Goal: Information Seeking & Learning: Get advice/opinions

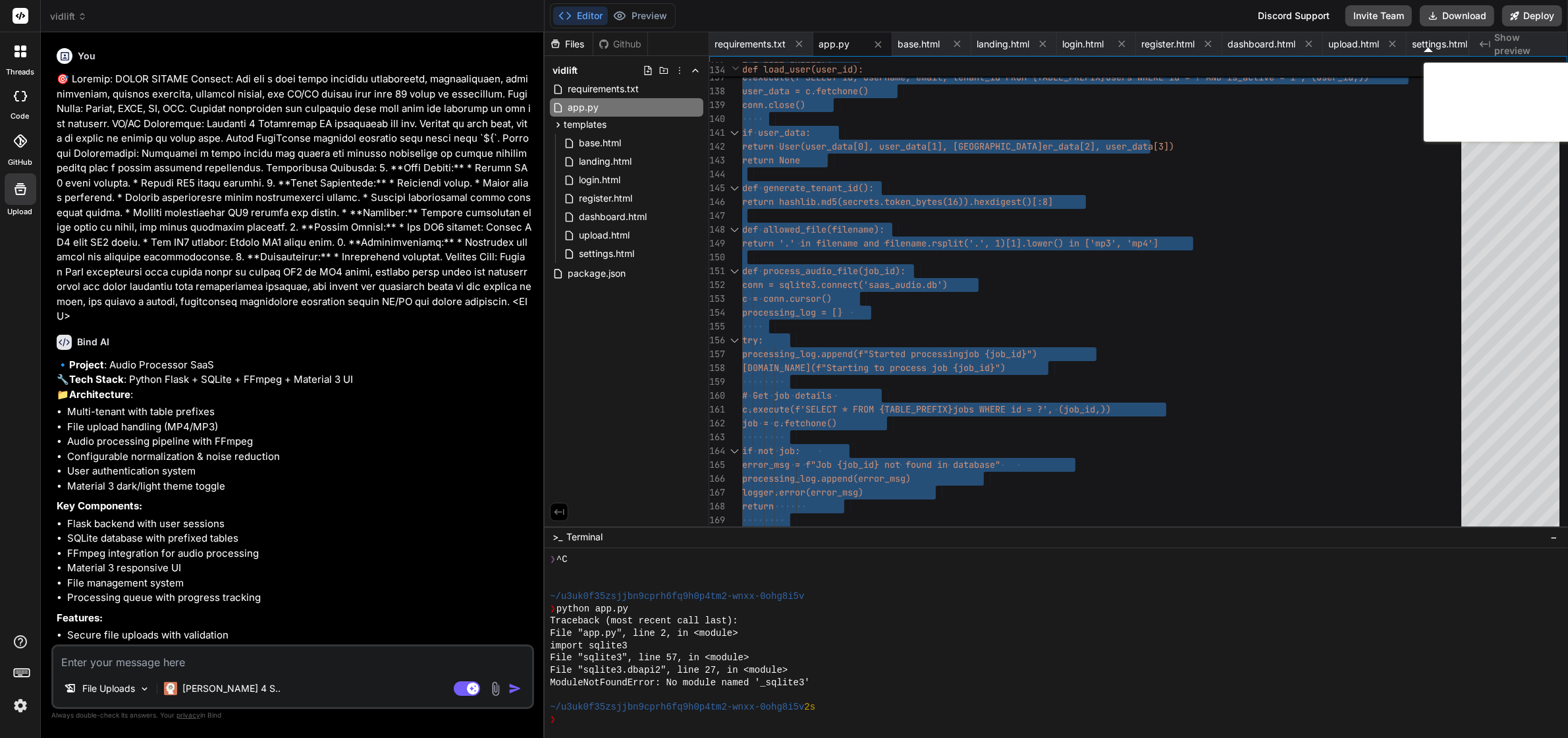
scroll to position [432, 0]
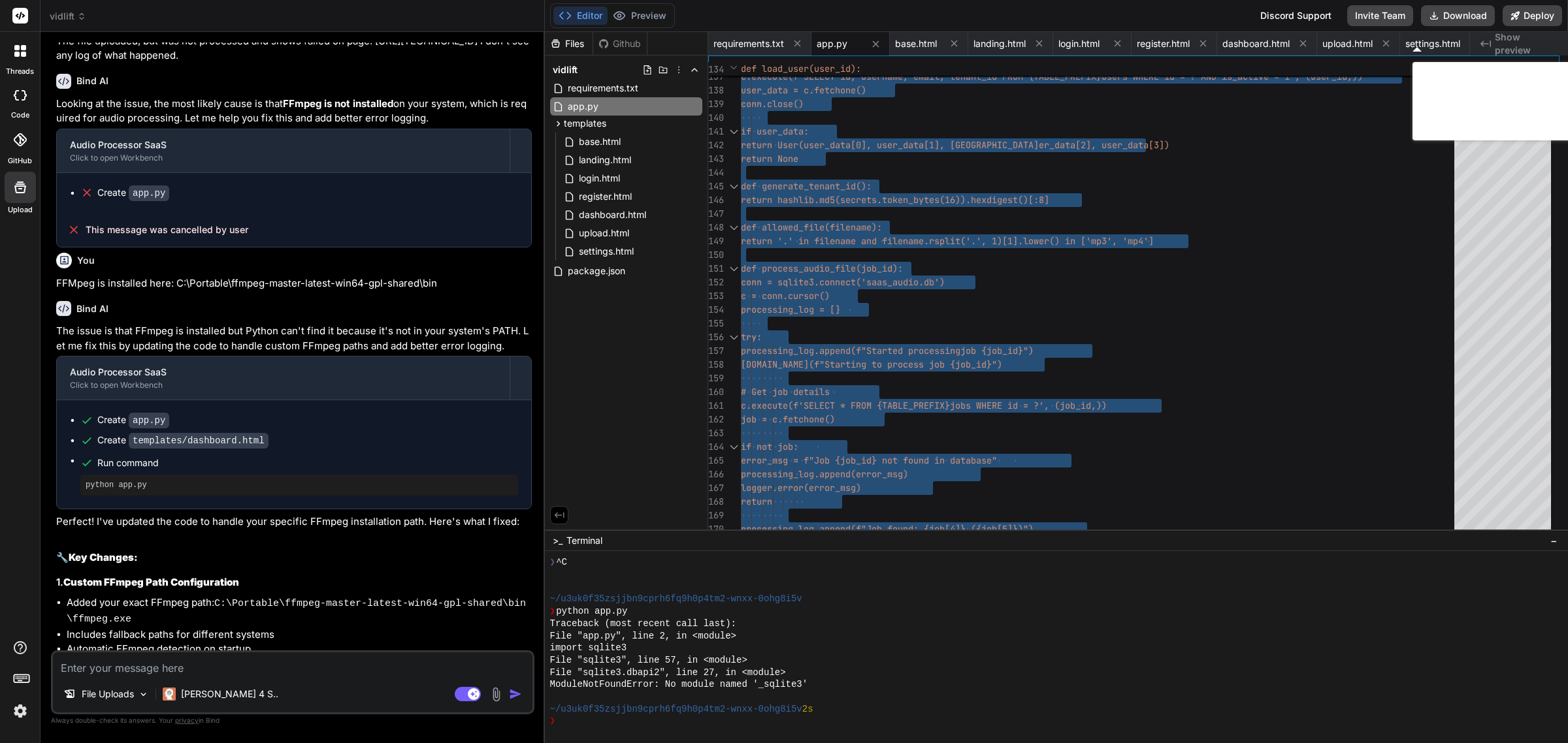
click at [168, 674] on textarea at bounding box center [293, 664] width 480 height 24
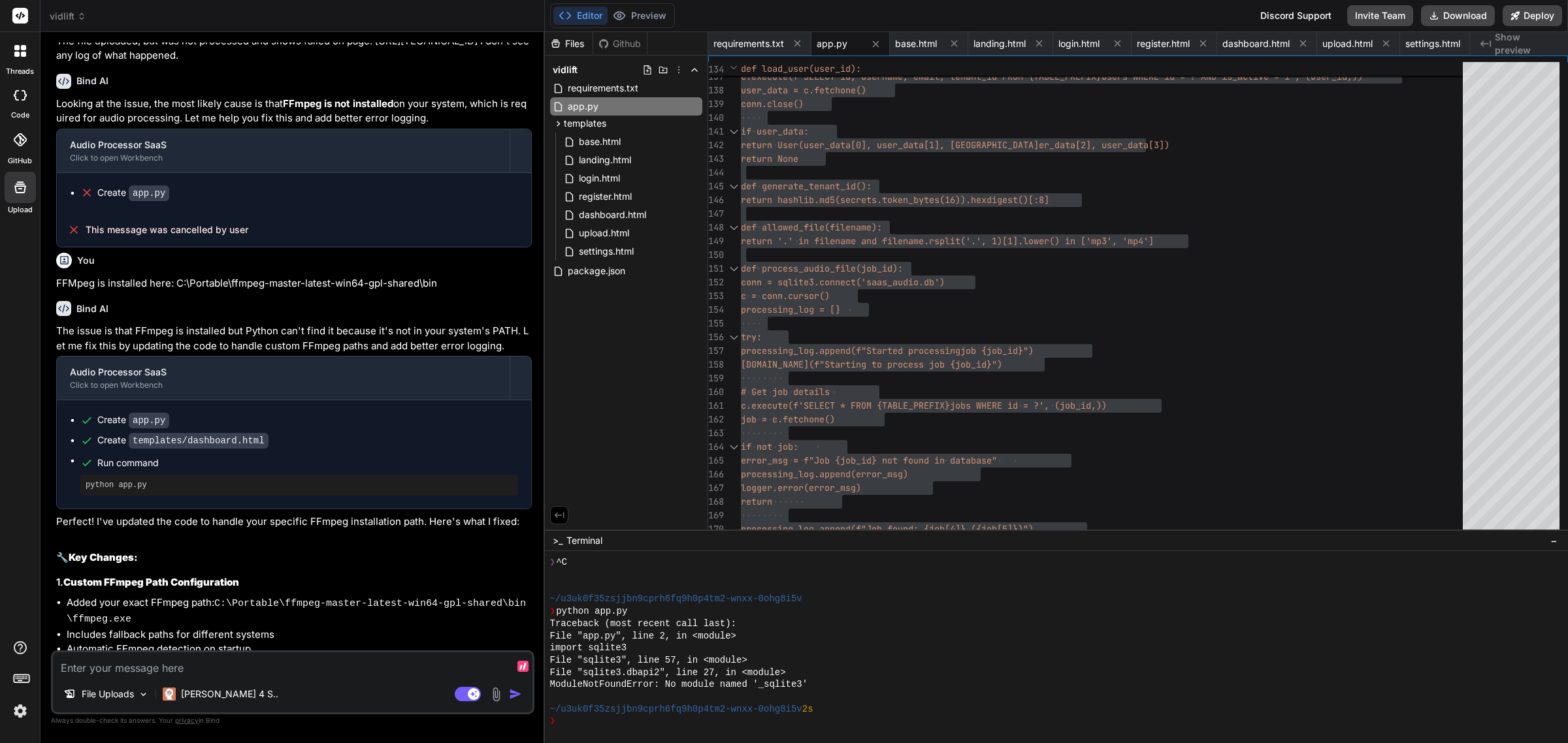
type textarea "I"
type textarea "x"
type textarea "I"
type textarea "x"
type textarea "I s"
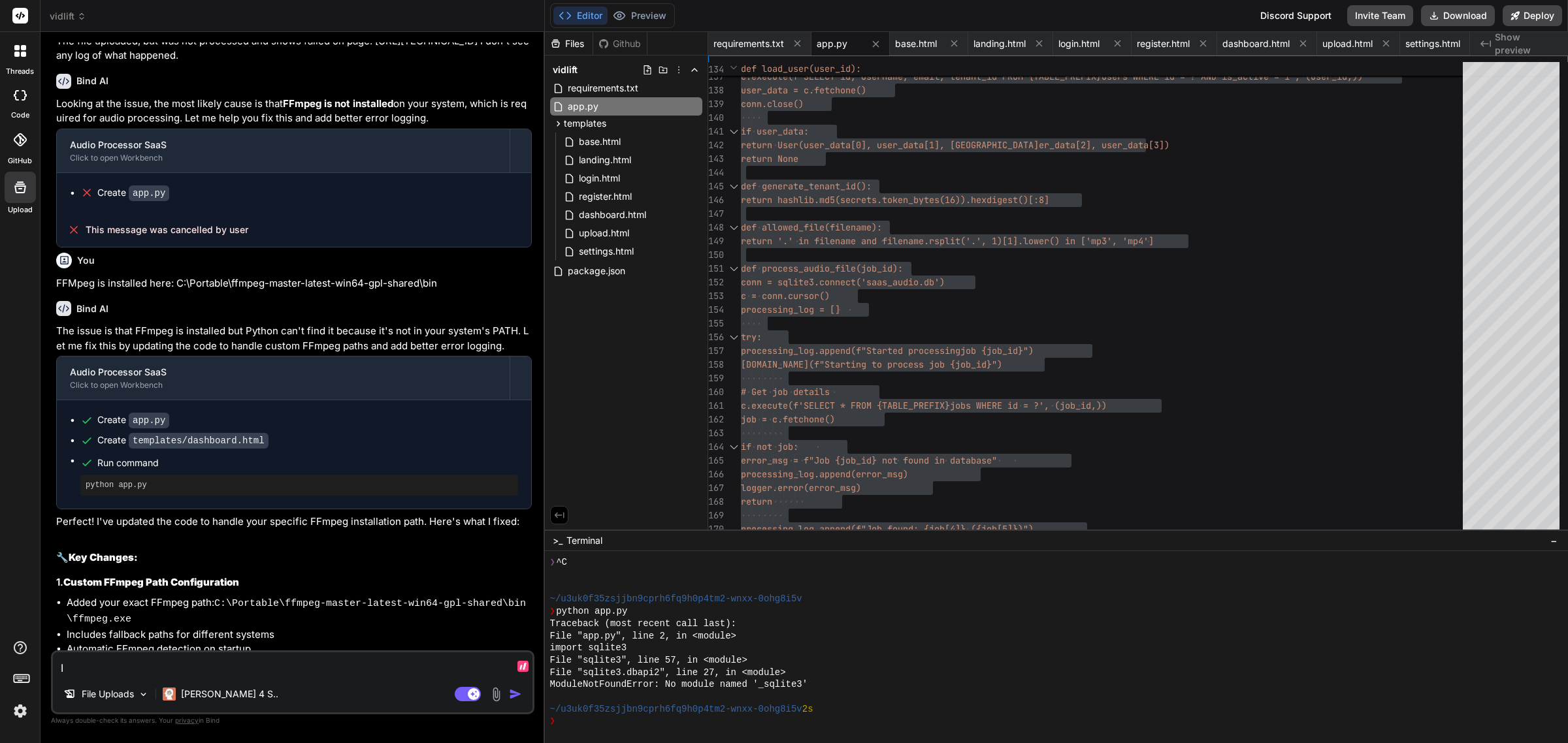
type textarea "x"
click at [588, 101] on span "app.py" at bounding box center [583, 107] width 34 height 16
click at [206, 663] on textarea "I s" at bounding box center [293, 664] width 480 height 24
type textarea "I se"
type textarea "x"
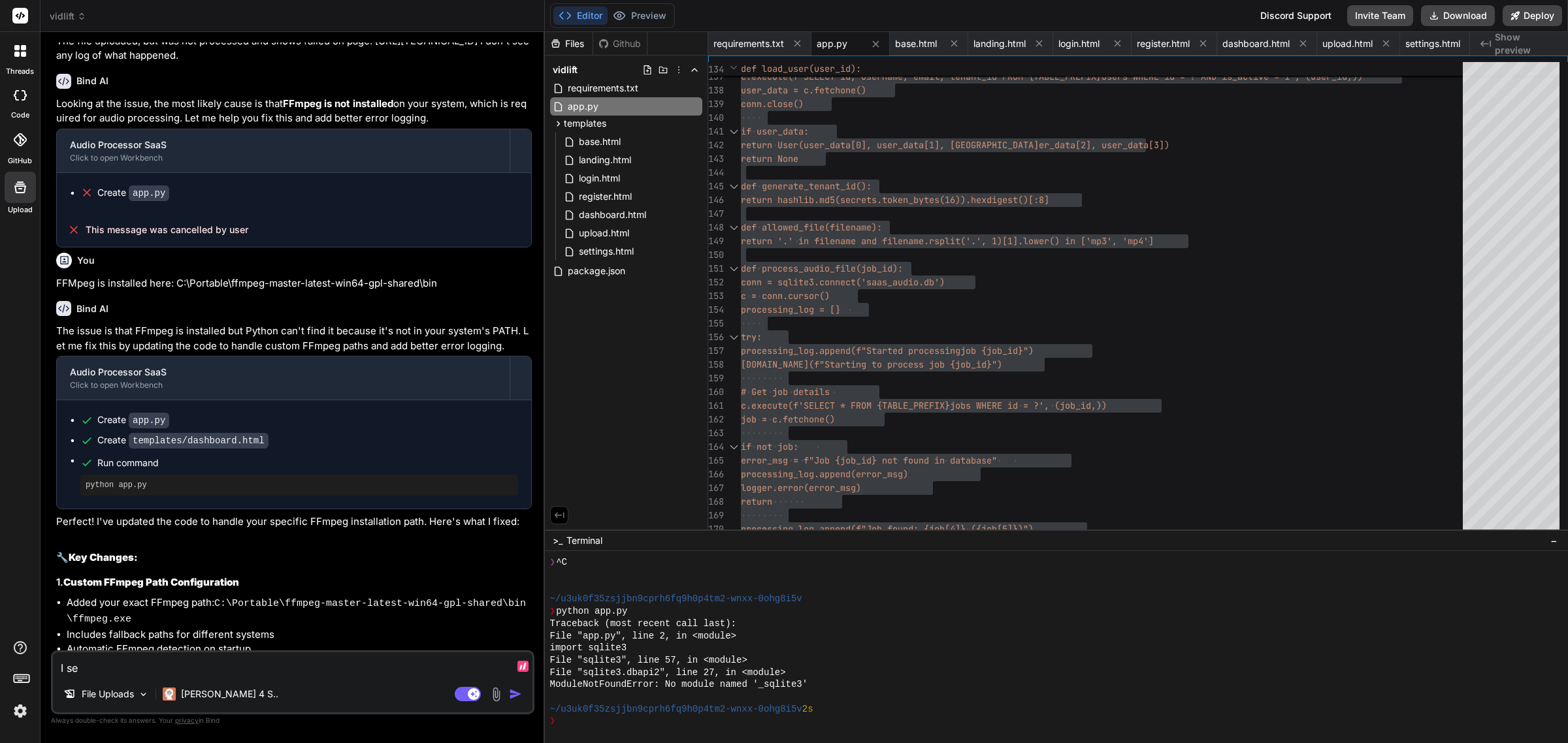
type textarea "I see"
type textarea "x"
type textarea "I see"
type textarea "x"
paste textarea "C:\MAMP\htdocs\vidlift>python app.py Traceback (most recent call last): File "C…"
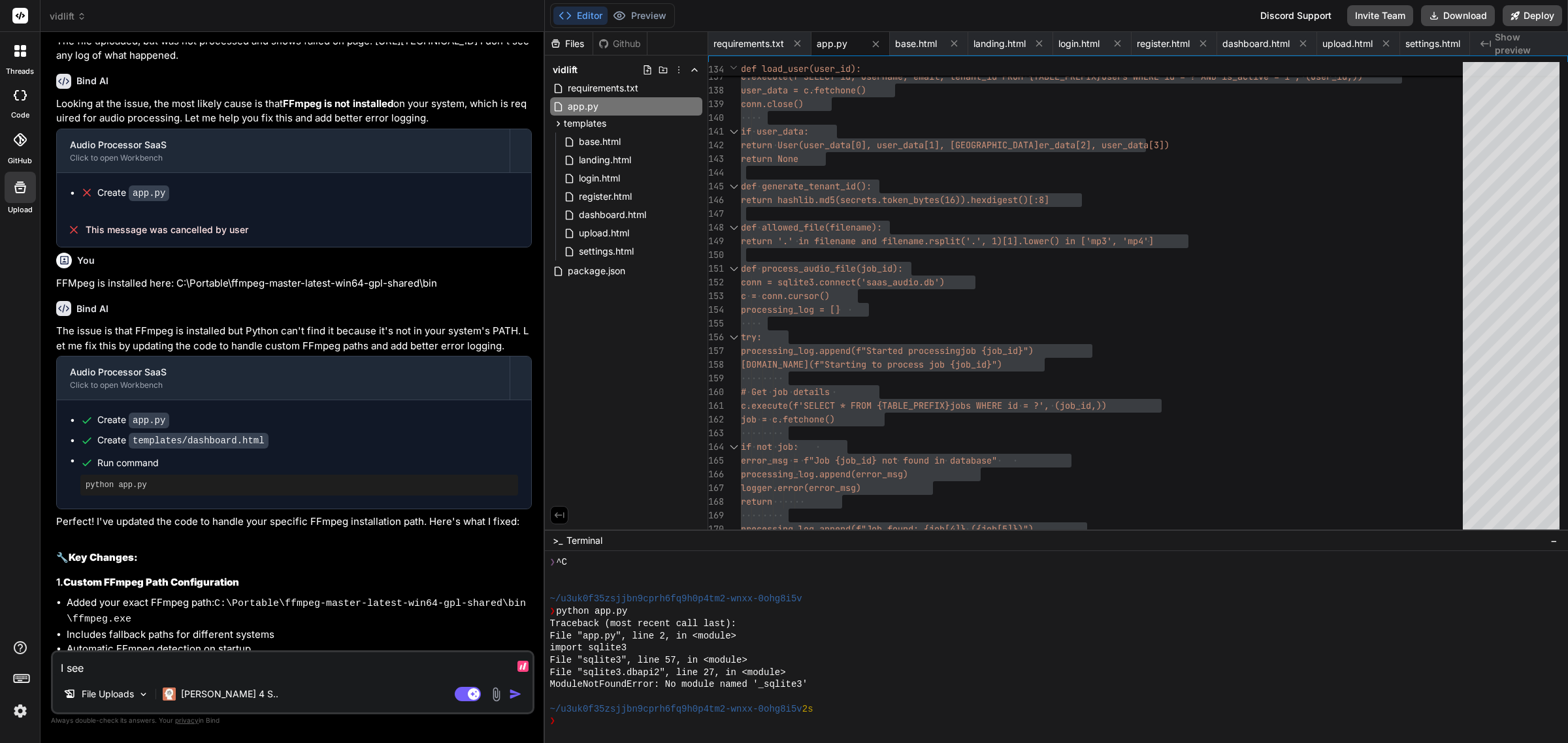
type textarea "I see C:\MAMP\htdocs\vidlift>python app.py Traceback (most recent call last): F…"
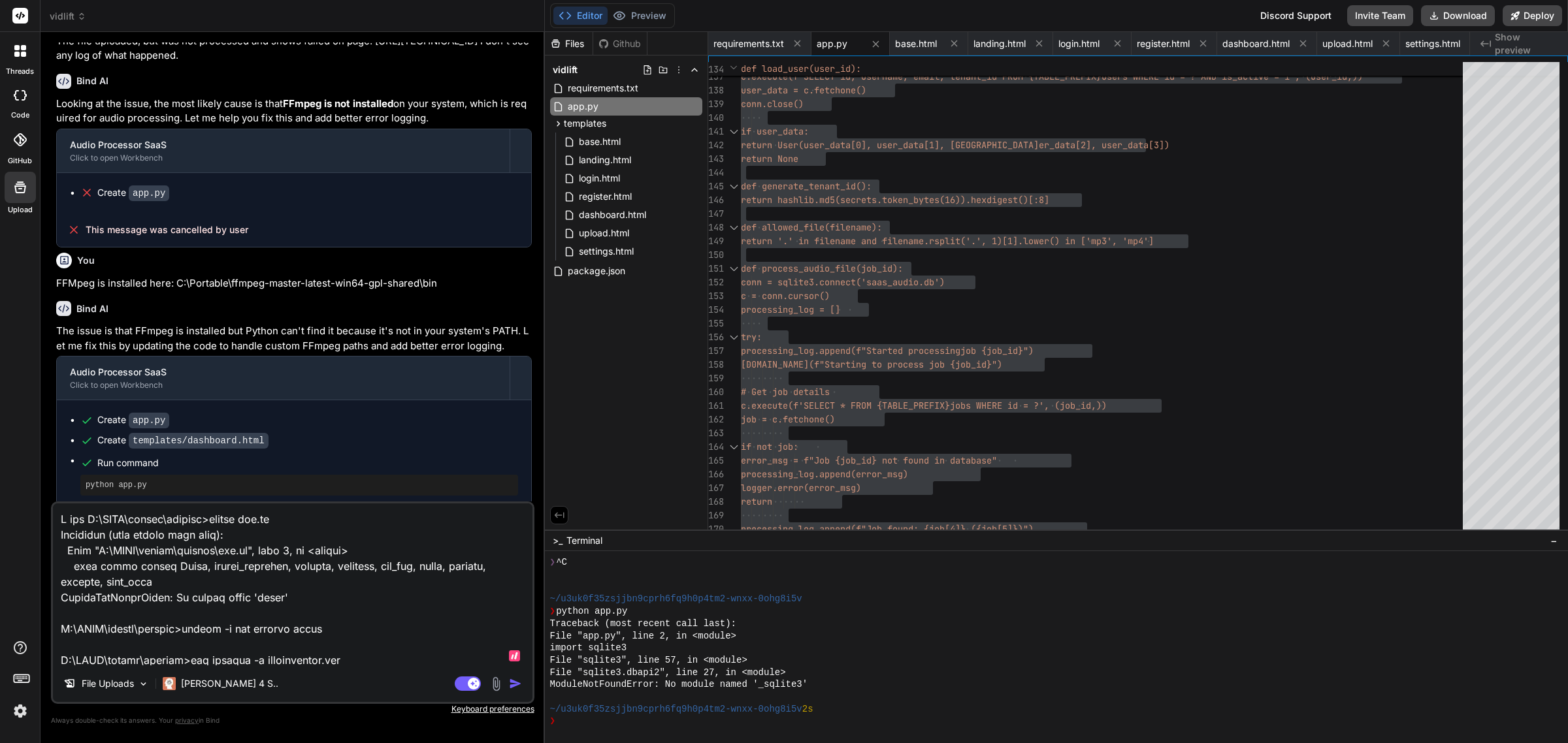
scroll to position [2741, 0]
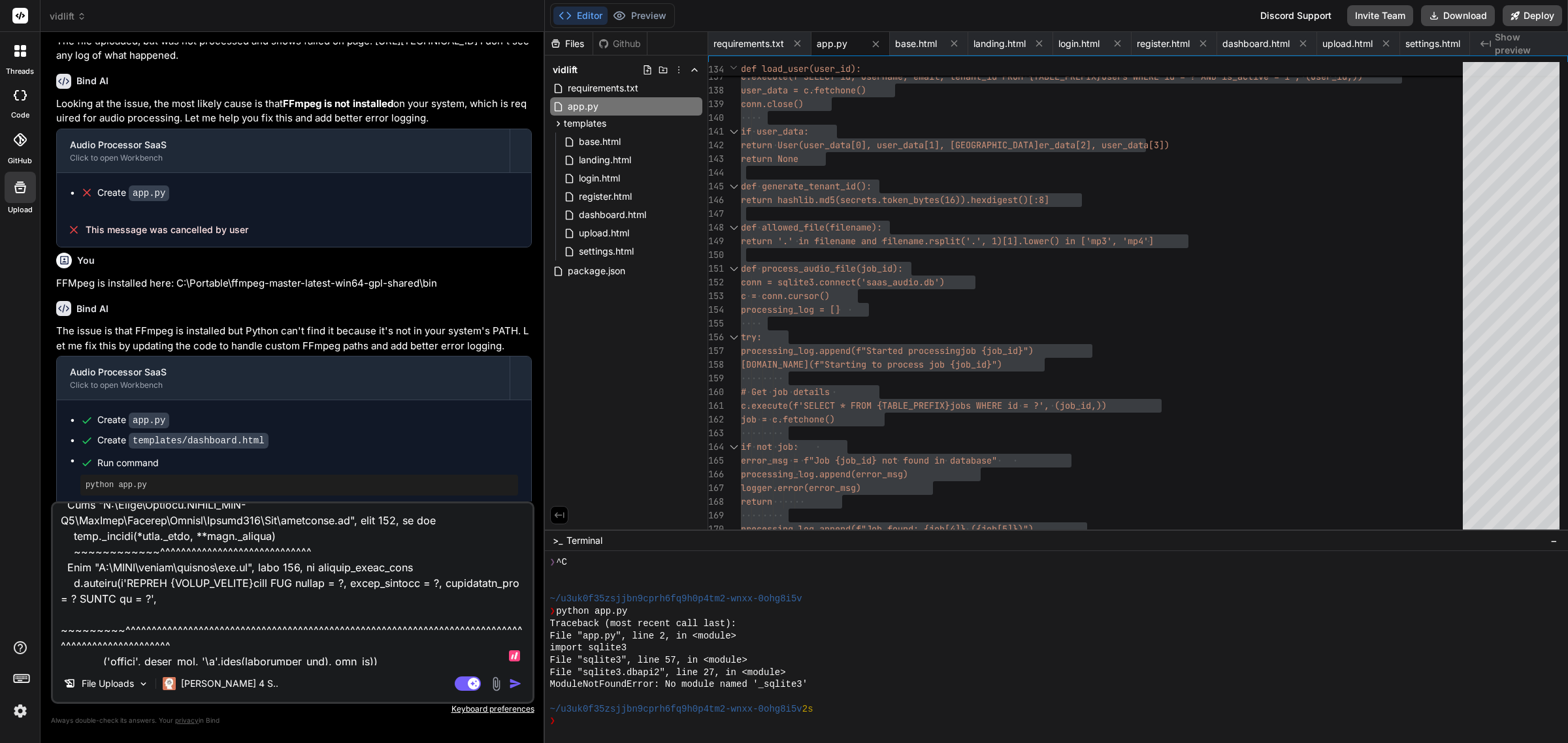
type textarea "x"
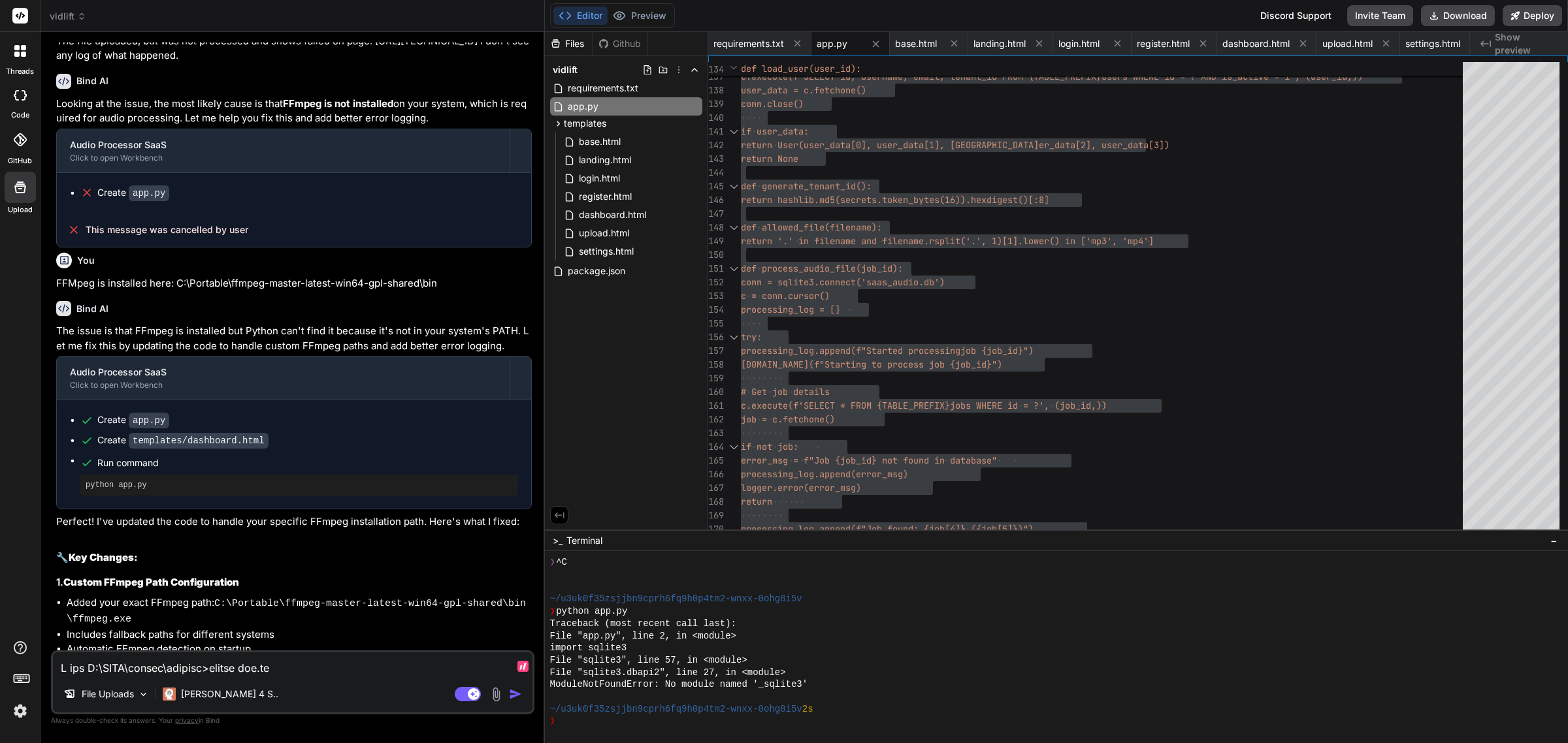
scroll to position [2727, 0]
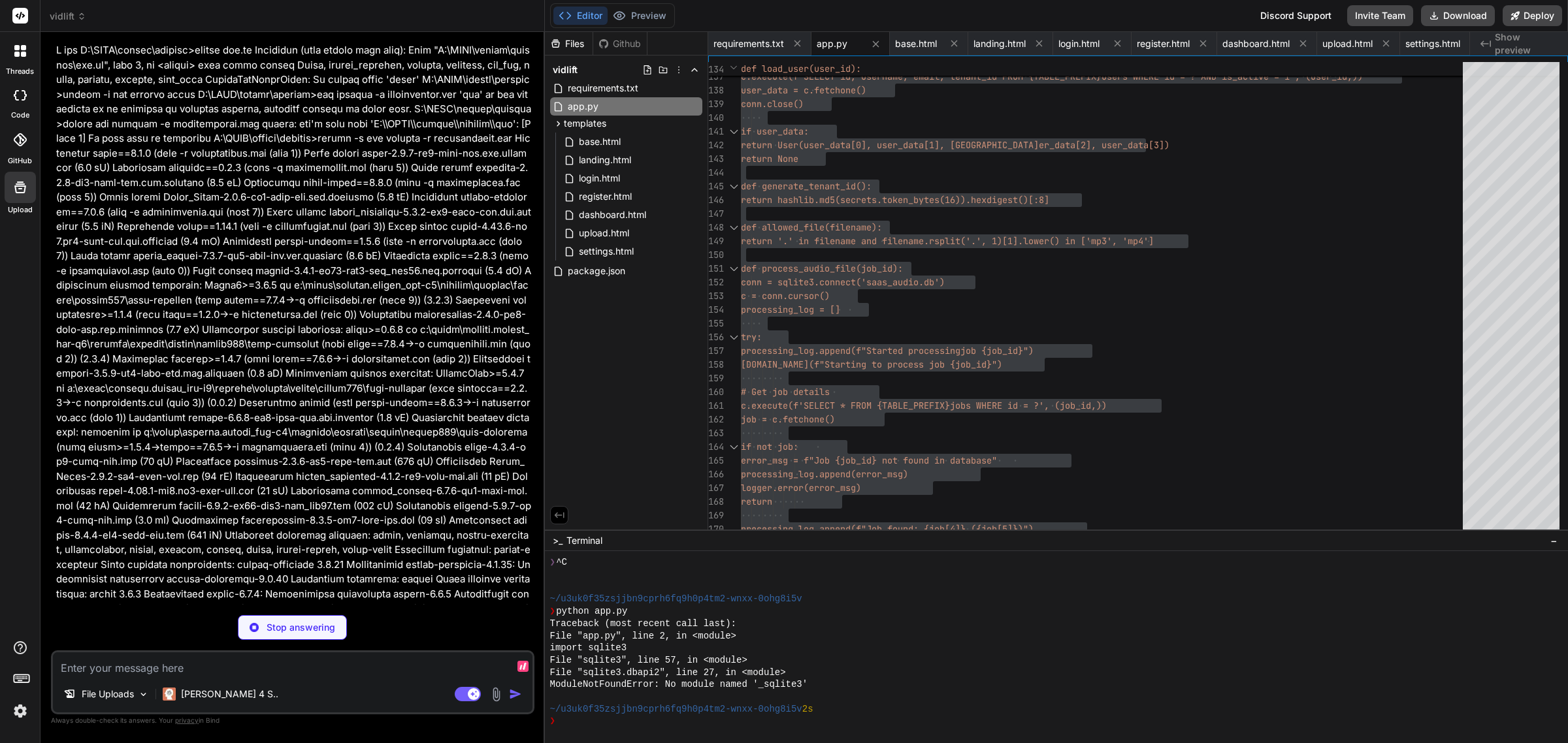
type textarea "x"
type textarea "raise finally: conn.close() if __name__ == '__main__': migrate_database() print…"
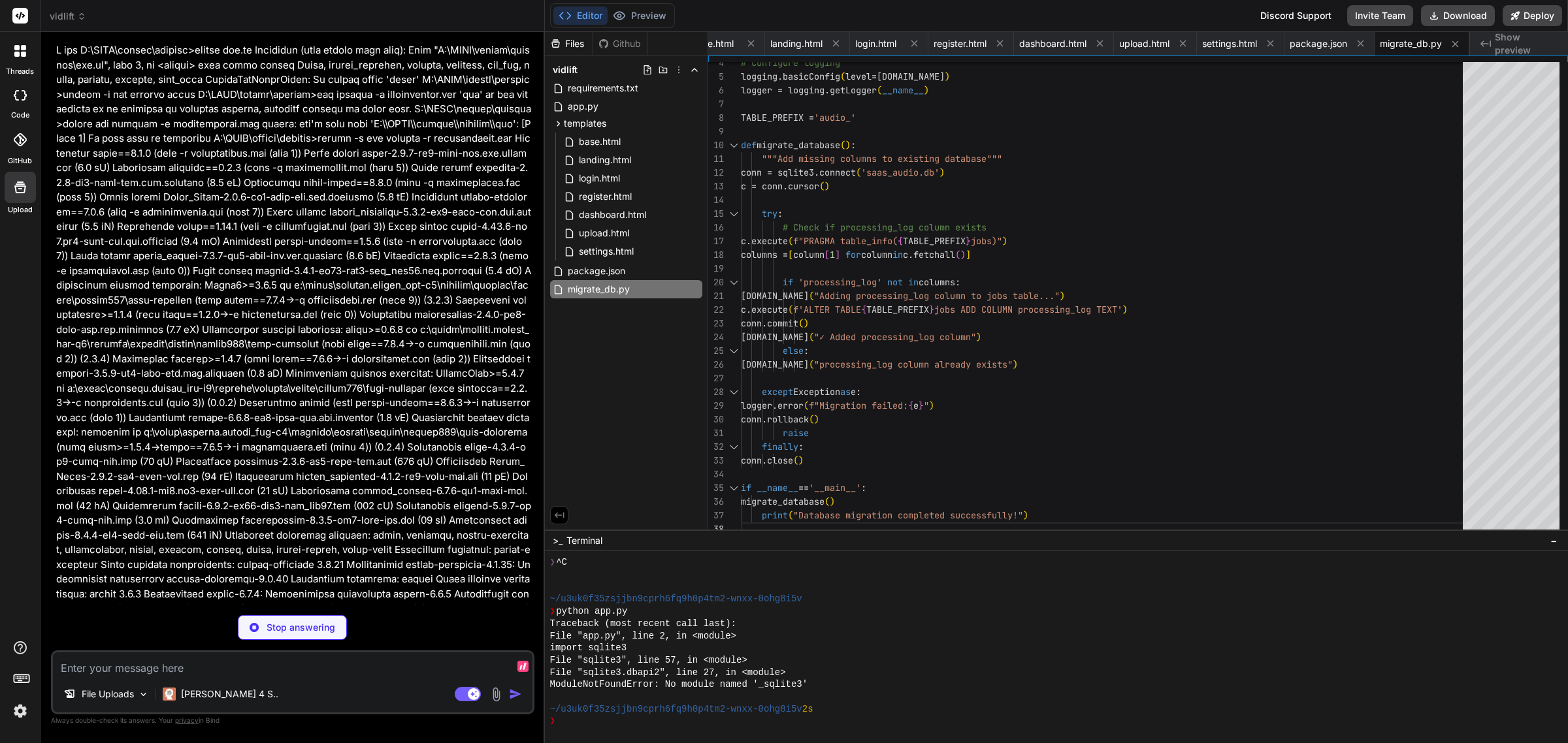
type textarea "x"
type textarea "[DOMAIN_NAME]("Database initialized successfully") [DOMAIN_NAME](debug=True, po…"
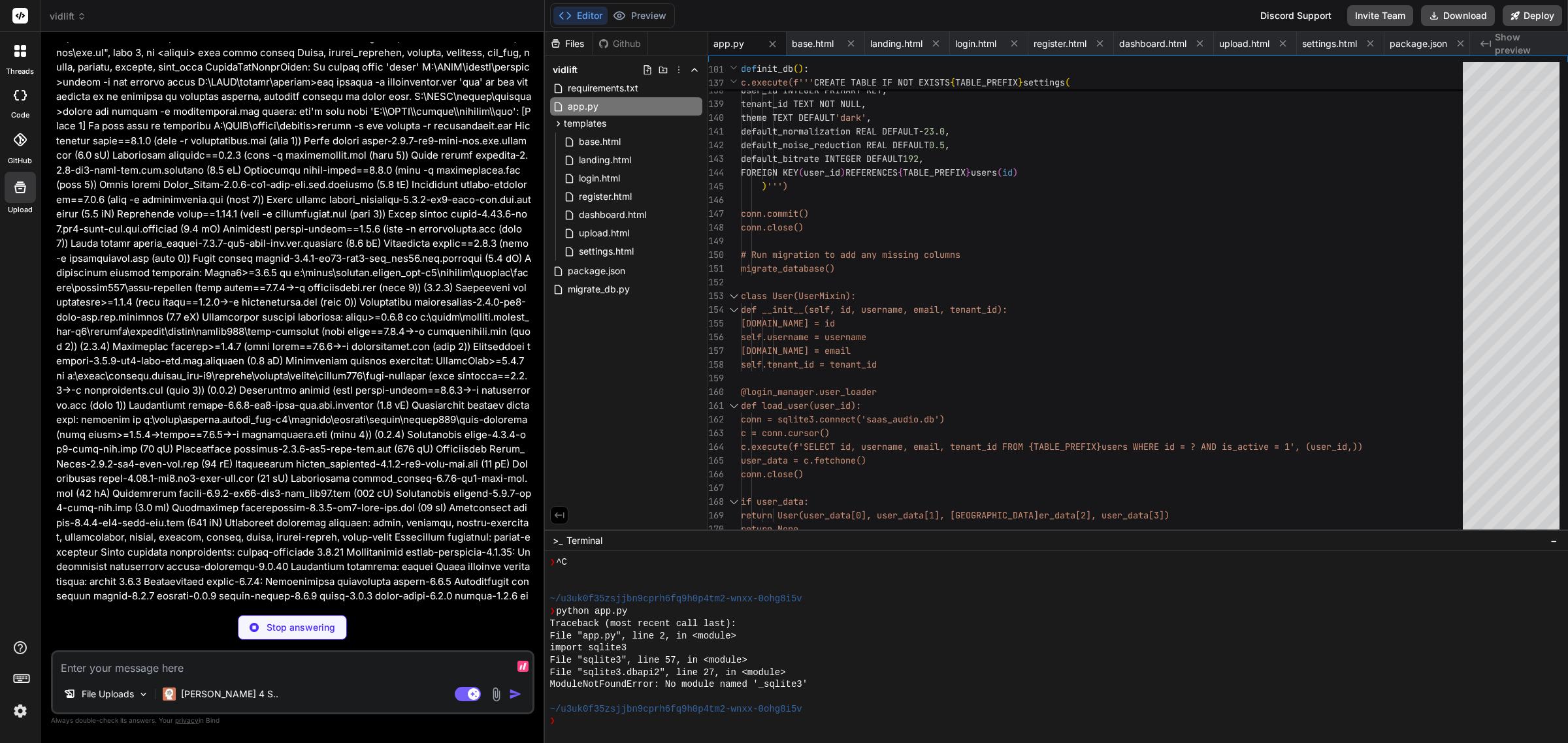
scroll to position [2716, 0]
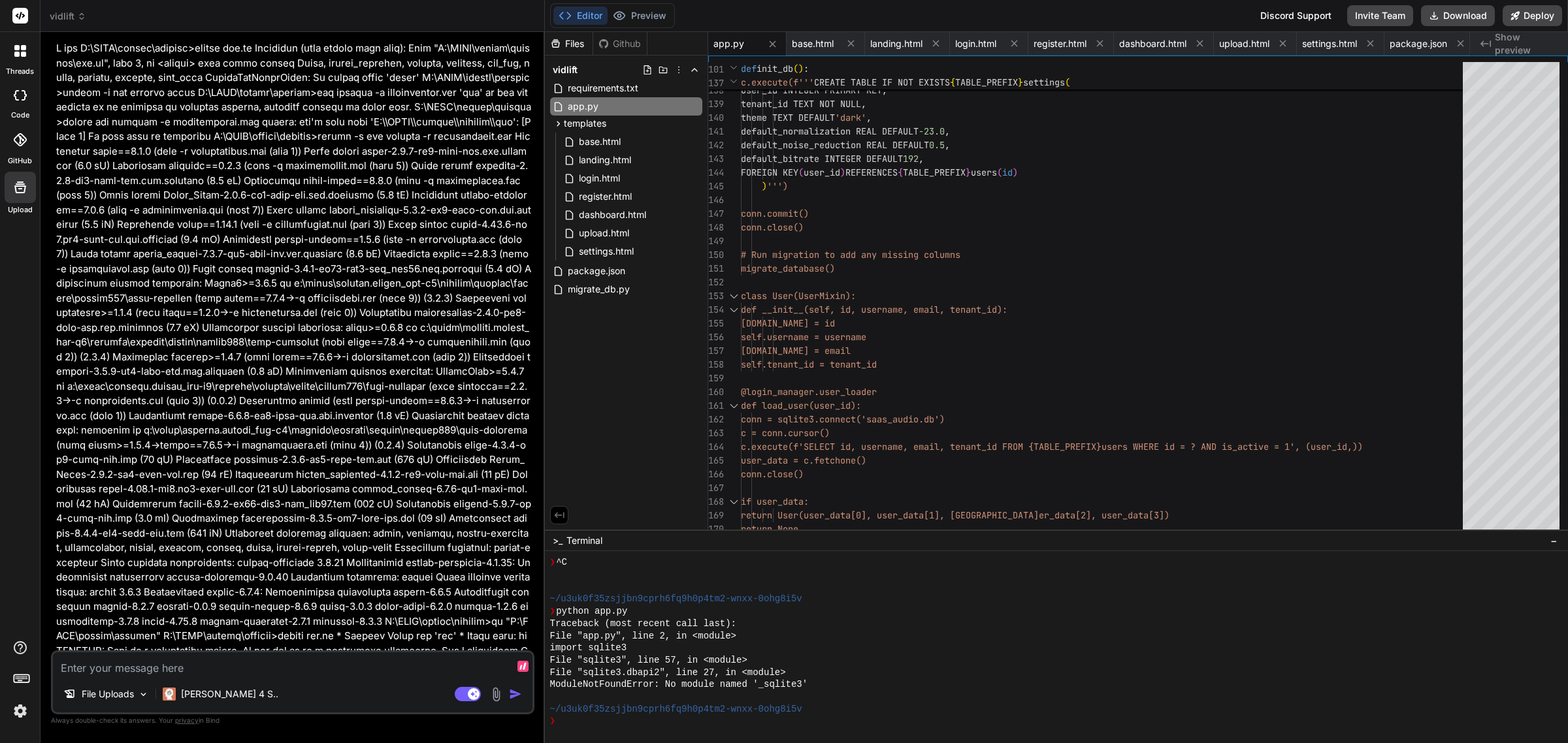
type textarea "x"
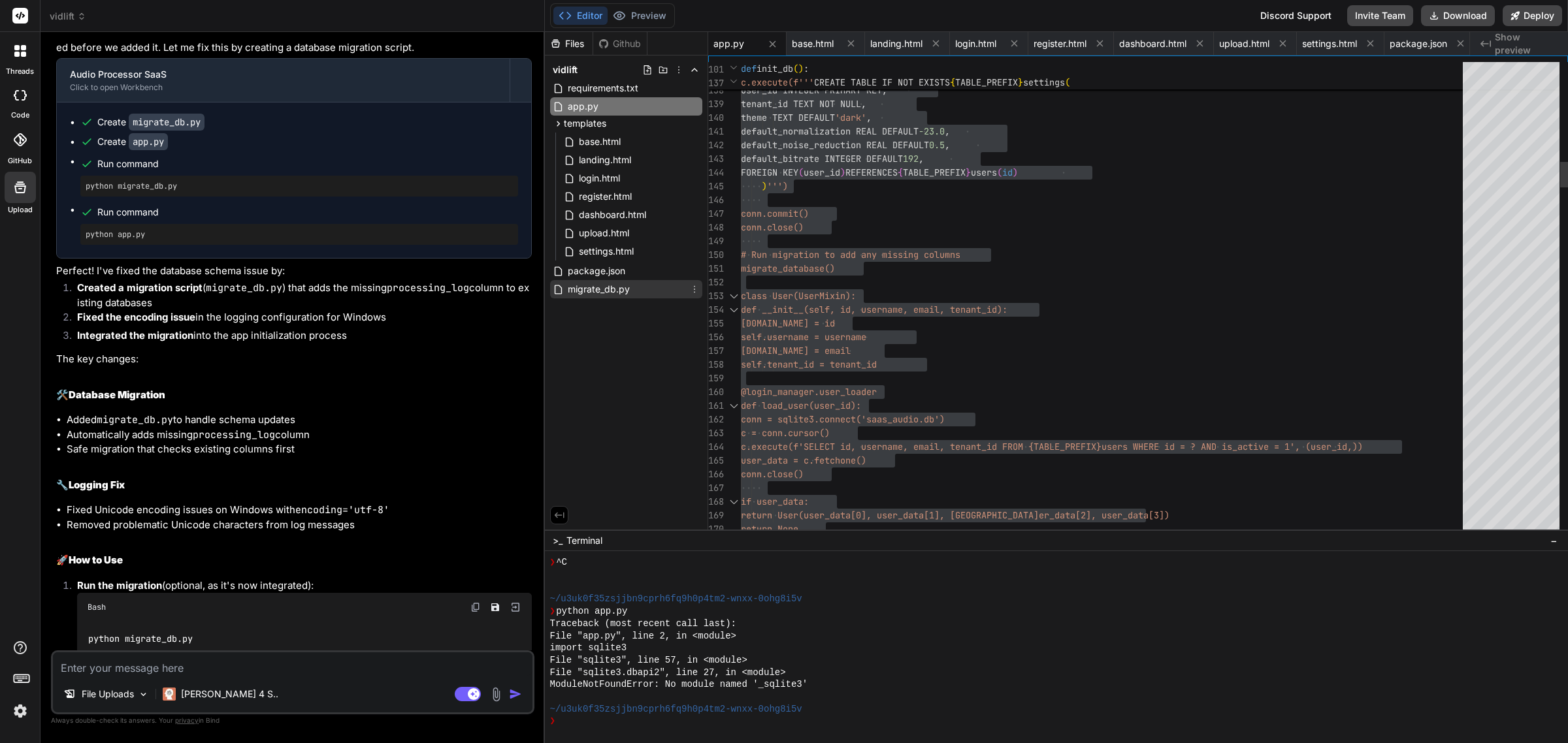
scroll to position [4205, 0]
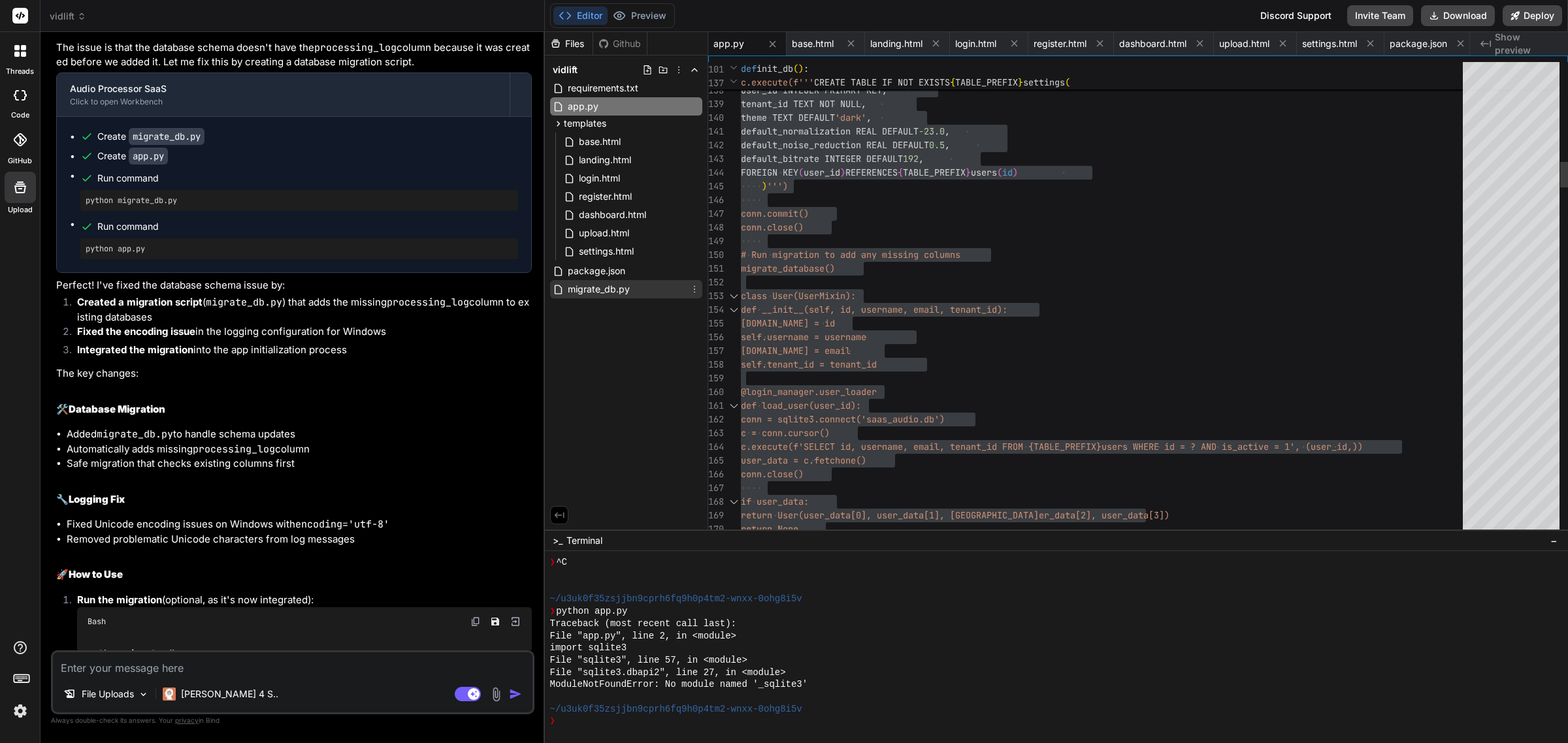
click at [609, 288] on span "migrate_db.py" at bounding box center [598, 289] width 64 height 16
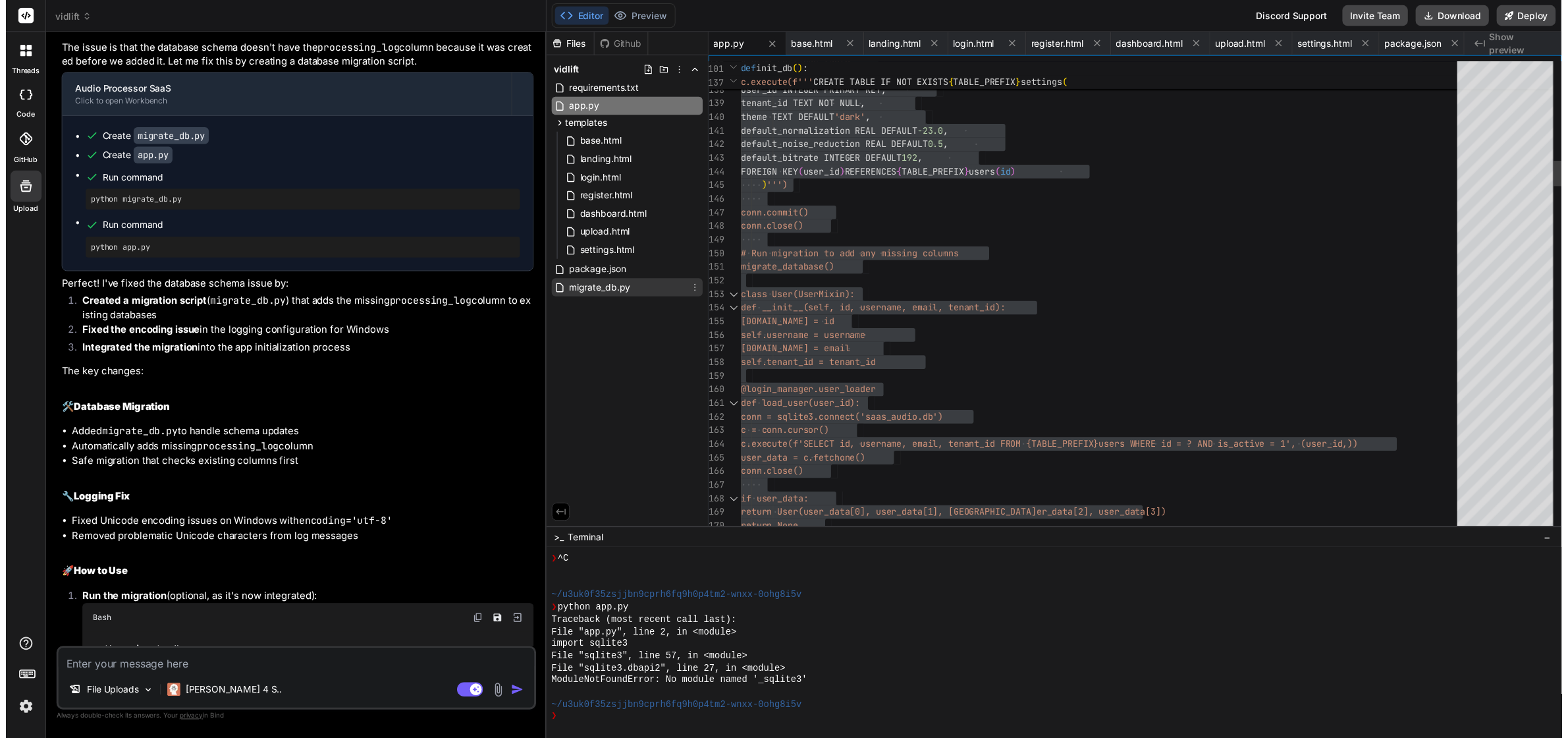
scroll to position [0, 207]
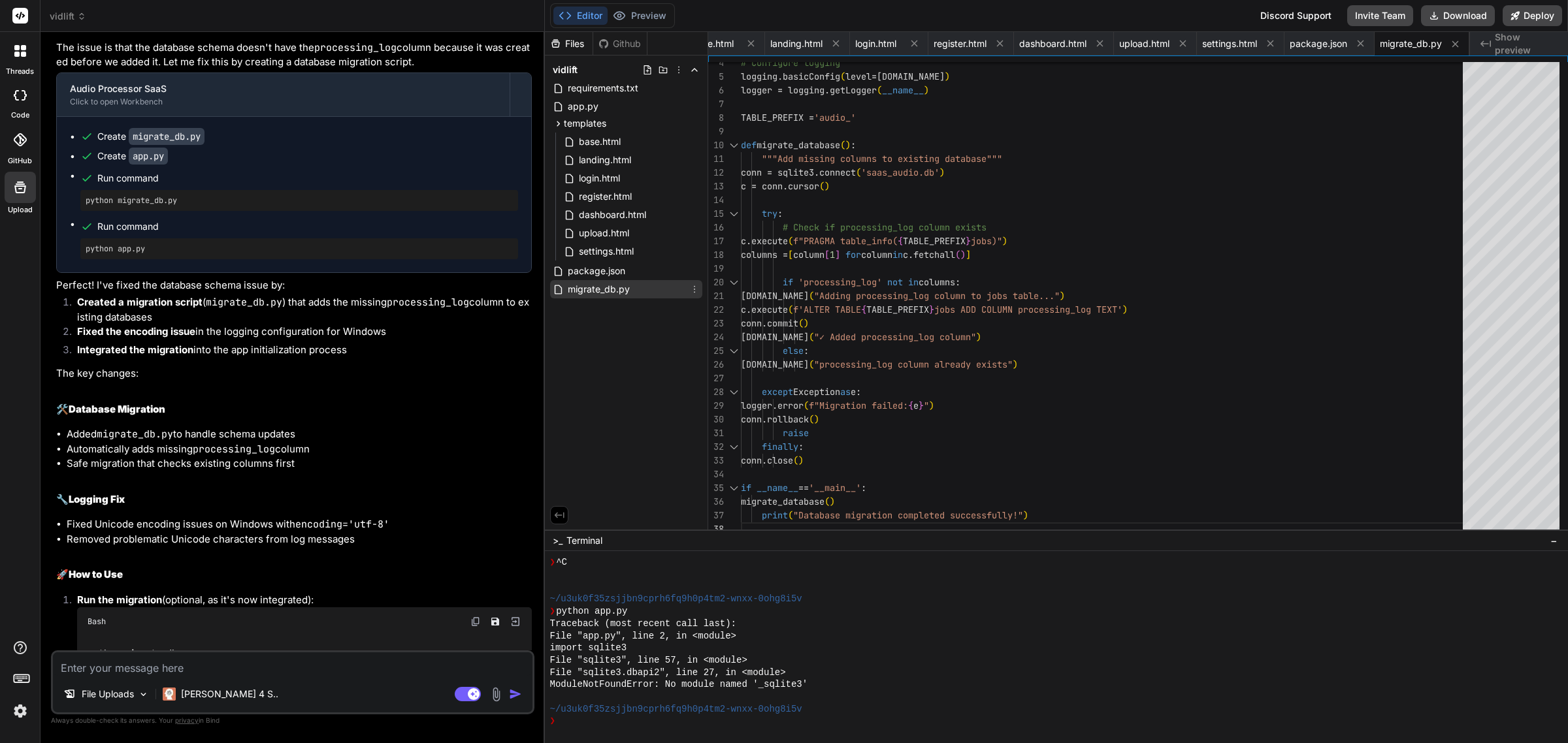
click at [622, 288] on span "migrate_db.py" at bounding box center [598, 289] width 64 height 16
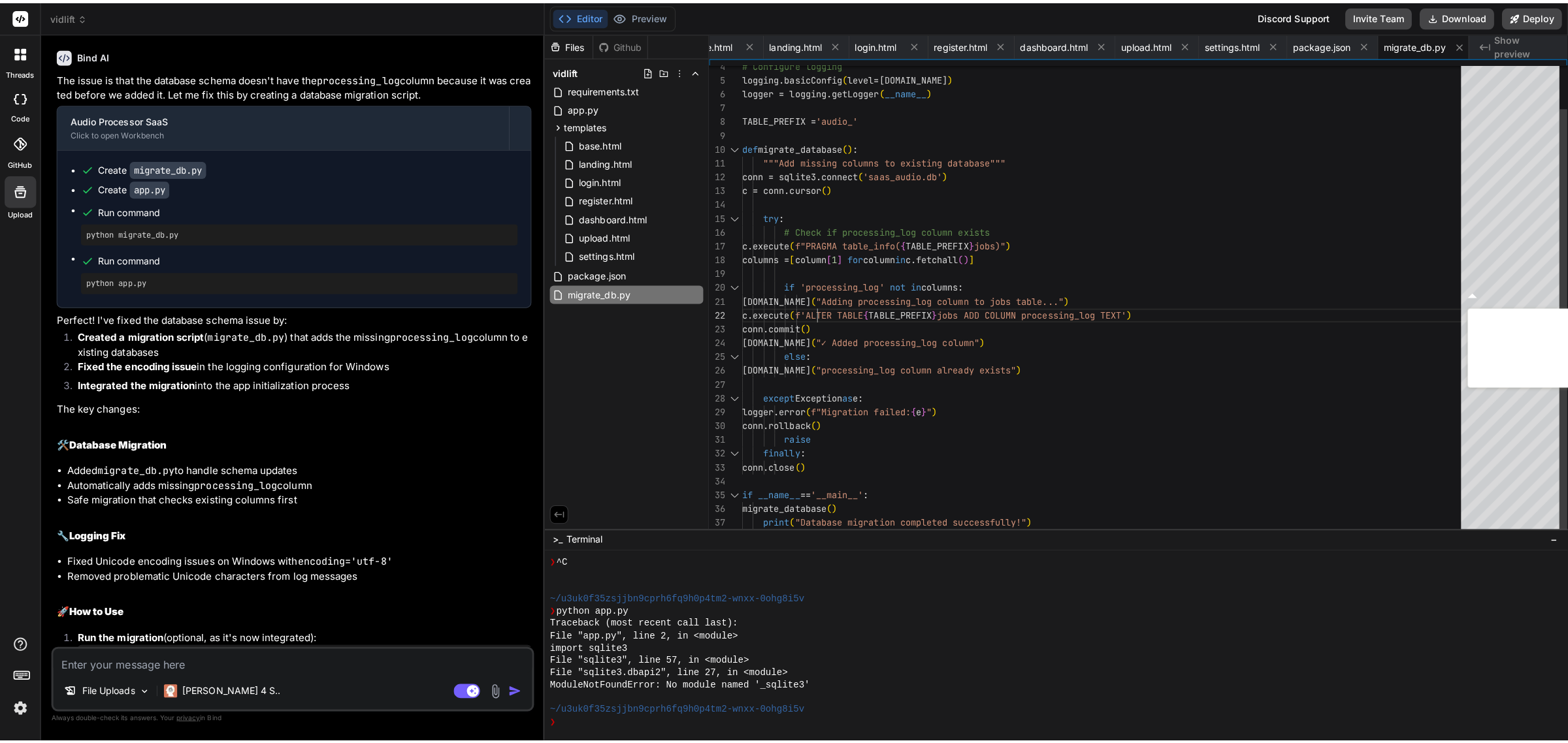
scroll to position [4219, 0]
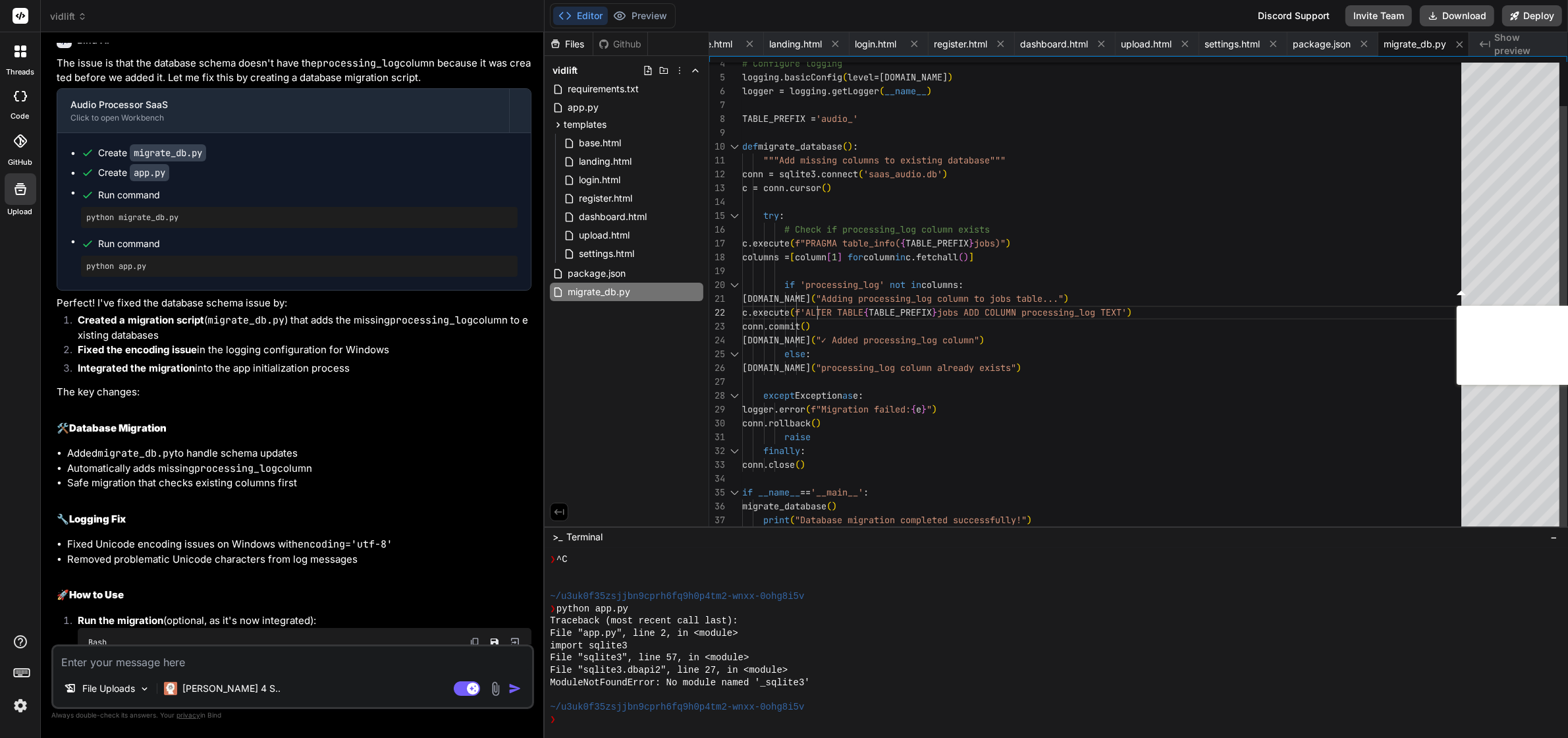
type textarea "import sqlite3 import logging # Configure logging logging.basicConfig(level=[DO…"
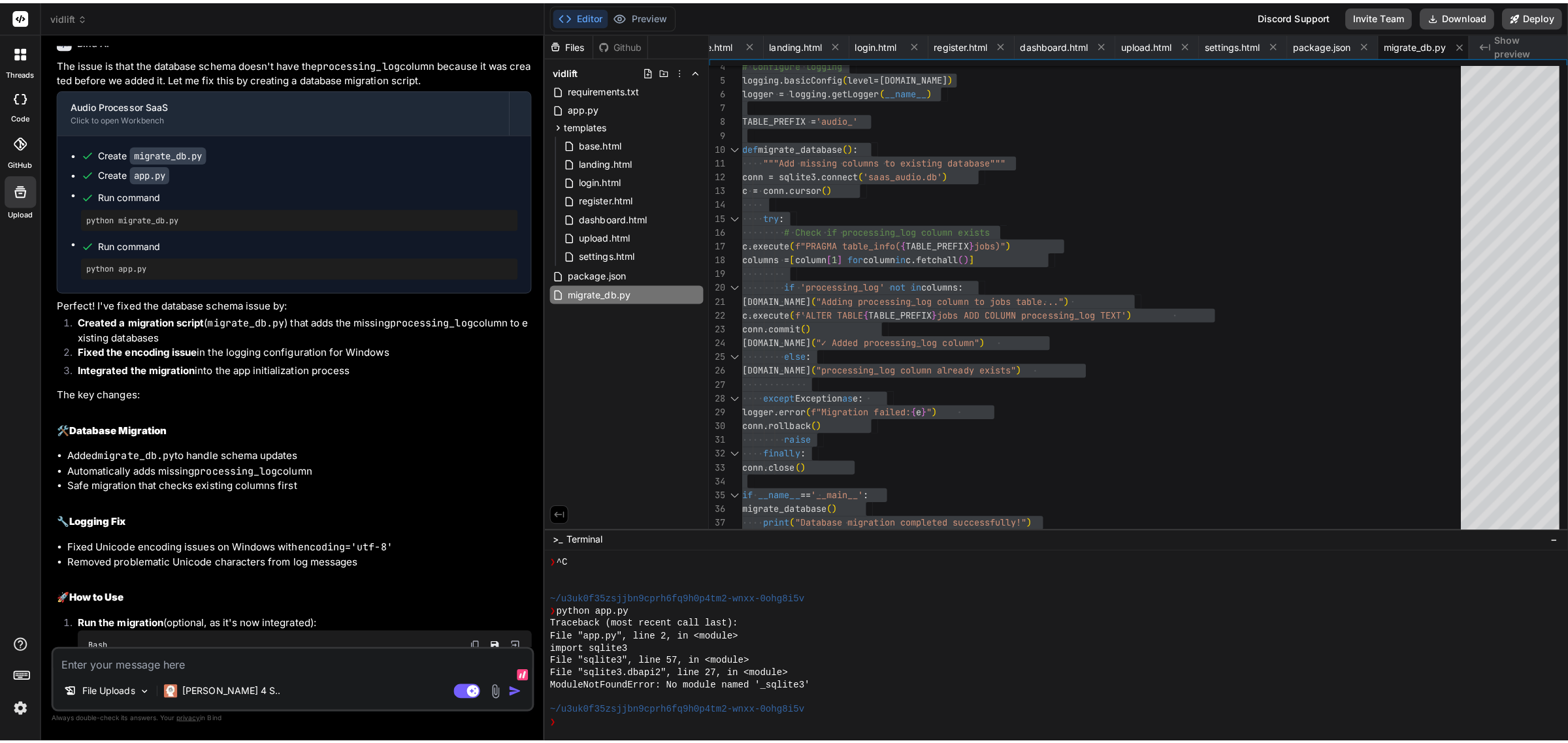
scroll to position [4205, 0]
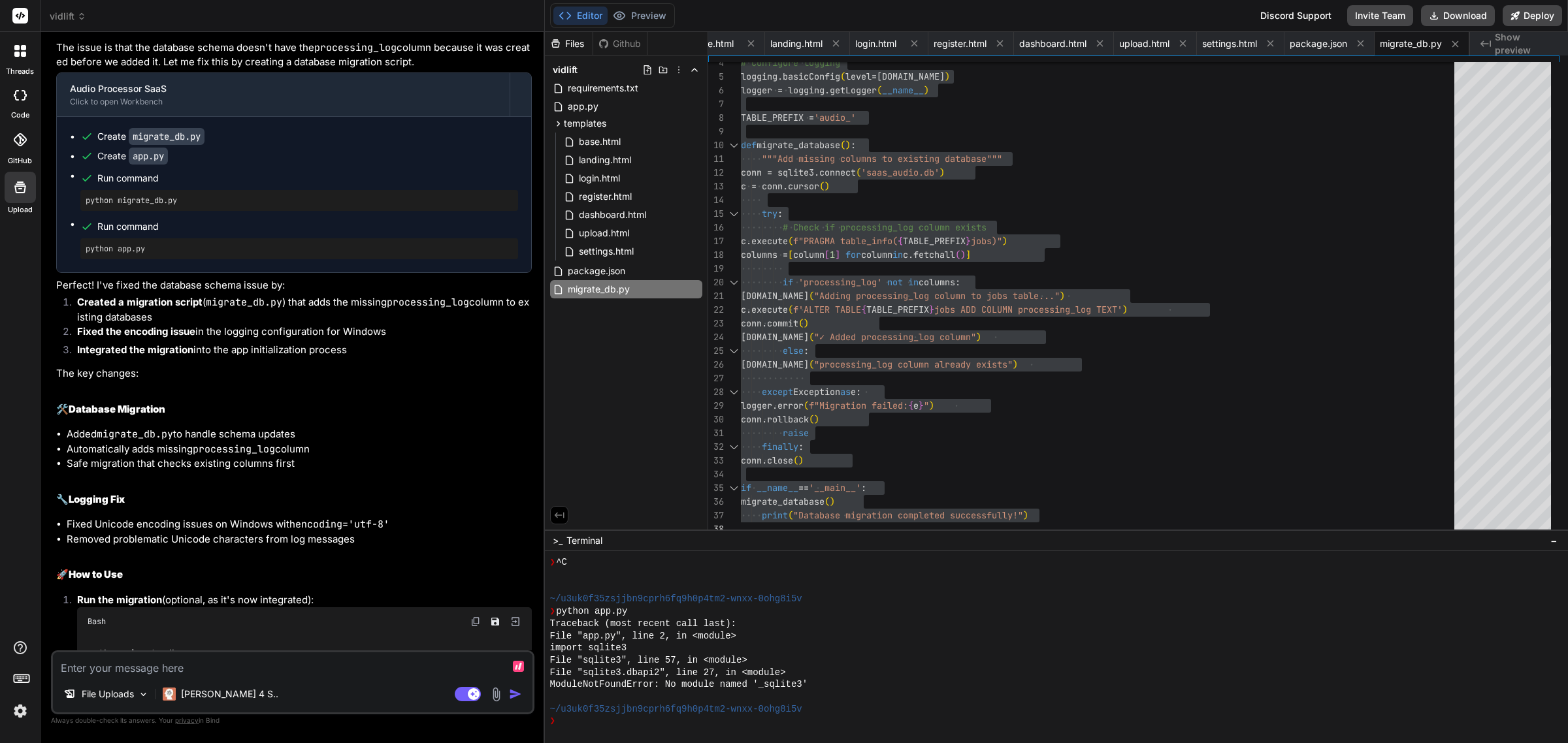
click at [291, 660] on textarea at bounding box center [293, 664] width 480 height 24
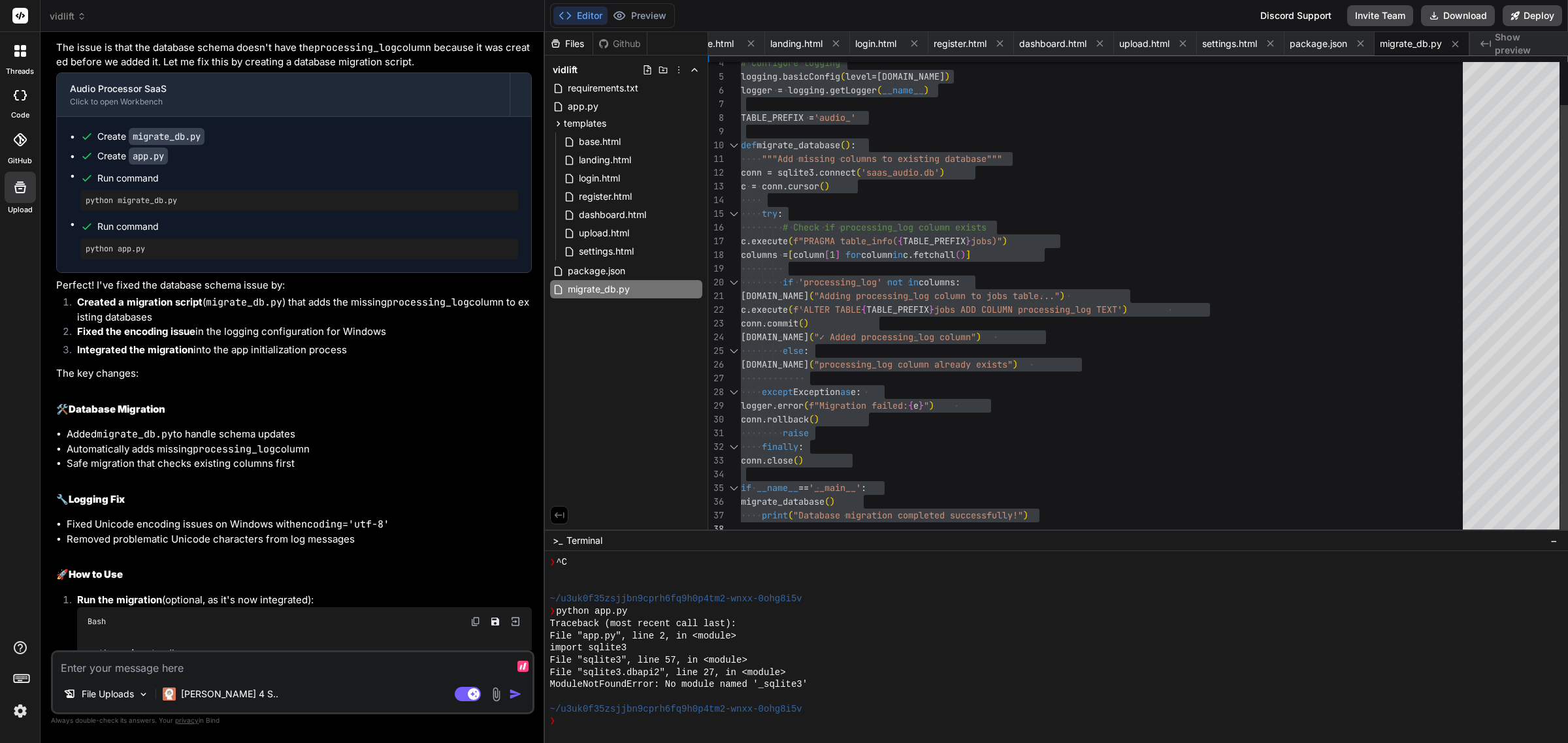
type textarea "I"
type textarea "x"
type textarea "I"
type textarea "x"
type textarea "I n"
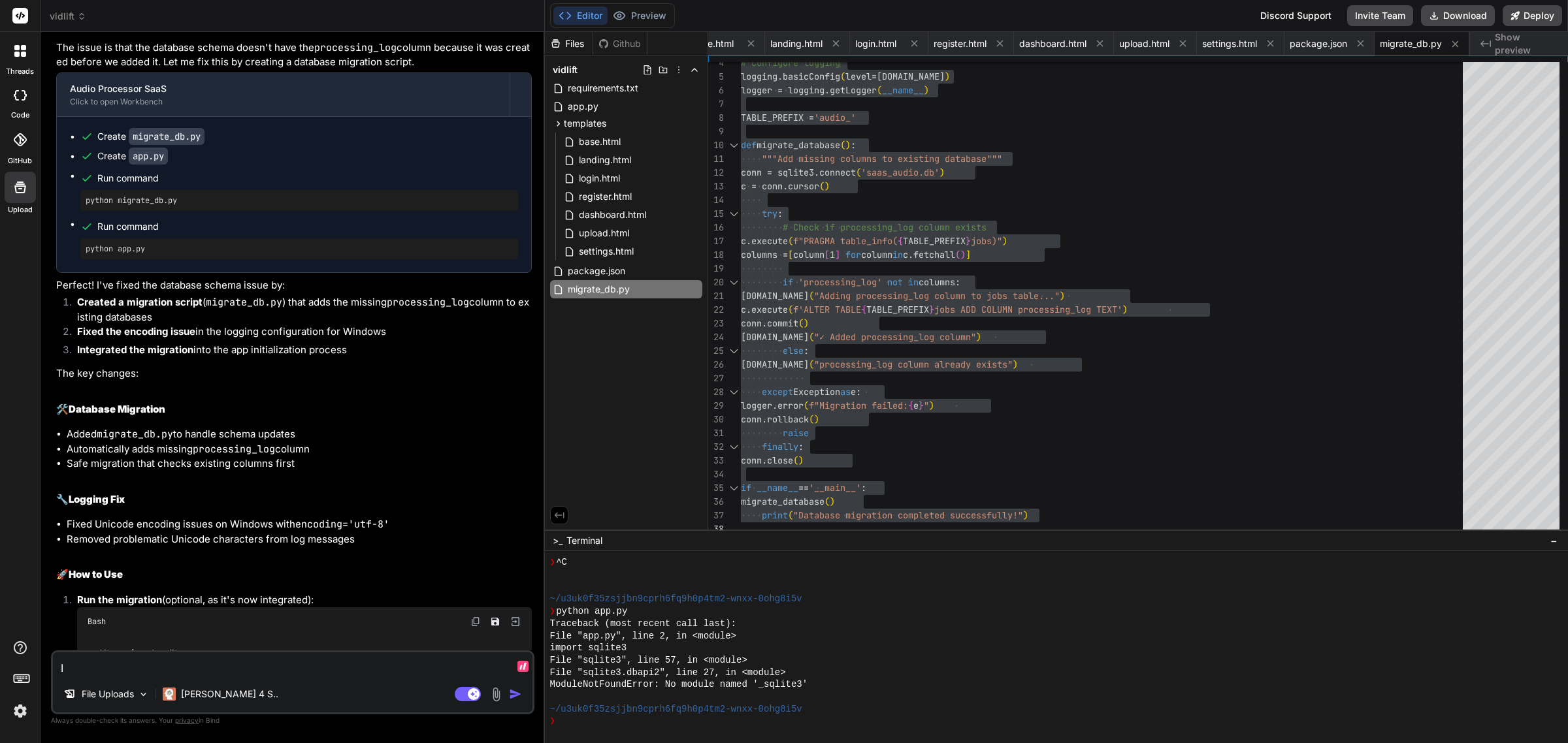
type textarea "x"
type textarea "I not"
type textarea "x"
type textarea "I noti"
type textarea "x"
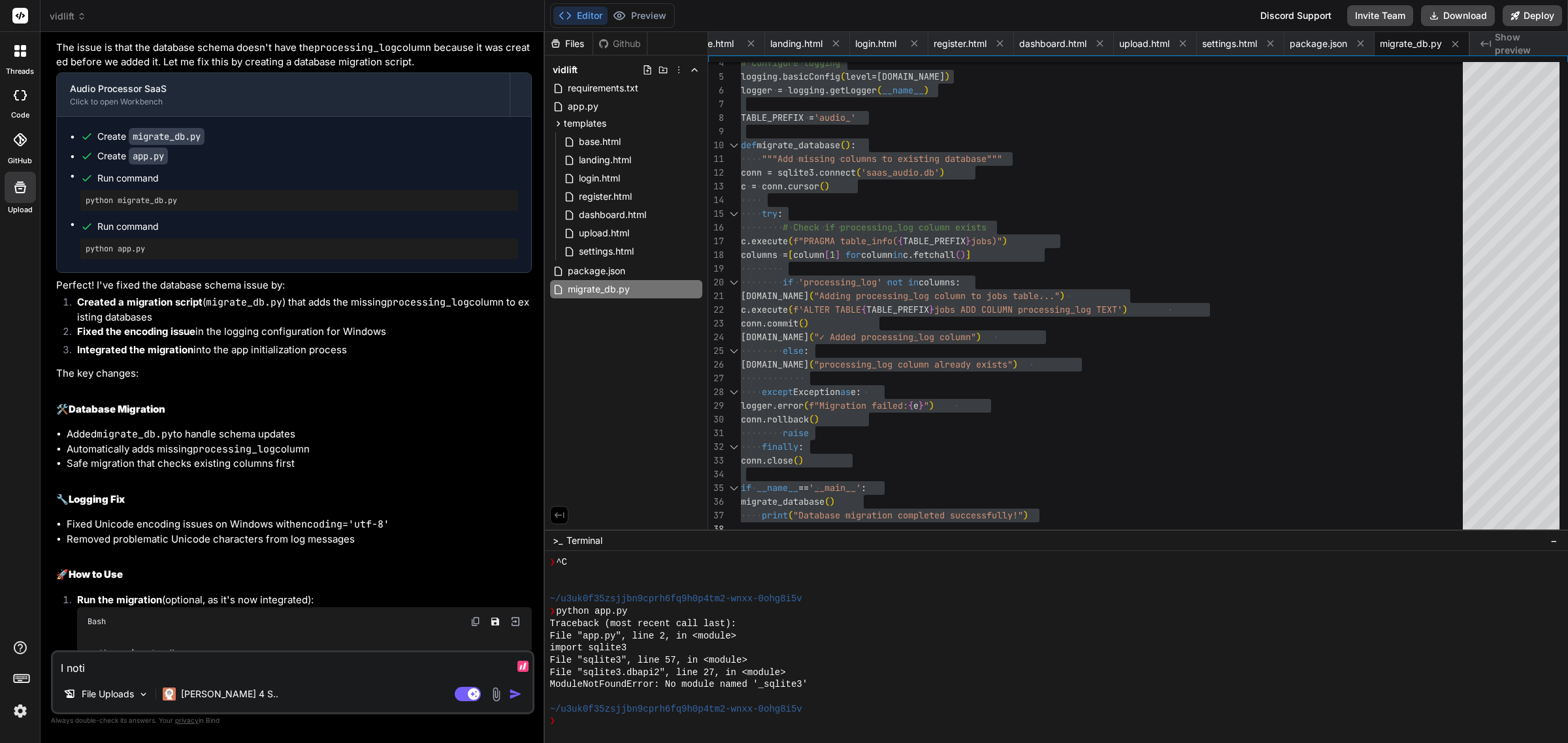
type textarea "I notic"
type textarea "x"
type textarea "I notice"
type textarea "x"
type textarea "I noticed"
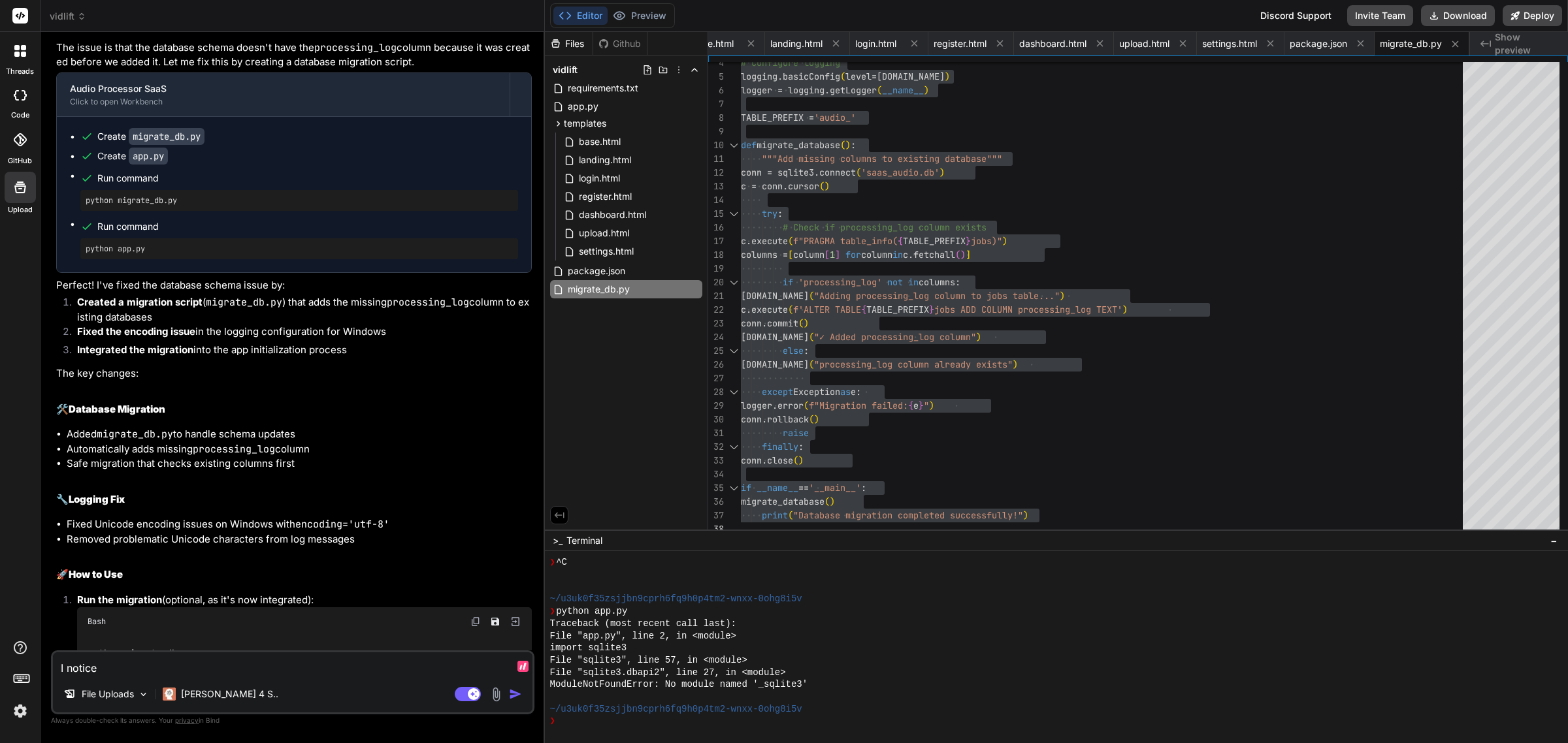
type textarea "x"
type textarea "I noticed"
type textarea "x"
type textarea "I noticed t"
type textarea "x"
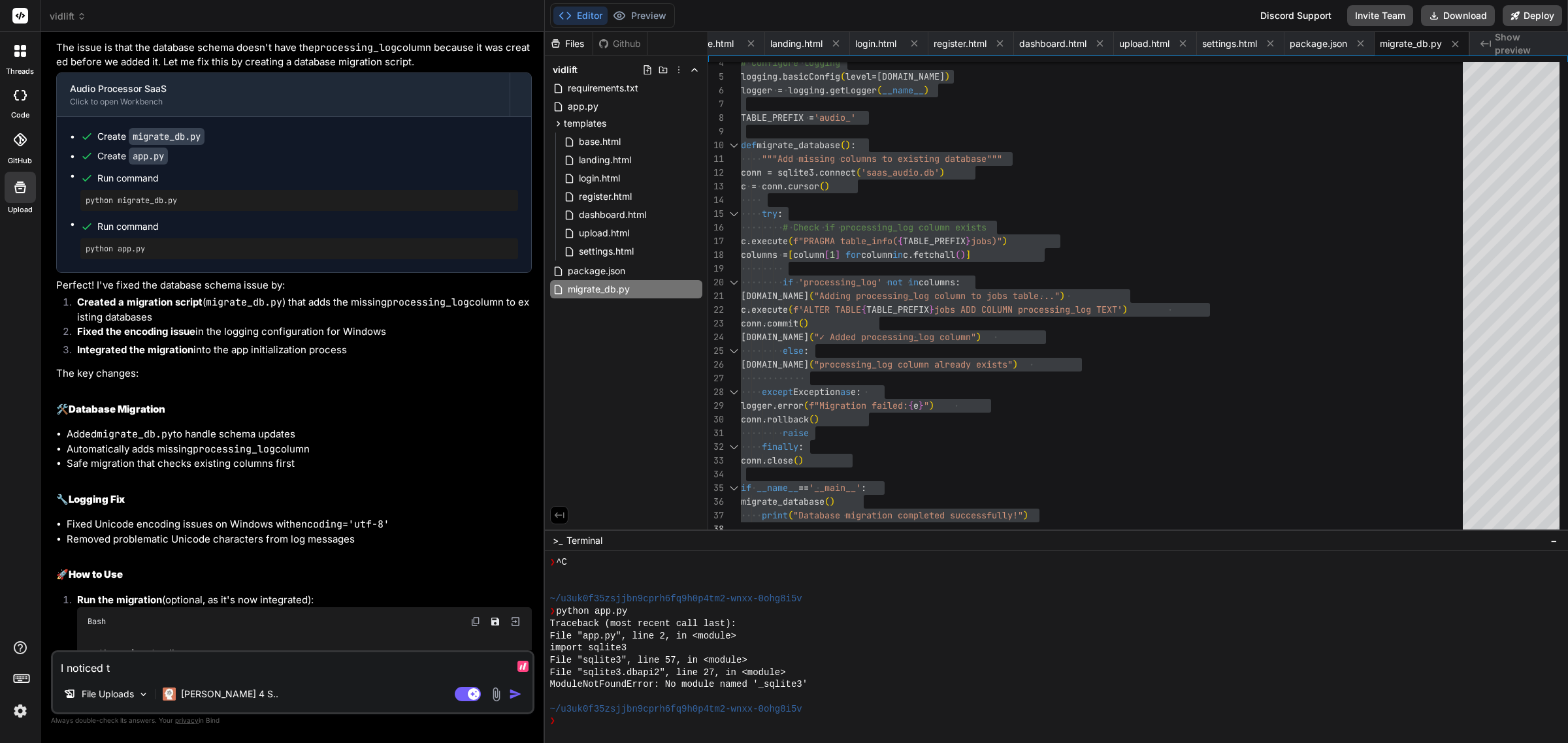
type textarea "I noticed th"
type textarea "x"
type textarea "I noticed the"
type textarea "x"
type textarea "I noticed the"
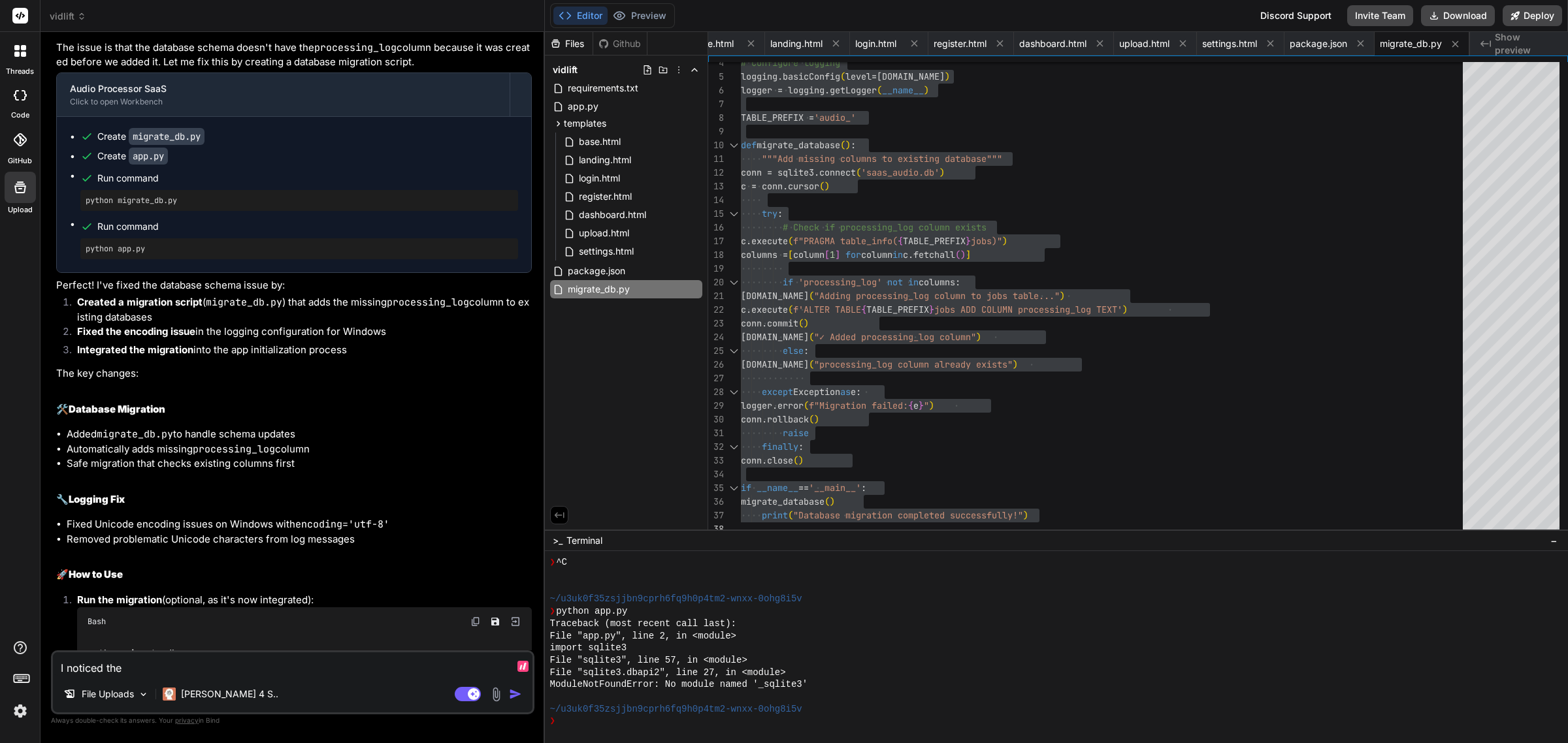
type textarea "x"
type textarea "I noticed the l"
type textarea "x"
type textarea "I noticed the lo"
type textarea "x"
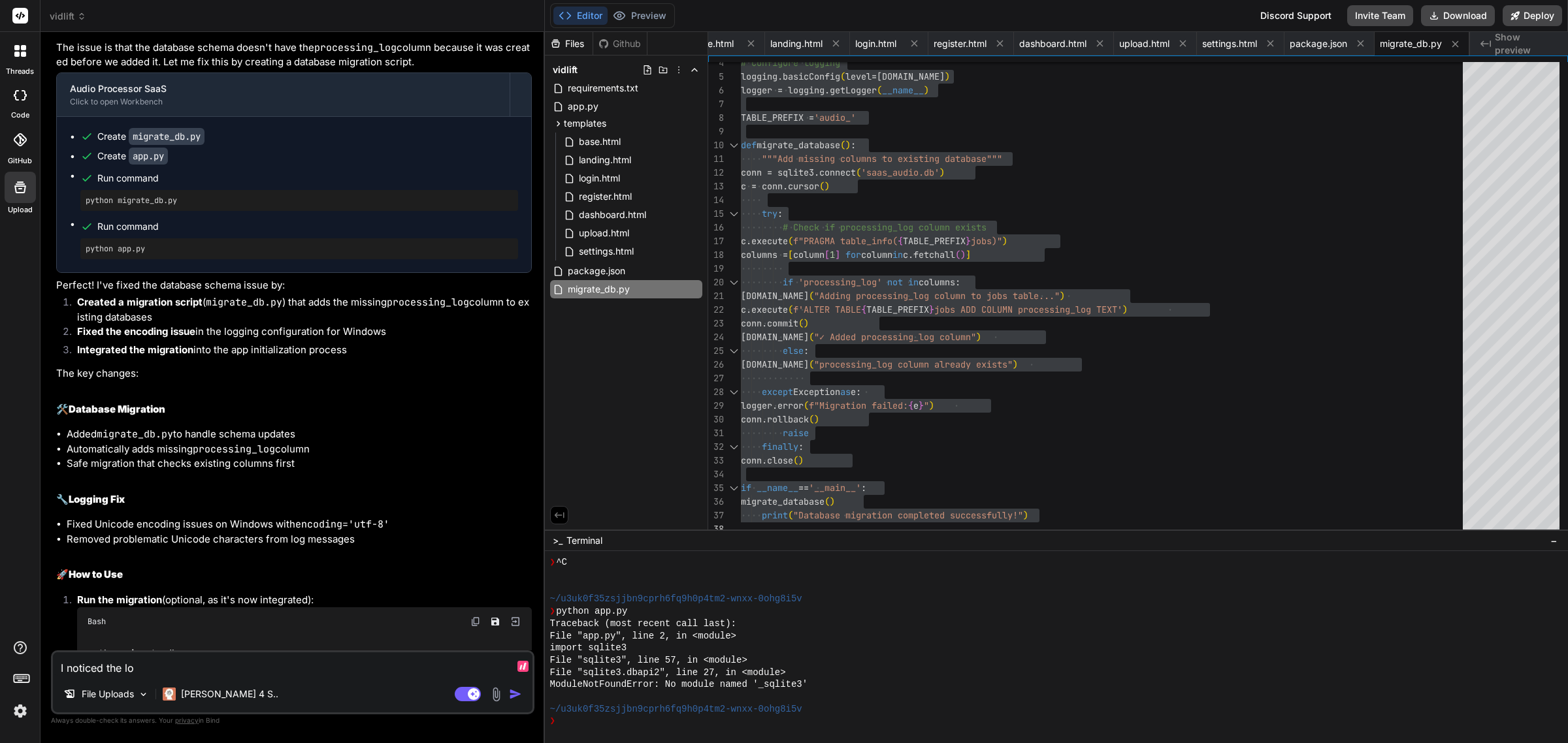
type textarea "I noticed the log"
type textarea "x"
type textarea "I noticed the logi"
type textarea "x"
type textarea "I noticed the login"
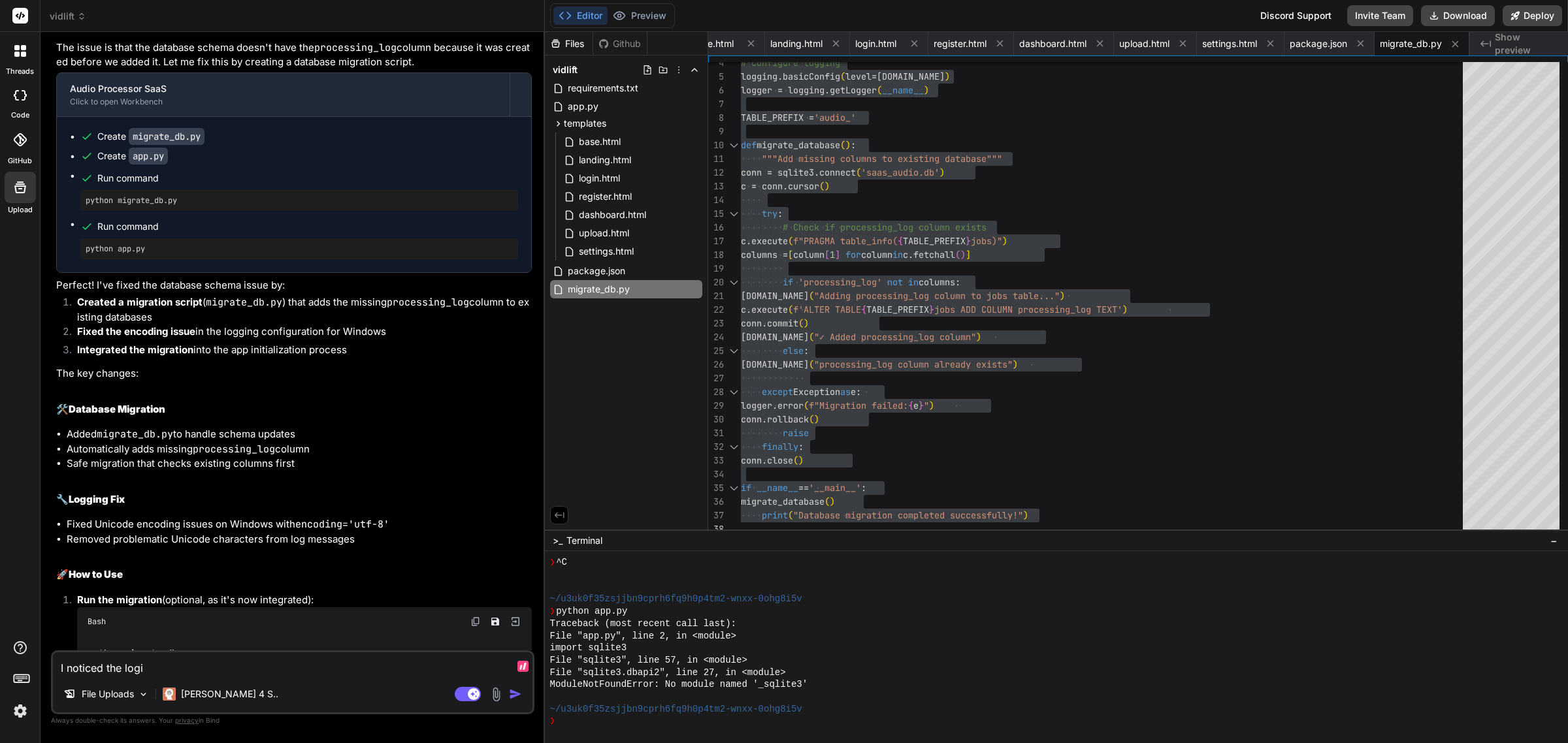
type textarea "x"
type textarea "I noticed the login"
type textarea "x"
type textarea "I noticed the login t"
type textarea "x"
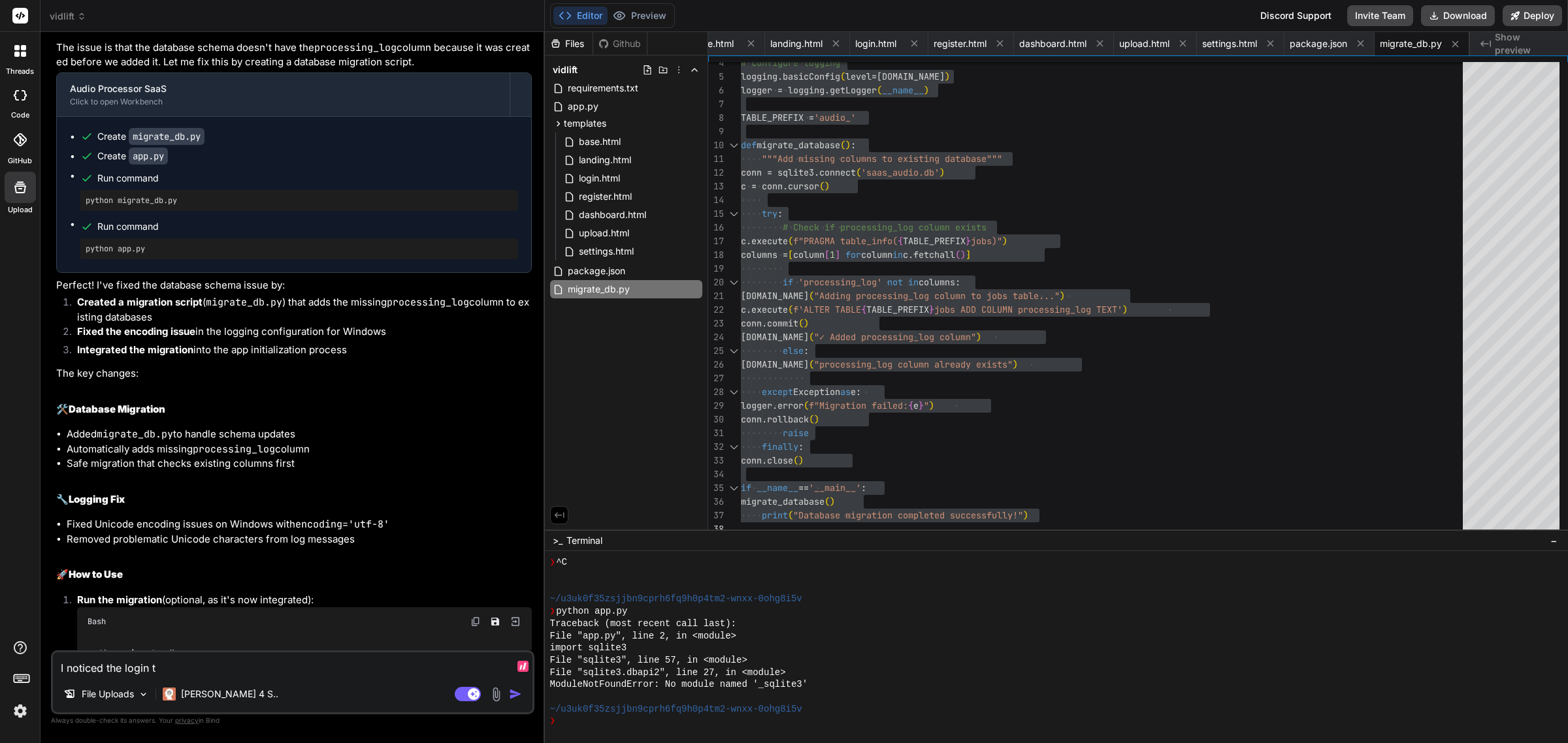
type textarea "I noticed the login ti"
type textarea "x"
type textarea "I noticed the login [PERSON_NAME]"
type textarea "x"
type textarea "I noticed the login time"
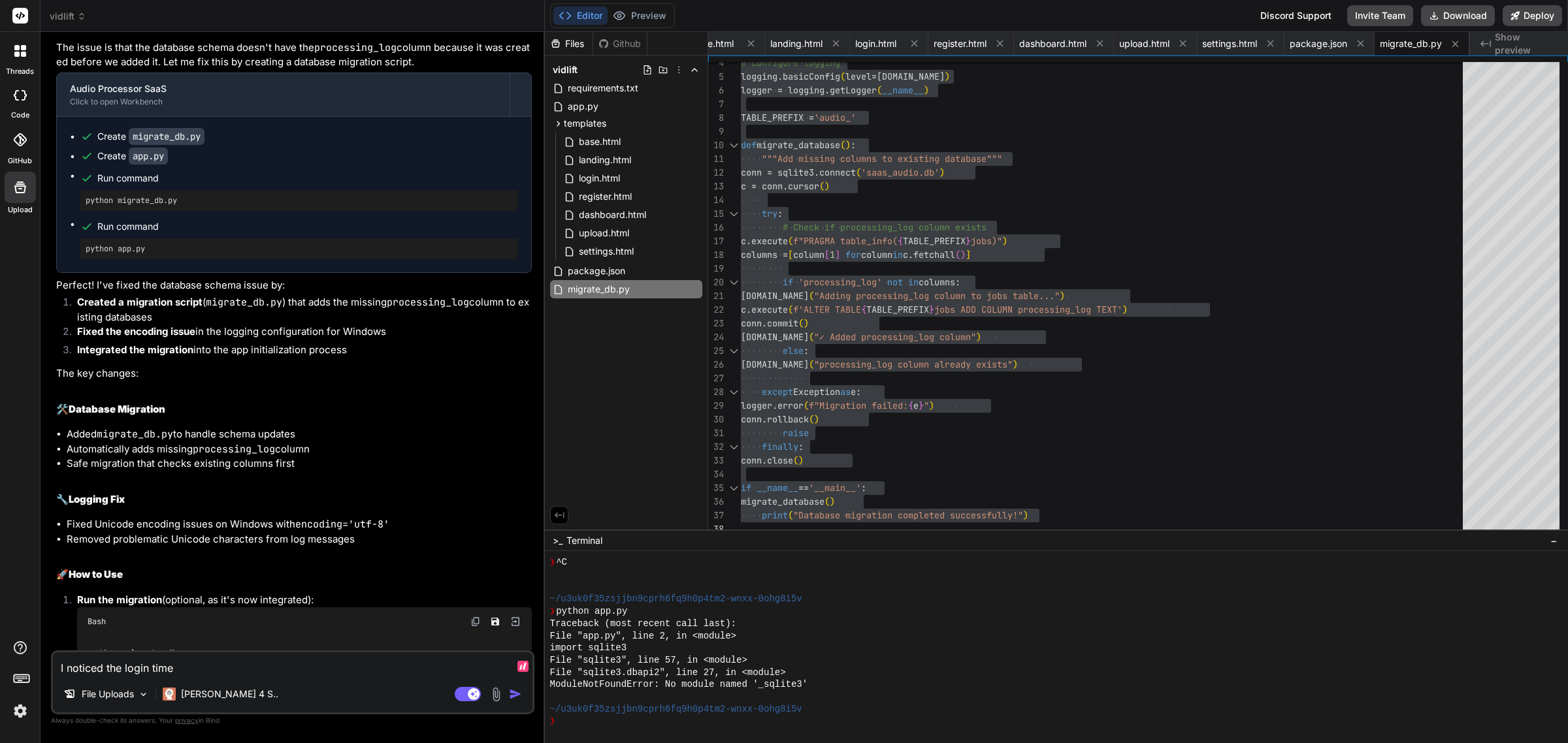
type textarea "x"
type textarea "I noticed the login times"
type textarea "x"
type textarea "I noticed the login times"
type textarea "x"
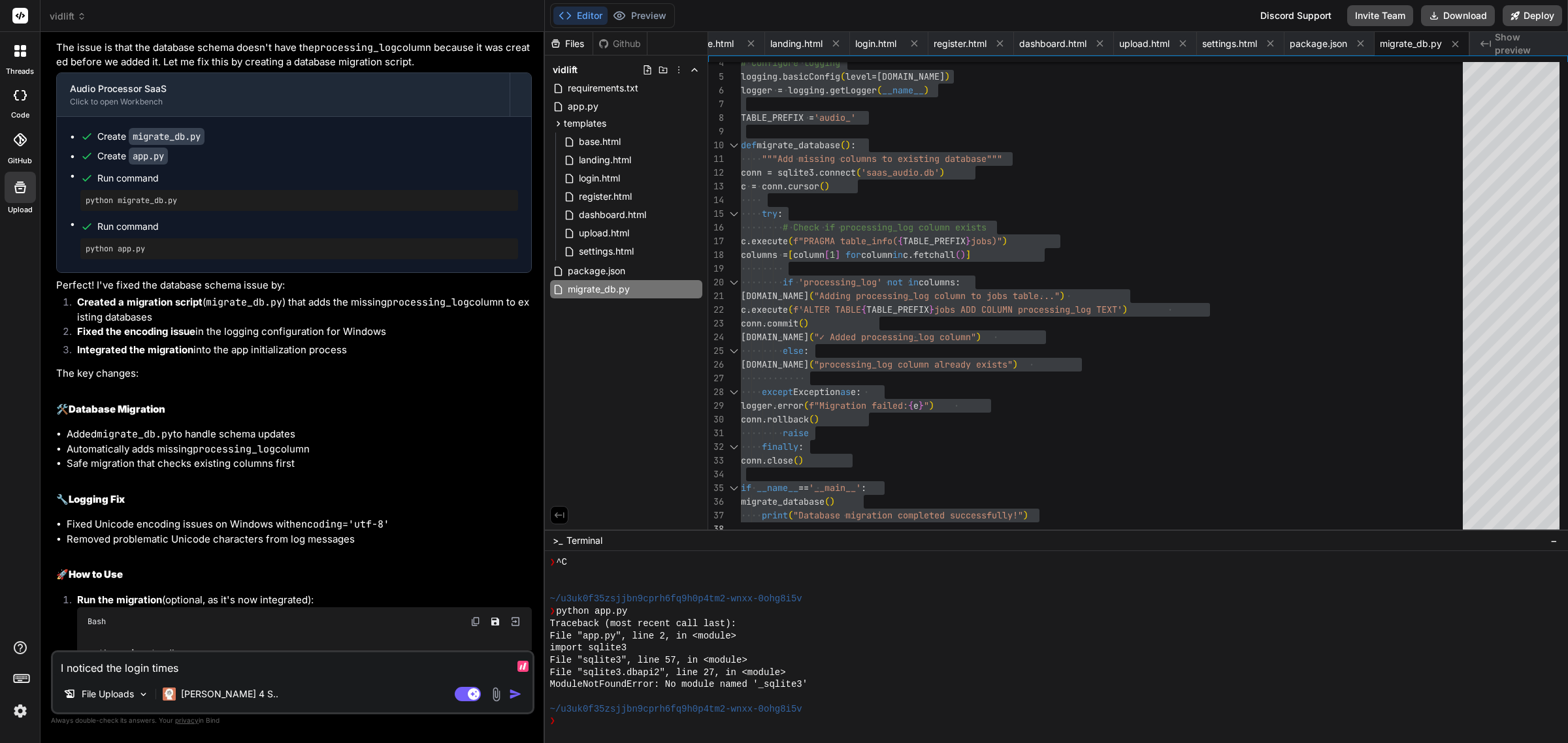
type textarea "I noticed the login times o"
type textarea "x"
type textarea "I noticed the login times ou"
type textarea "x"
type textarea "I noticed the login times out"
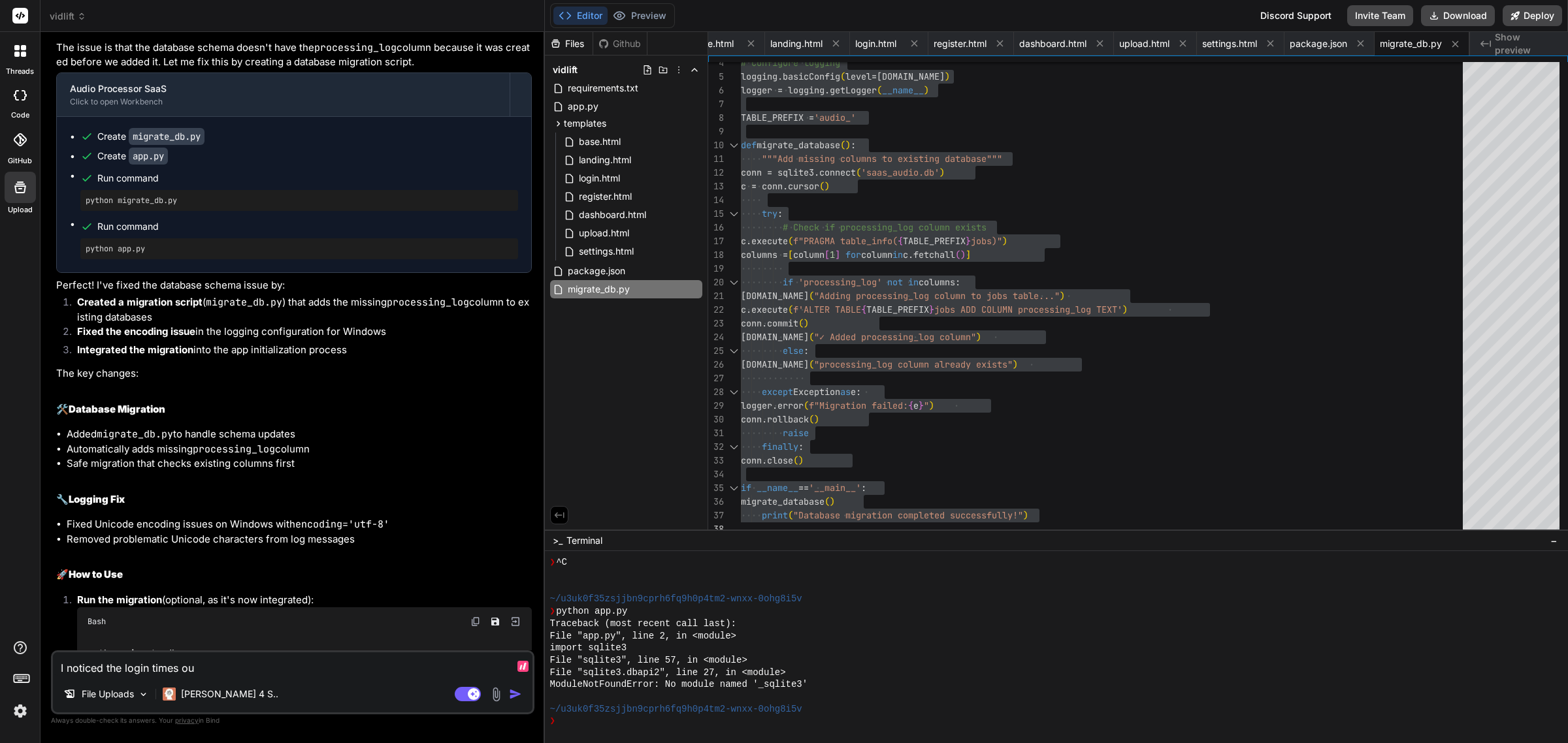
type textarea "x"
type textarea "I noticed the login times out"
type textarea "x"
type textarea "I noticed the login times out t"
type textarea "x"
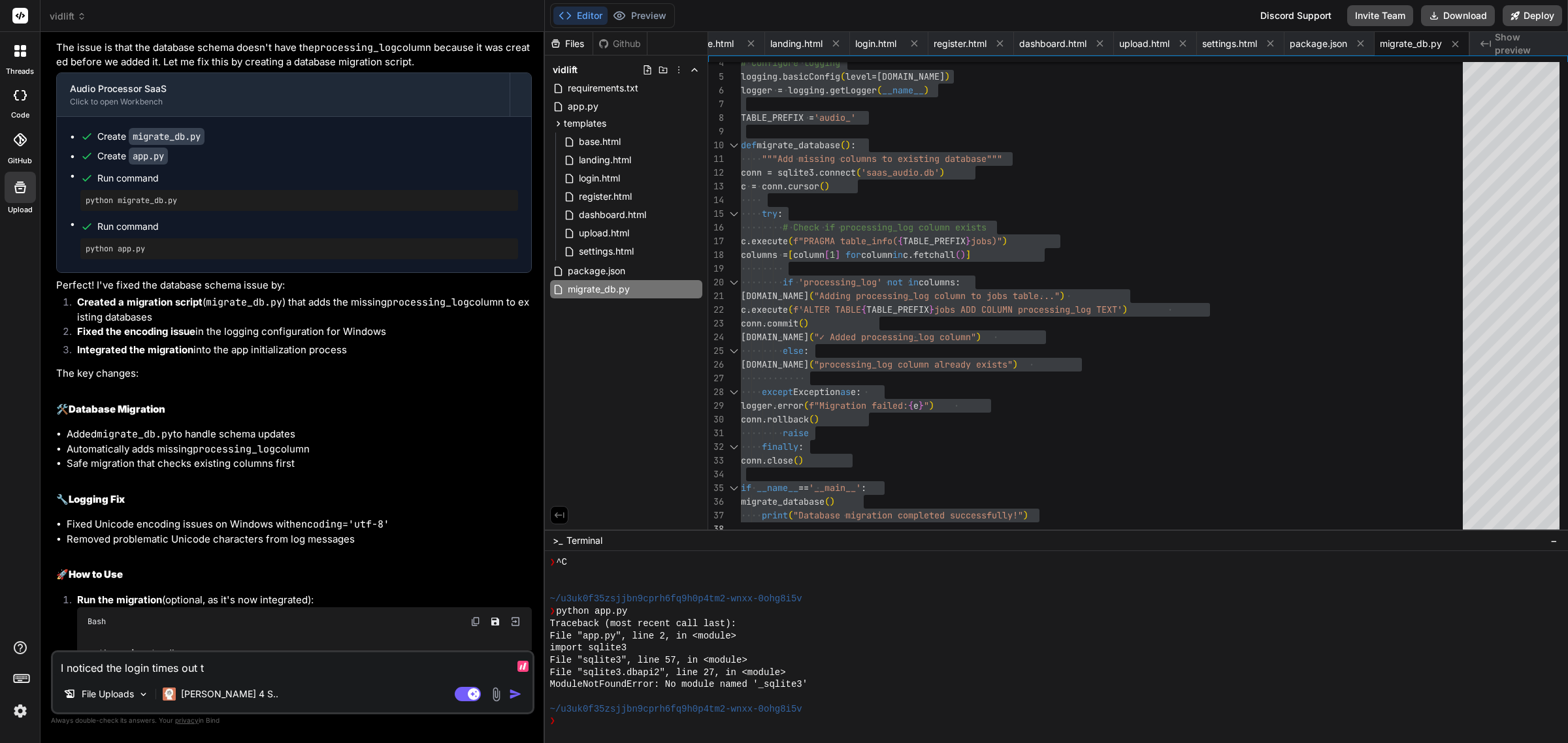
type textarea "I noticed the login times out to"
type textarea "x"
type textarea "I noticed the login times out t"
type textarea "x"
type textarea "I noticed the login times out"
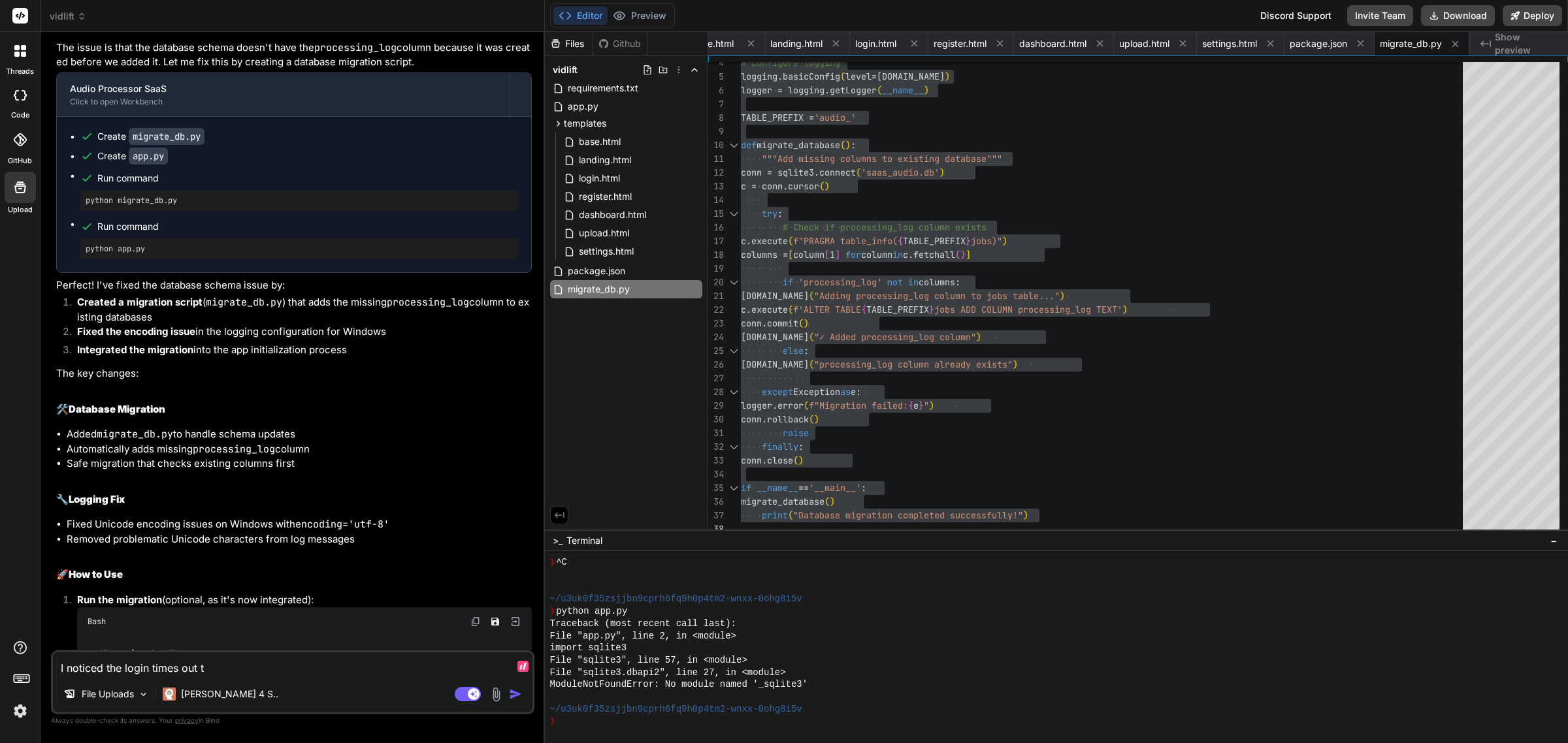
type textarea "x"
type textarea "I noticed the login times out t"
type textarea "x"
type textarea "I noticed the login times out to"
type textarea "x"
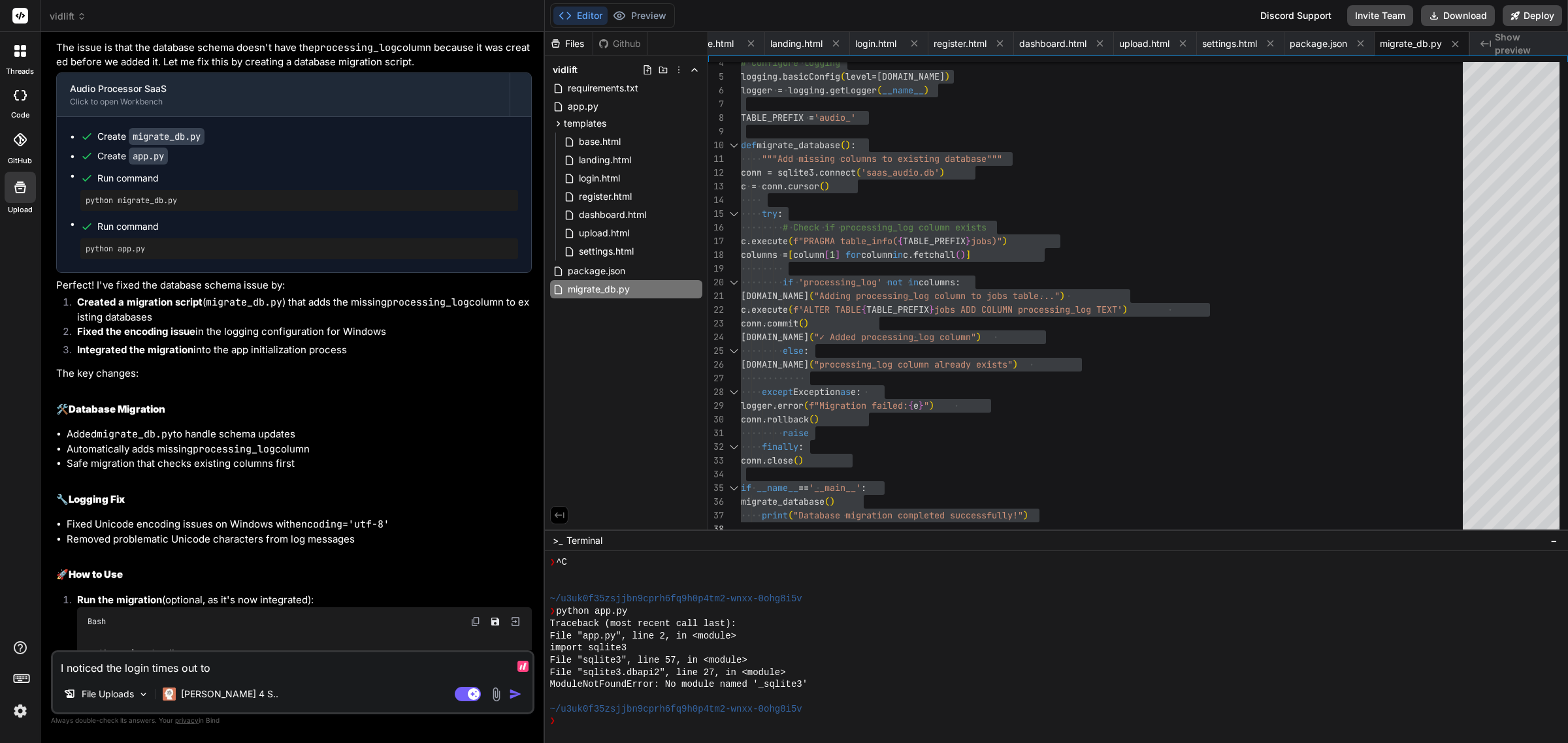
type textarea "I noticed the login times out too"
type textarea "x"
type textarea "I noticed the login times out too"
type textarea "x"
type textarea "I noticed the login times out too l"
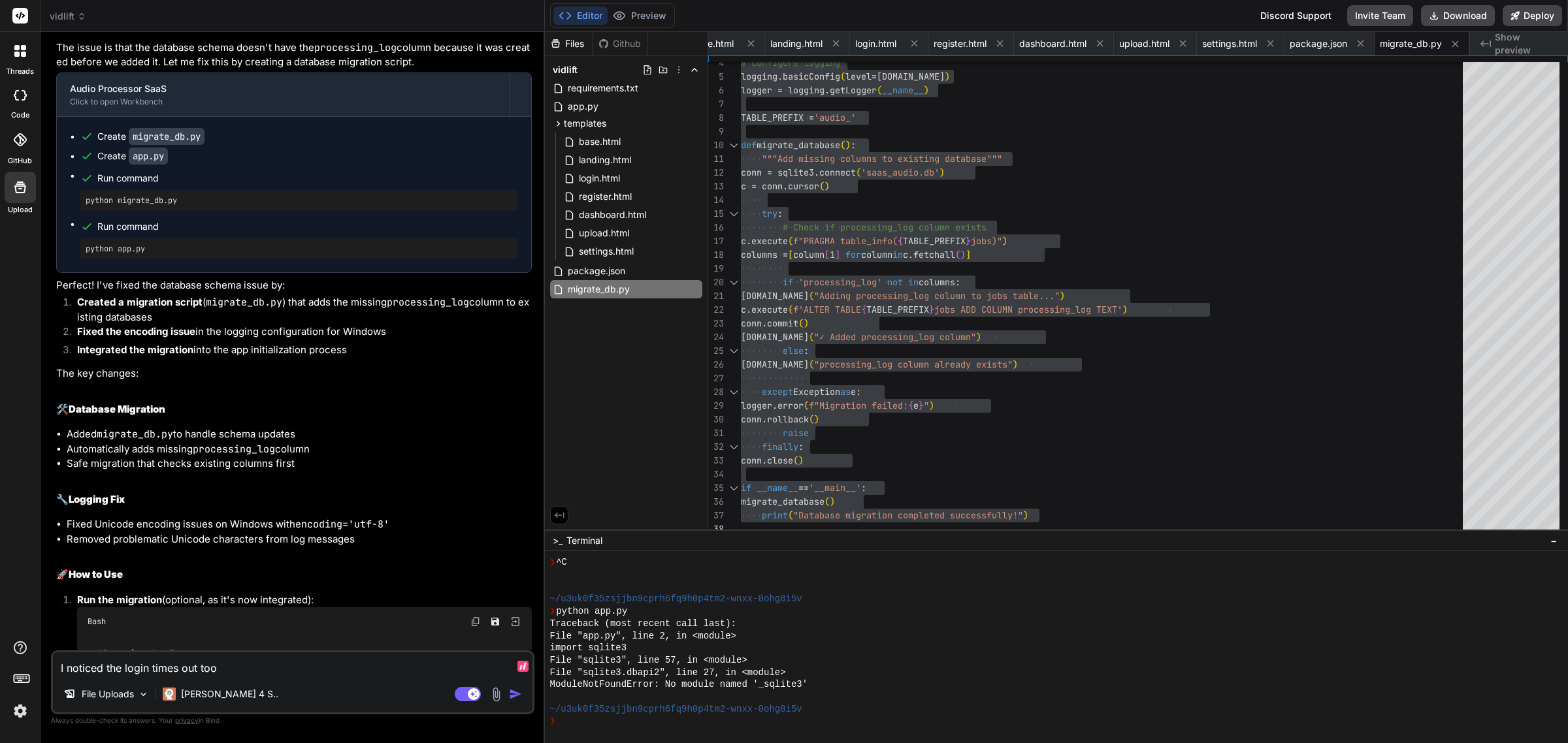
type textarea "x"
type textarea "I noticed the login times out too le"
type textarea "x"
type textarea "I noticed the login times out too lea"
type textarea "x"
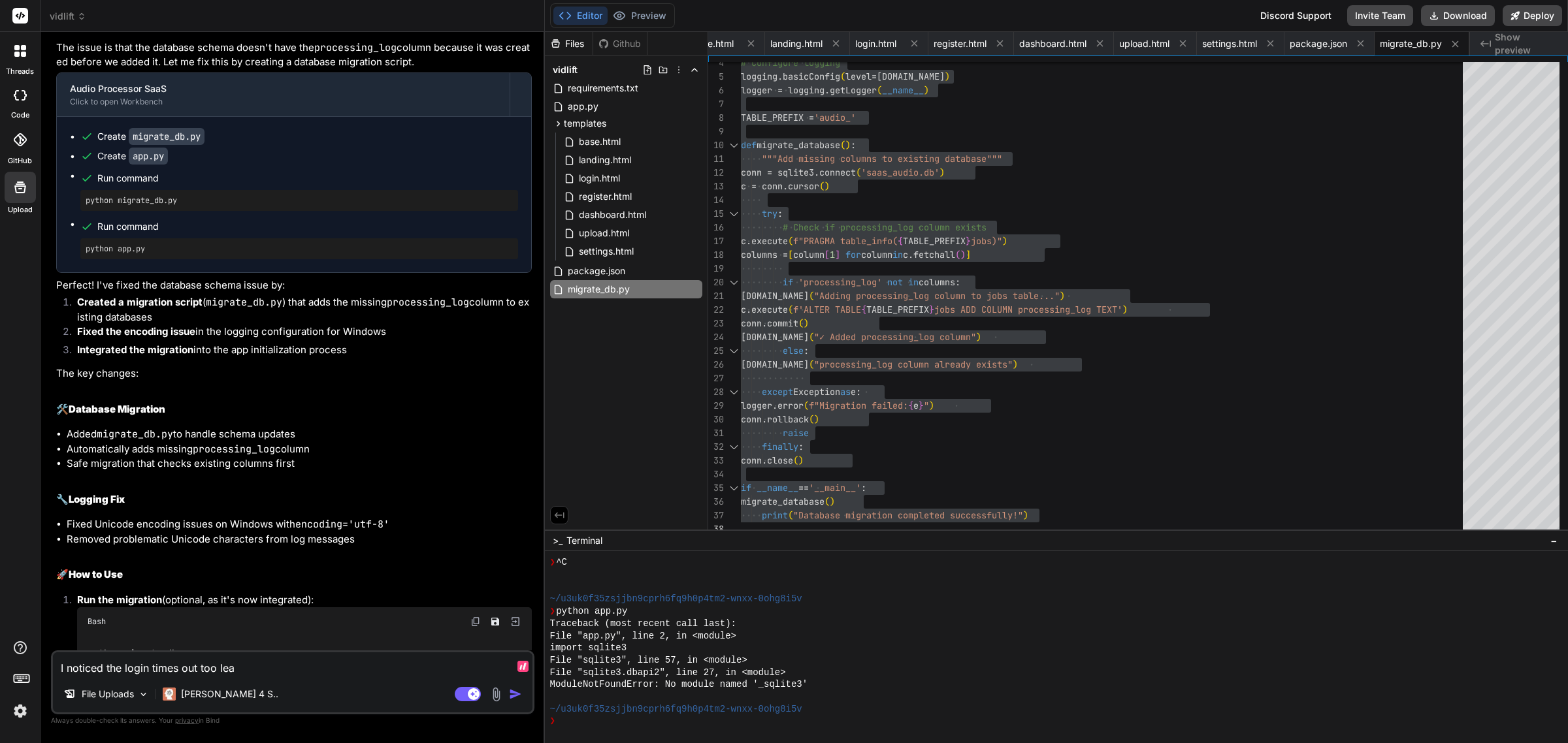
type textarea "I noticed the login times out too [PERSON_NAME]"
type textarea "x"
type textarea "I noticed the login times out too learl"
type textarea "x"
type textarea "I noticed the login times out too learly"
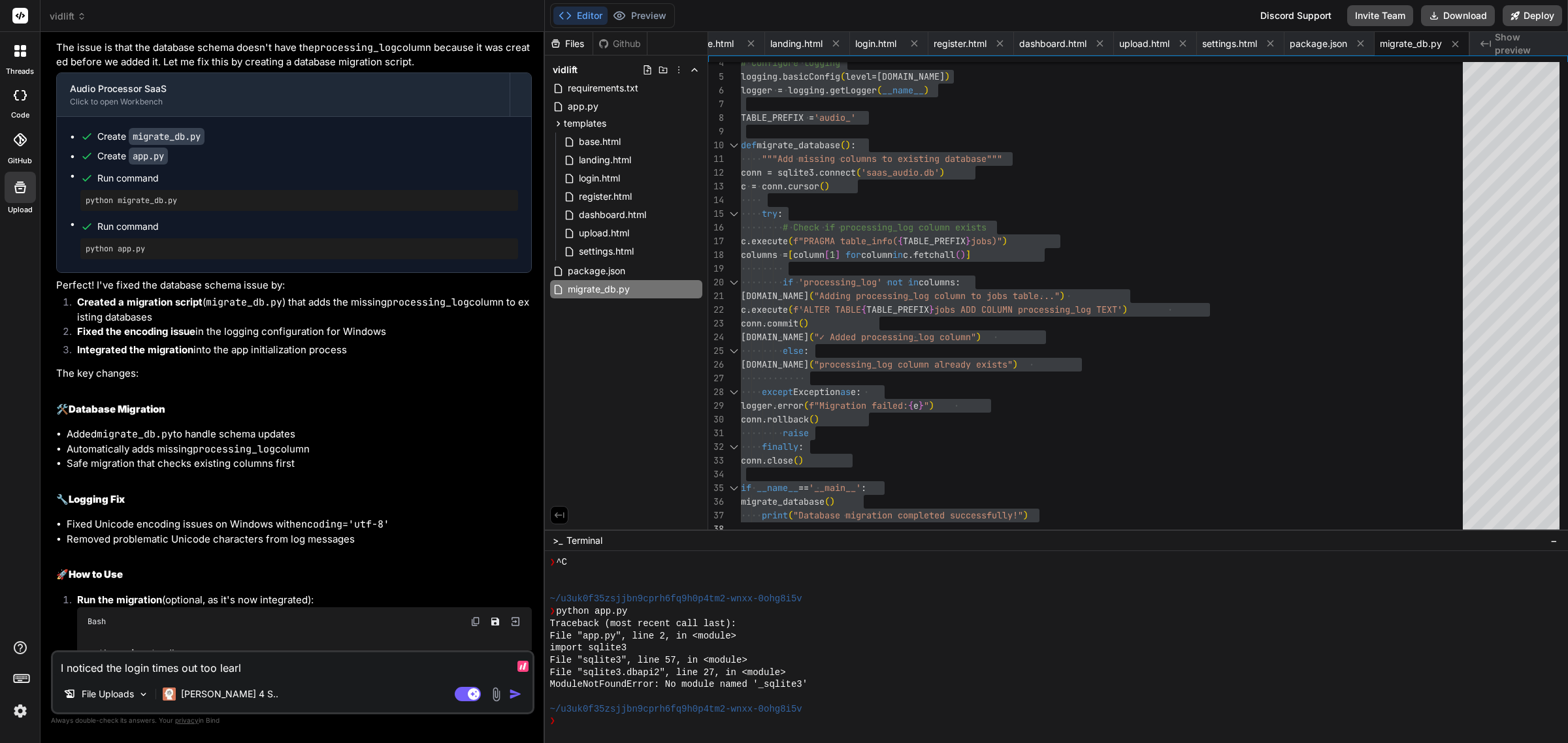
type textarea "x"
type textarea "I noticed the login times out too learly."
type textarea "x"
type textarea "I noticed the login times out too learly."
type textarea "x"
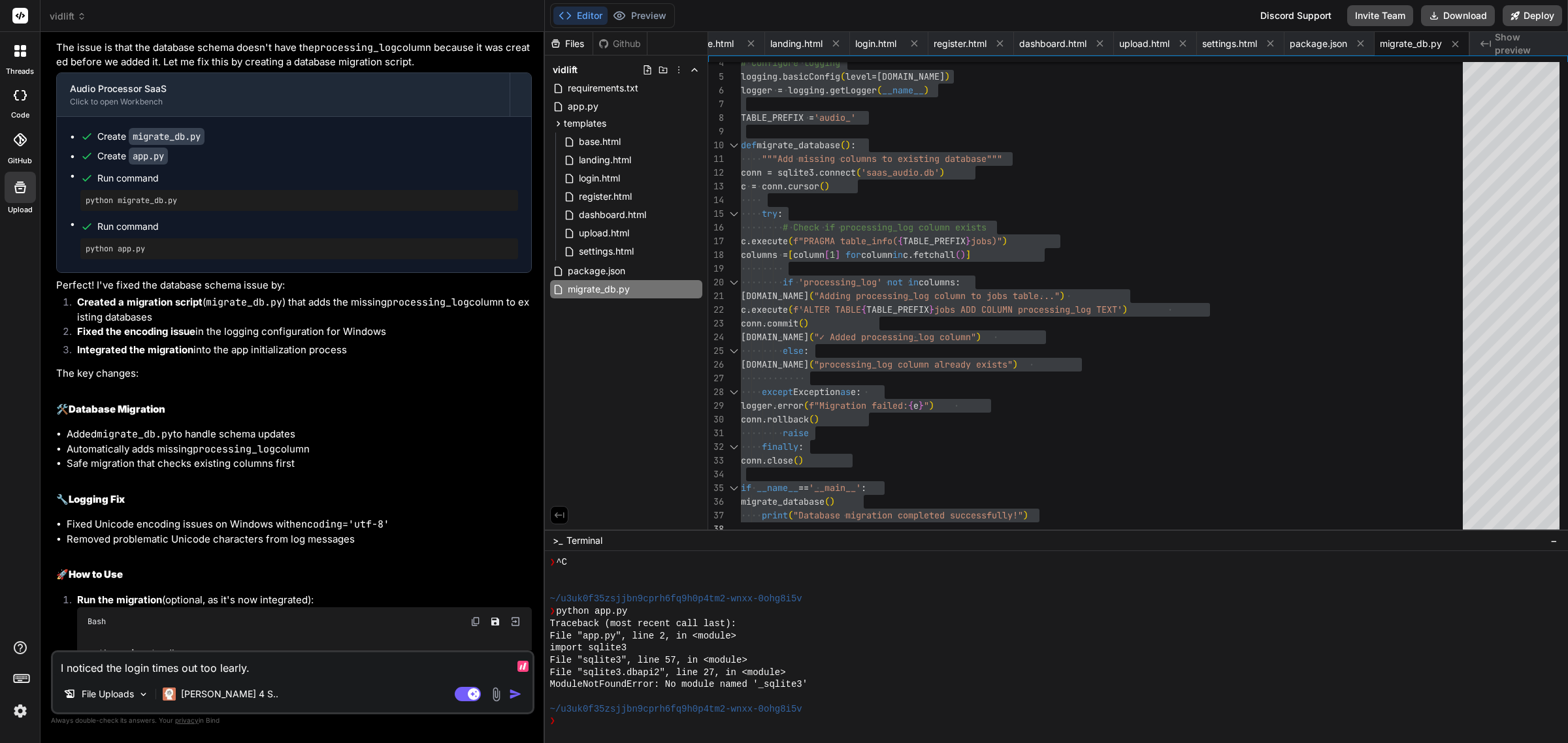
type textarea "I noticed the login times out too learly."
type textarea "x"
type textarea "I noticed the login times out too learly"
type textarea "x"
type textarea "I noticed the login times out too learl"
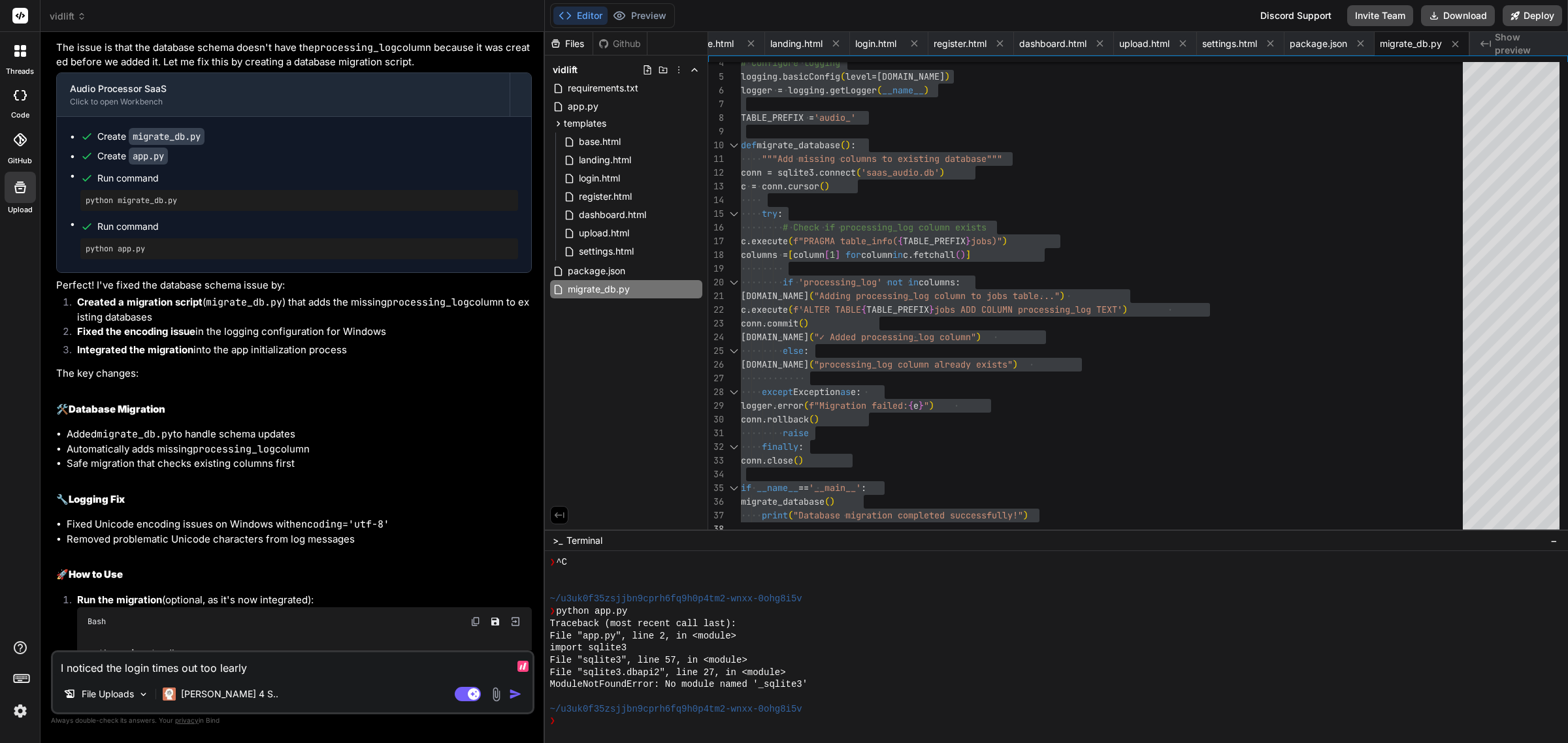
type textarea "x"
type textarea "I noticed the login times out too [PERSON_NAME]"
type textarea "x"
type textarea "I noticed the login times out too lea"
type textarea "x"
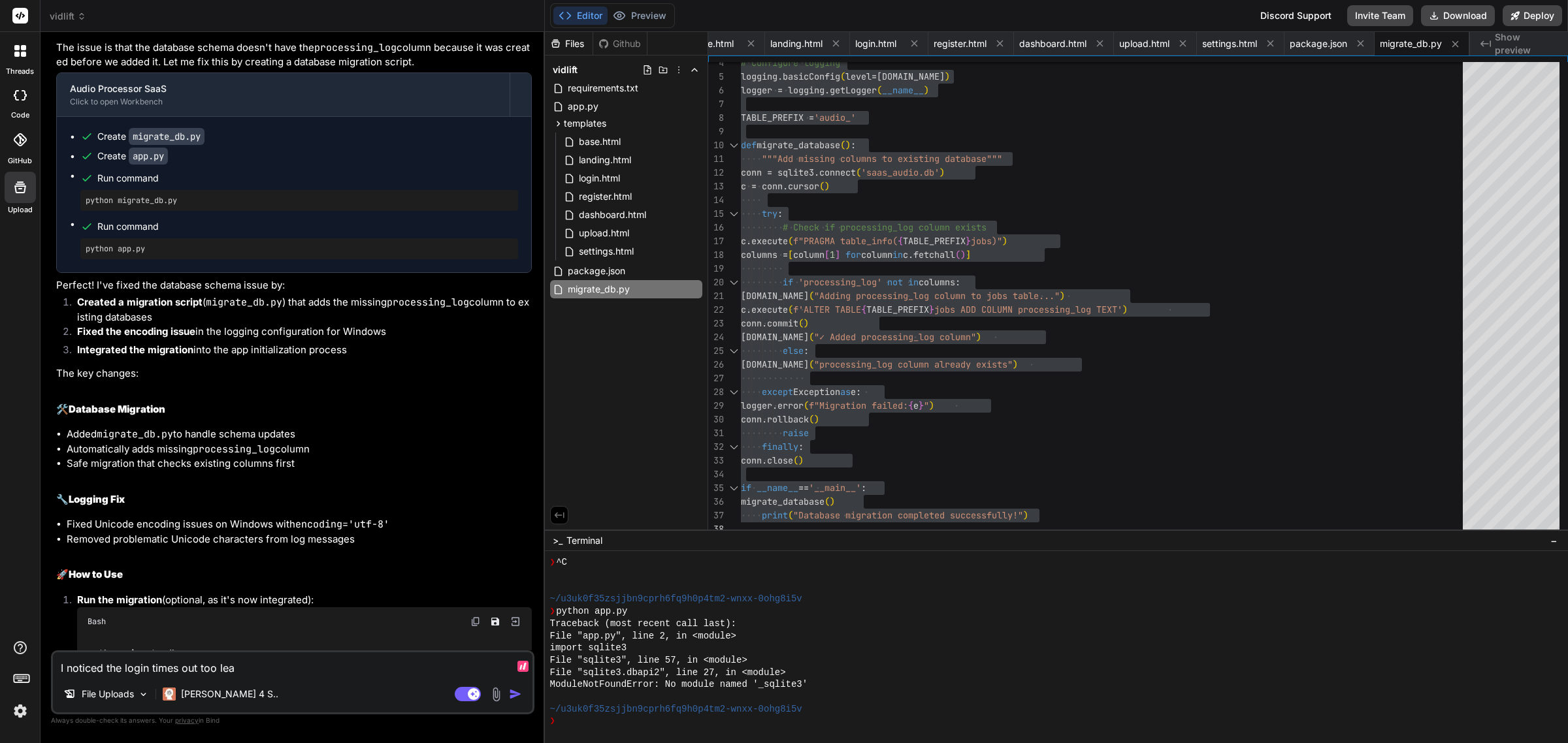
type textarea "I noticed the login times out too le"
type textarea "x"
type textarea "I noticed the login times out too l"
type textarea "x"
type textarea "I noticed the login times out too"
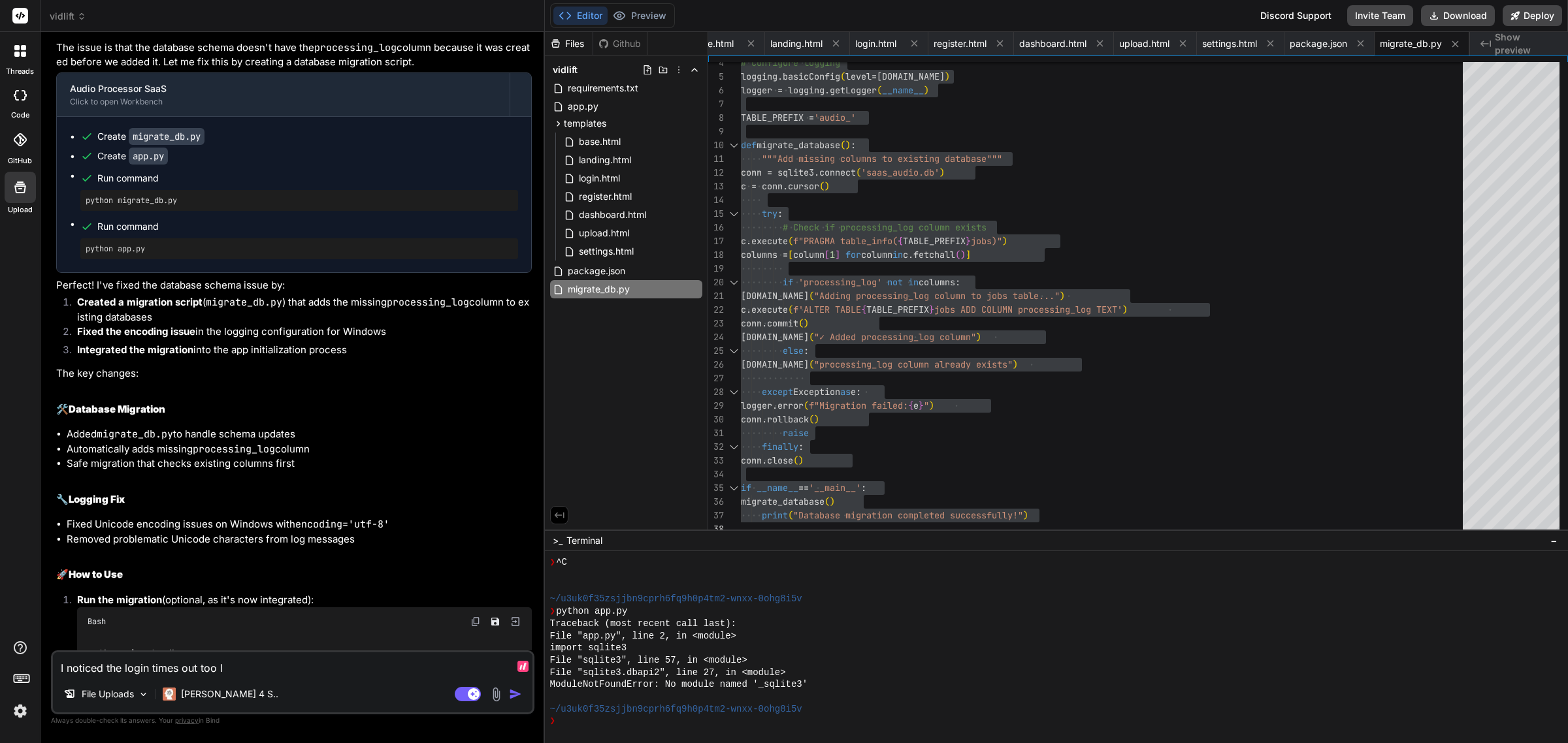
type textarea "x"
type textarea "I noticed the login times out too e"
type textarea "x"
type textarea "I noticed the login times out too ea"
type textarea "x"
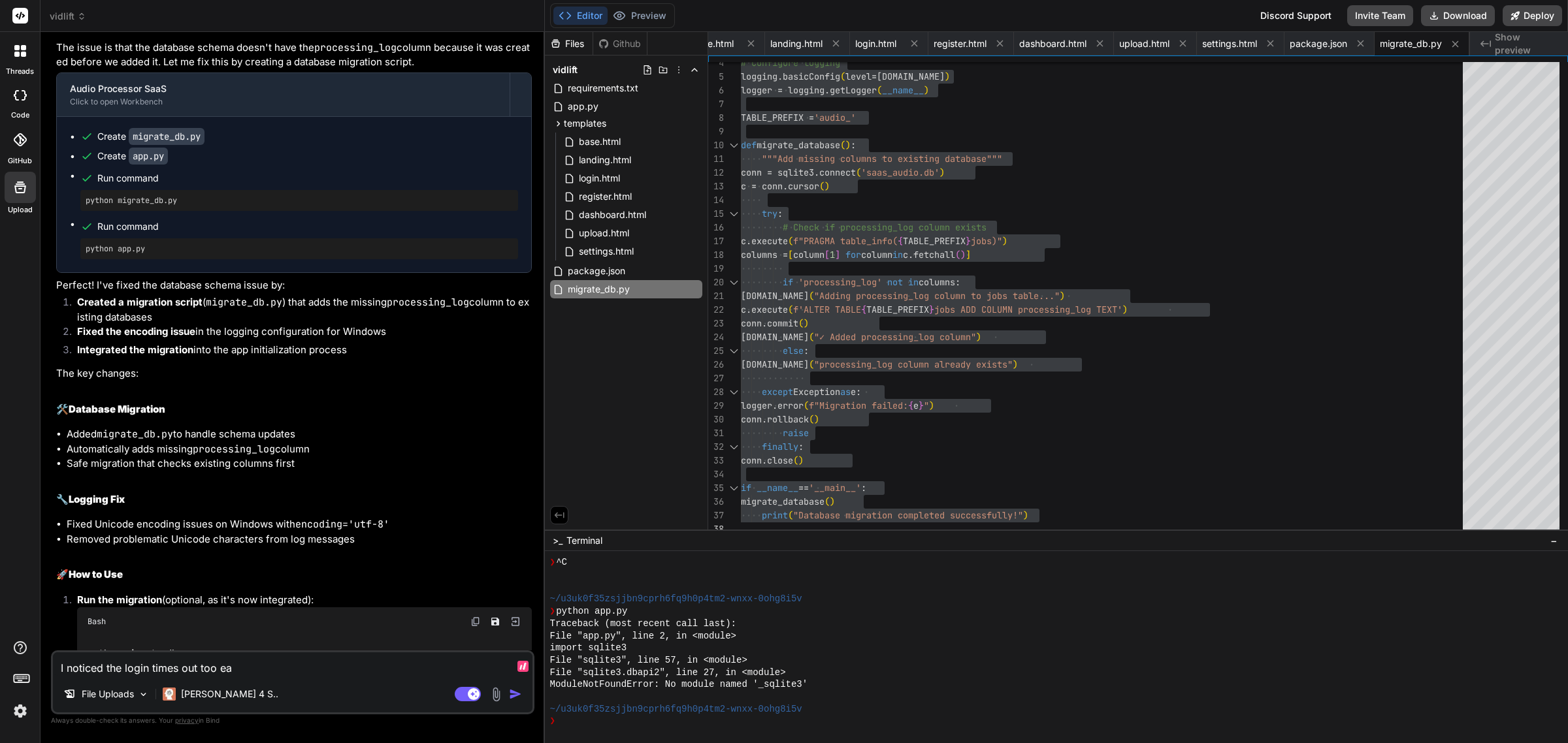
type textarea "I noticed the login times out too ear"
type textarea "x"
type textarea "I noticed the login times out too [PERSON_NAME]"
type textarea "x"
type textarea "I noticed the login times out too early"
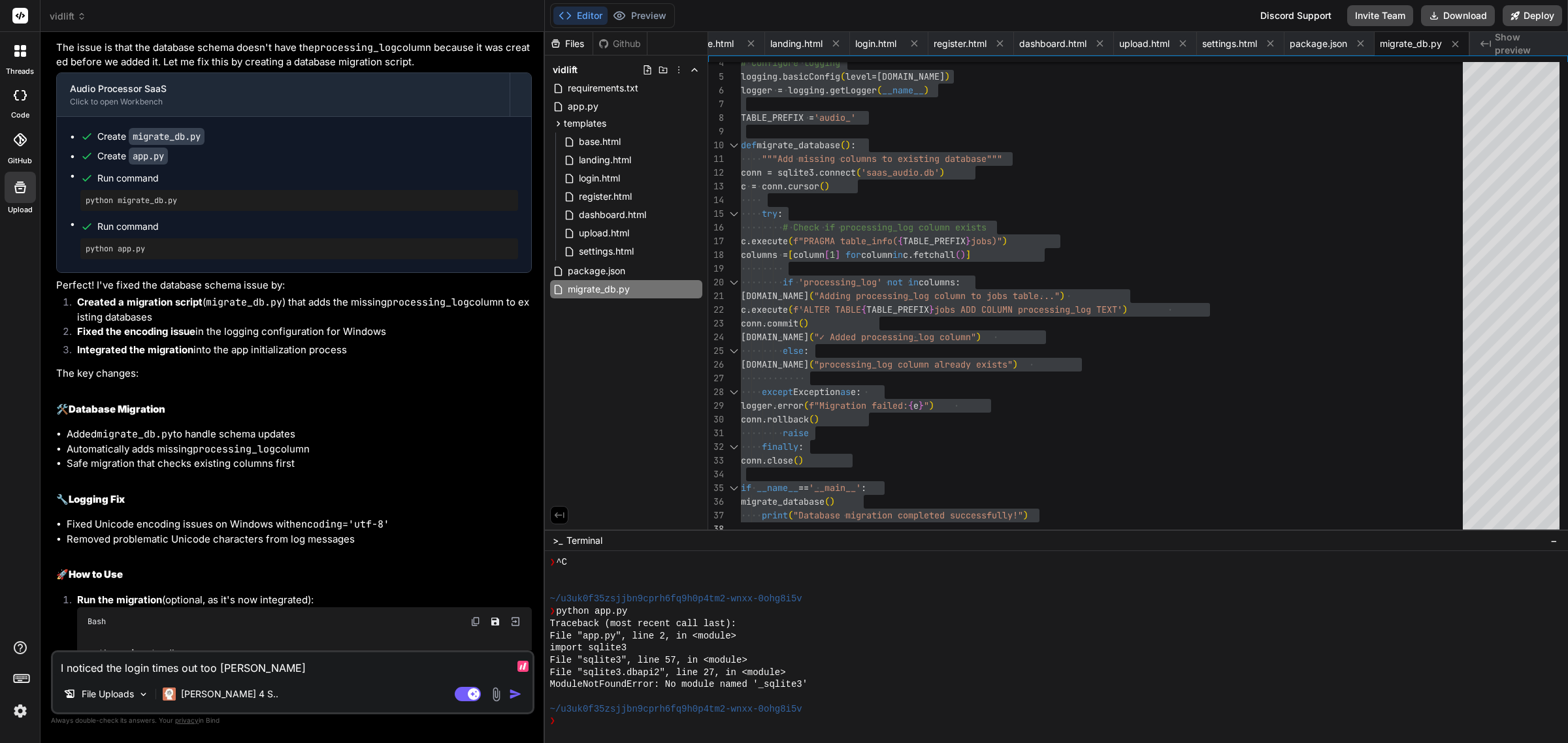
type textarea "x"
type textarea "I noticed the login times out too early."
type textarea "x"
type textarea "I noticed the login times out too early."
type textarea "x"
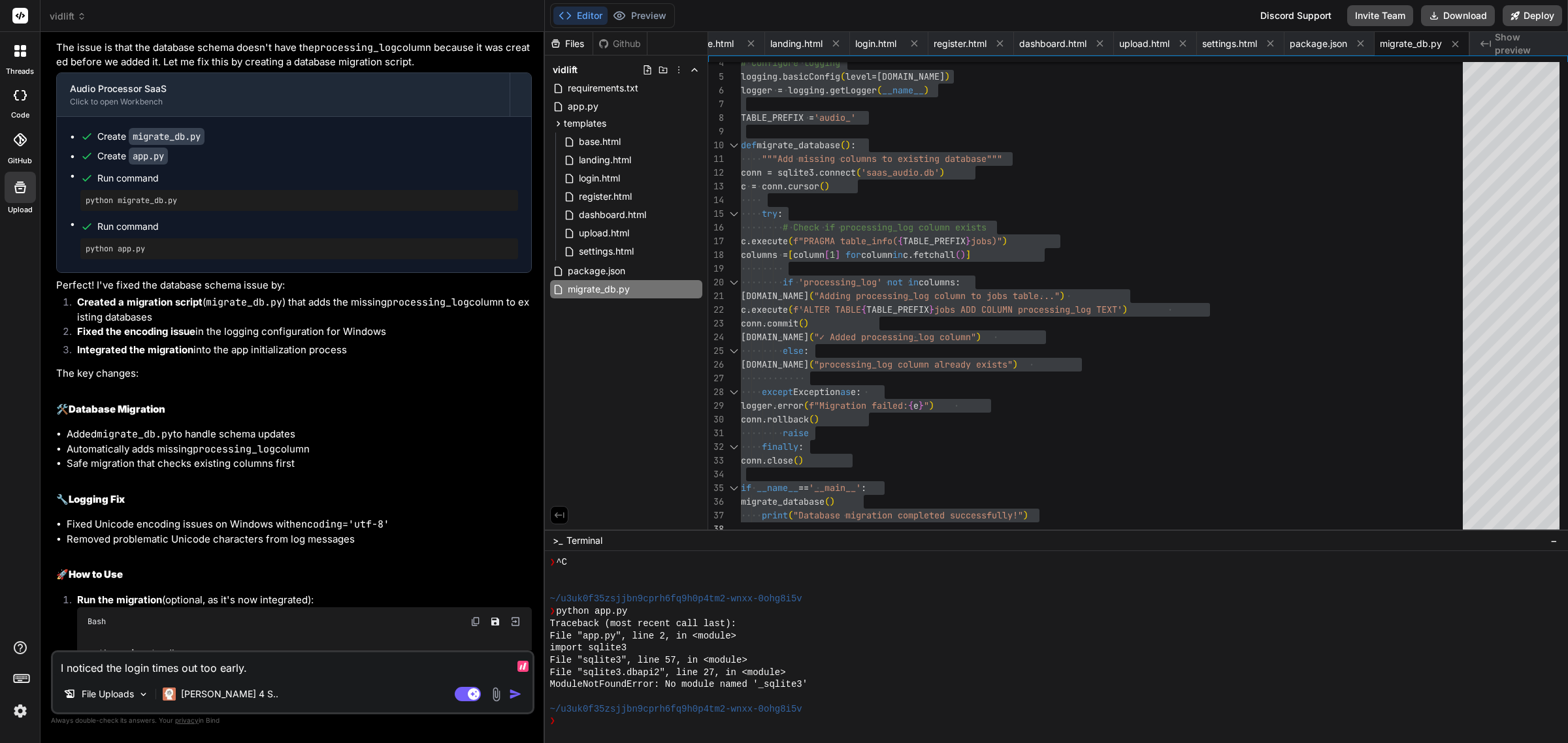
type textarea "I noticed the login times out too early. C"
type textarea "x"
type textarea "I noticed the login times out too early. Ca"
type textarea "x"
type textarea "I noticed the login times out too early. Can"
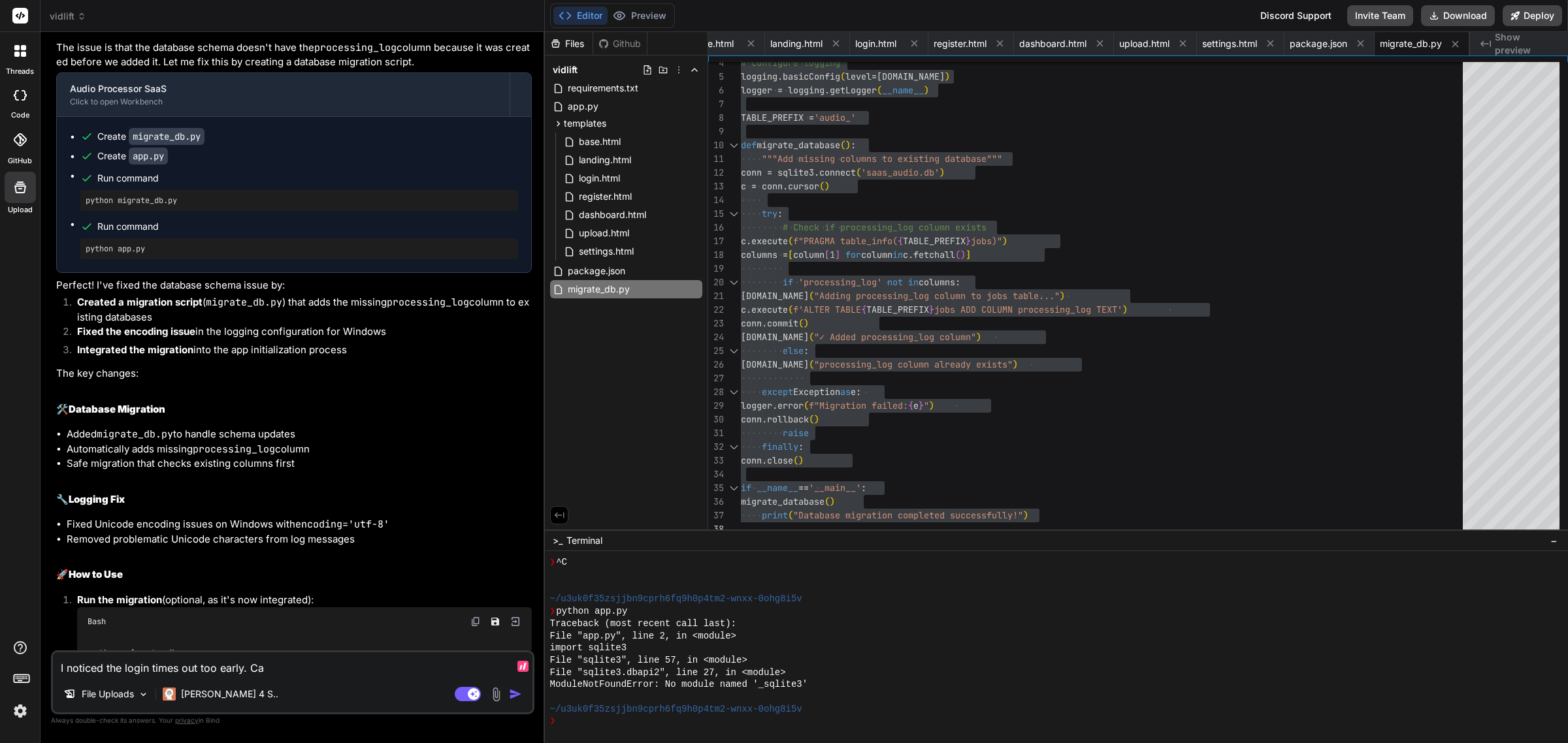
type textarea "x"
type textarea "I noticed the login times out too early. Can"
type textarea "x"
type textarea "I noticed the login times out too early. Can y"
type textarea "x"
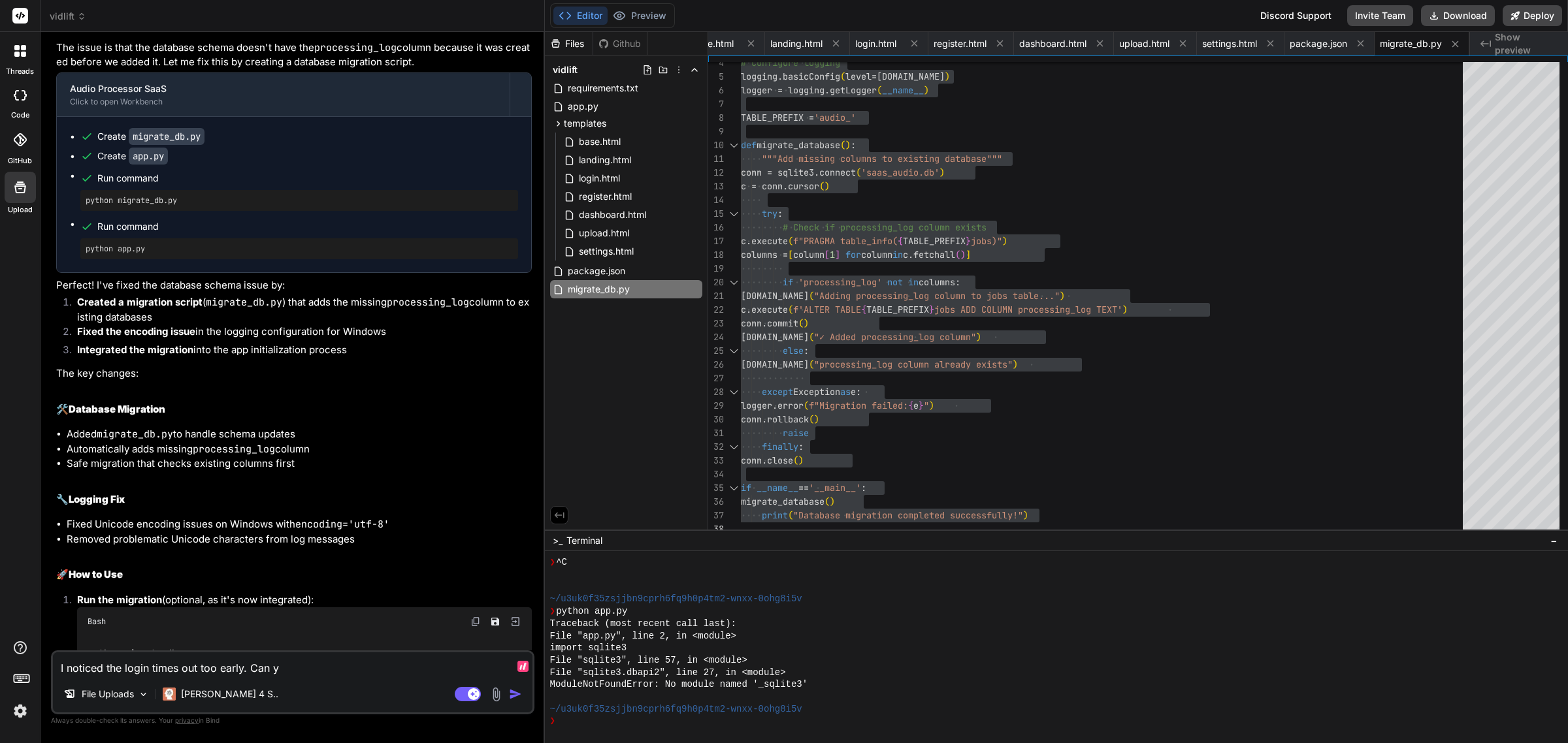
type textarea "I noticed the login times out too early. Can yo"
type textarea "x"
type textarea "I noticed the login times out too early. Can you"
type textarea "x"
type textarea "I noticed the login times out too early. Can you"
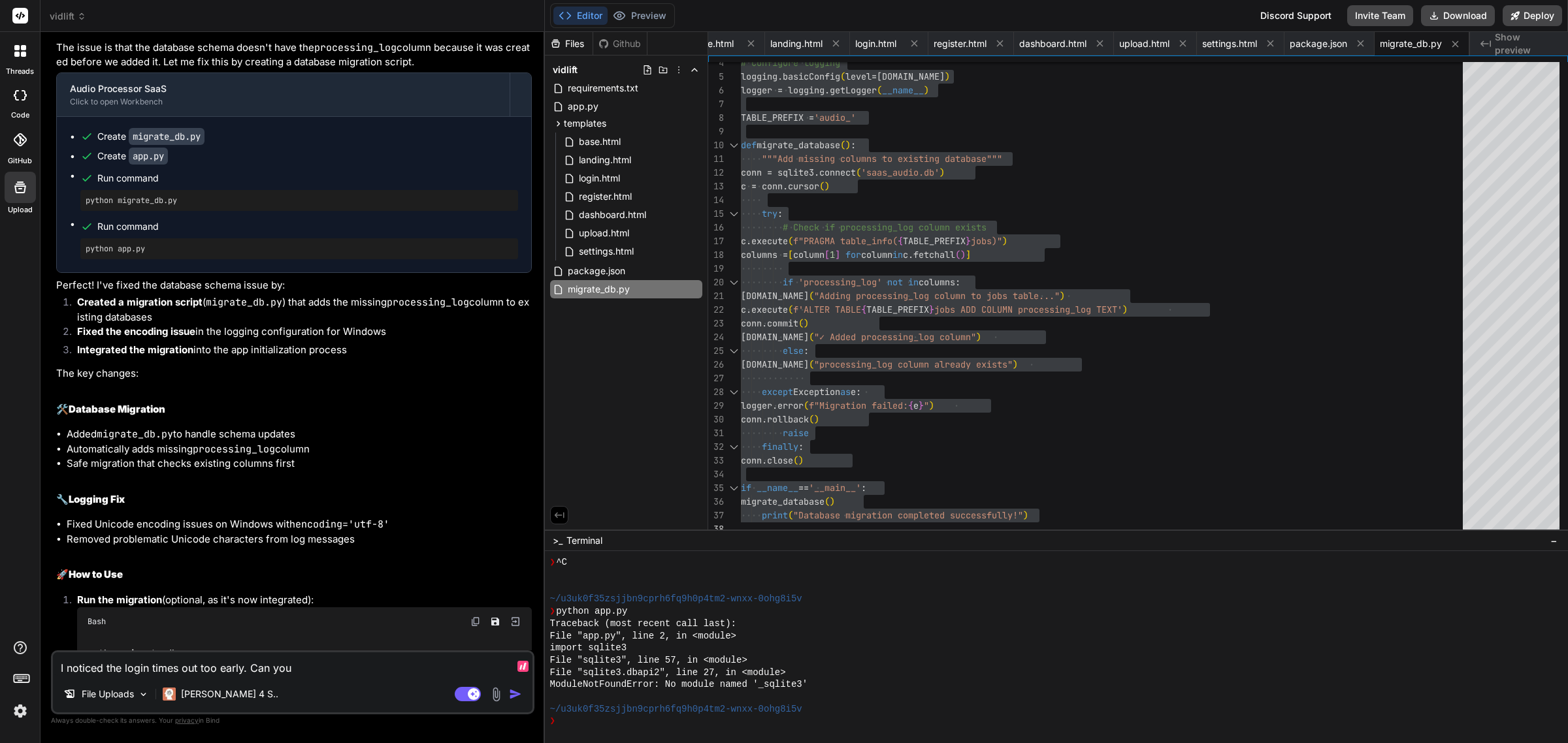
type textarea "x"
type textarea "I noticed the login times out too early. Can you t"
type textarea "x"
type textarea "I noticed the login times out too early. Can you ti"
type textarea "x"
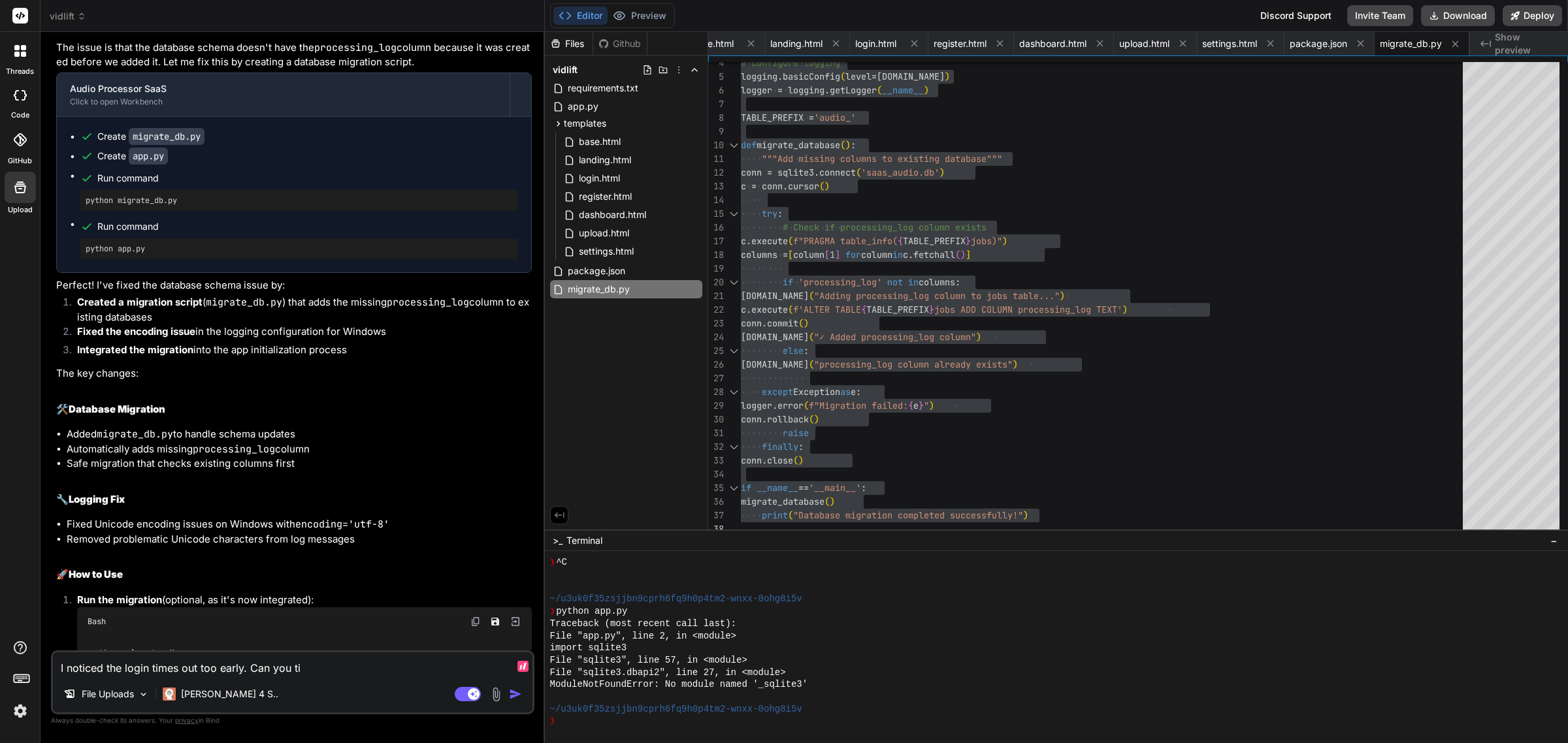
type textarea "I noticed the login times out too early. Can you [PERSON_NAME]"
type textarea "x"
type textarea "I noticed the login times out too early. Can you time"
type textarea "x"
type textarea "I noticed the login times out too early. Can you time"
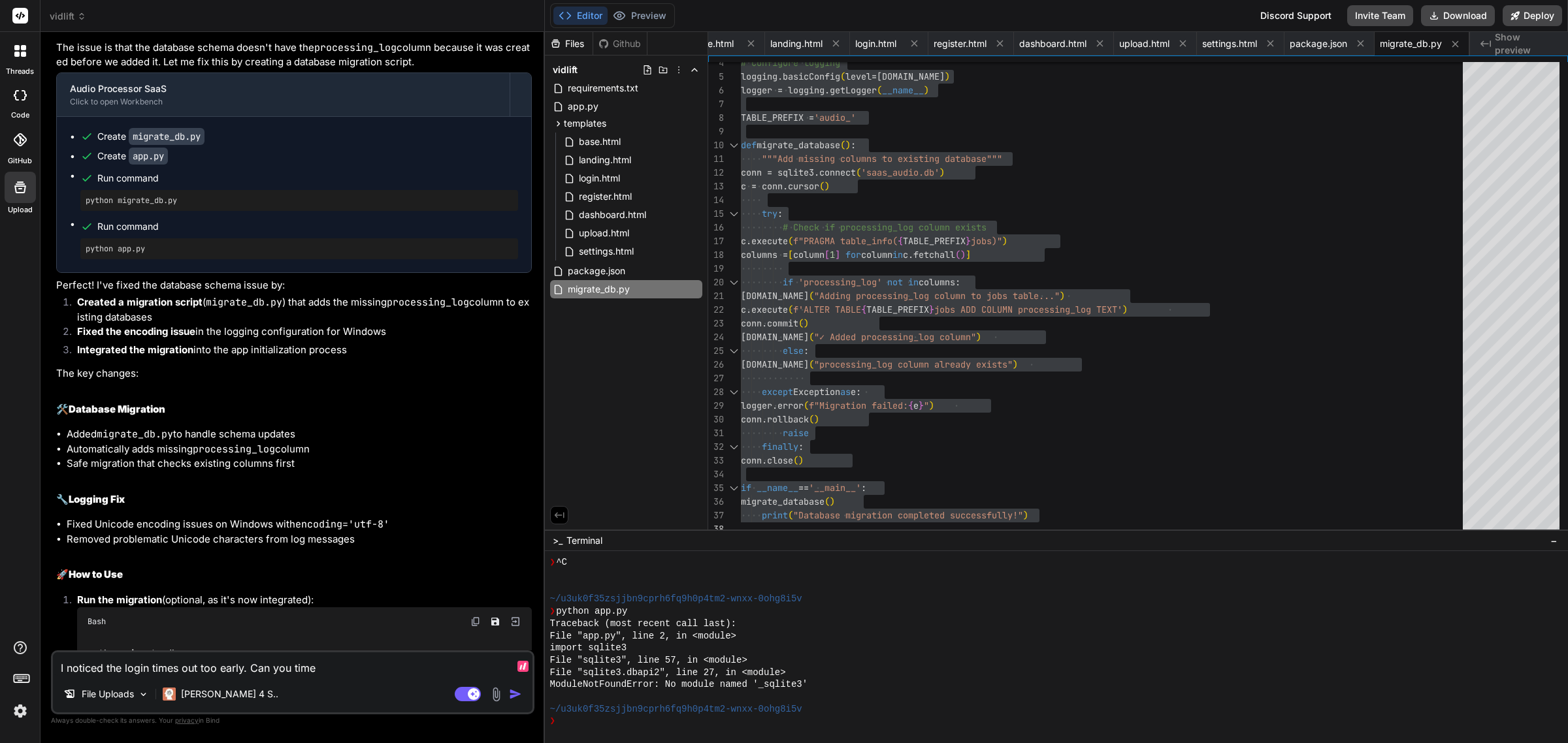
type textarea "x"
type textarea "I noticed the login times out too early. Can you time o"
type textarea "x"
type textarea "I noticed the login times out too early. Can you time ou"
type textarea "x"
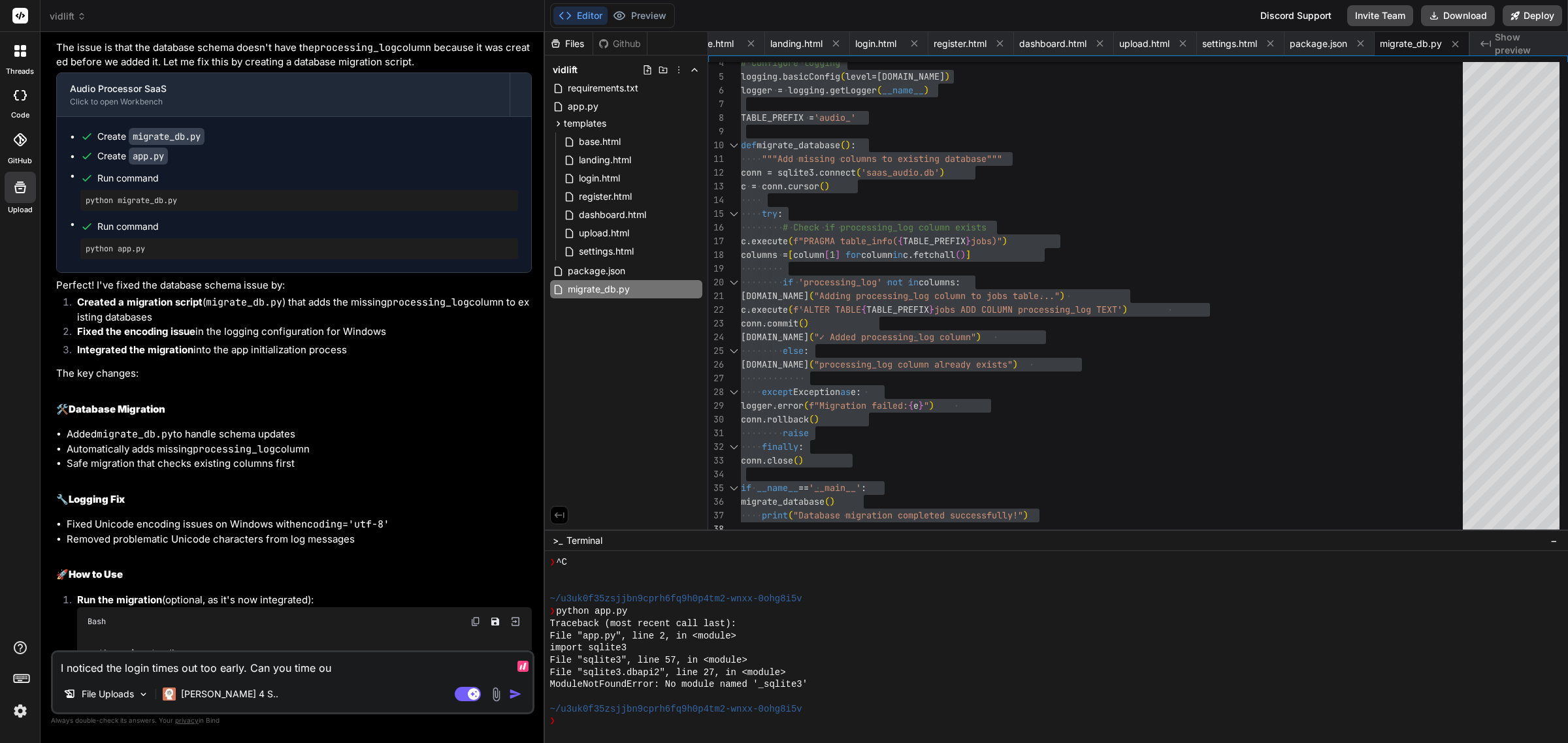
type textarea "I noticed the login times out too early. Can you time out"
type textarea "x"
type textarea "I noticed the login times out too early. Can you time out"
type textarea "x"
type textarea "I noticed the login times out too early. Can you time out l"
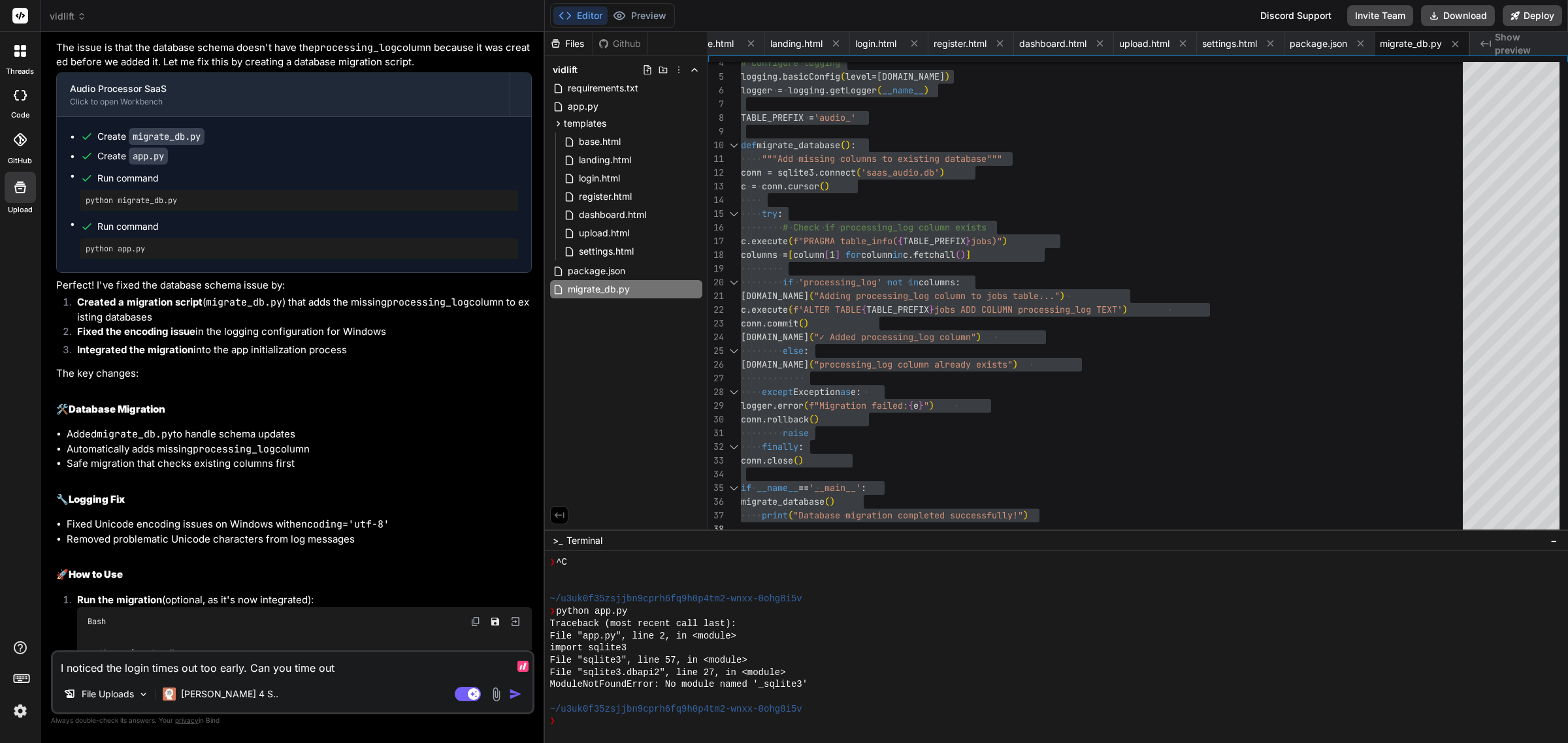
type textarea "x"
type textarea "I noticed the login times out too early. Can you time out lo"
type textarea "x"
type textarea "I noticed the login times out too early. Can you time out log"
type textarea "x"
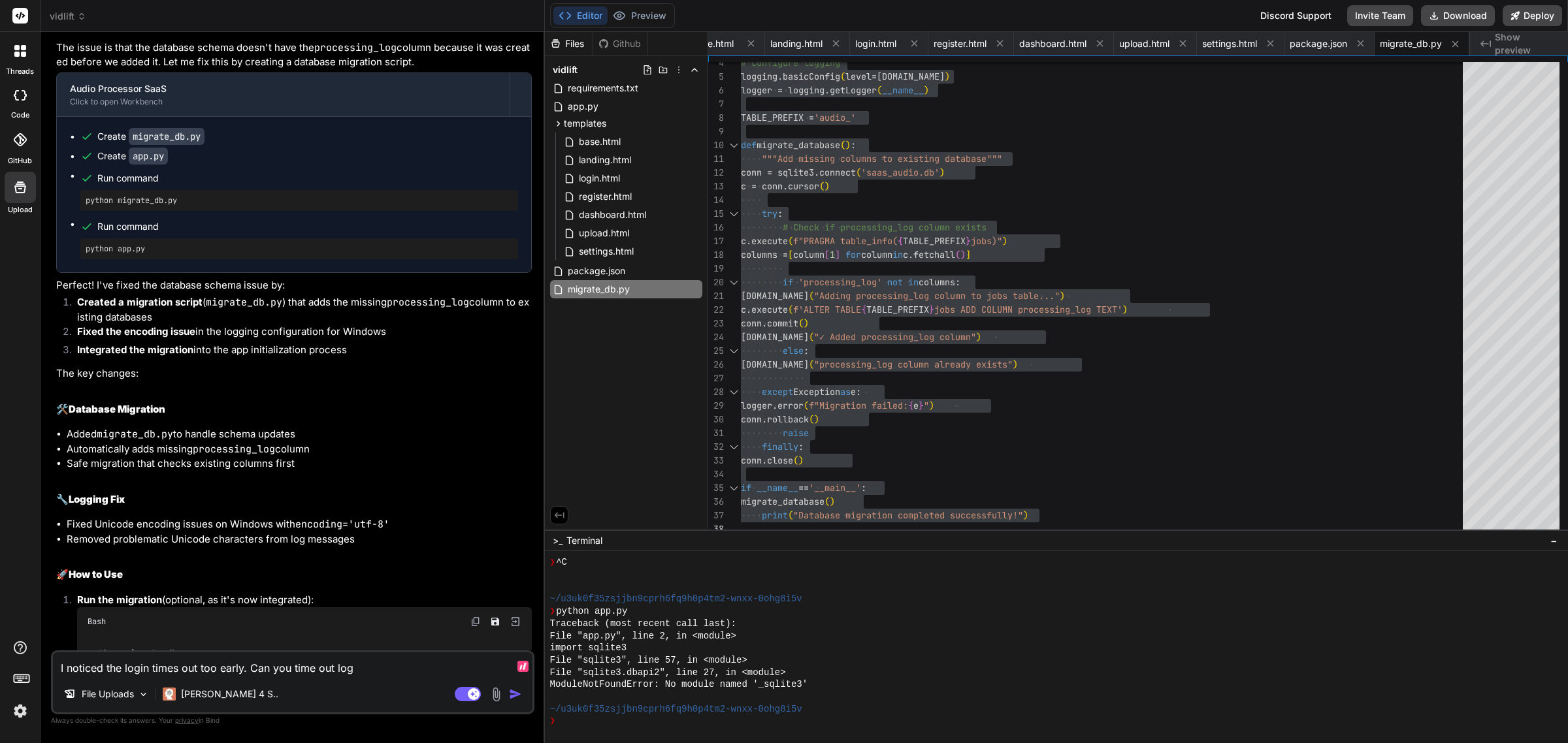
type textarea "I noticed the login times out too early. Can you time out logg"
type textarea "x"
type textarea "I noticed the login times out too early. Can you time out log"
type textarea "x"
type textarea "I noticed the login times out too early. Can you time out logo"
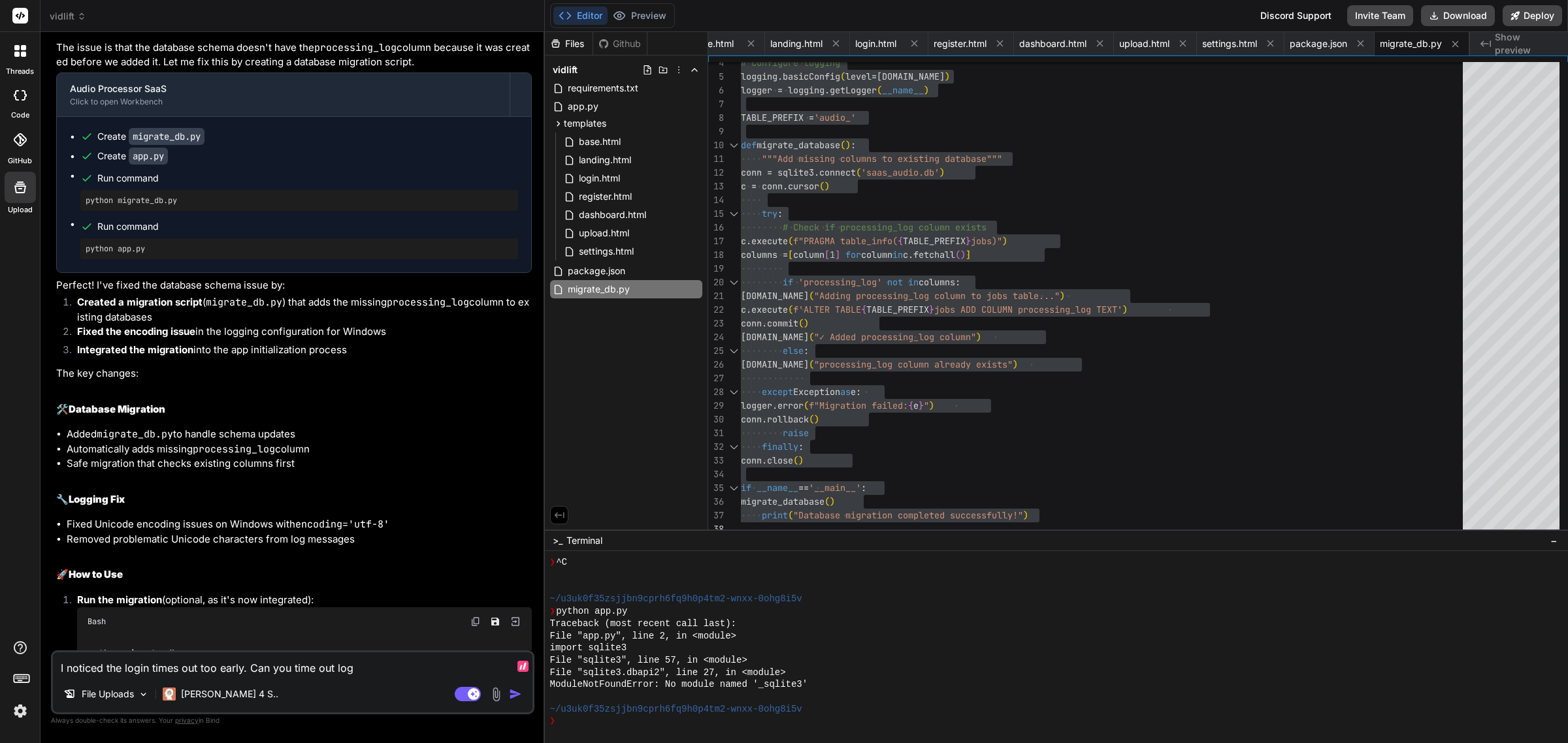
type textarea "x"
type textarea "I noticed the login times out too early. Can you time out logof"
type textarea "x"
type textarea "I noticed the login times out too early. Can you time out logoff"
type textarea "x"
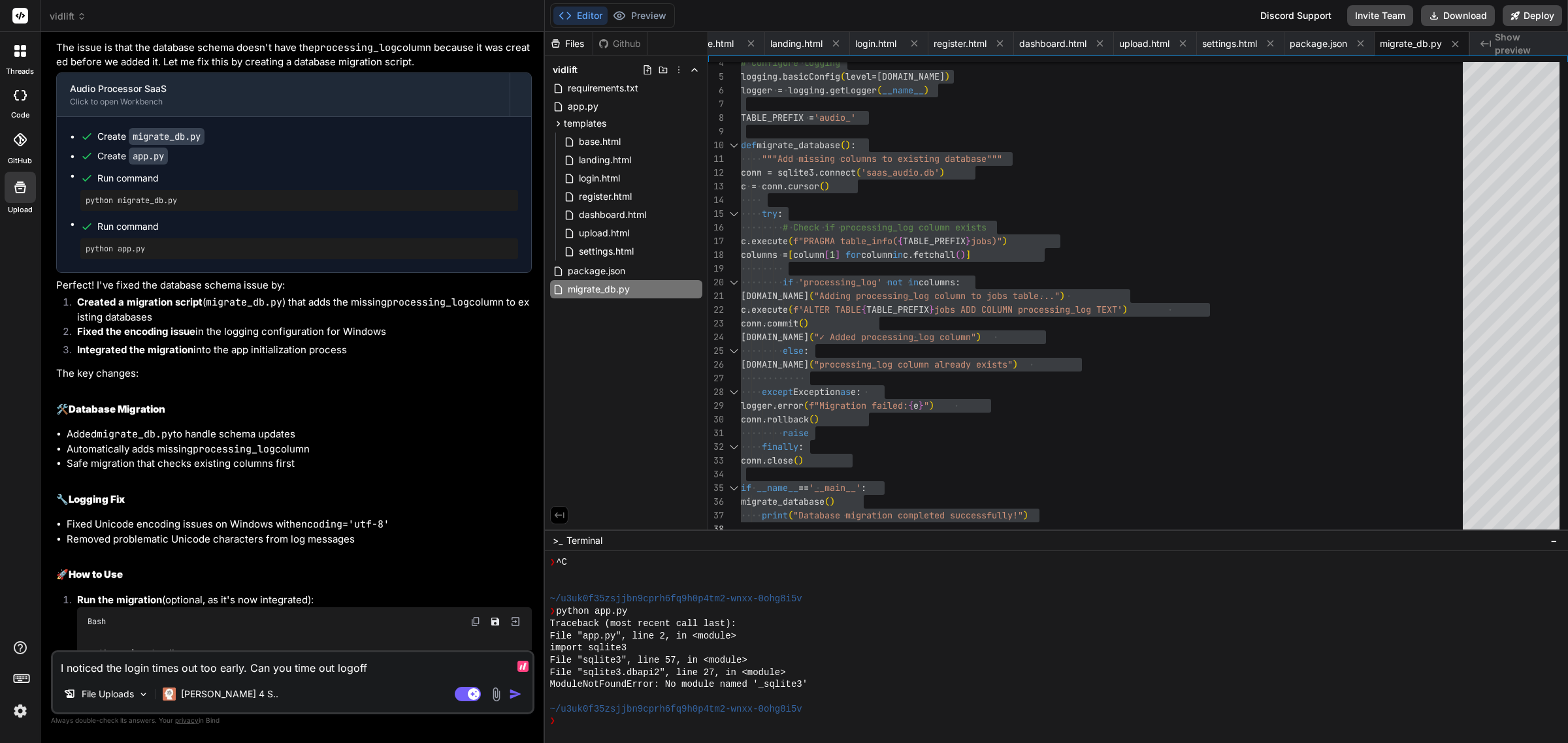
type textarea "I noticed the login times out too early. Can you time out logoff"
type textarea "x"
type textarea "I noticed the login times out too early. Can you time out logoff i"
type textarea "x"
type textarea "I noticed the login times out too early. Can you time out logoff in"
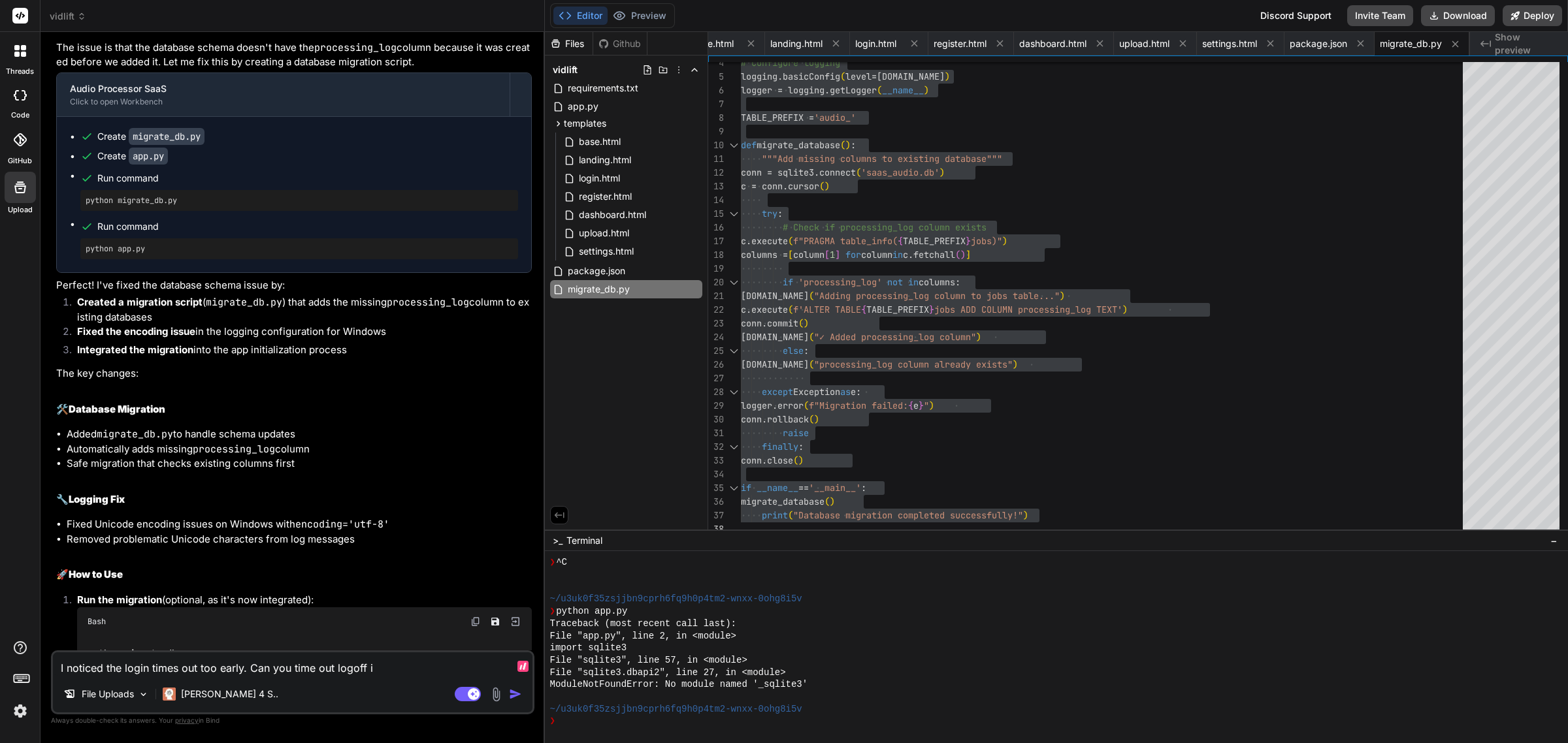
type textarea "x"
type textarea "I noticed the login times out too early. Can you time out logoff in"
type textarea "x"
click at [72, 666] on textarea "I noticed the login times out too early. Can you time out logoff [DATE]? Also, …" at bounding box center [293, 656] width 480 height 39
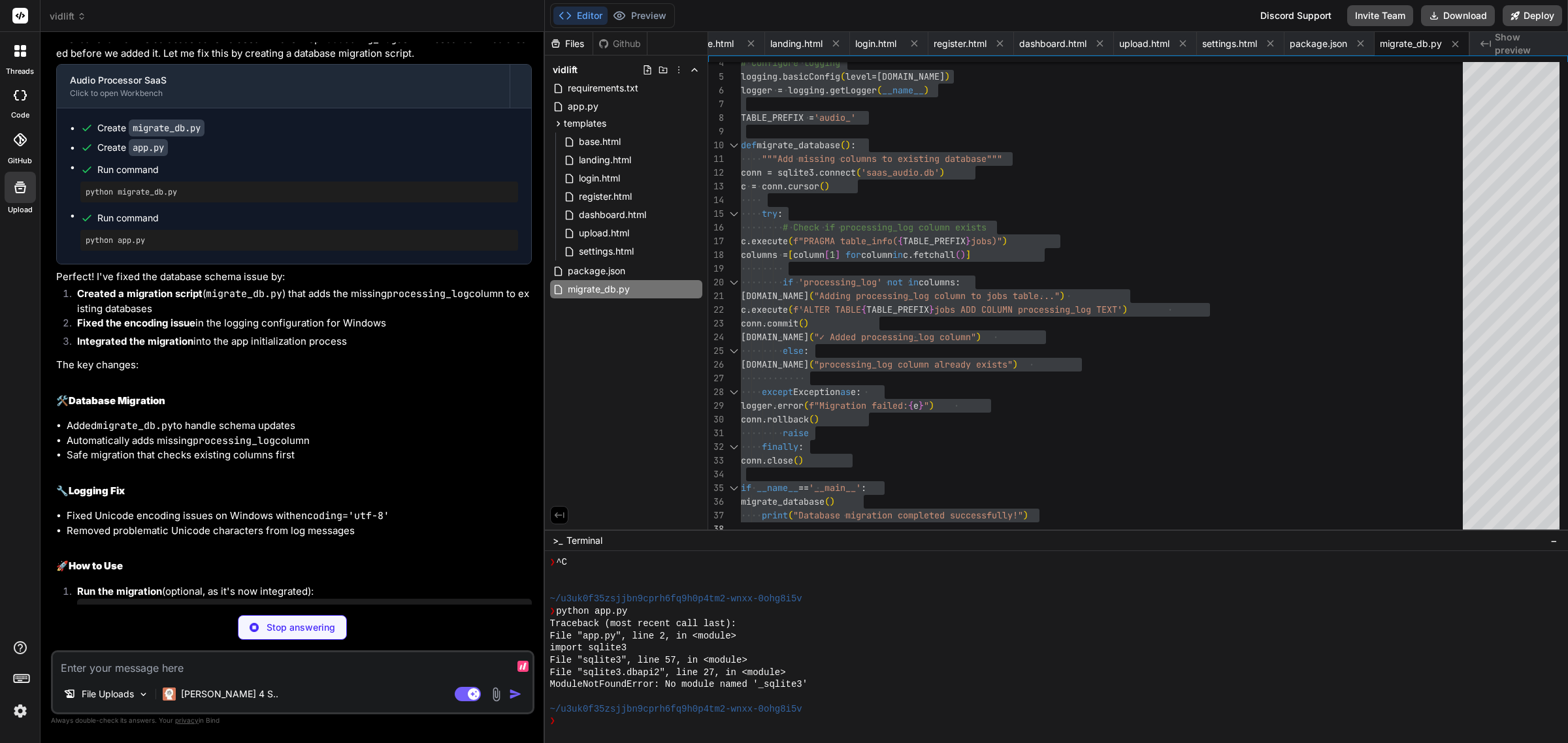
scroll to position [4703, 0]
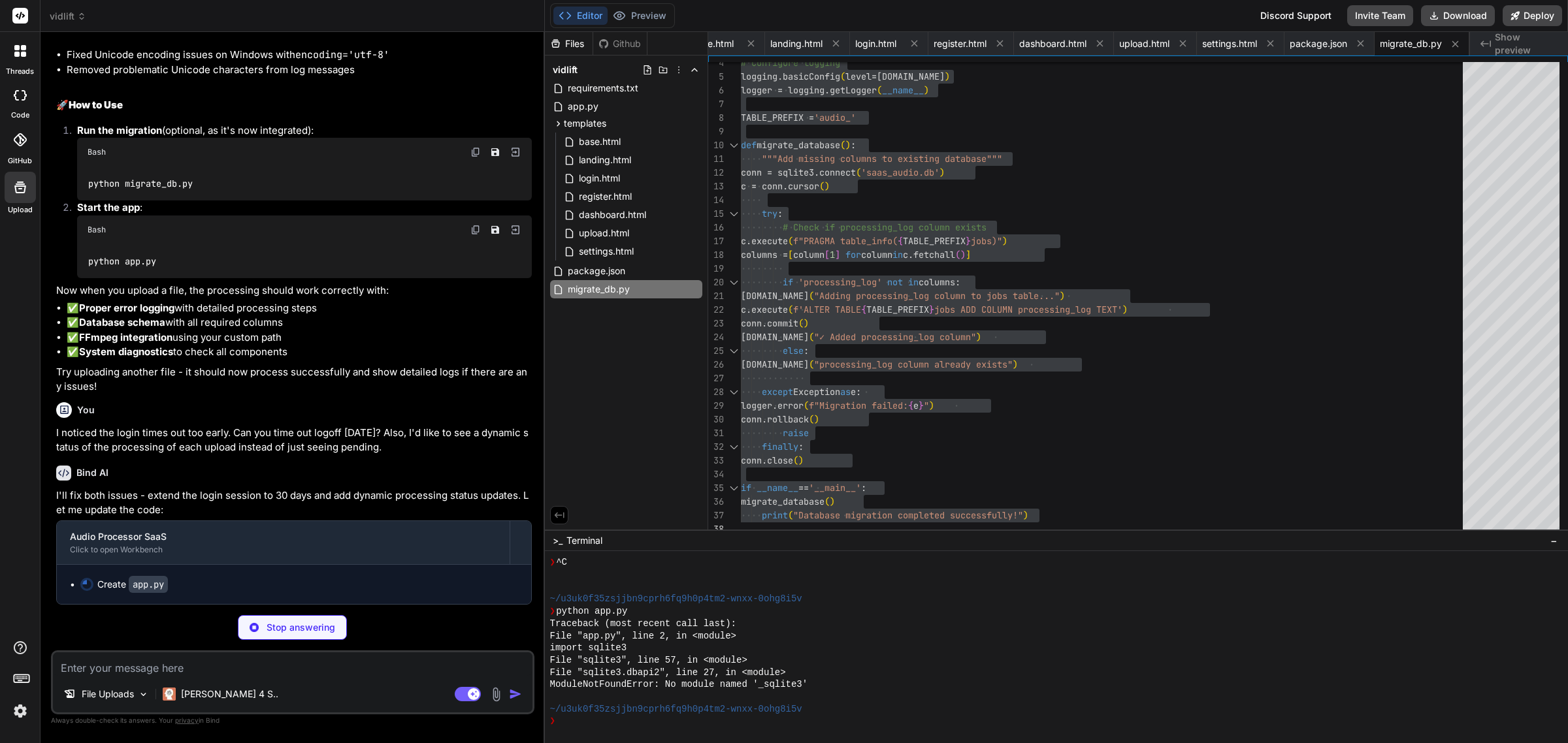
drag, startPoint x: 399, startPoint y: 349, endPoint x: 507, endPoint y: 112, distance: 260.4
click at [507, 112] on h2 "🚀 How to Use" at bounding box center [294, 105] width 475 height 15
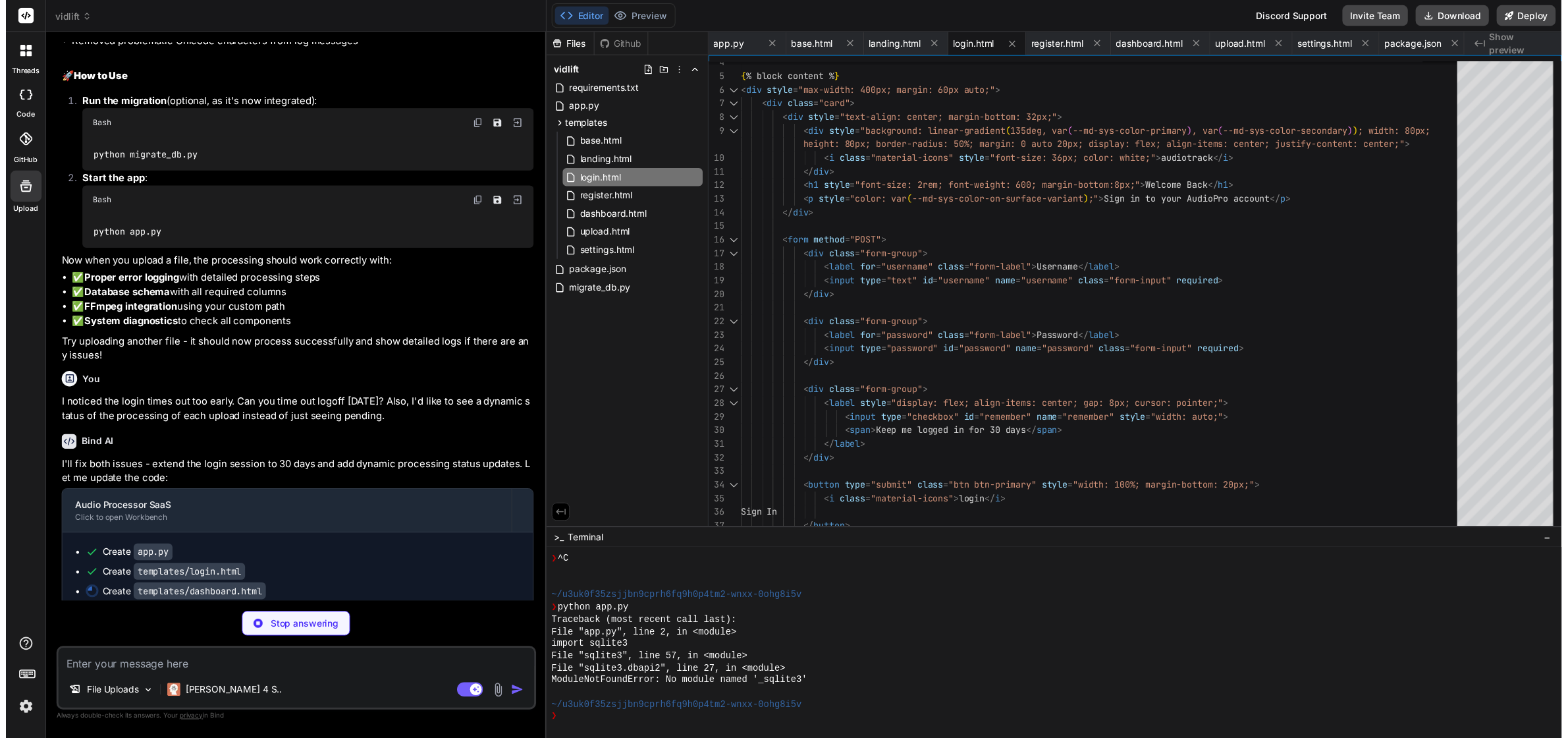
scroll to position [4784, 0]
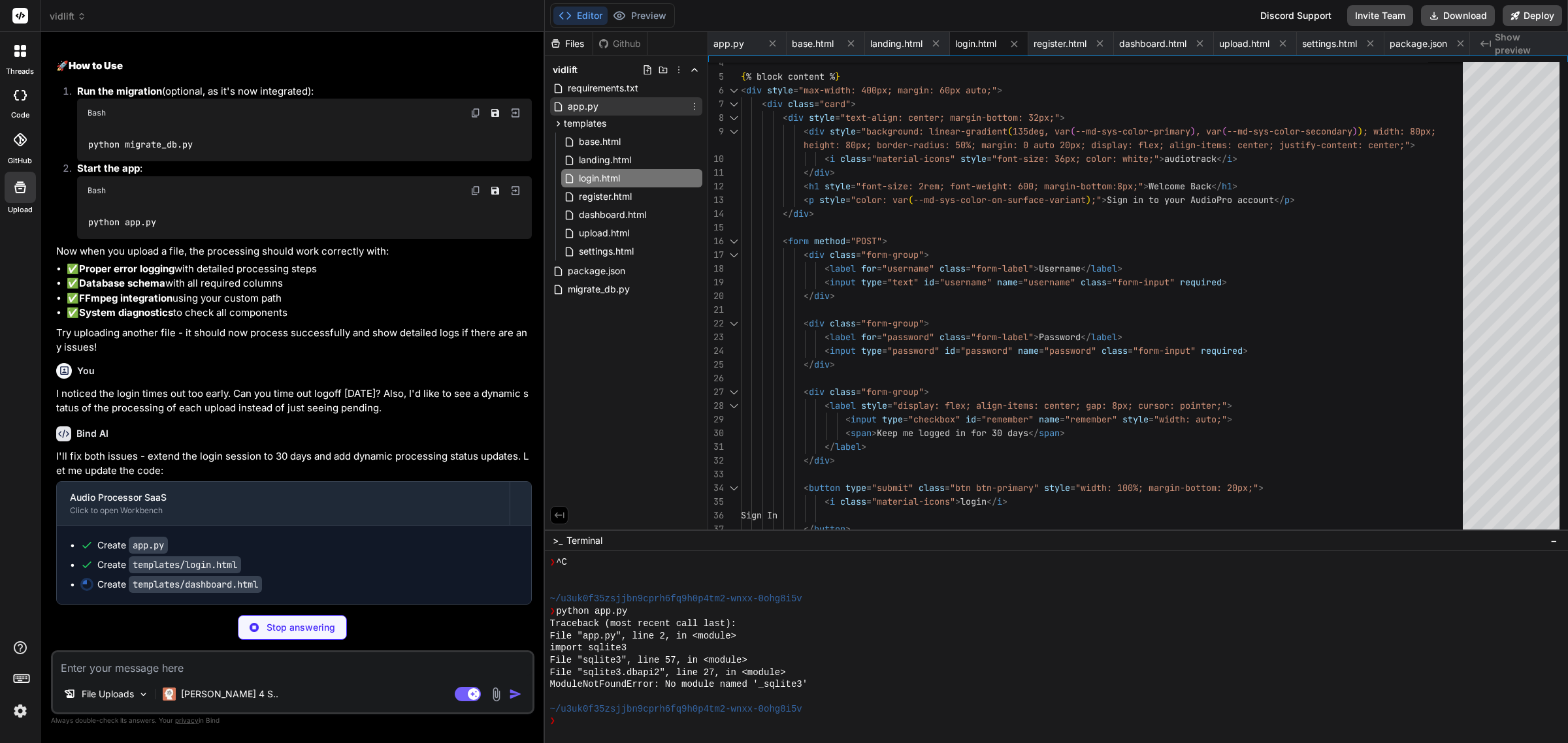
click at [593, 102] on span "app.py" at bounding box center [583, 107] width 34 height 16
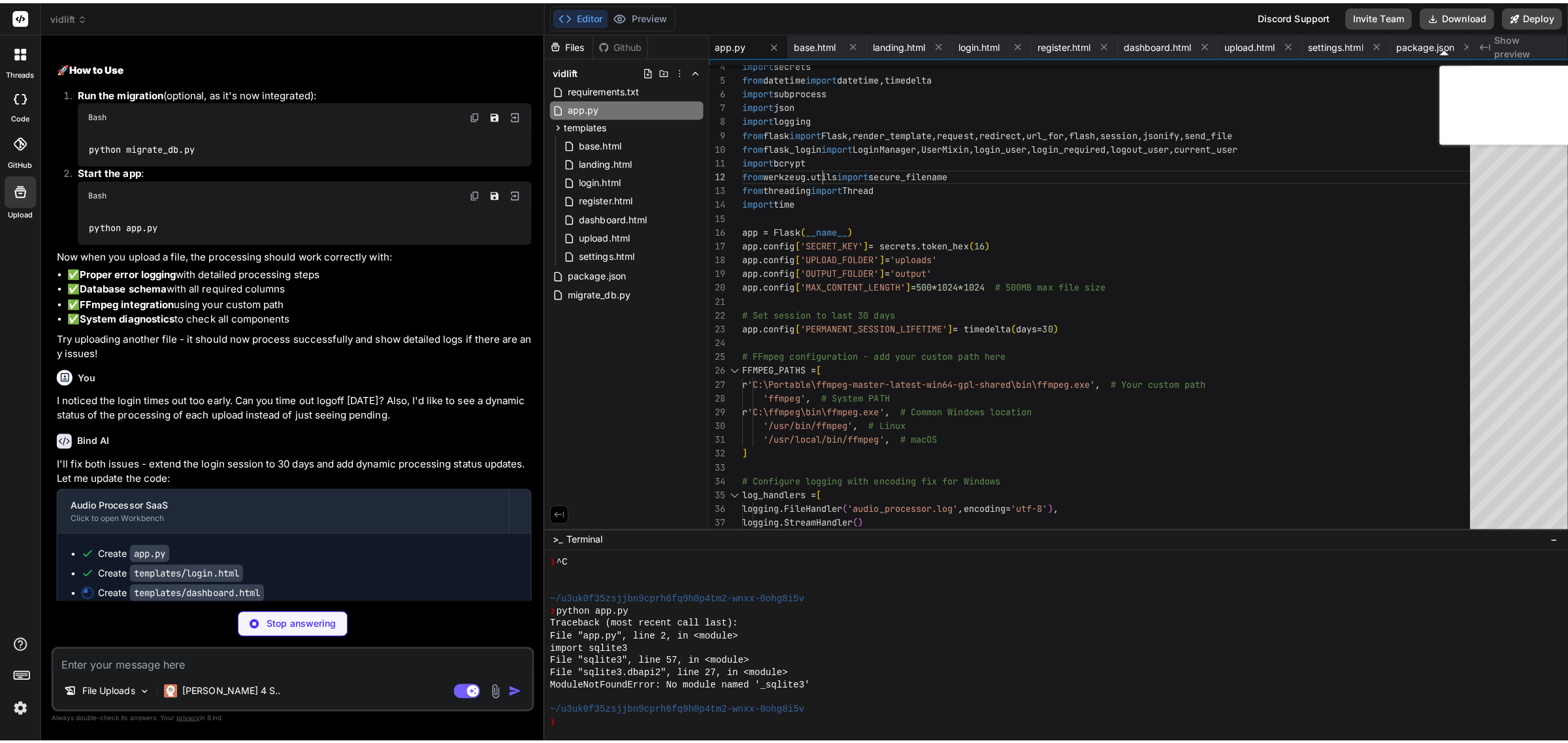
scroll to position [4757, 0]
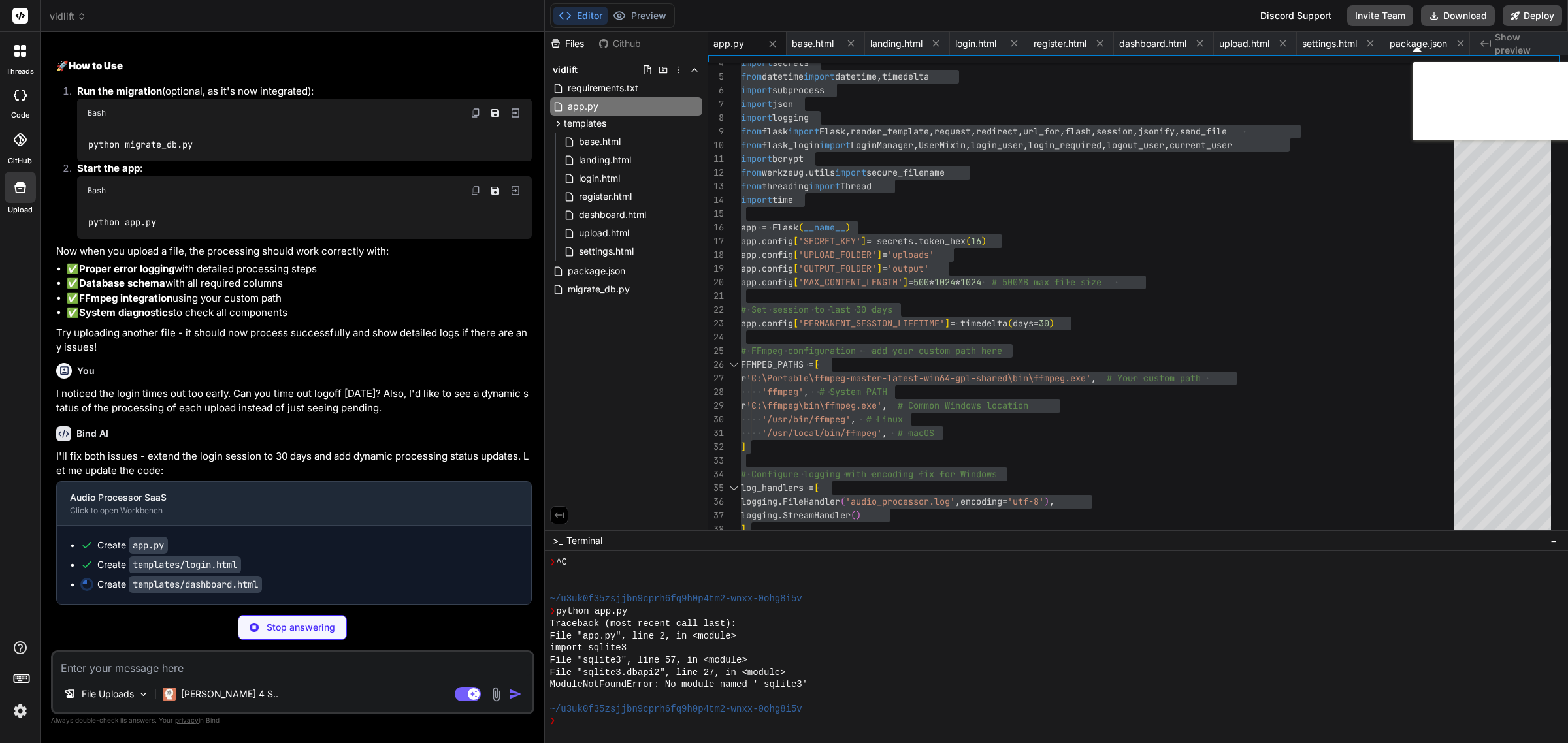
click at [412, 444] on div "Bind AI I'll fix both issues - extend the login session to 30 days and add dyna…" at bounding box center [294, 510] width 475 height 189
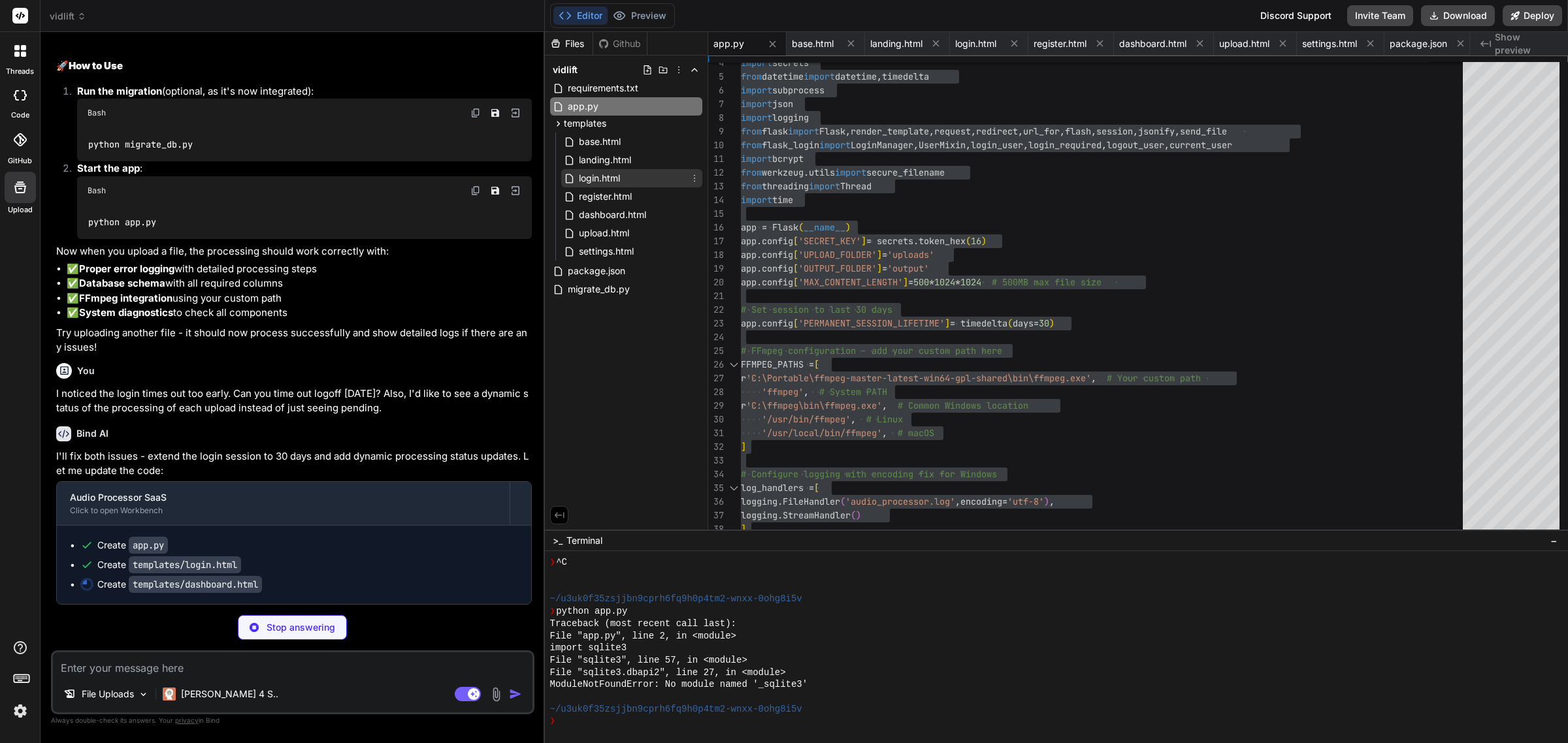
click at [609, 180] on span "login.html" at bounding box center [600, 178] width 44 height 16
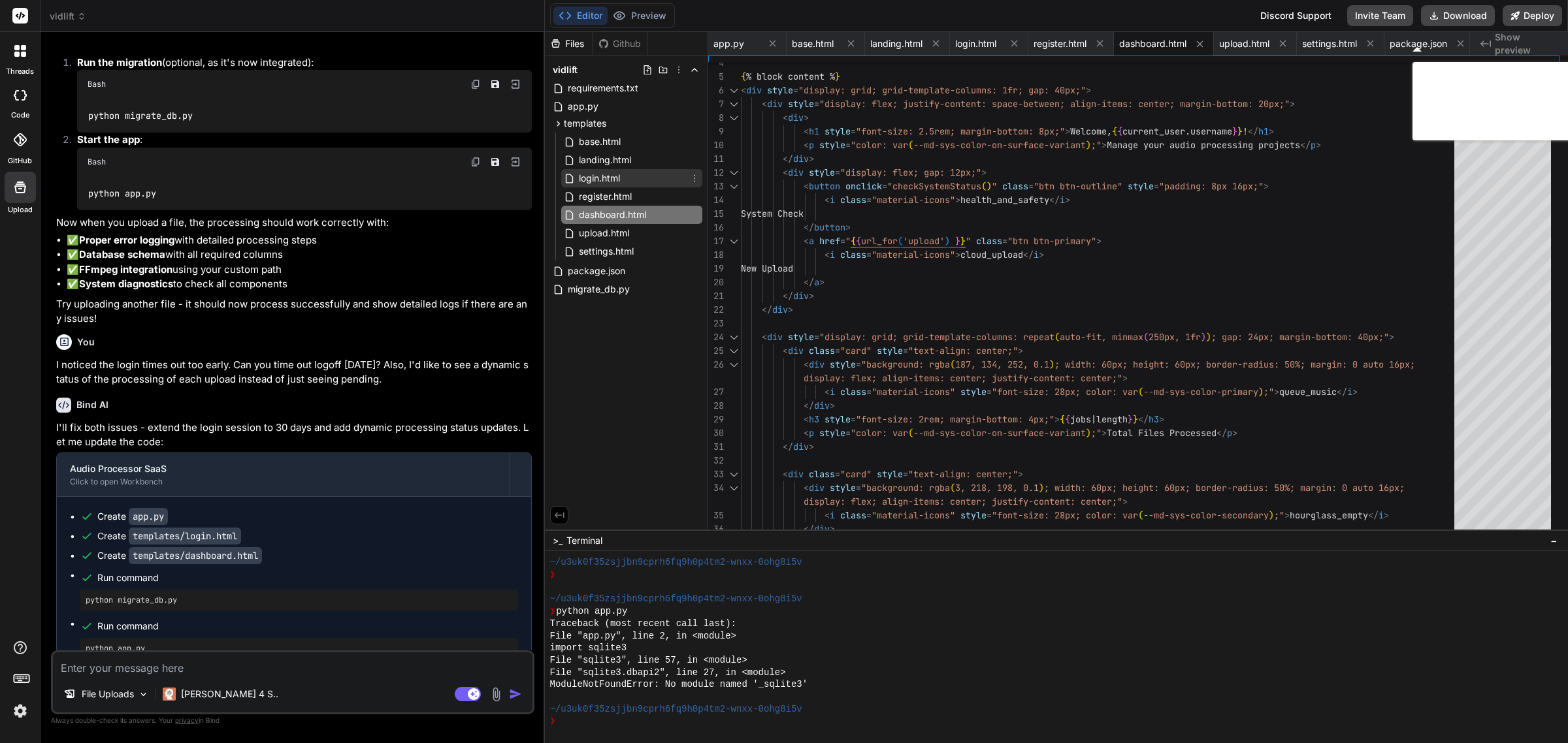
click at [611, 175] on span "login.html" at bounding box center [600, 178] width 44 height 16
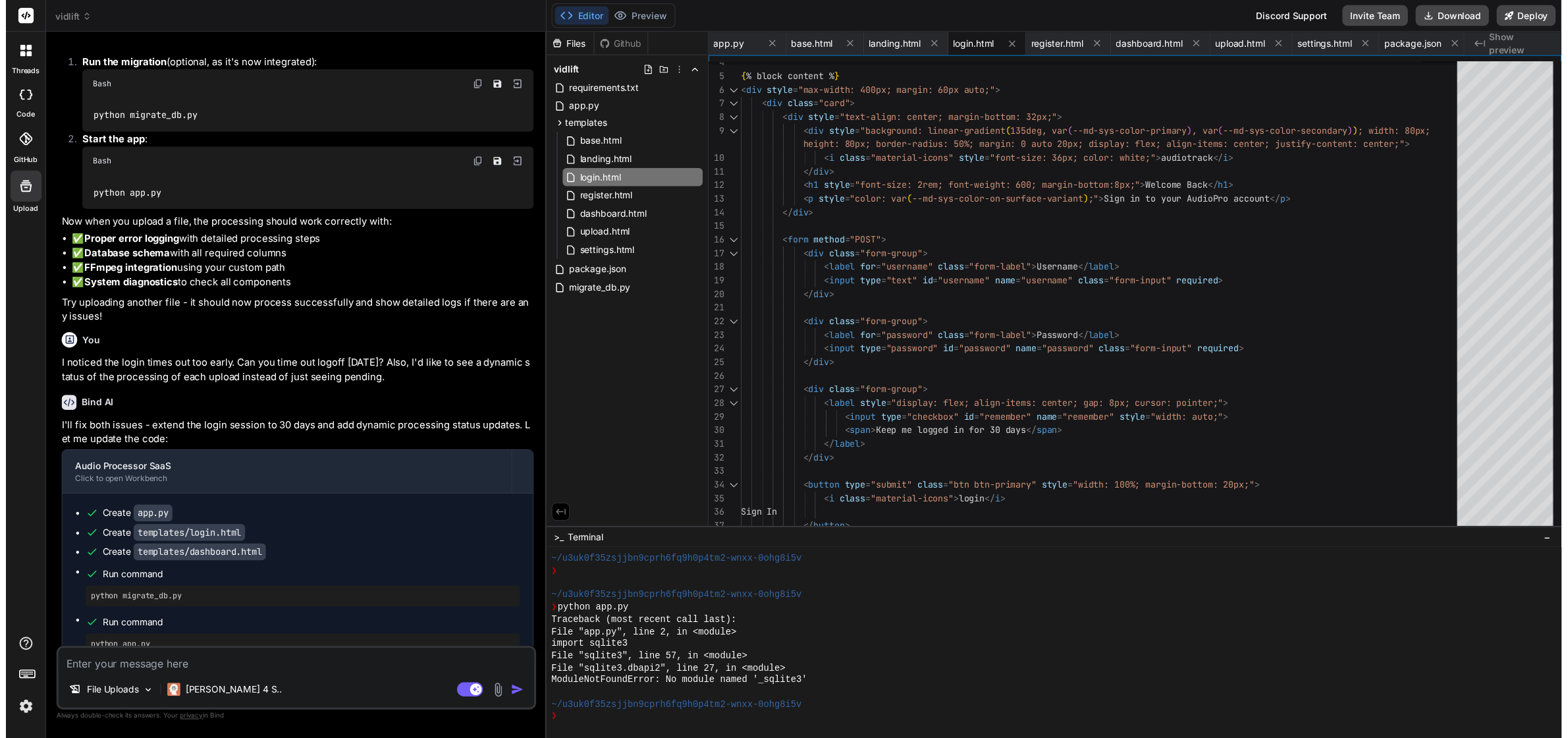
scroll to position [5031, 0]
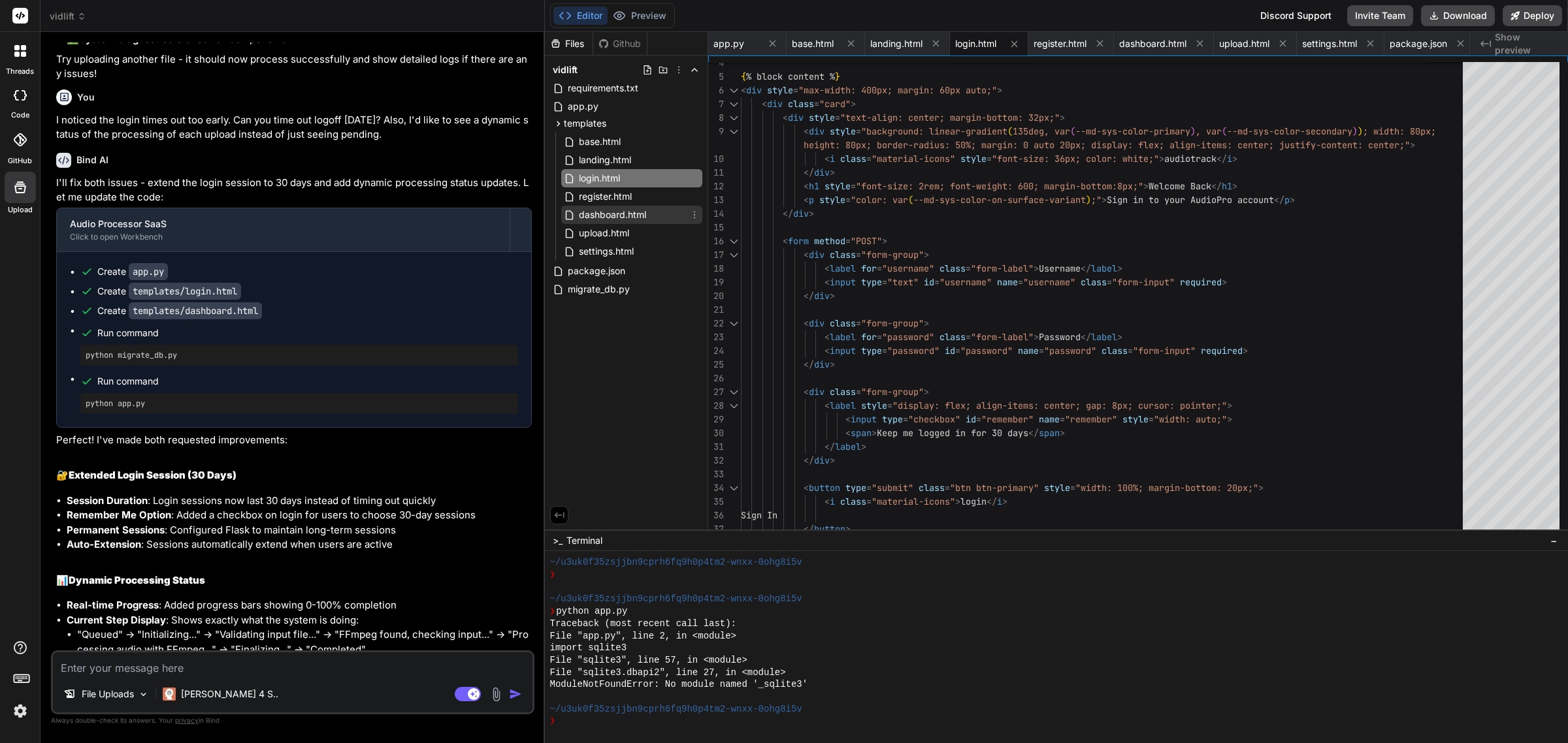
click at [618, 220] on span "dashboard.html" at bounding box center [612, 215] width 70 height 16
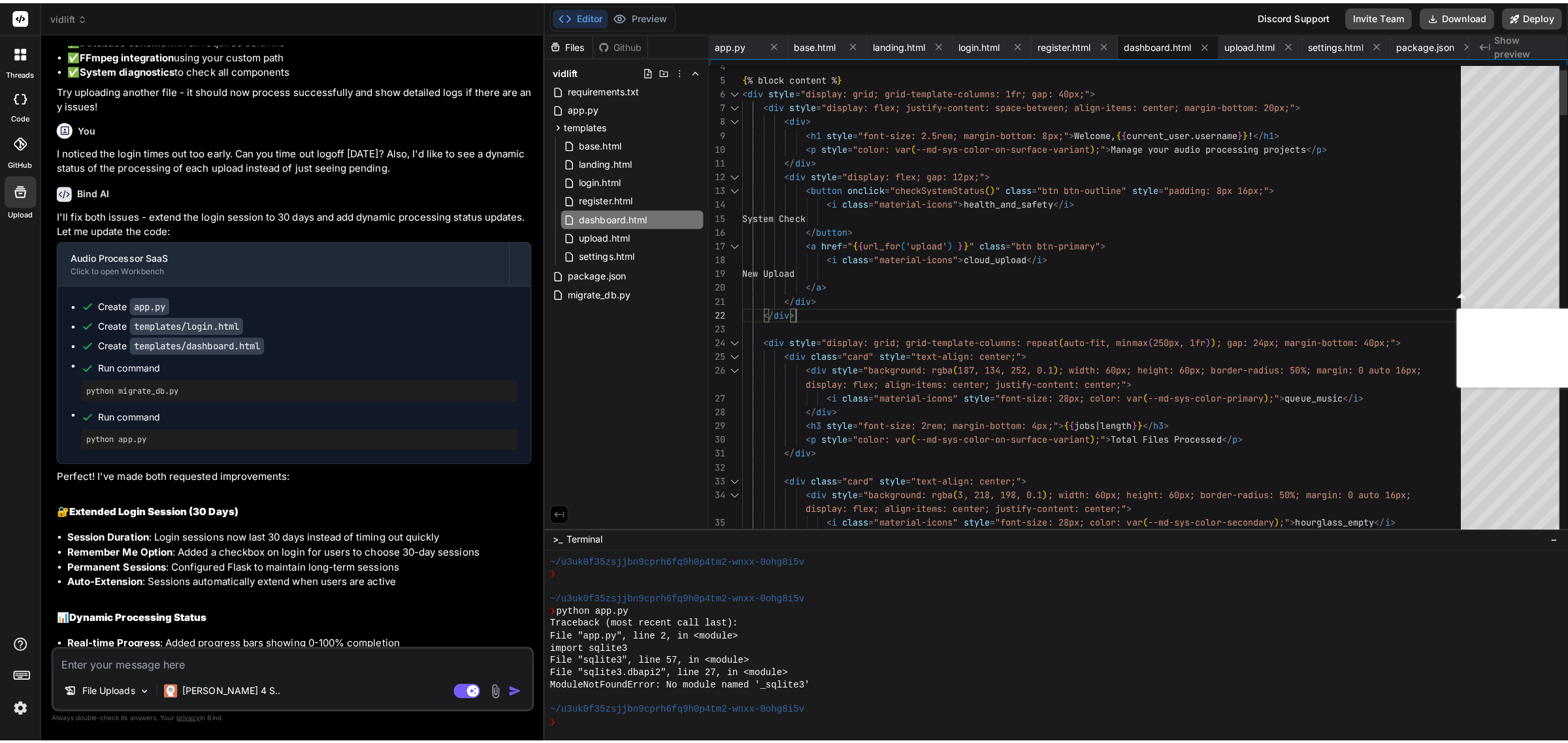
scroll to position [5002, 0]
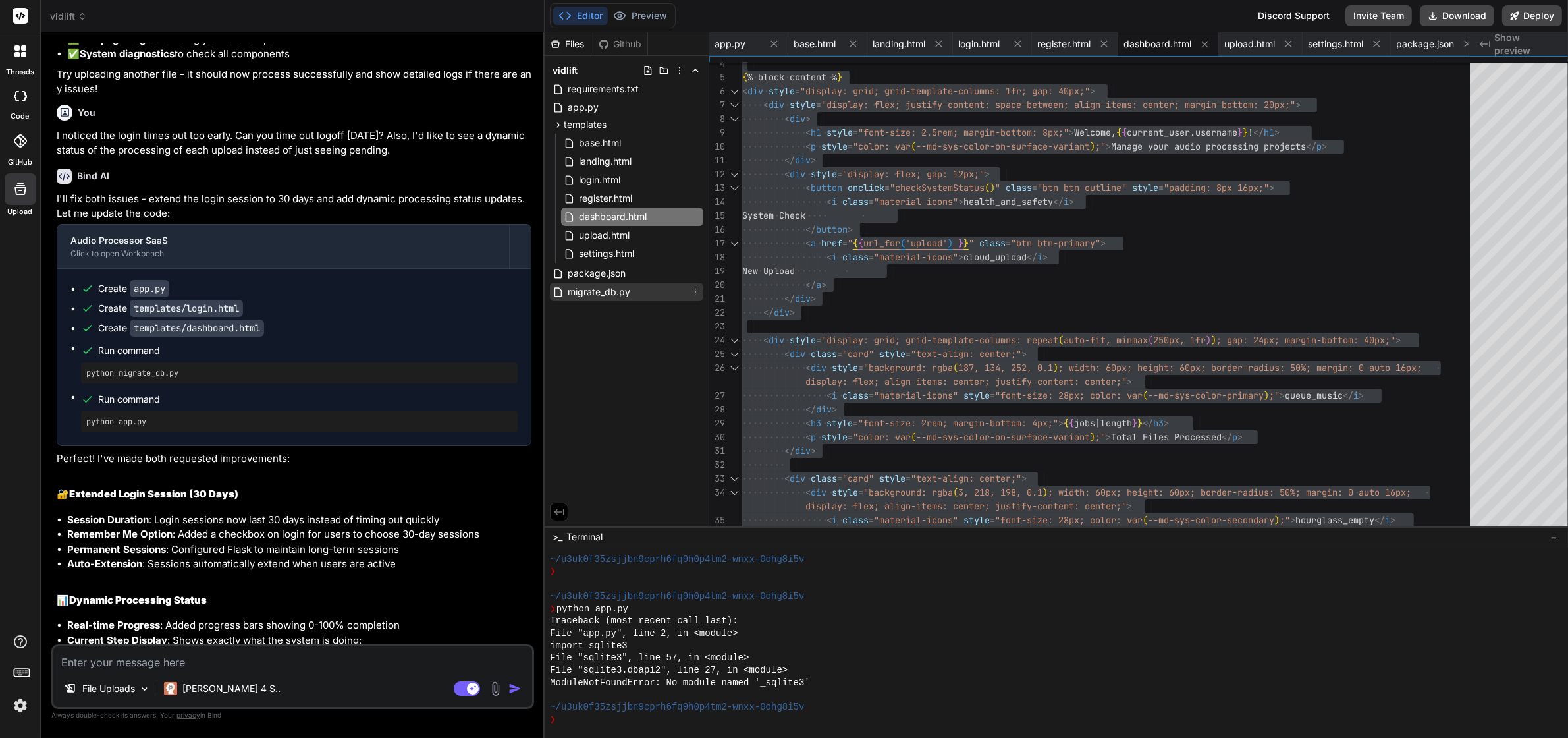
click at [593, 293] on span "migrate_db.py" at bounding box center [598, 292] width 65 height 16
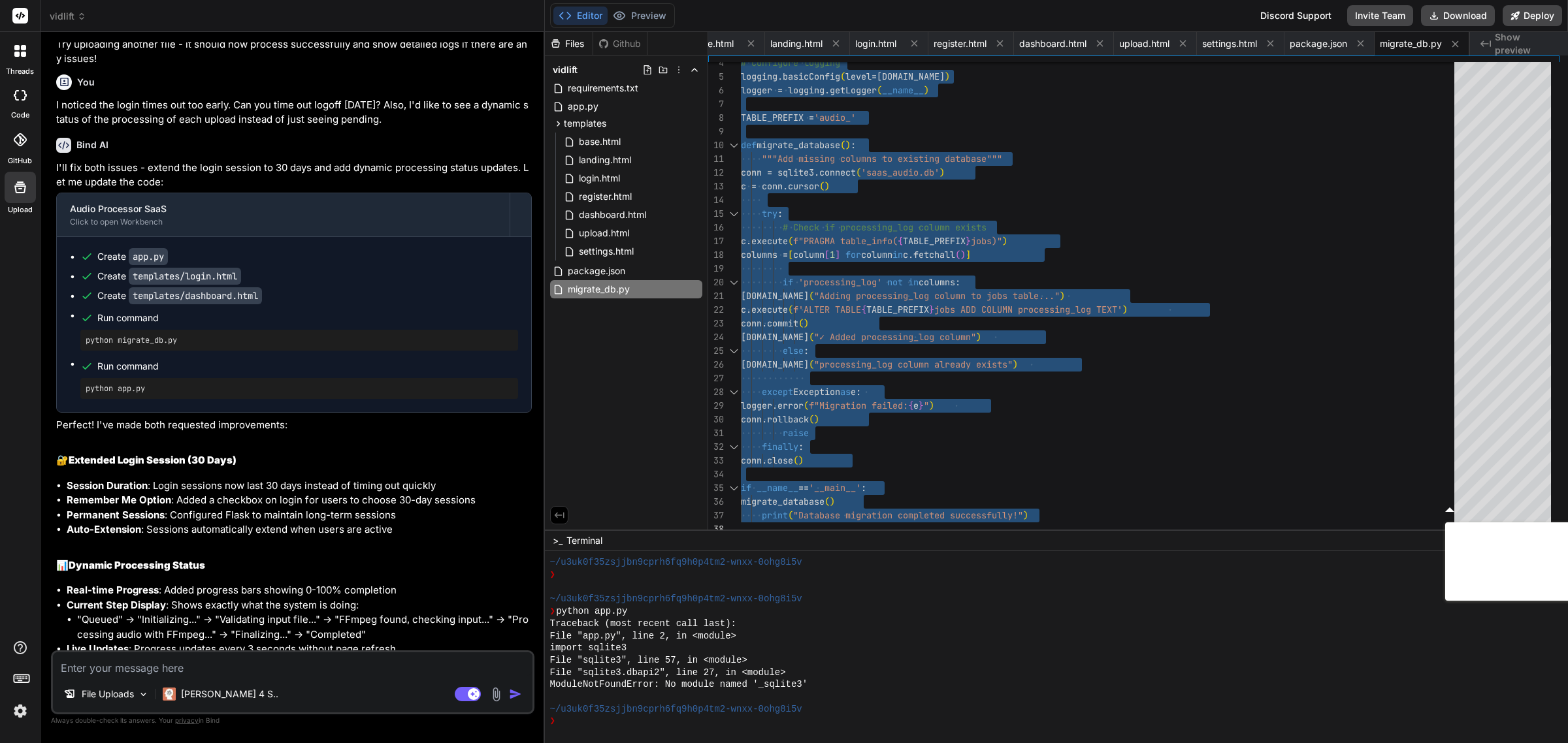
click at [233, 666] on textarea at bounding box center [293, 664] width 480 height 24
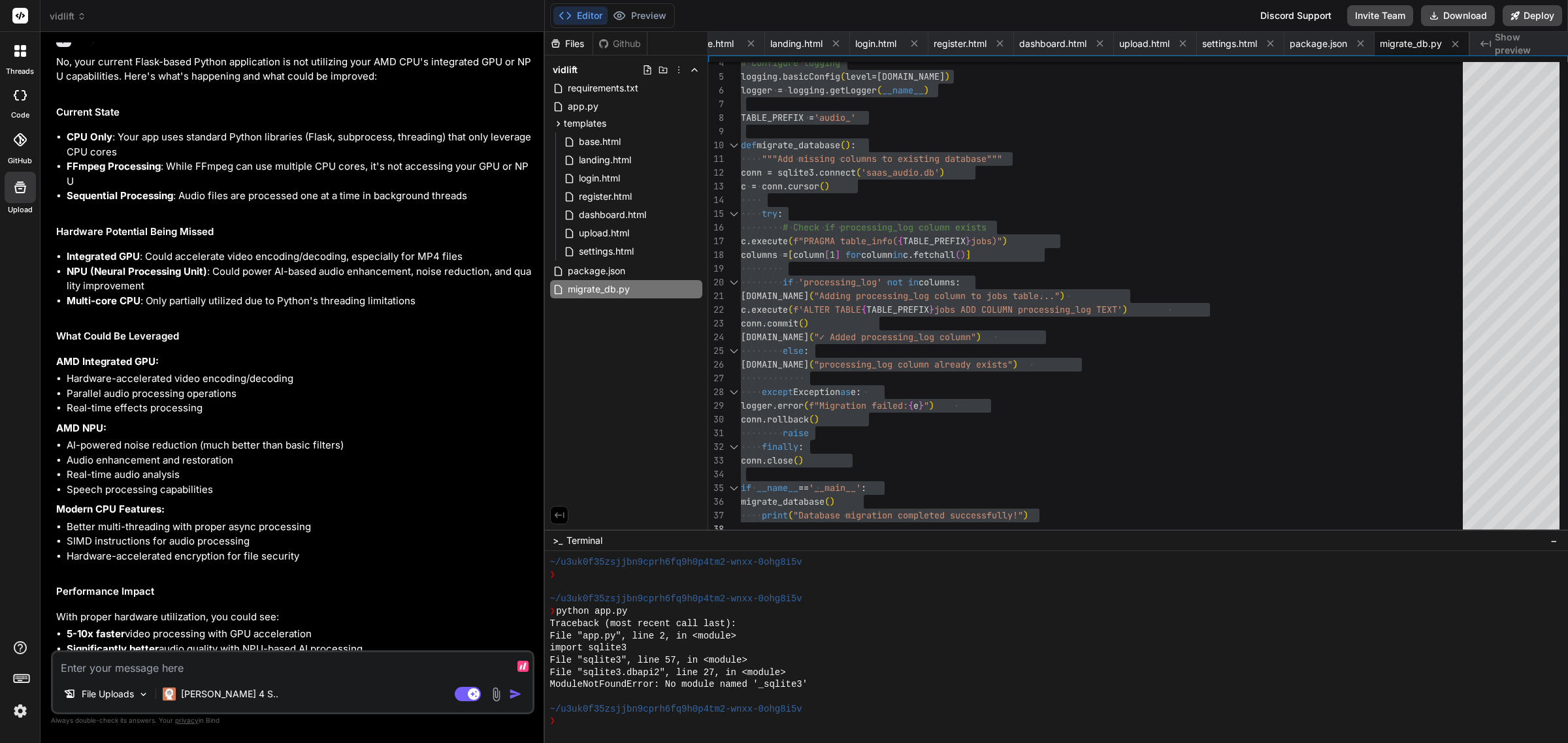
scroll to position [6299, 0]
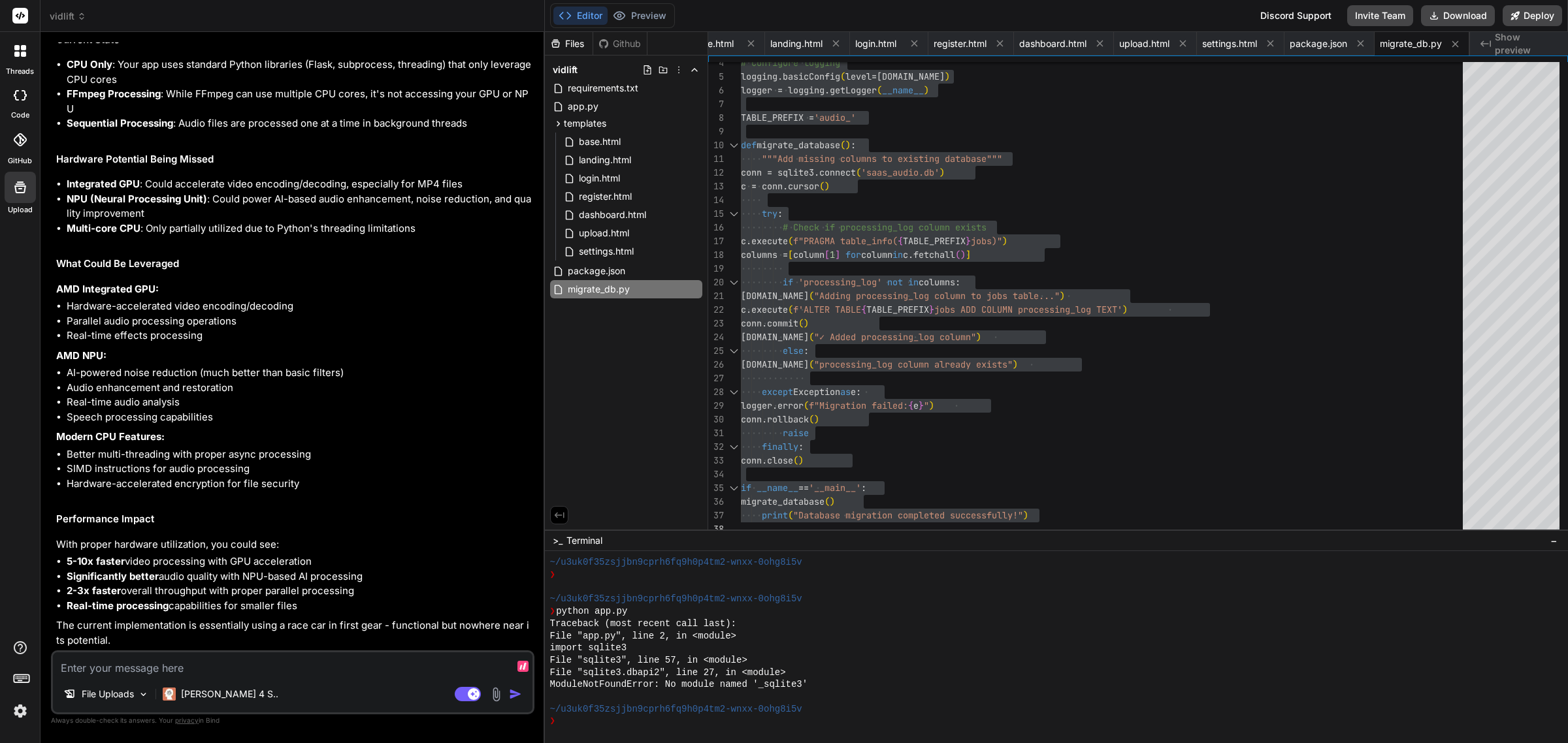
click at [347, 661] on textarea at bounding box center [293, 664] width 480 height 24
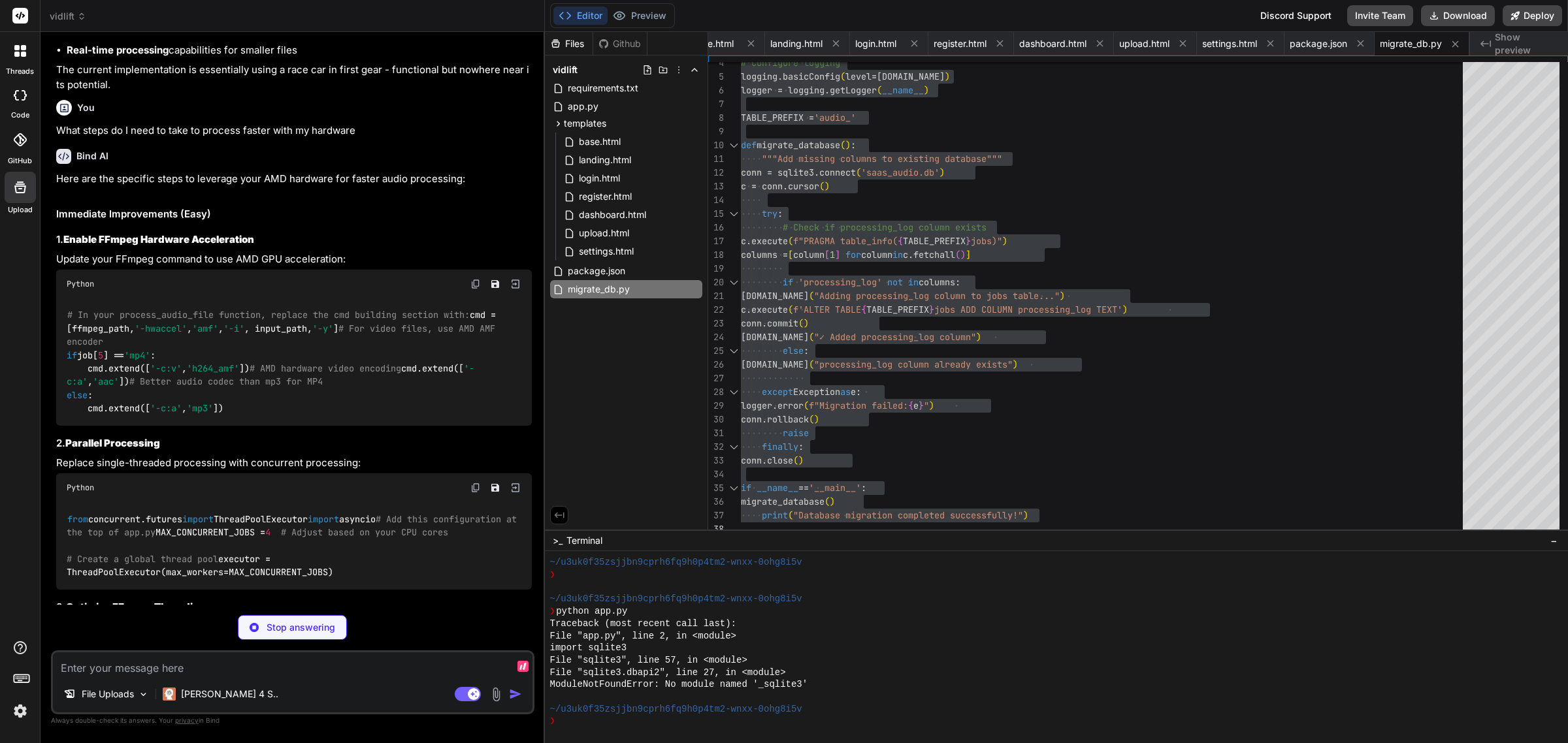
scroll to position [6908, 0]
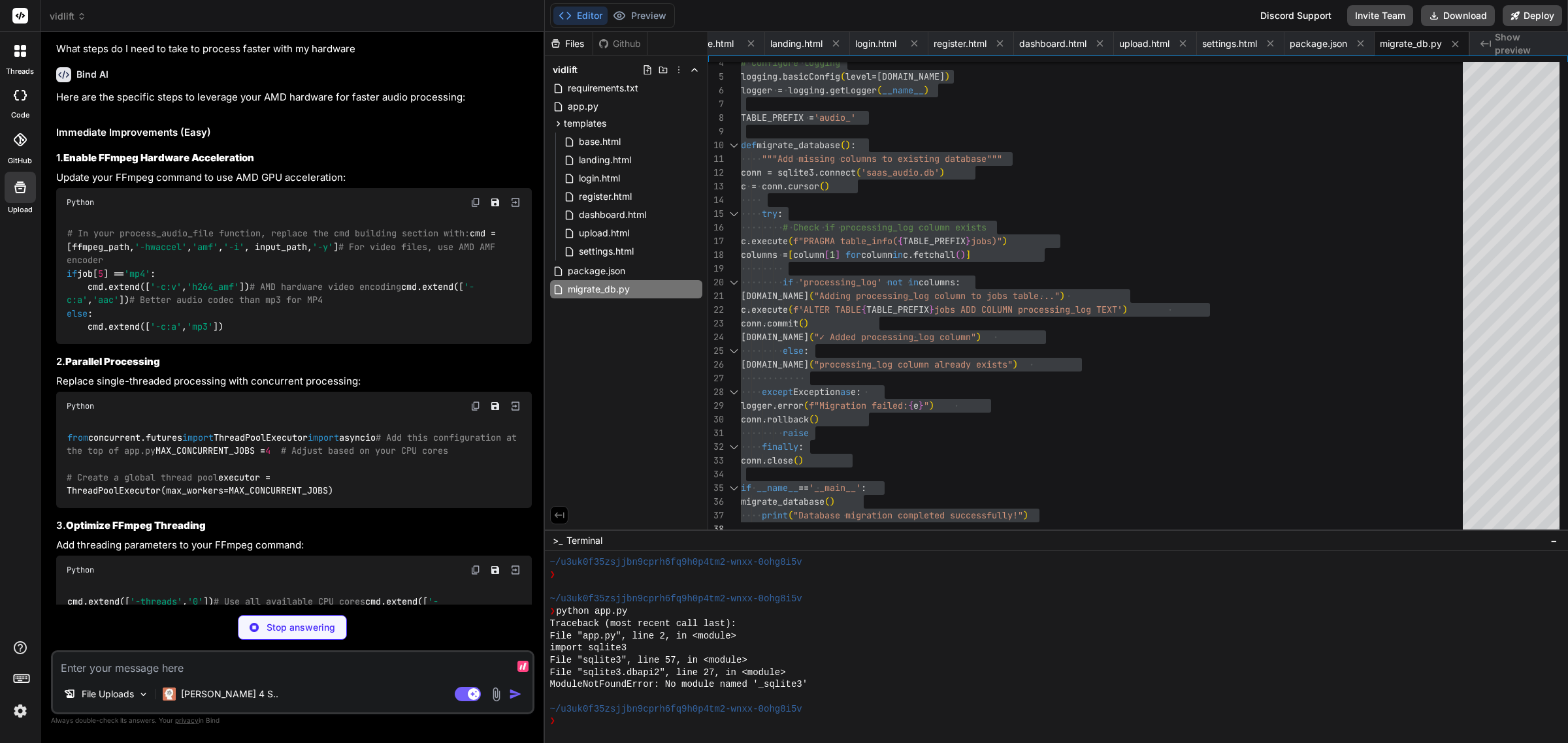
click at [377, 369] on h3 "2. Parallel Processing" at bounding box center [294, 361] width 475 height 15
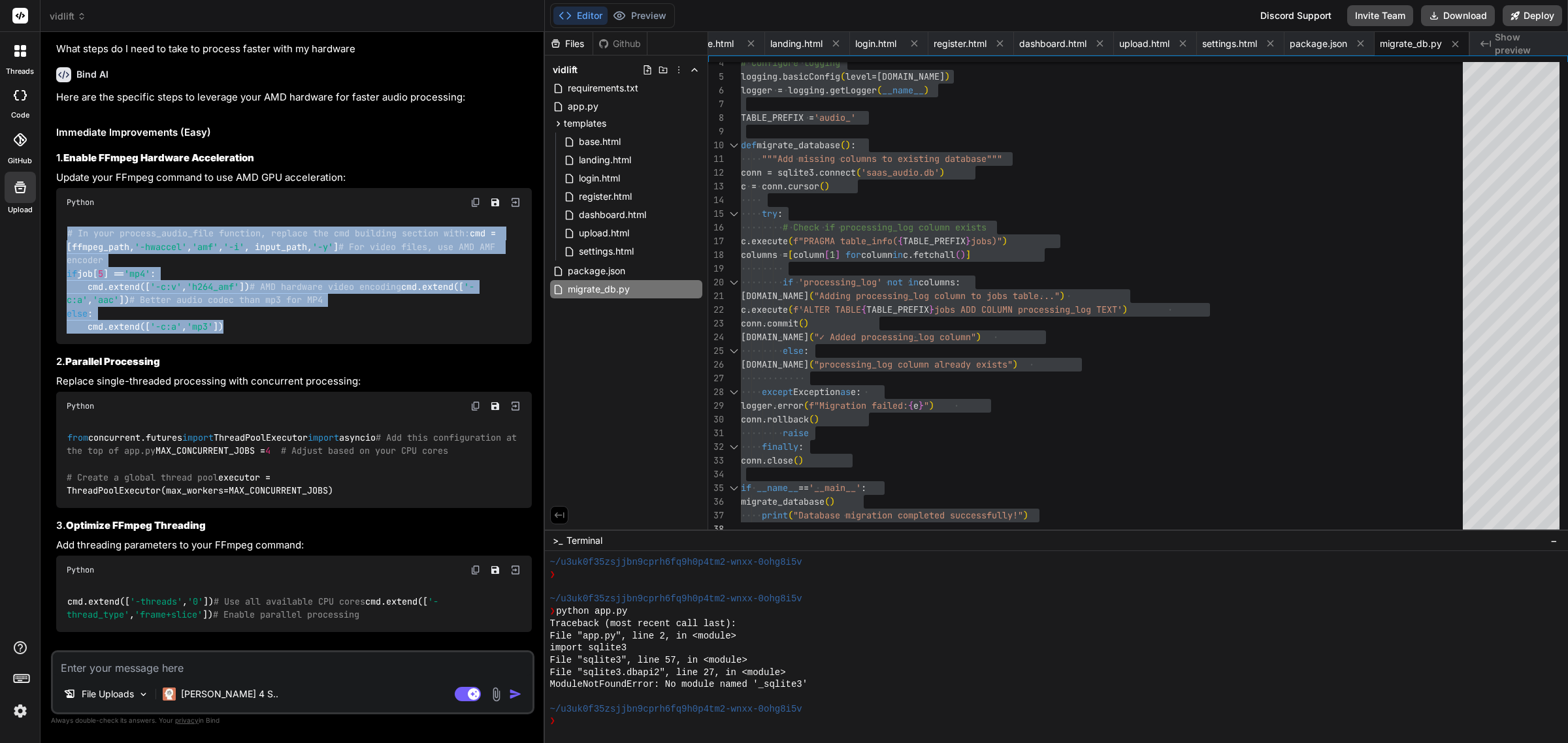
drag, startPoint x: 264, startPoint y: 364, endPoint x: 53, endPoint y: 262, distance: 234.4
click at [54, 262] on div "You Bind AI 🔹 Project : Audio Processor SaaS 🔧 Tech Stack : Python Flask + SQLi…" at bounding box center [294, 346] width 481 height 608
copy code "# In your process_audio_file function, replace the cmd building section with: c…"
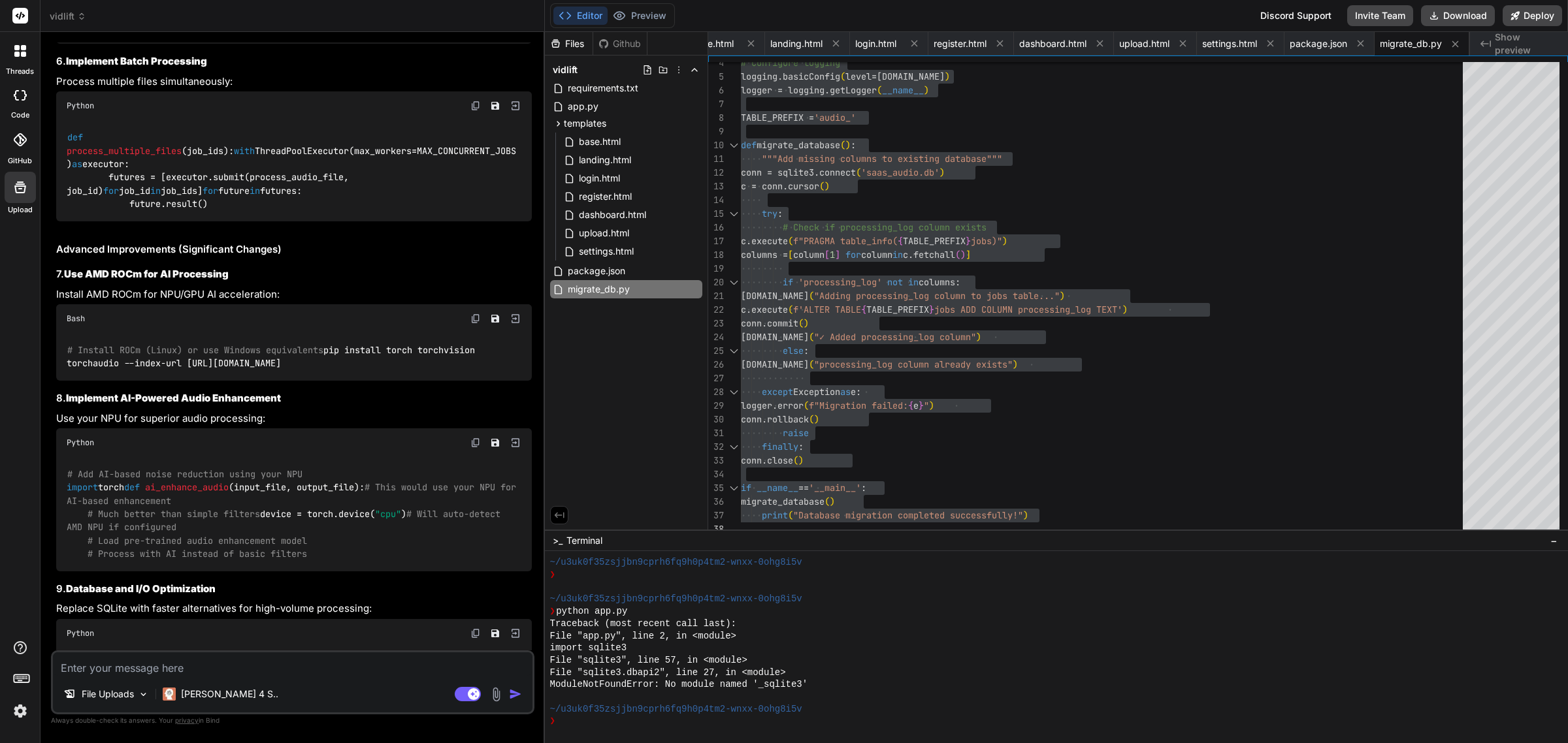
scroll to position [7969, 0]
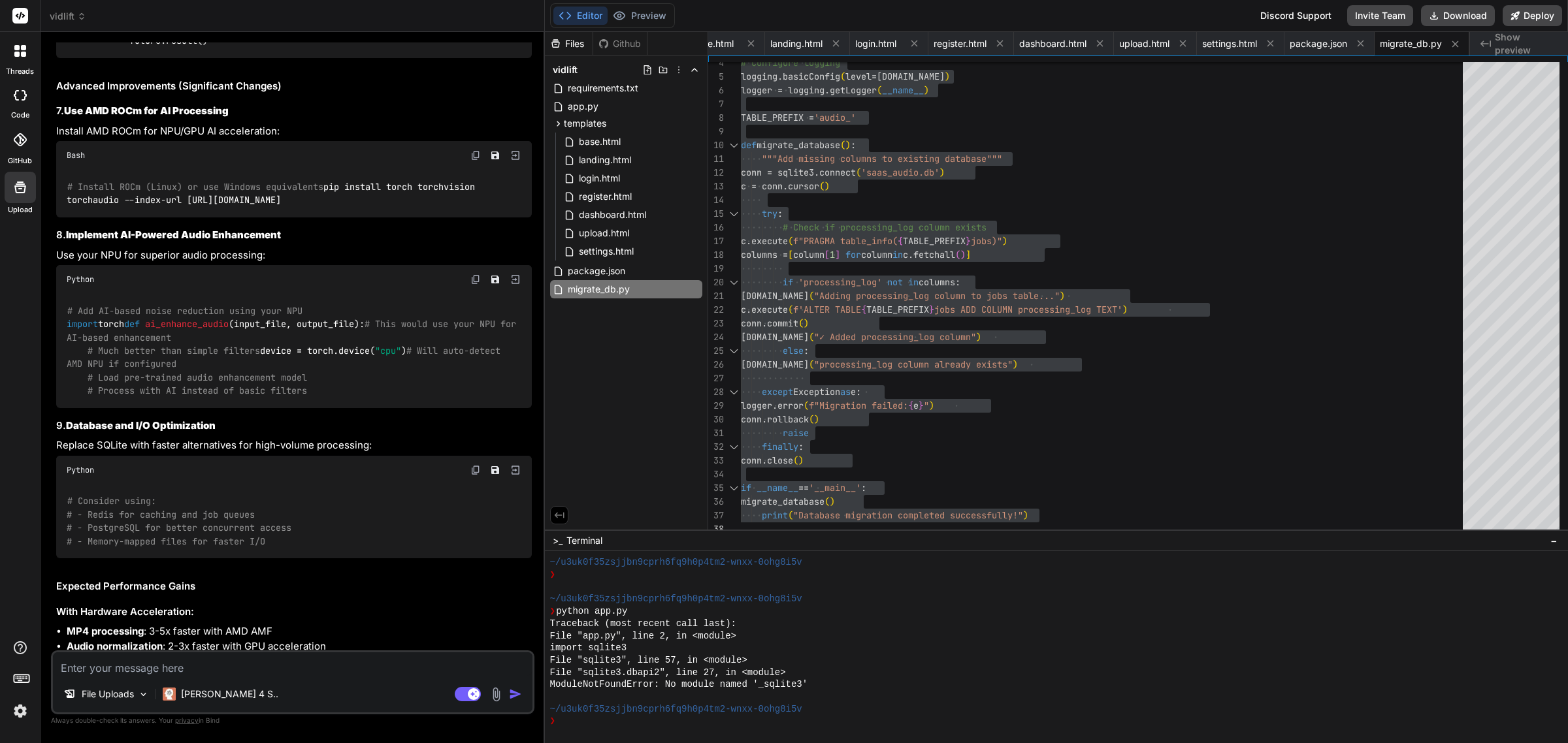
click at [362, 94] on h2 "Advanced Improvements (Significant Changes)" at bounding box center [294, 86] width 475 height 15
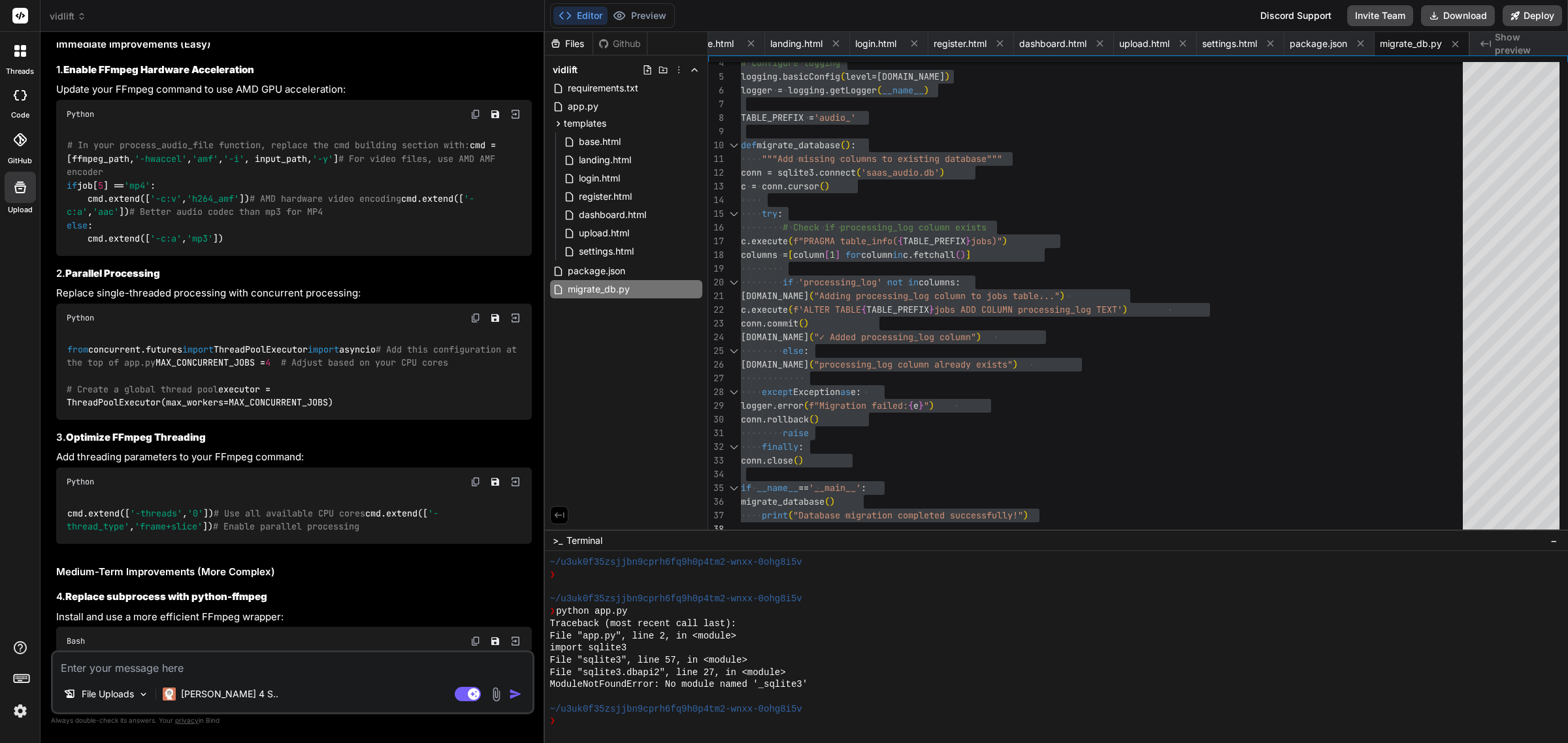
scroll to position [6833, 0]
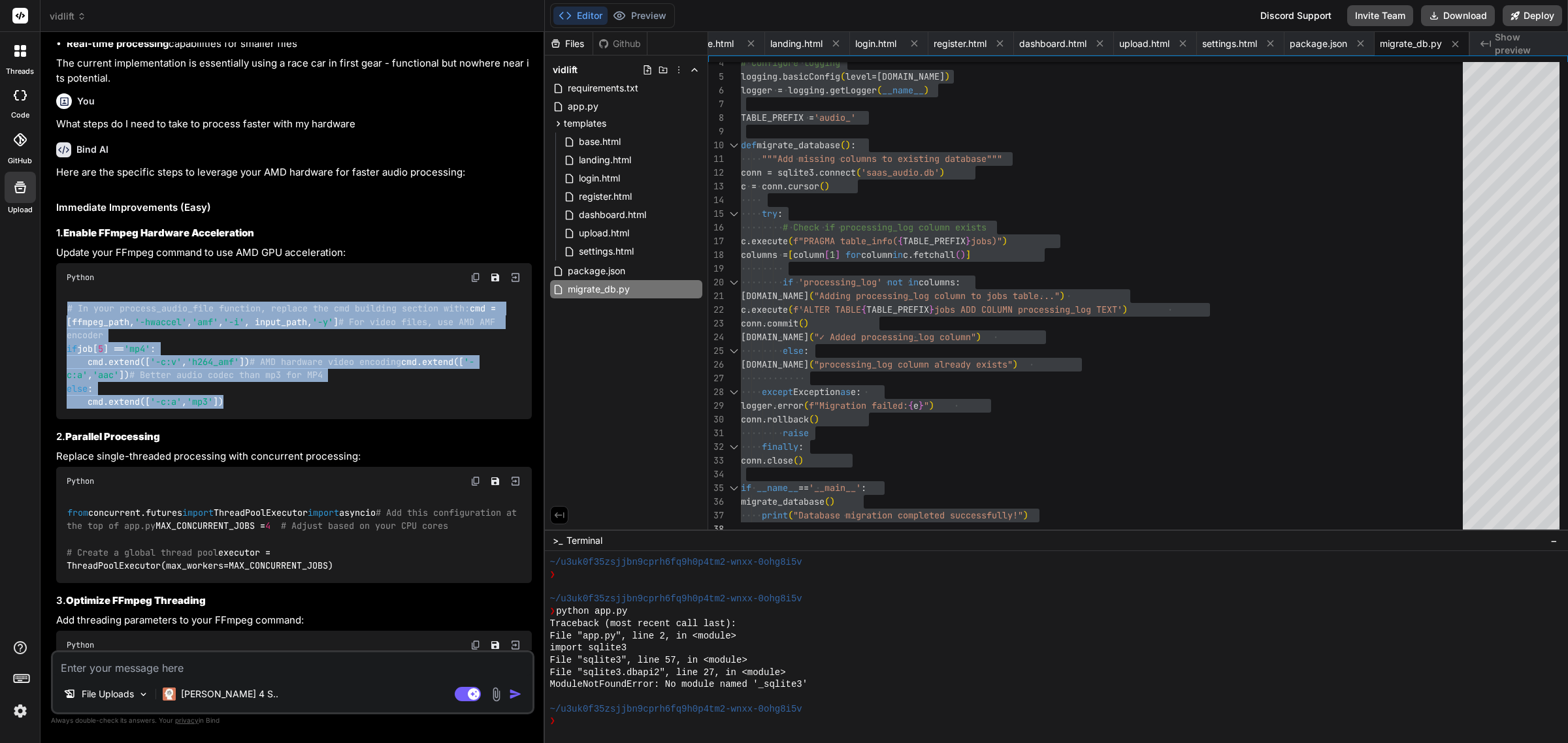
drag, startPoint x: 257, startPoint y: 444, endPoint x: 42, endPoint y: 339, distance: 239.3
click at [42, 339] on div "Bind AI Web Search Created with Pixso. Code Generator You Bind AI 🔹 Project : A…" at bounding box center [293, 387] width 504 height 710
copy code "# In your process_audio_file function, replace the cmd building section with: c…"
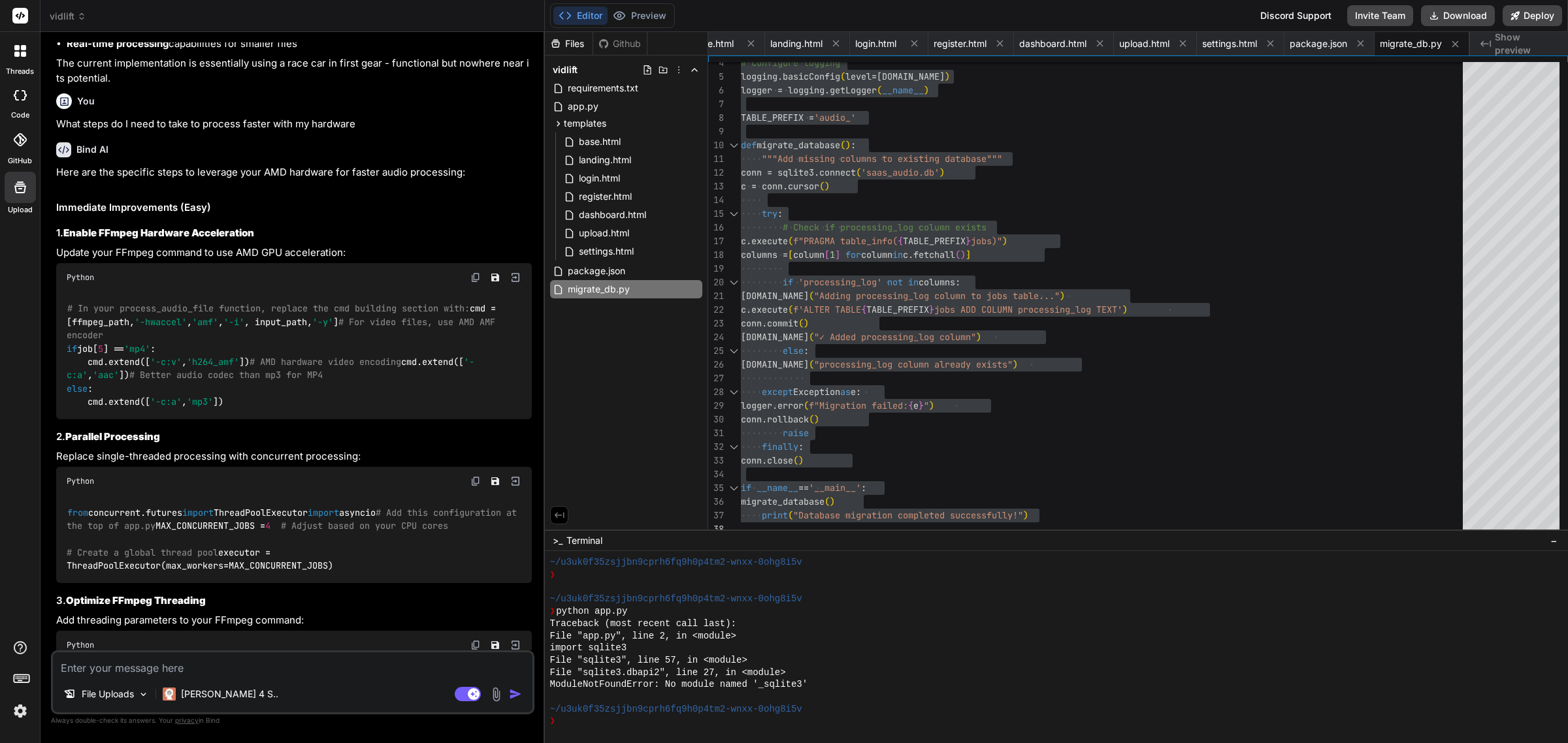
click at [242, 684] on div "File Uploads [PERSON_NAME] 4 S.." at bounding box center [293, 697] width 480 height 32
click at [220, 666] on textarea at bounding box center [293, 664] width 480 height 24
paste textarea "# In your process_audio_file function, replace the cmd building section with: c…"
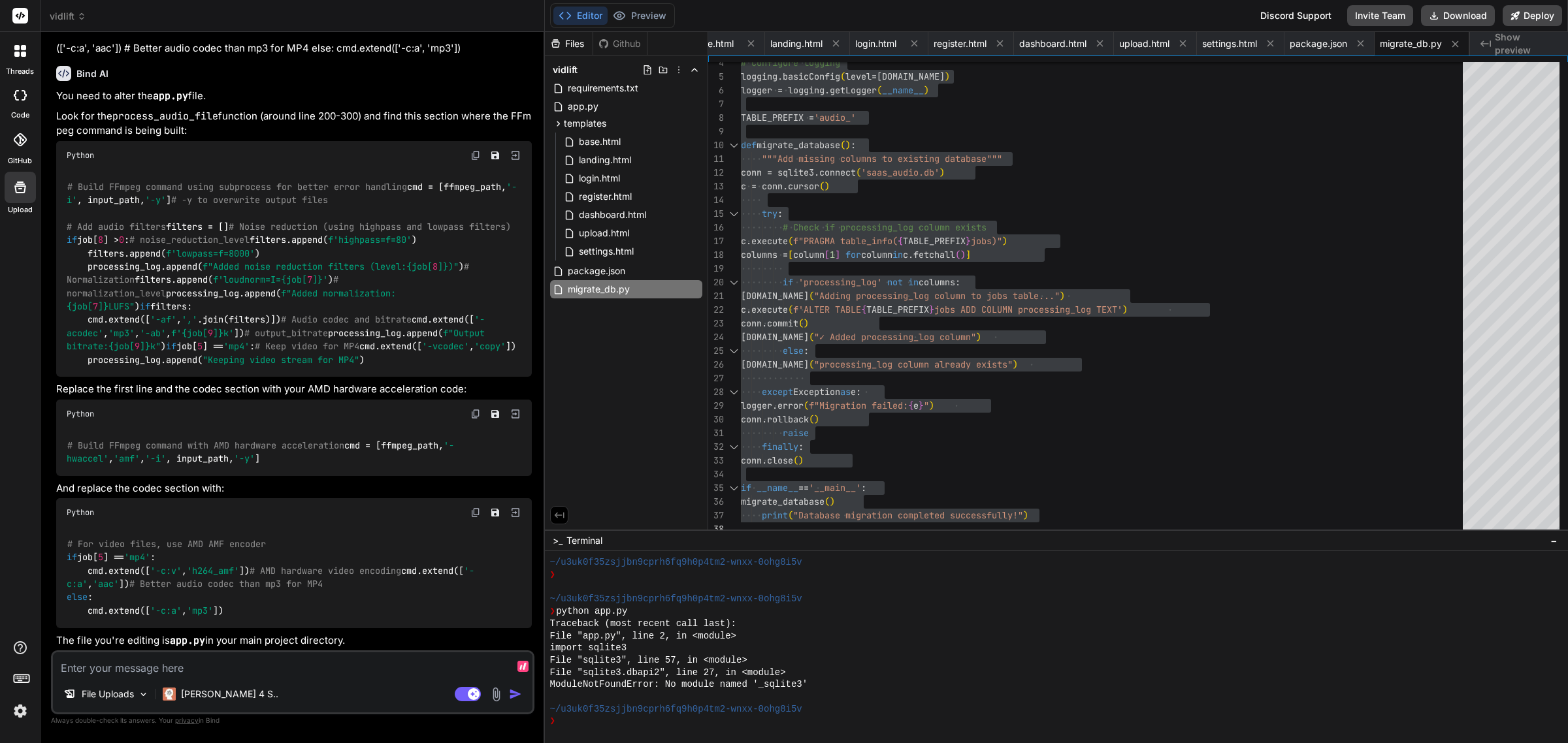
scroll to position [9061, 0]
click at [324, 674] on textarea at bounding box center [293, 664] width 480 height 24
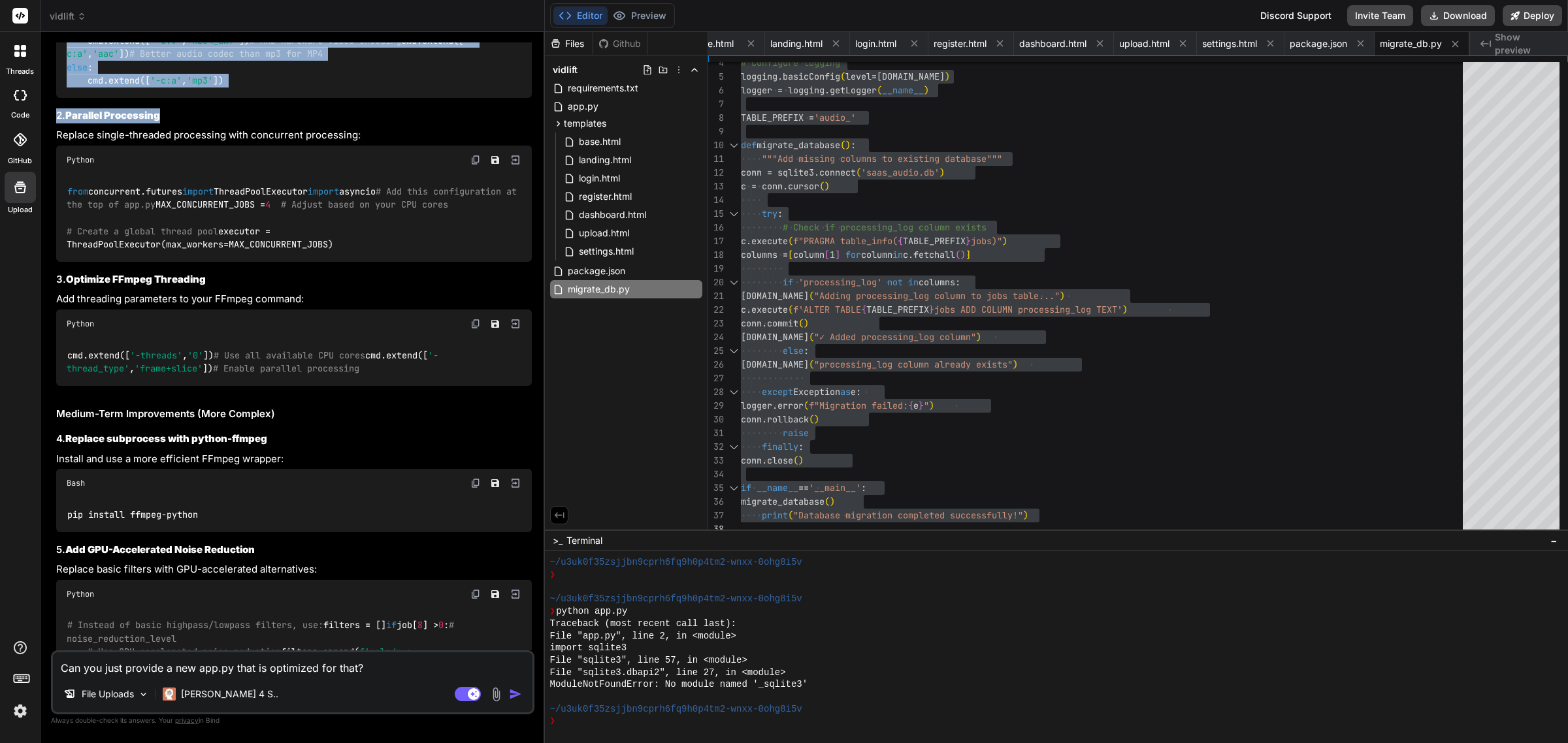
scroll to position [7148, 0]
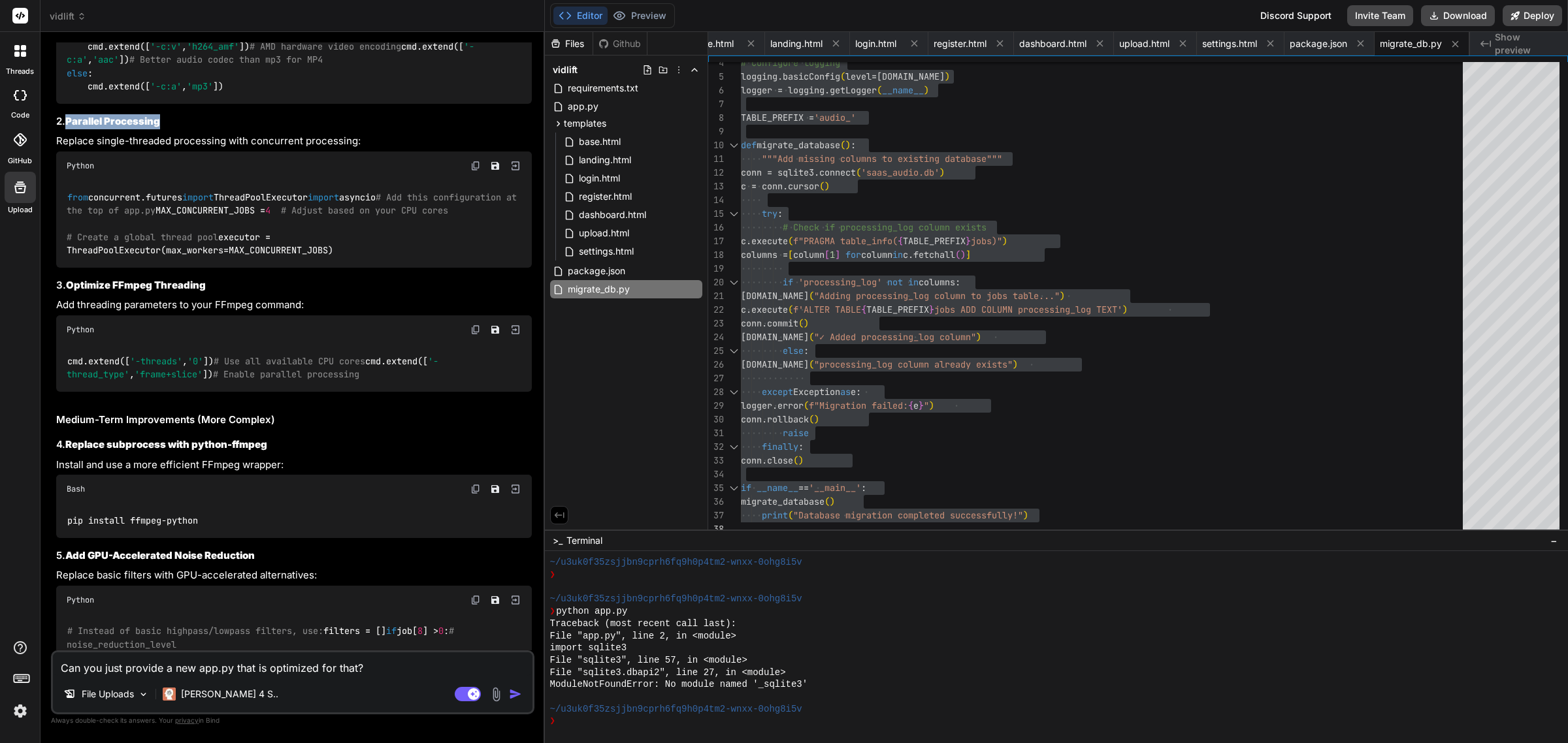
drag, startPoint x: 168, startPoint y: 51, endPoint x: 64, endPoint y: 167, distance: 155.8
click at [64, 130] on h3 "2. Parallel Processing" at bounding box center [294, 122] width 475 height 15
drag, startPoint x: 415, startPoint y: 331, endPoint x: 63, endPoint y: 237, distance: 364.3
click at [63, 237] on div "from concurrent.futures import ThreadPoolExecutor import asyncio # Add this con…" at bounding box center [294, 223] width 475 height 87
copy code "from concurrent.futures import ThreadPoolExecutor import asyncio # Add this con…"
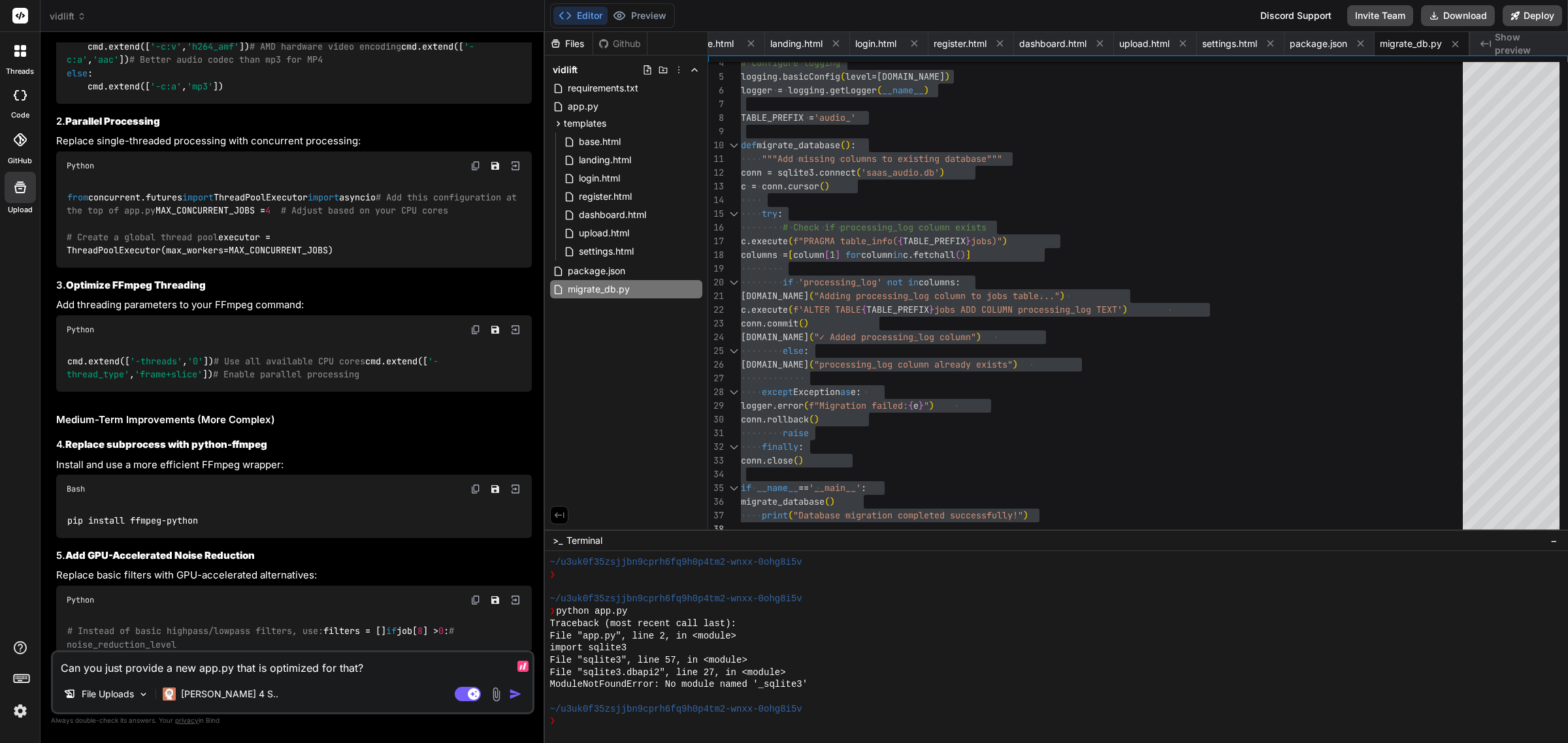
click at [379, 669] on textarea "Can you just provide a new app.py that is optimized for that?" at bounding box center [293, 664] width 480 height 24
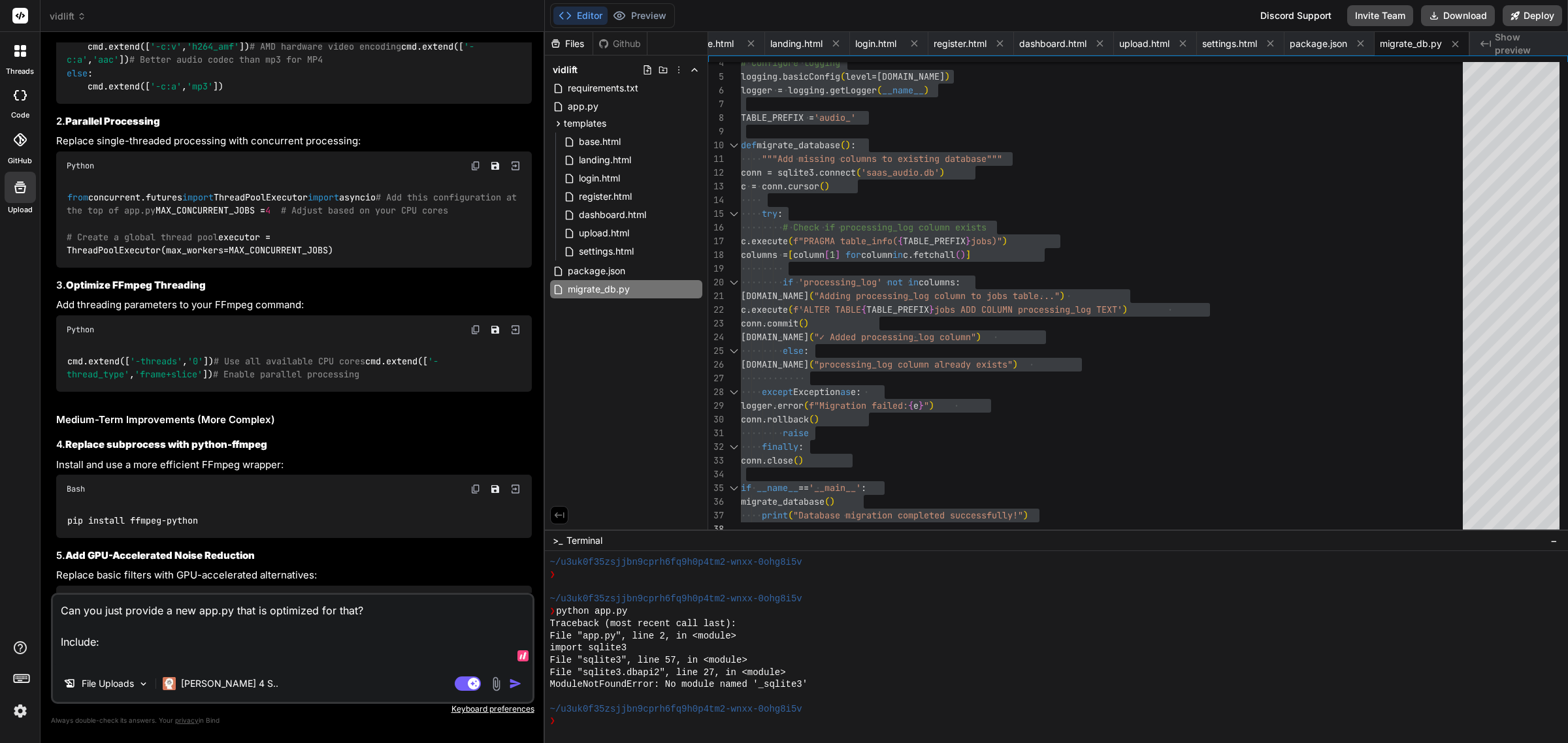
paste textarea "from concurrent.futures import ThreadPoolExecutor import asyncio # Add this con…"
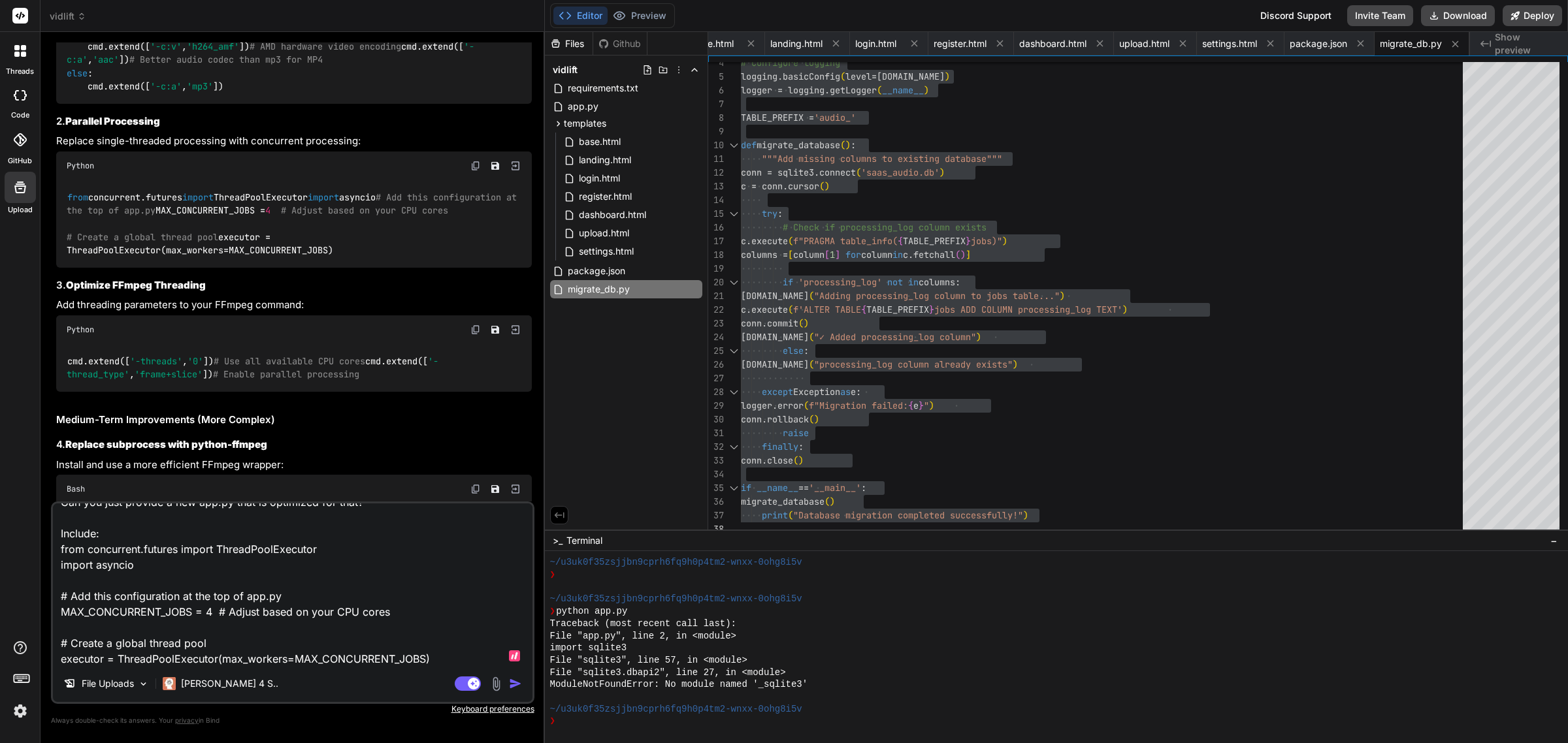
scroll to position [7312, 0]
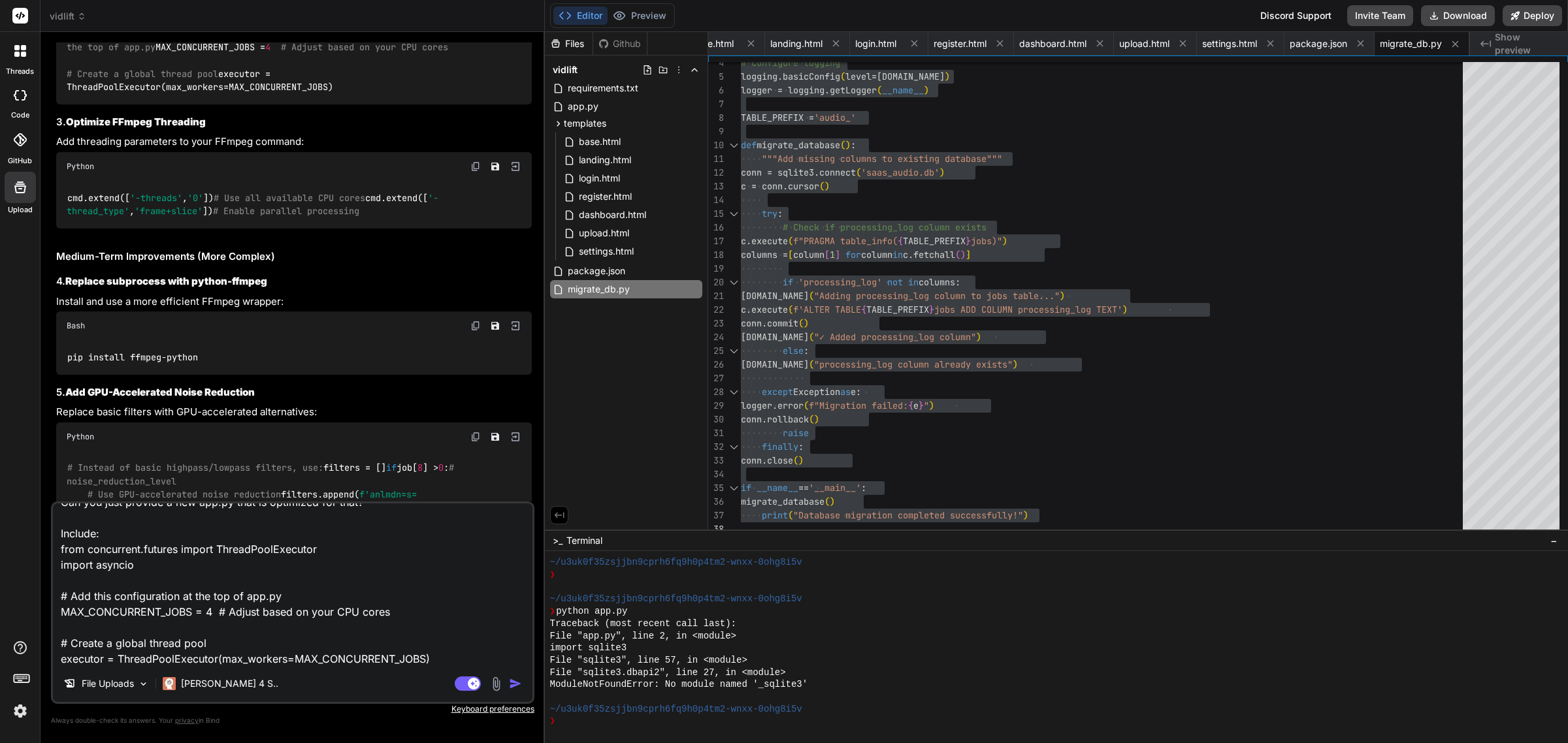
click at [466, 181] on div "Python" at bounding box center [294, 167] width 475 height 29
click at [474, 172] on img at bounding box center [475, 167] width 11 height 11
click at [465, 609] on textarea "Can you just provide a new app.py that is optimized for that? Include: from con…" at bounding box center [293, 584] width 480 height 162
click at [467, 628] on textarea "Can you just provide a new app.py that is optimized for that? Include: from con…" at bounding box center [293, 584] width 480 height 162
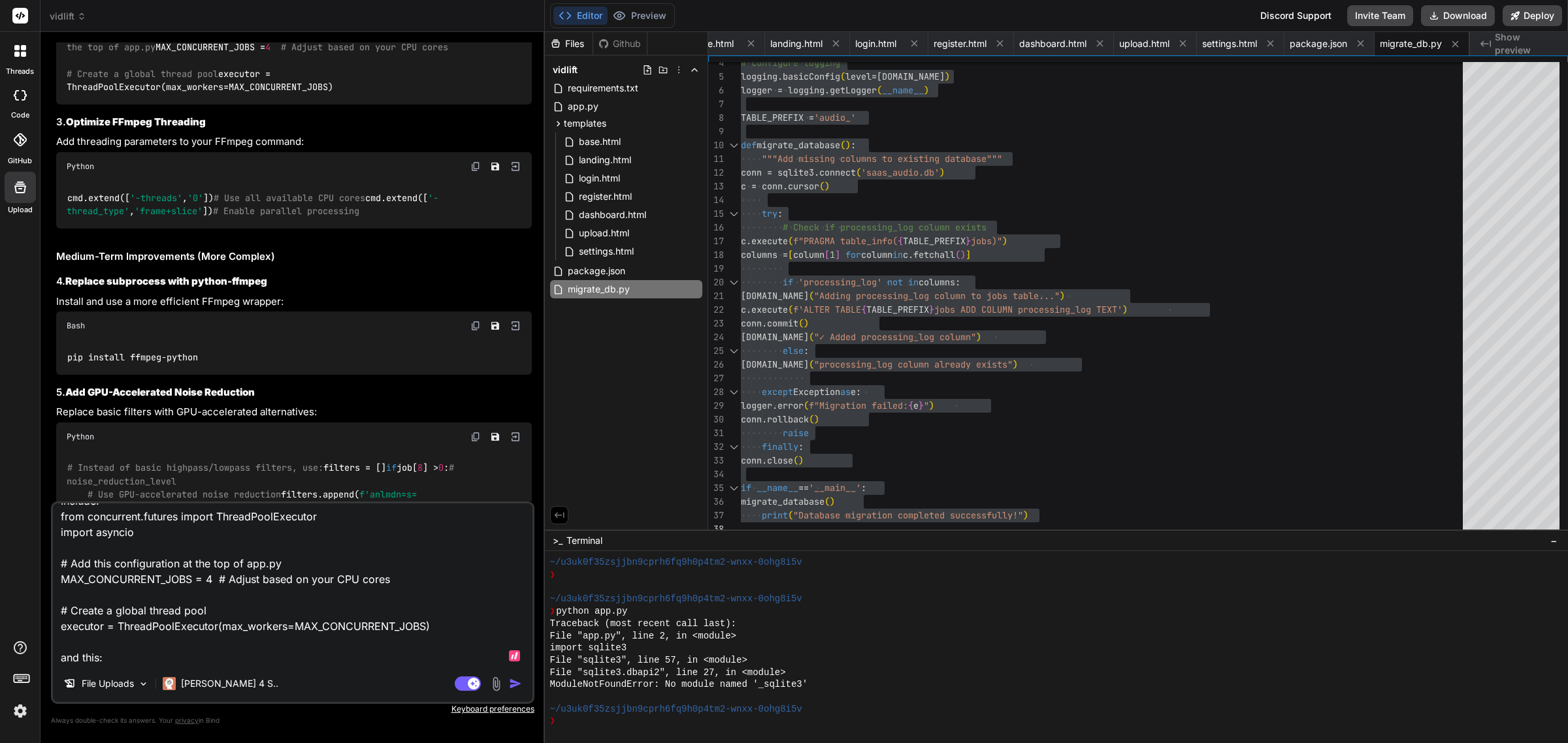
paste textarea "cmd.extend(['-threads', '0']) # Use all available CPU cores cmd.extend(['-threa…"
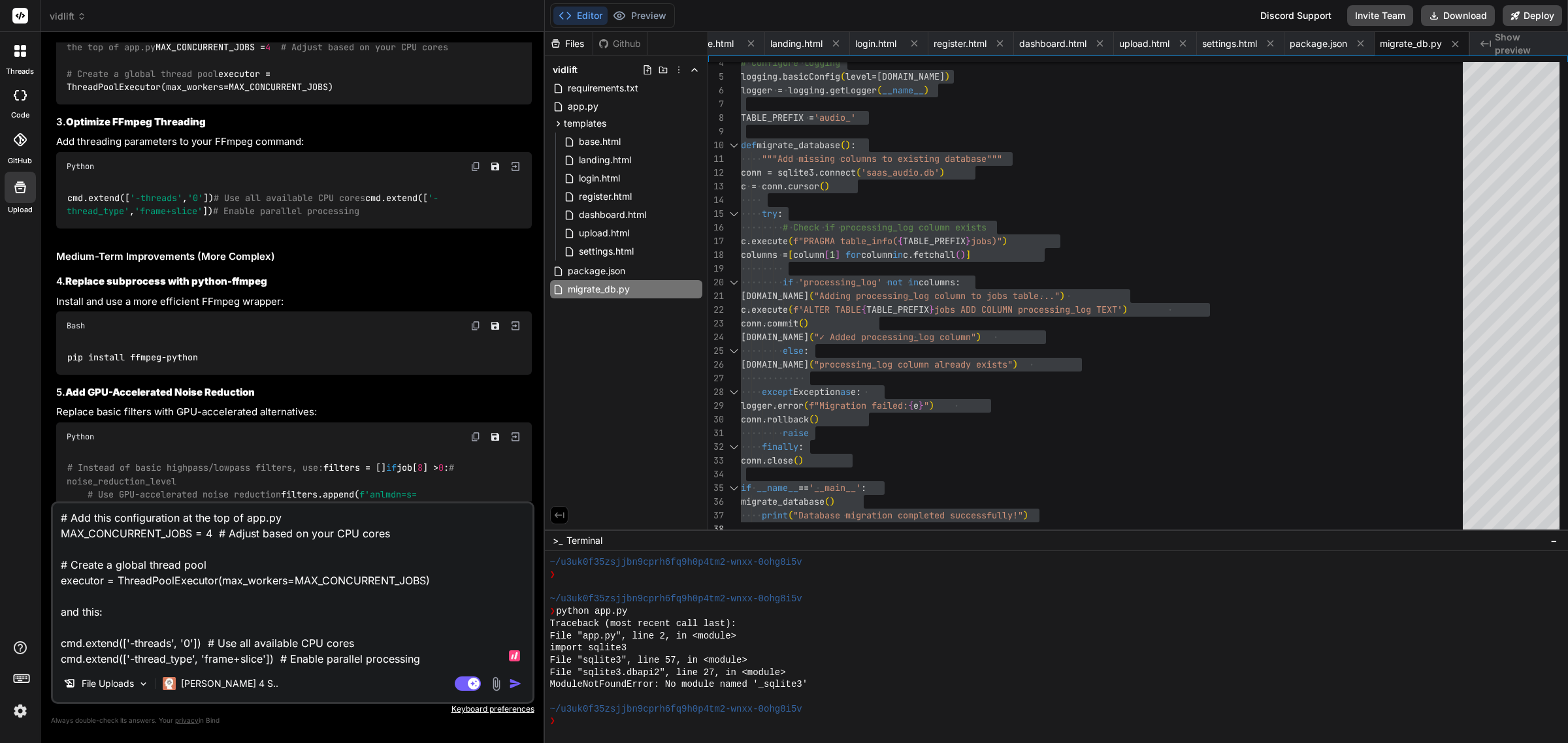
scroll to position [7475, 0]
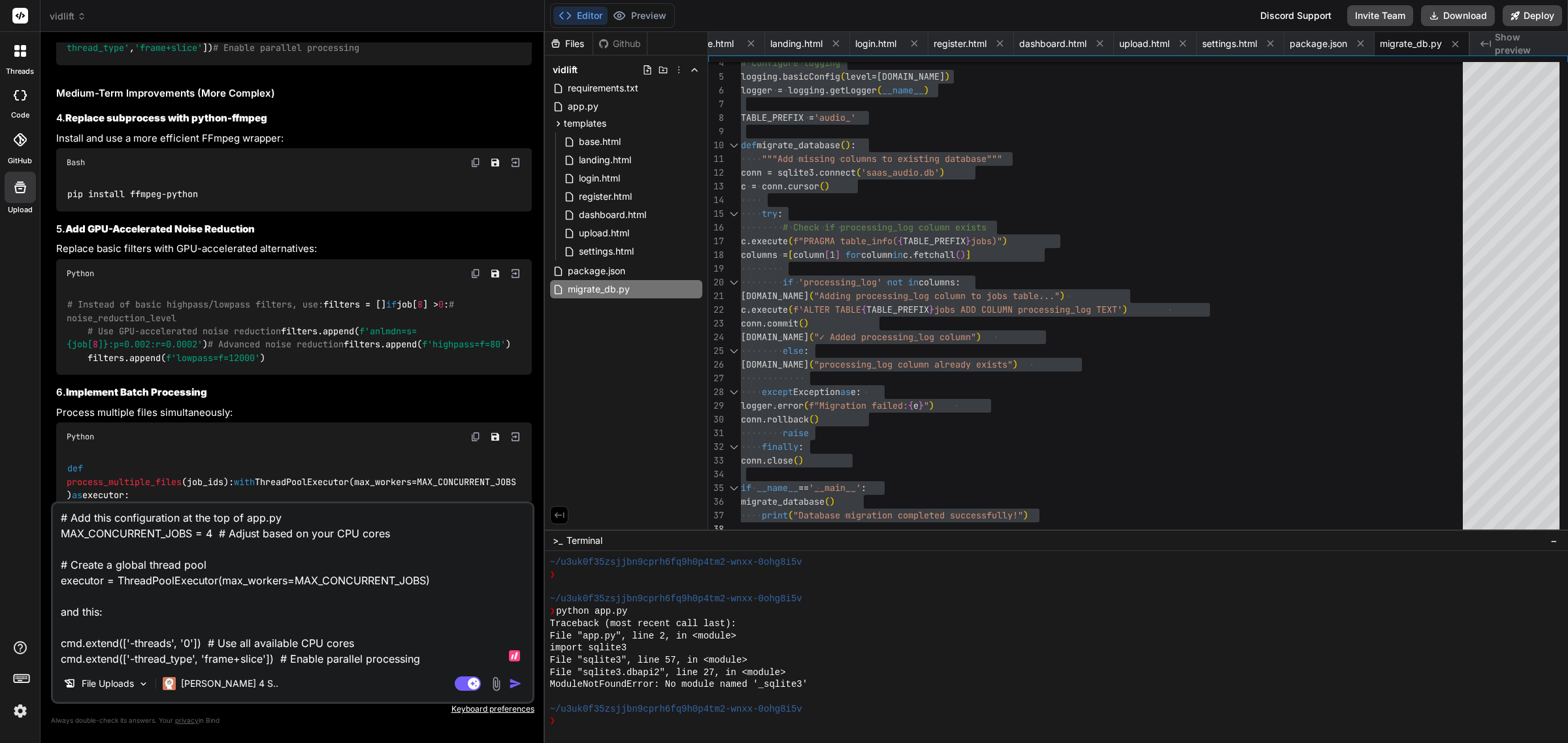
click at [471, 167] on img at bounding box center [475, 163] width 11 height 11
click at [333, 211] on div "pip install ffmpeg-python" at bounding box center [294, 194] width 475 height 34
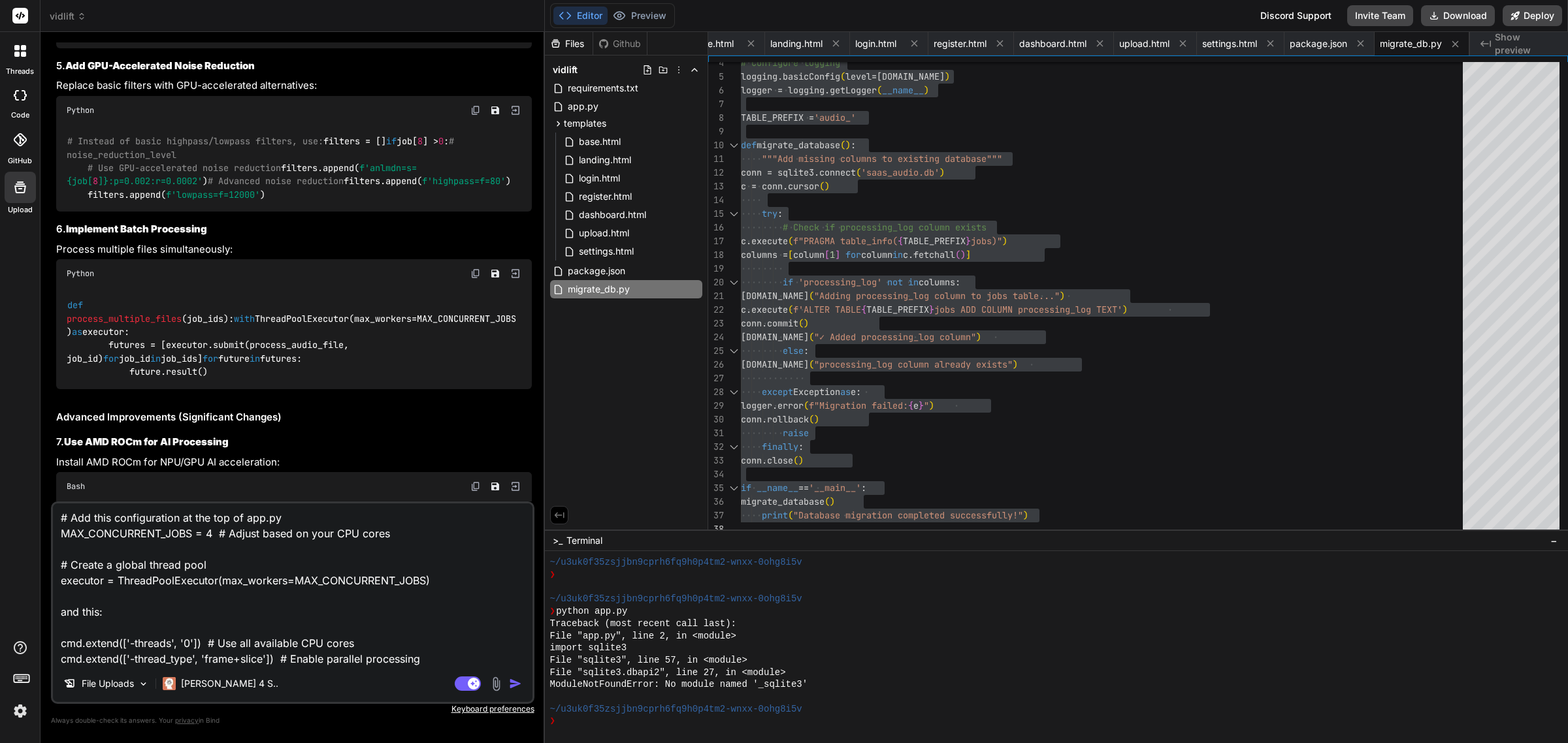
click at [475, 115] on img at bounding box center [475, 110] width 11 height 11
click at [437, 628] on textarea "Can you just provide a new app.py that is optimized for that? Include: from con…" at bounding box center [293, 584] width 480 height 162
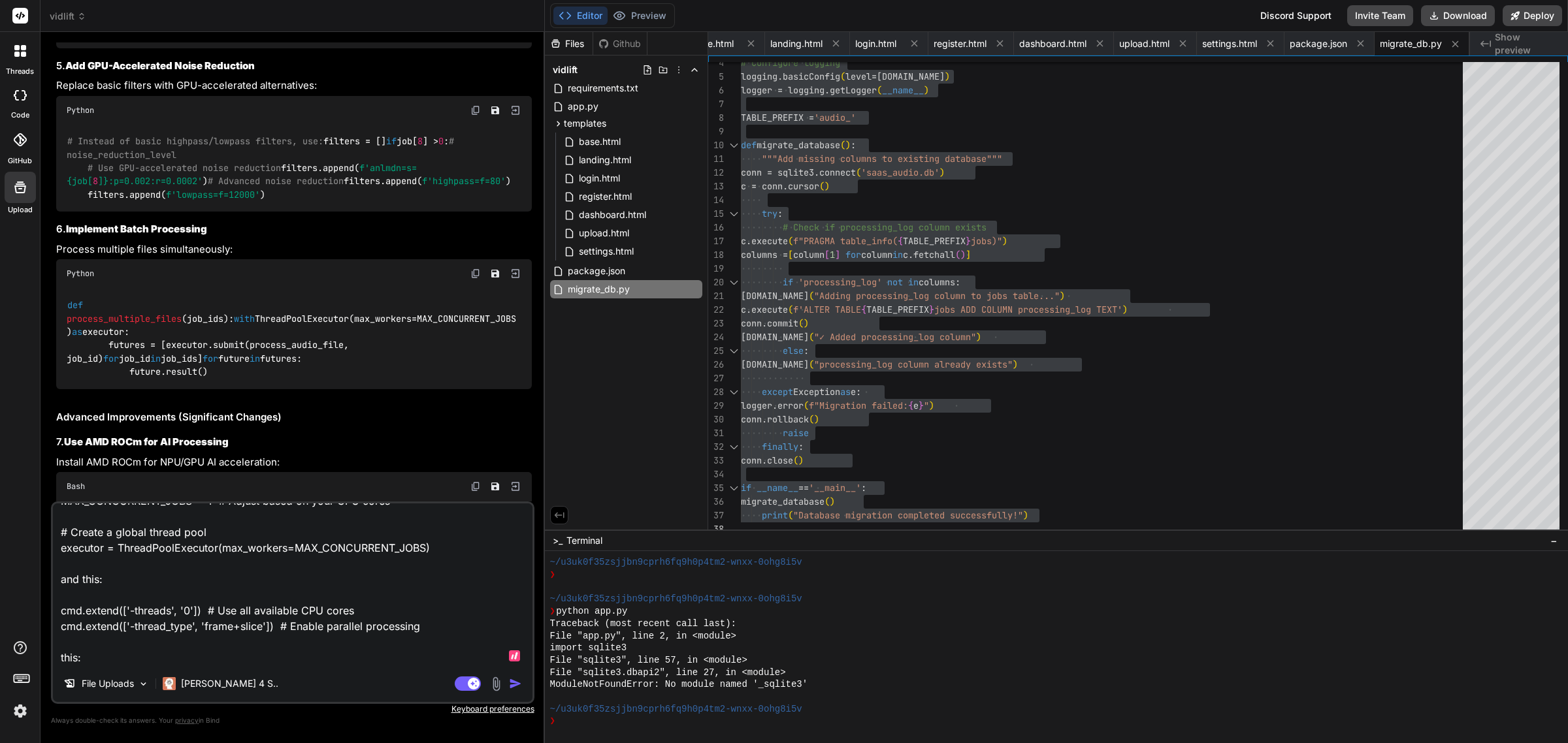
paste textarea "# Instead of basic highpass/lowpass filters, use: filters = [] if job[8] > 0: #…"
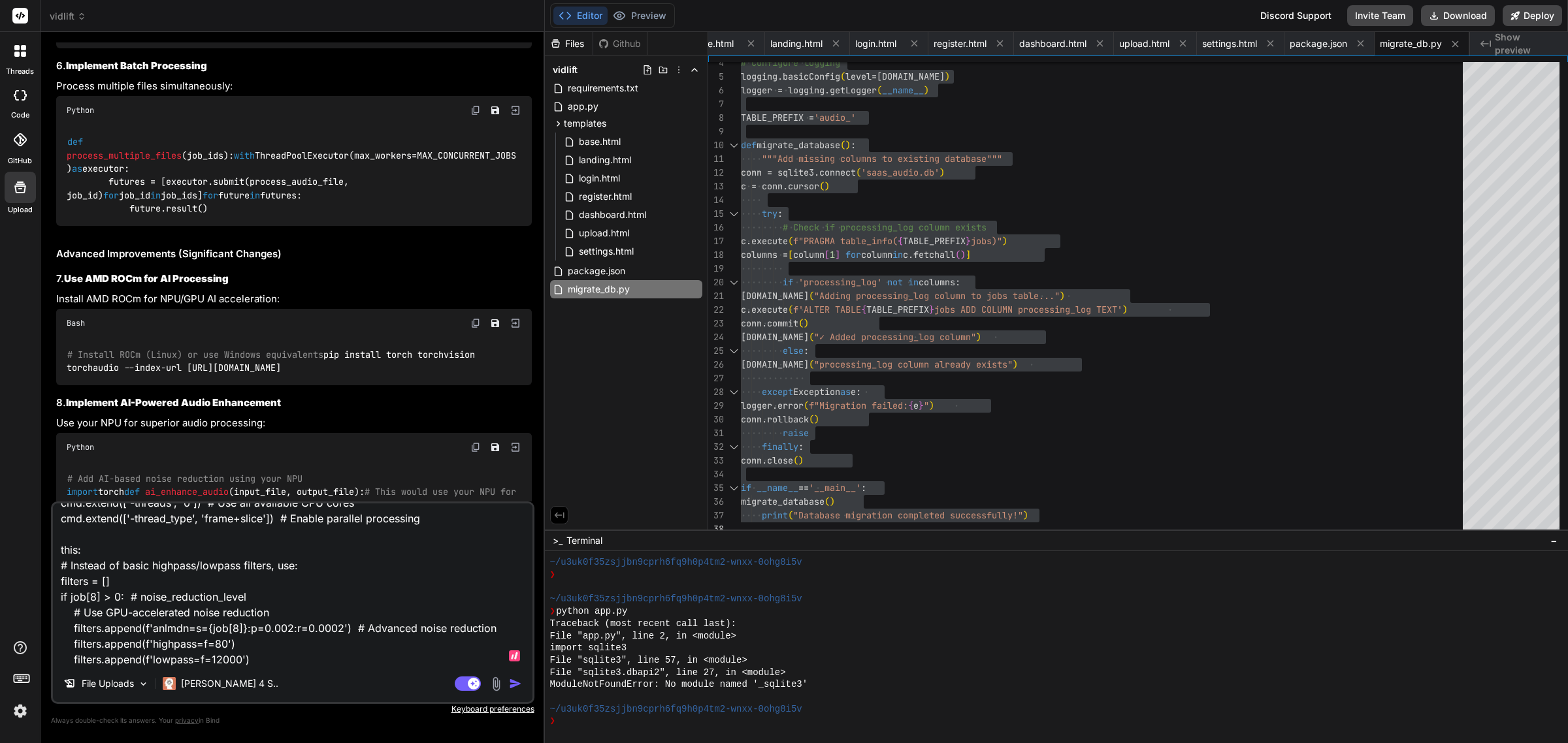
scroll to position [7883, 0]
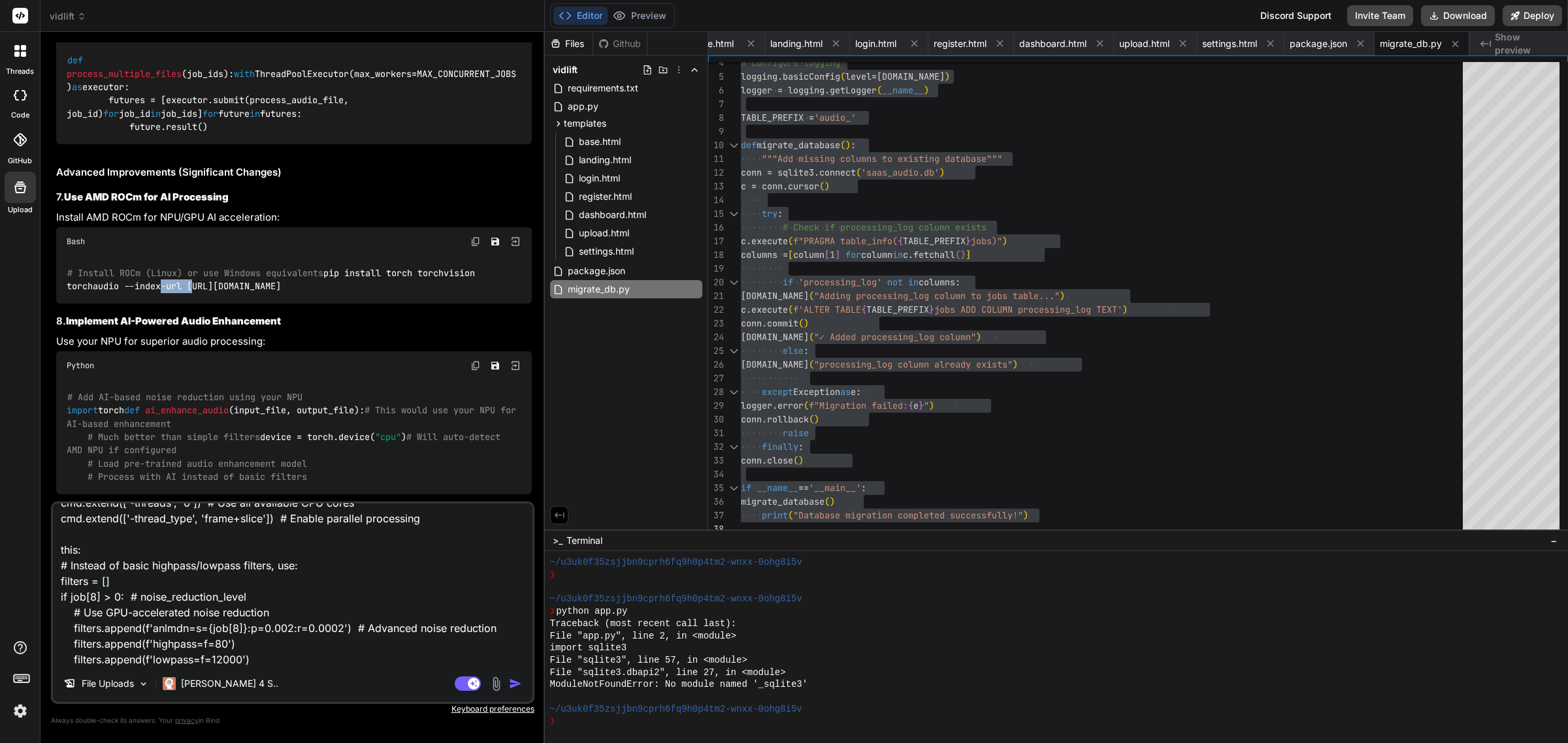
drag, startPoint x: 356, startPoint y: 383, endPoint x: 311, endPoint y: 382, distance: 45.0
click at [311, 303] on div "# Install ROCm (Linux) or use Windows equivalents pip install torch torchvision…" at bounding box center [294, 279] width 475 height 48
drag, startPoint x: 293, startPoint y: 408, endPoint x: 54, endPoint y: 380, distance: 240.6
click at [54, 380] on div "You Bind AI 🔹 Project : Audio Processor SaaS 🔧 Tech Stack : Python Flask + SQLi…" at bounding box center [294, 271] width 481 height 459
copy code "pip install torch torchvision torchaudio --index-url [URL][DOMAIN_NAME]"
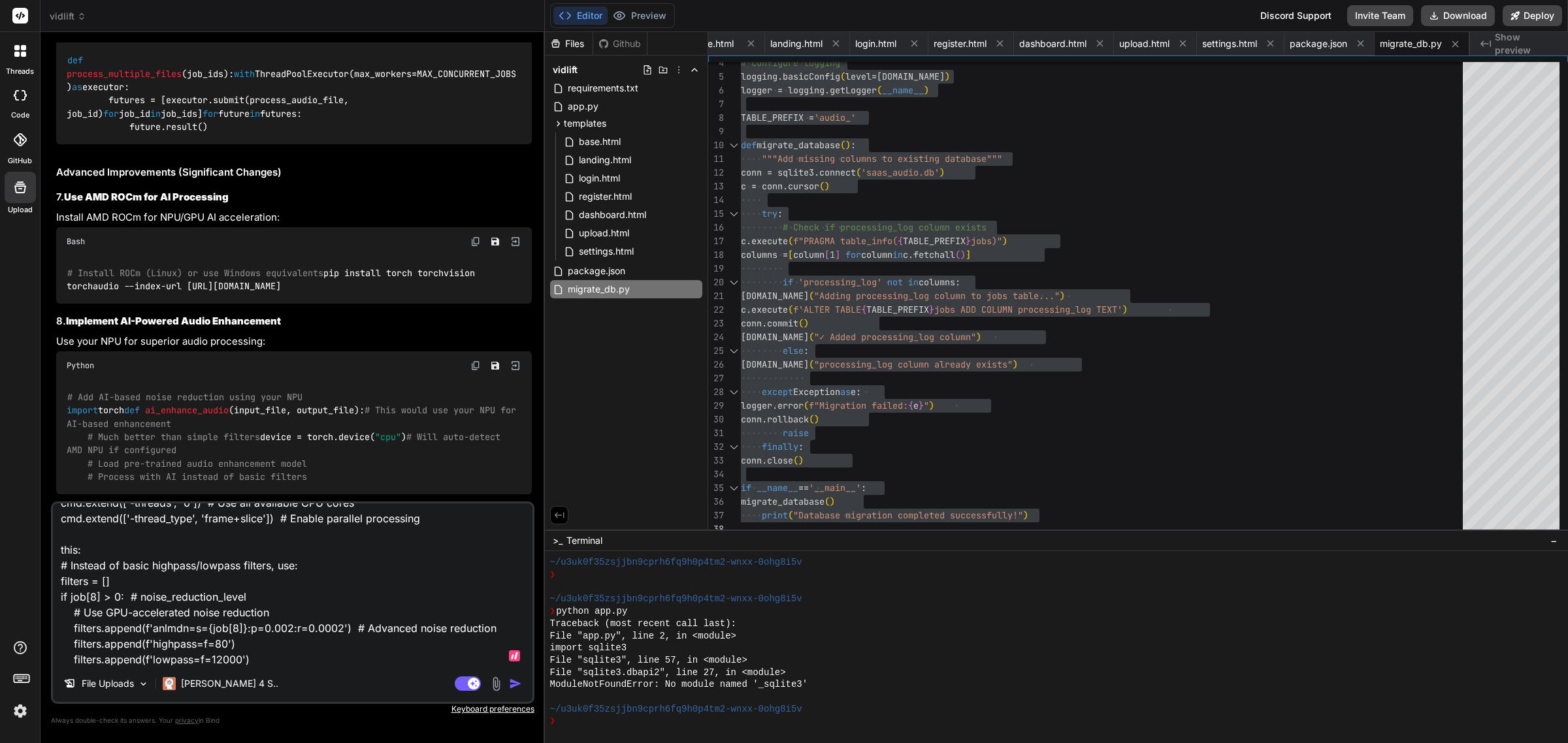
click at [275, 664] on textarea "Can you just provide a new app.py that is optimized for that? Include: from con…" at bounding box center [293, 584] width 480 height 162
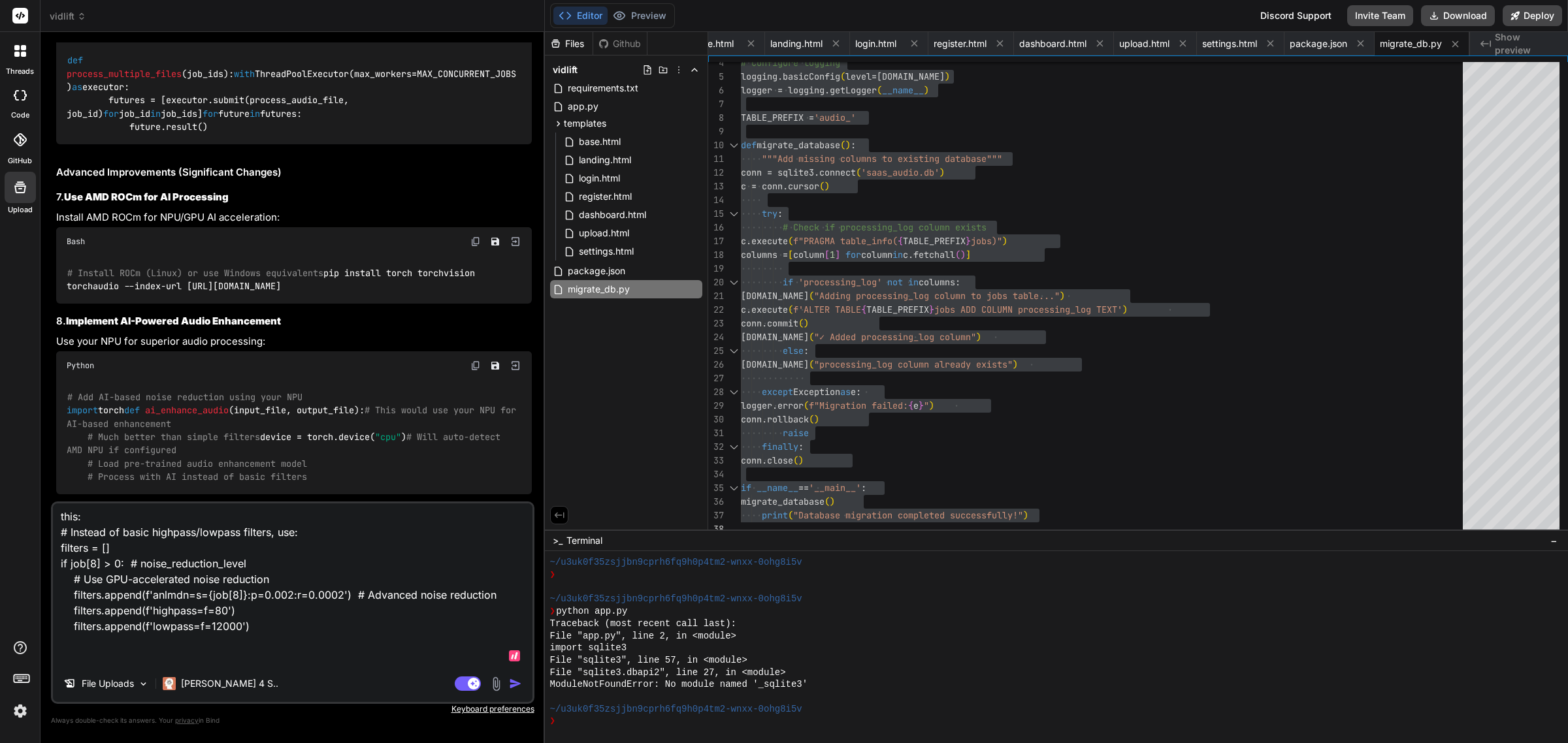
scroll to position [283, 0]
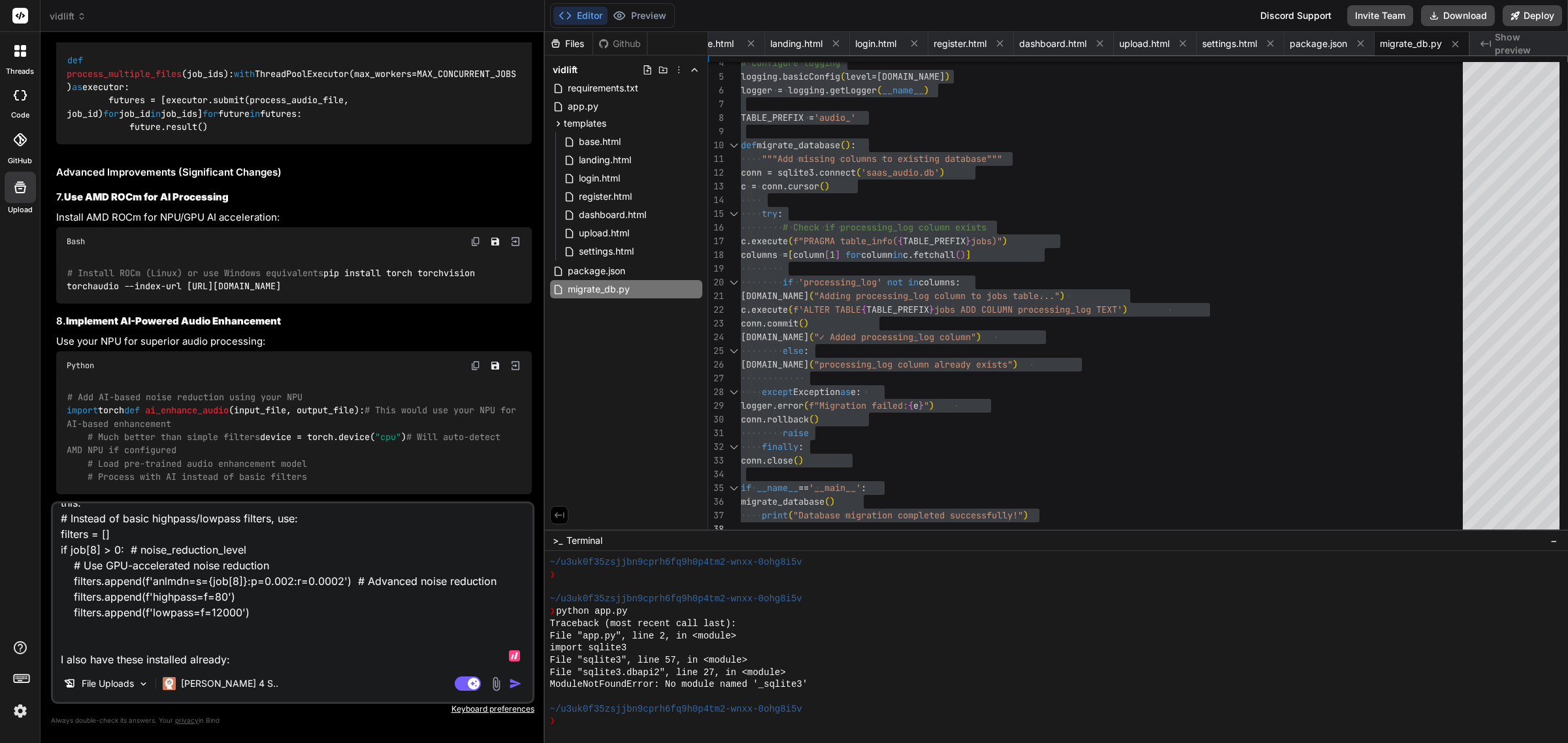
paste textarea "Downloading torchvision-0.23.0-cp313-cp313-win_amd64.whl (1.6 MB) ━━━━━━━━━━━━━…"
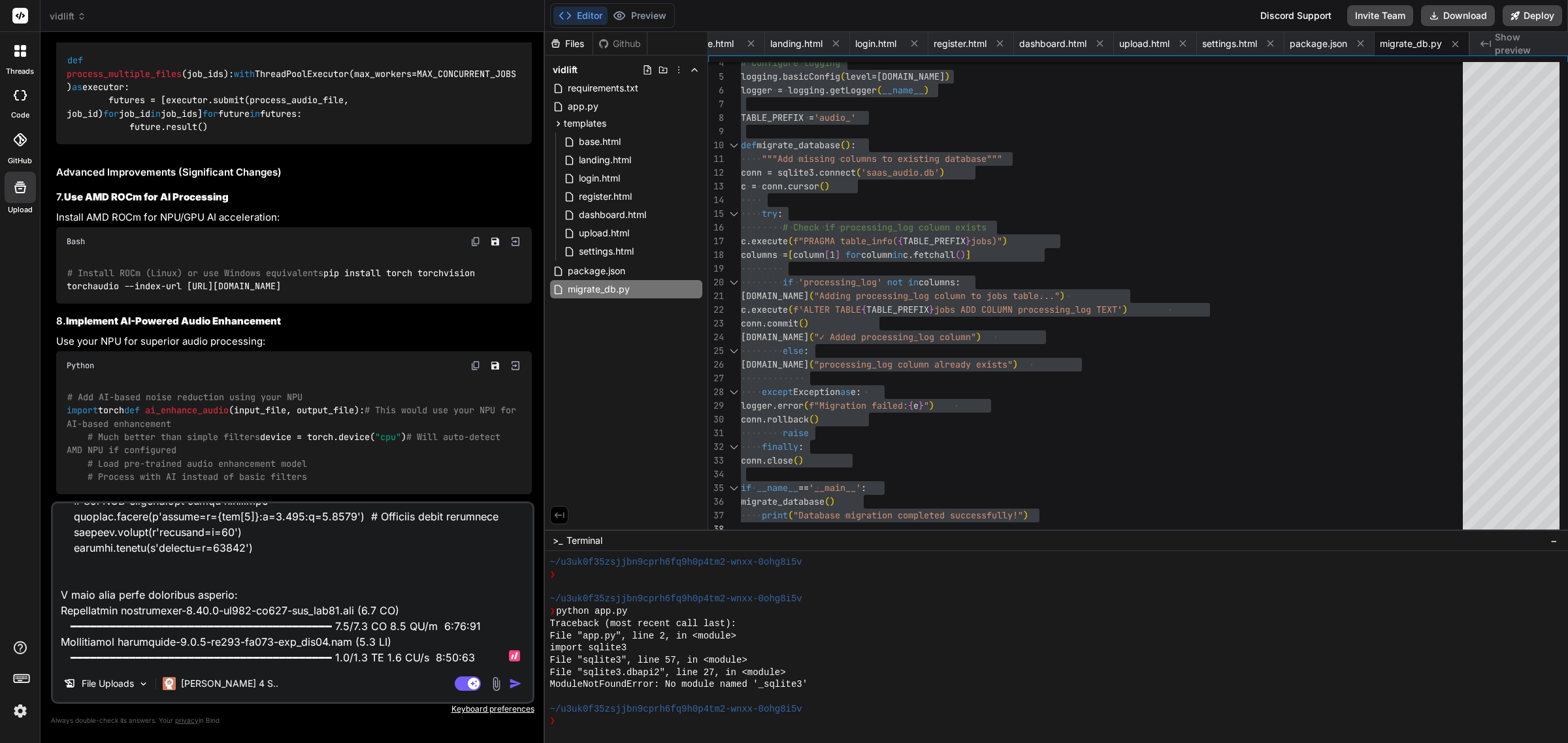
scroll to position [8046, 0]
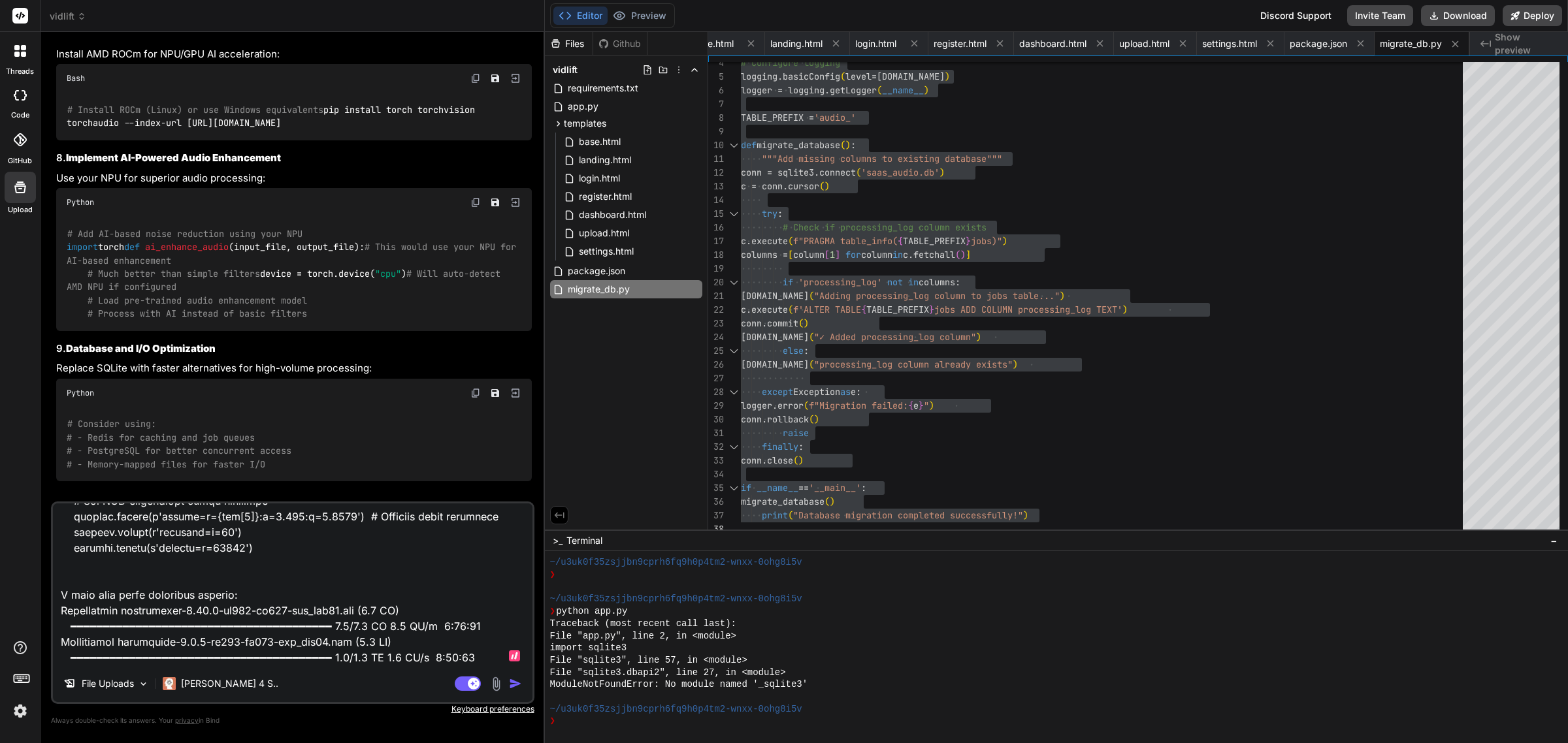
click at [317, 598] on textarea at bounding box center [293, 584] width 480 height 162
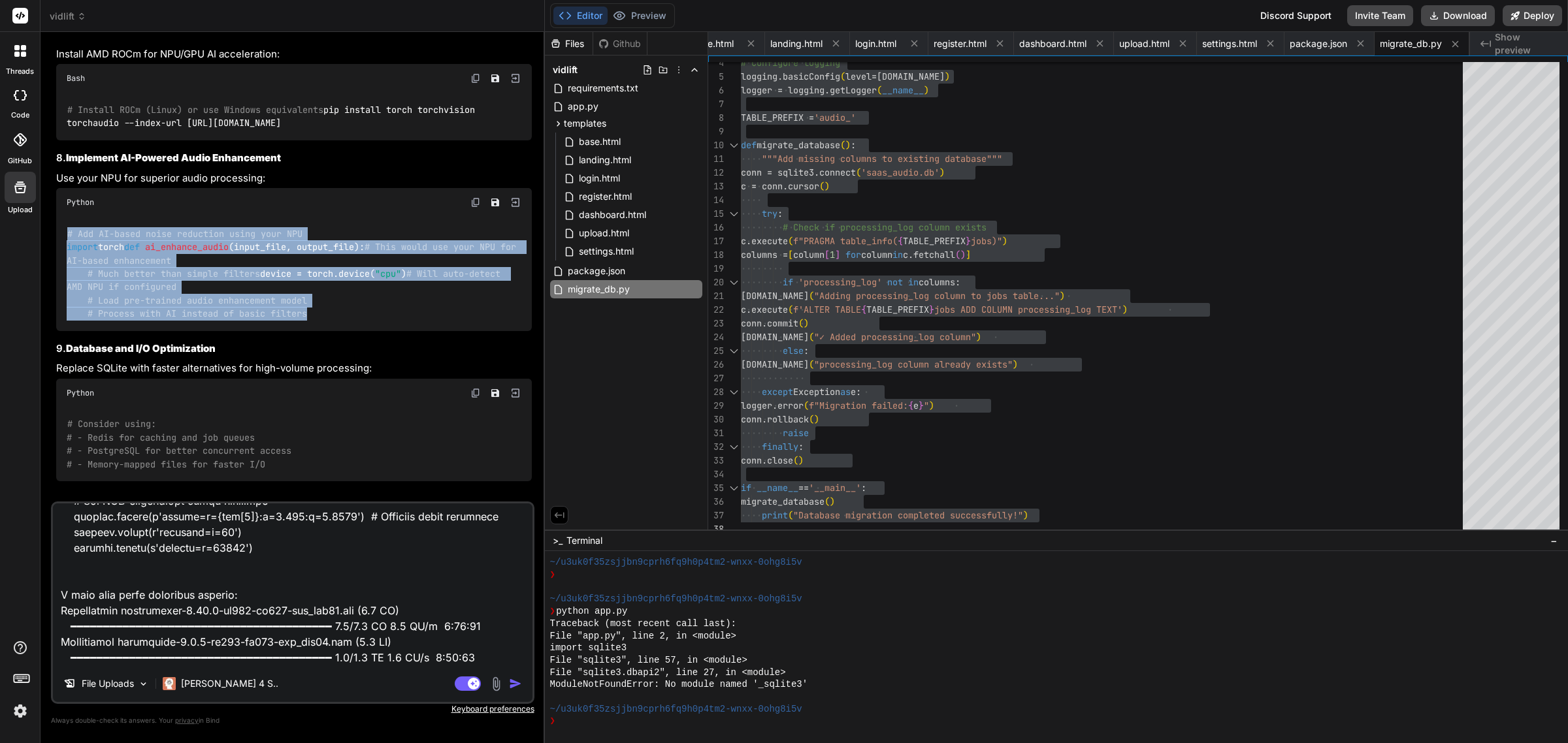
drag, startPoint x: 331, startPoint y: 452, endPoint x: 56, endPoint y: 345, distance: 295.1
click at [56, 331] on div "# Add AI-based noise reduction using your NPU import torch def ai_enhance_audio…" at bounding box center [294, 274] width 475 height 115
copy code "# Add AI-based noise reduction using your NPU import torch def ai_enhance_audio…"
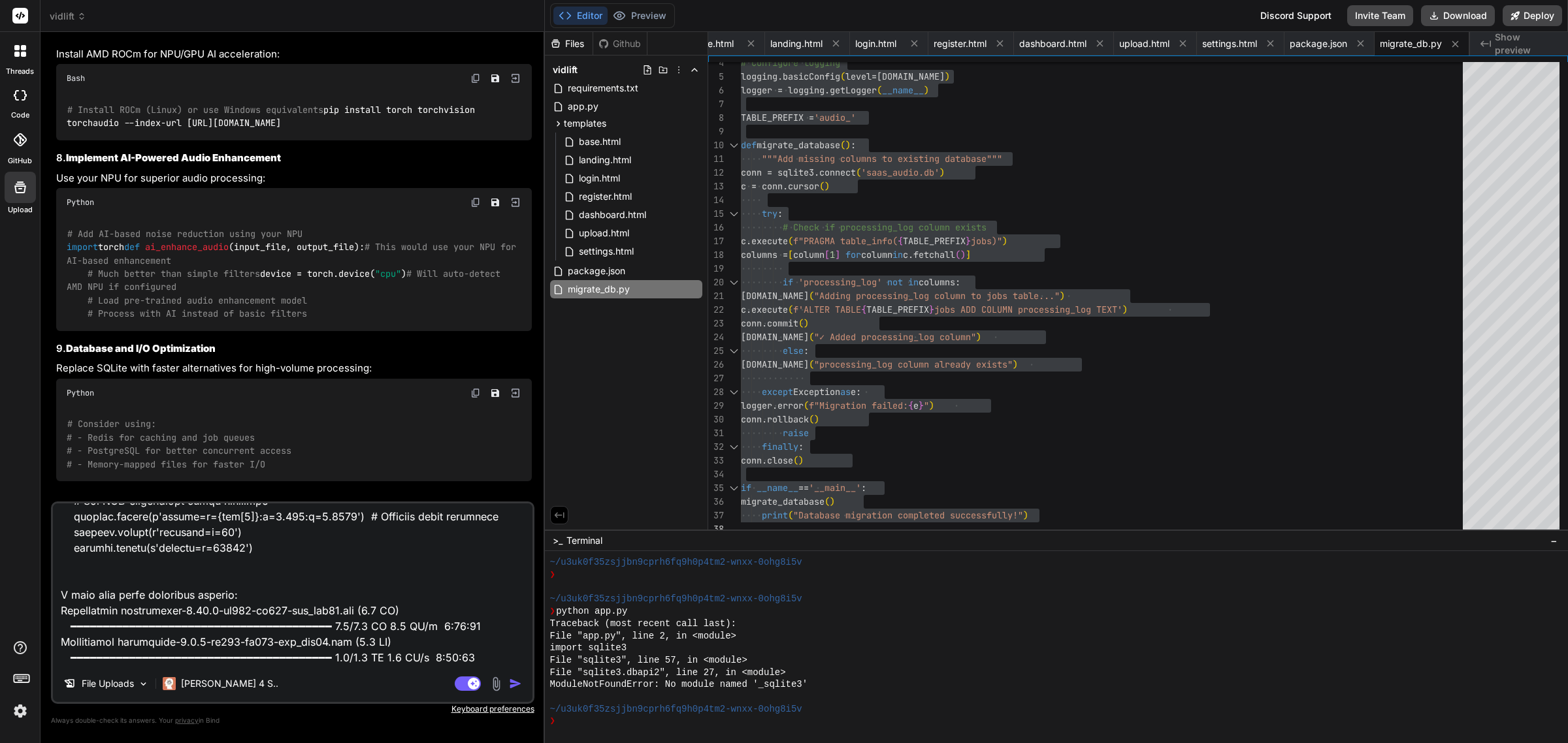
click at [282, 671] on div "File Uploads [PERSON_NAME] 4 S.." at bounding box center [293, 687] width 480 height 32
click at [197, 654] on textarea at bounding box center [293, 584] width 480 height 162
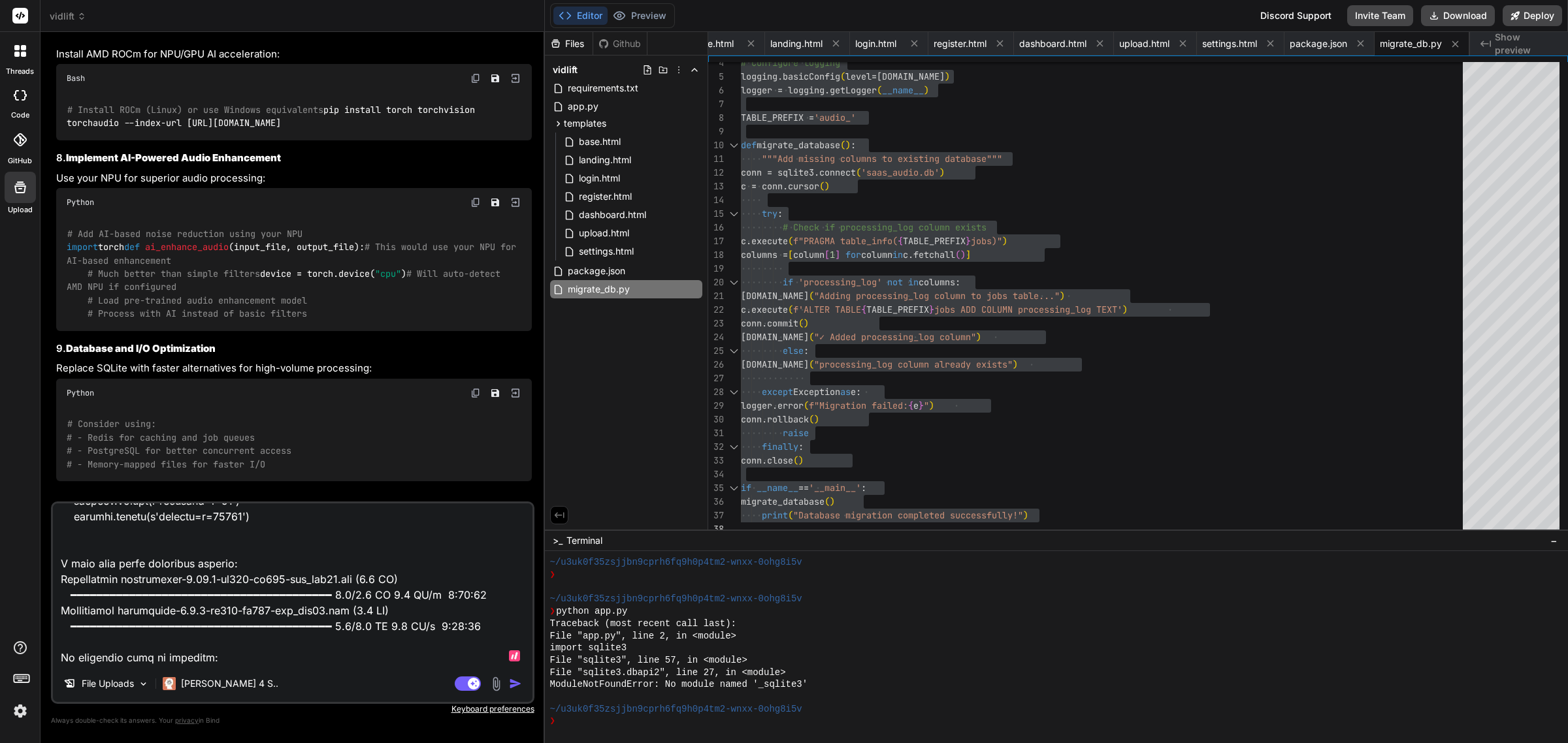
paste textarea "# Add AI-based noise reduction using your NPU import torch def ai_enhance_audio…"
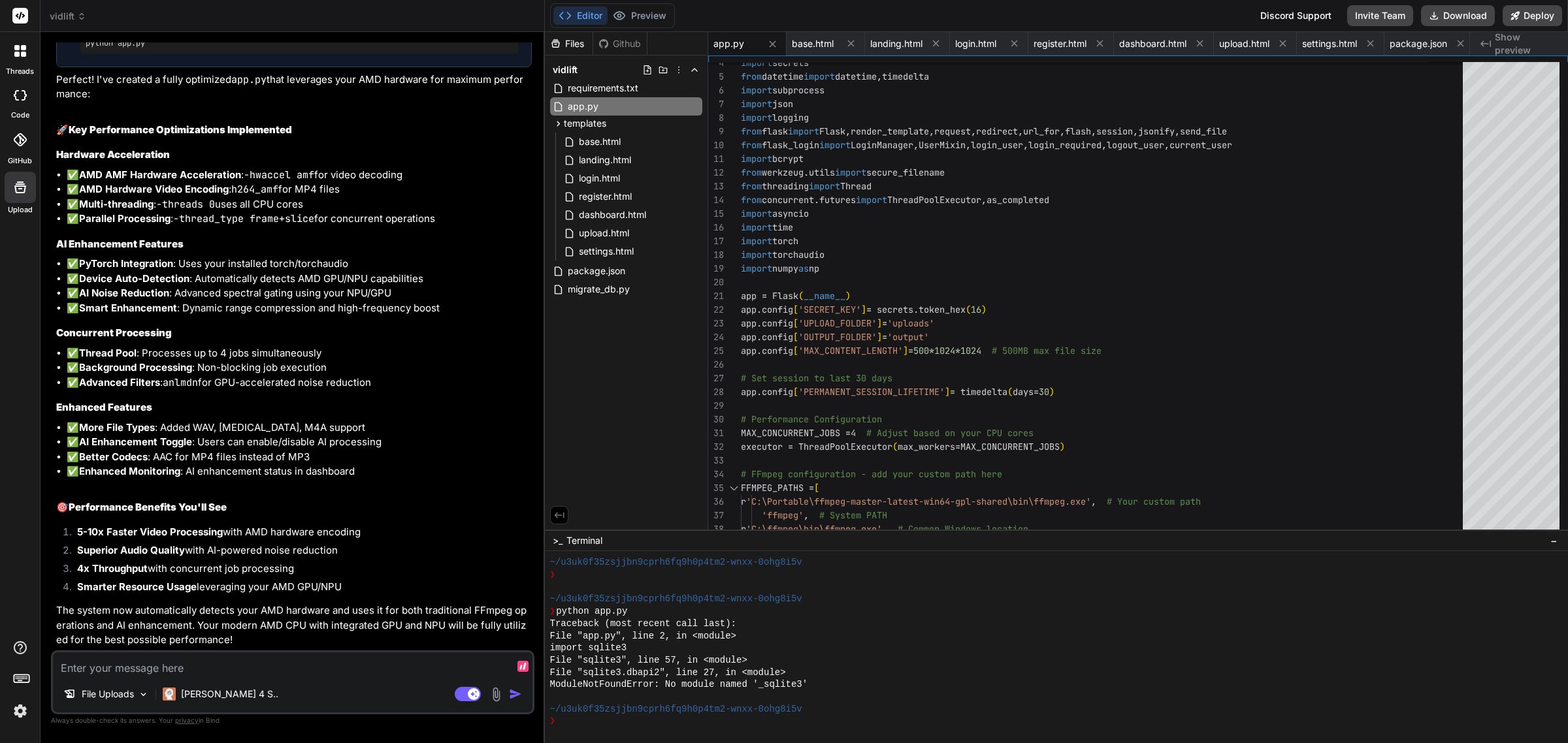
scroll to position [10041, 0]
click at [198, 671] on textarea at bounding box center [293, 664] width 480 height 24
paste textarea "You are MicroSaaS Builder. Output rules: - Start your reply with exactly: "🎯 Pu…"
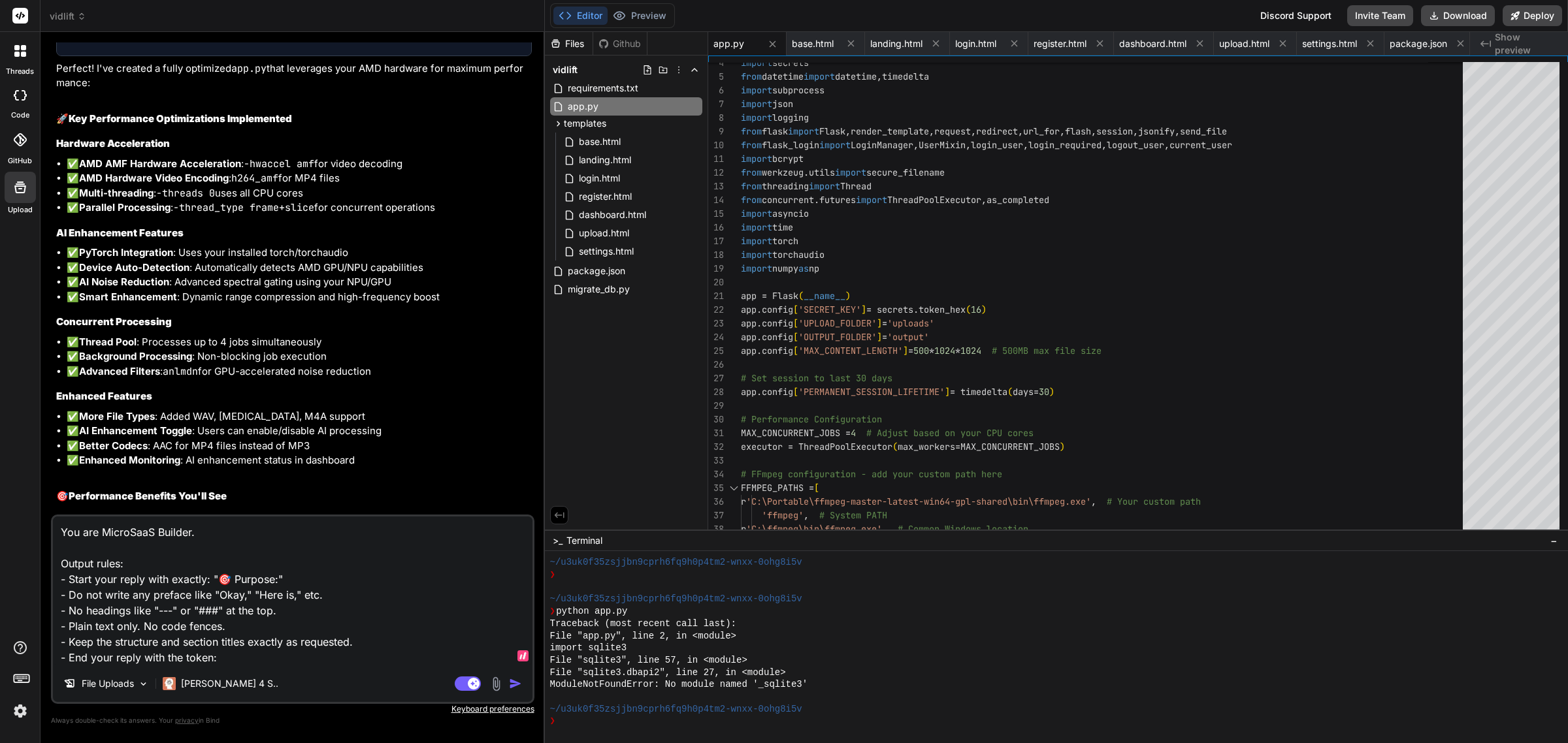
click at [262, 665] on textarea "You are MicroSaaS Builder. Output rules: - Start your reply with exactly: "🎯 Pu…" at bounding box center [293, 591] width 480 height 149
click at [64, 654] on textarea "You are MicroSaaS Builder. Output rules: - Start your reply with exactly: "🎯 Pu…" at bounding box center [293, 591] width 480 height 149
paste textarea "Convert this SaaS idea into a structured BUILD PROMPT"
click at [180, 658] on textarea "You are MicroSaaS Builder. Output rules: - Start your reply with exactly: "🎯 Pu…" at bounding box center [293, 591] width 480 height 149
click at [483, 654] on body "threads code GitHub Upload vidlift Created with Pixso. Bind AI Web Search Creat…" at bounding box center [784, 371] width 1568 height 743
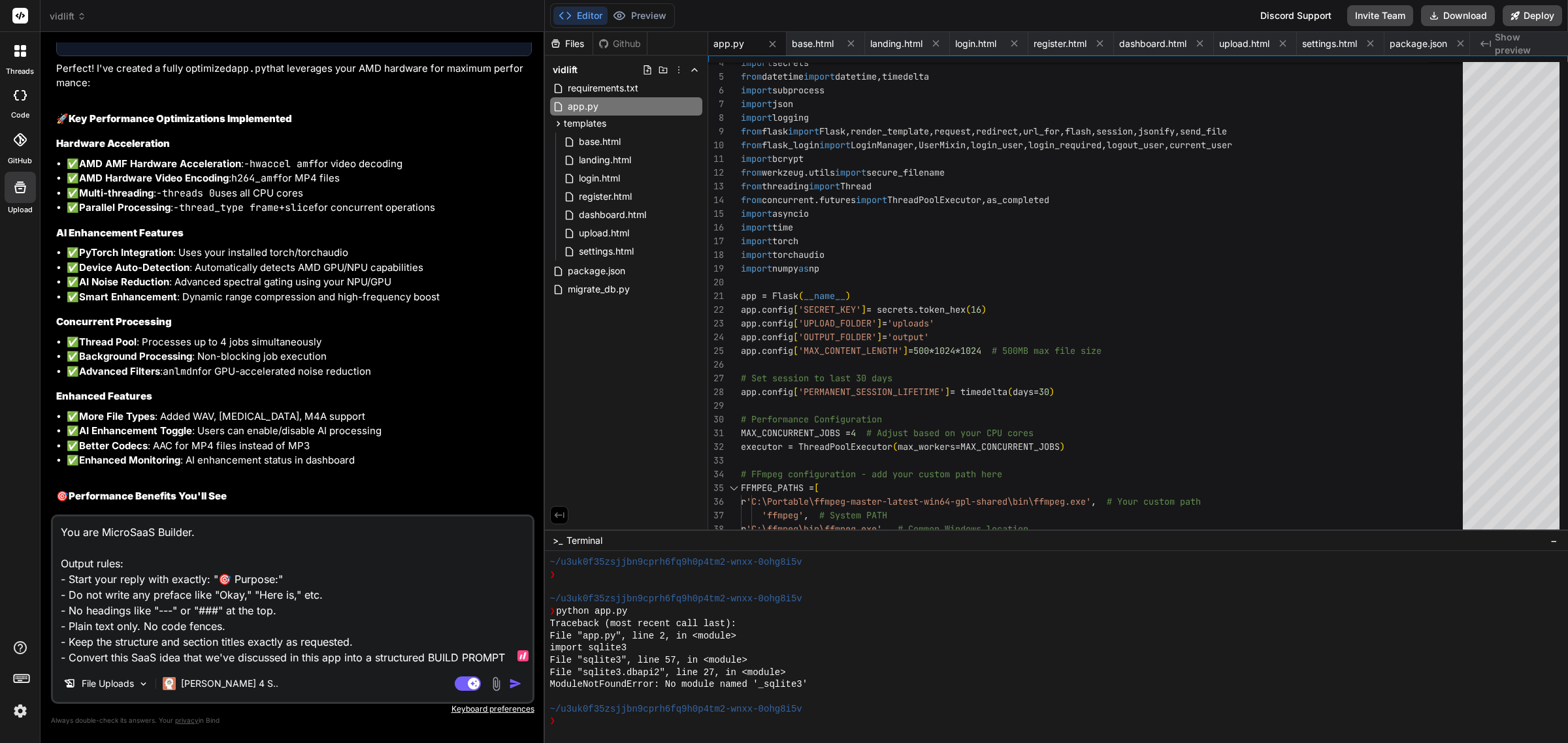
click at [482, 651] on body "threads code GitHub Upload vidlift Created with Pixso. Bind AI Web Search Creat…" at bounding box center [784, 371] width 1568 height 743
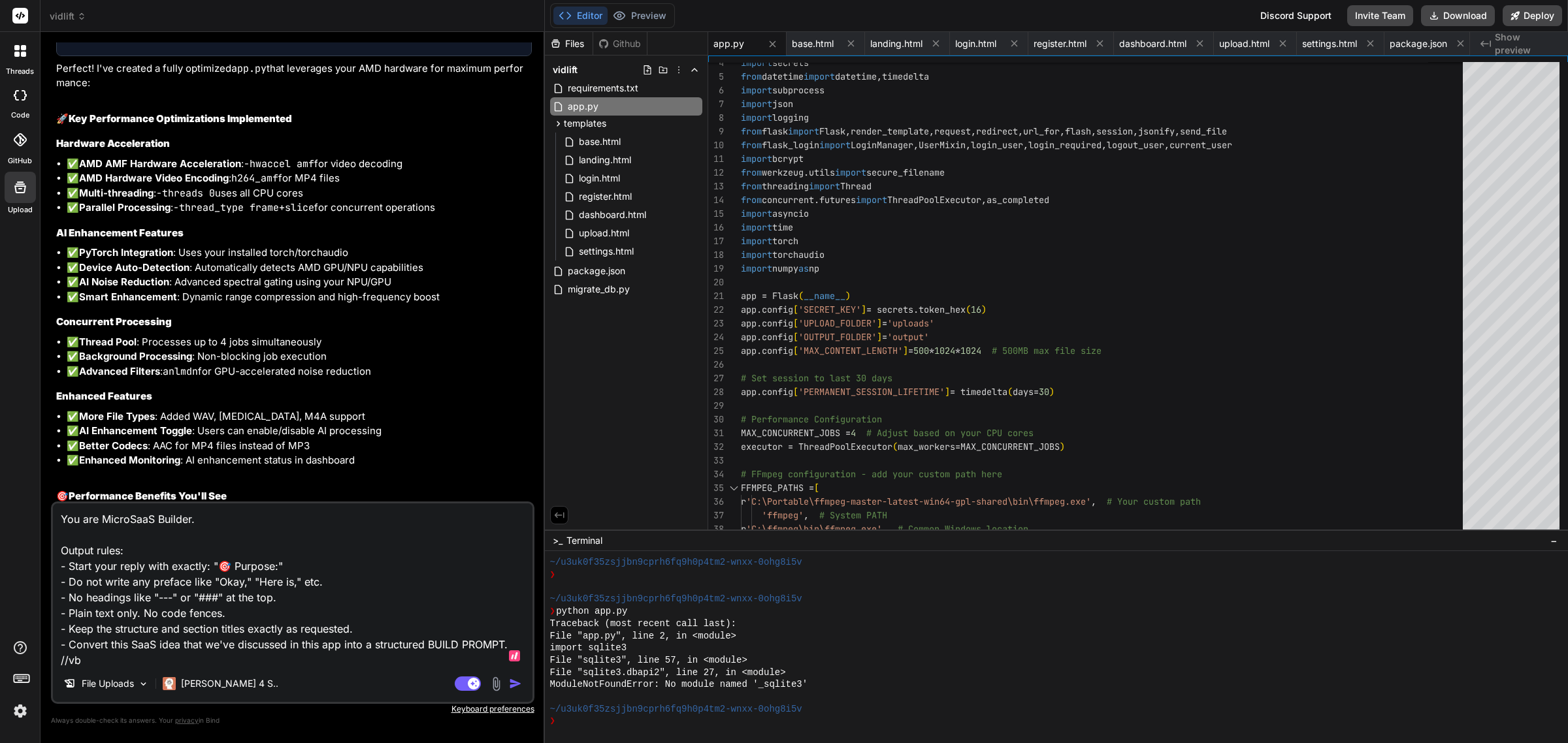
scroll to position [158, 0]
click at [76, 641] on textarea at bounding box center [293, 584] width 480 height 162
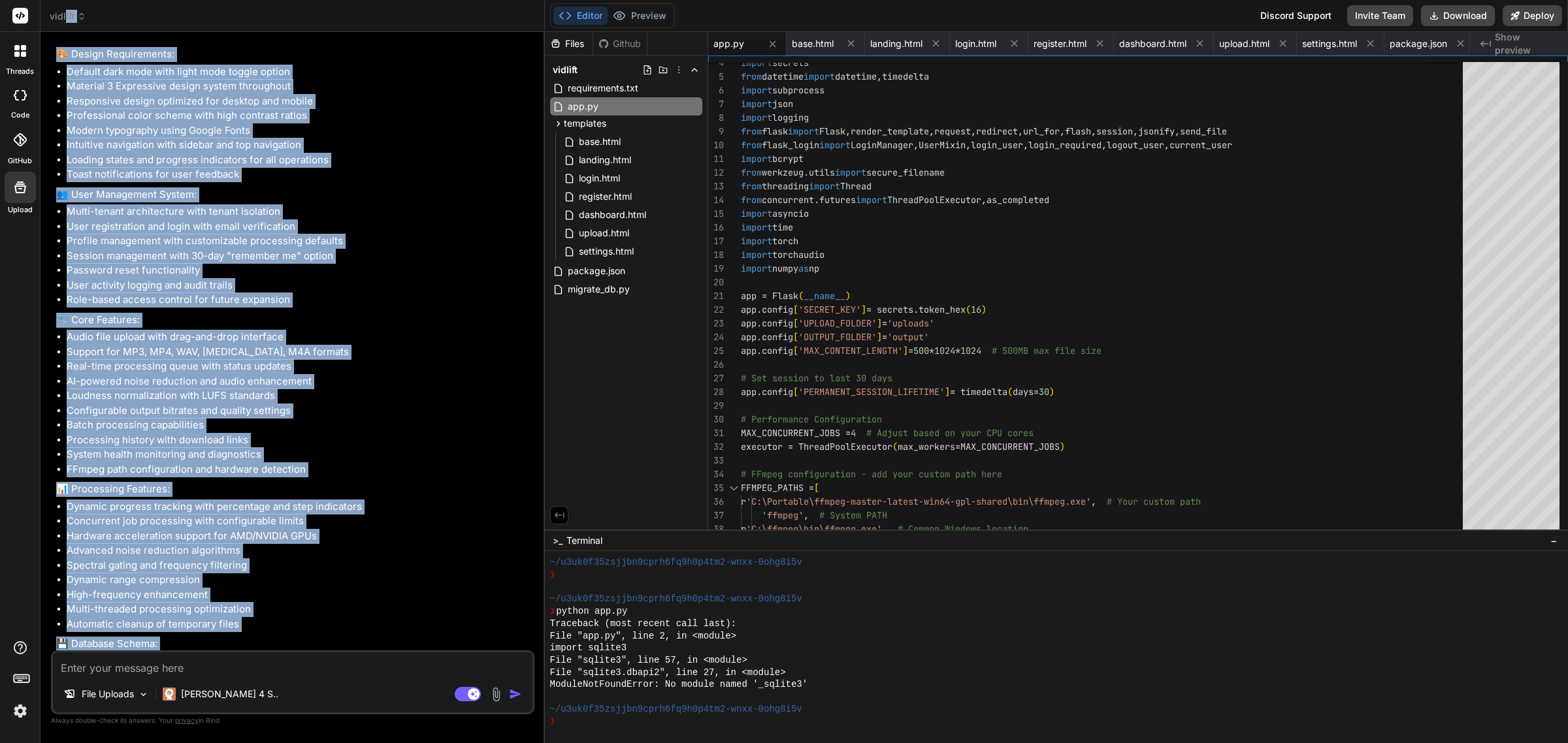
scroll to position [11081, 0]
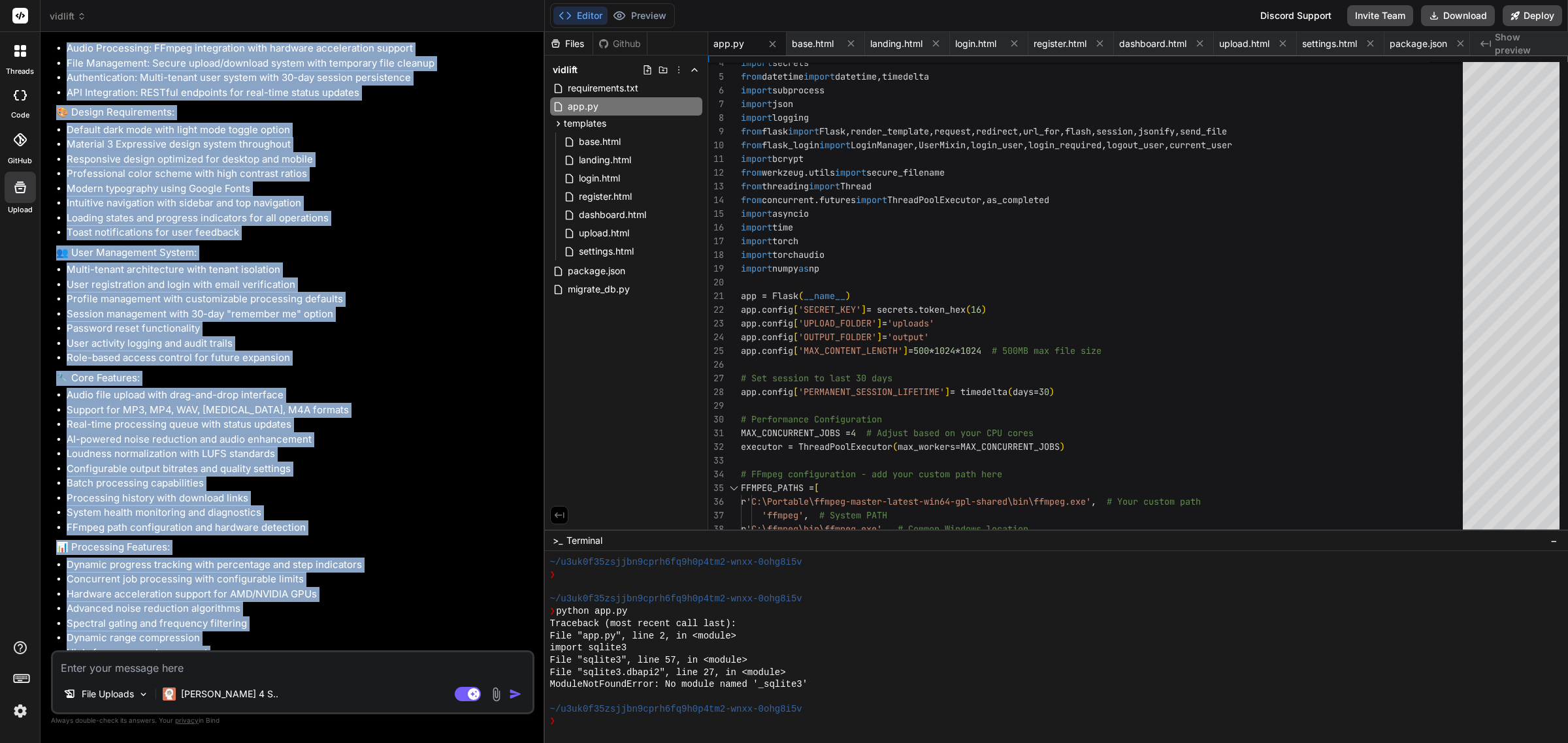
drag, startPoint x: 285, startPoint y: 645, endPoint x: 56, endPoint y: 184, distance: 514.7
copy div "🎯 Loremip: Dolors a consecteturad Elits Doeiusmod TemP incididuntu labo etdolor…"
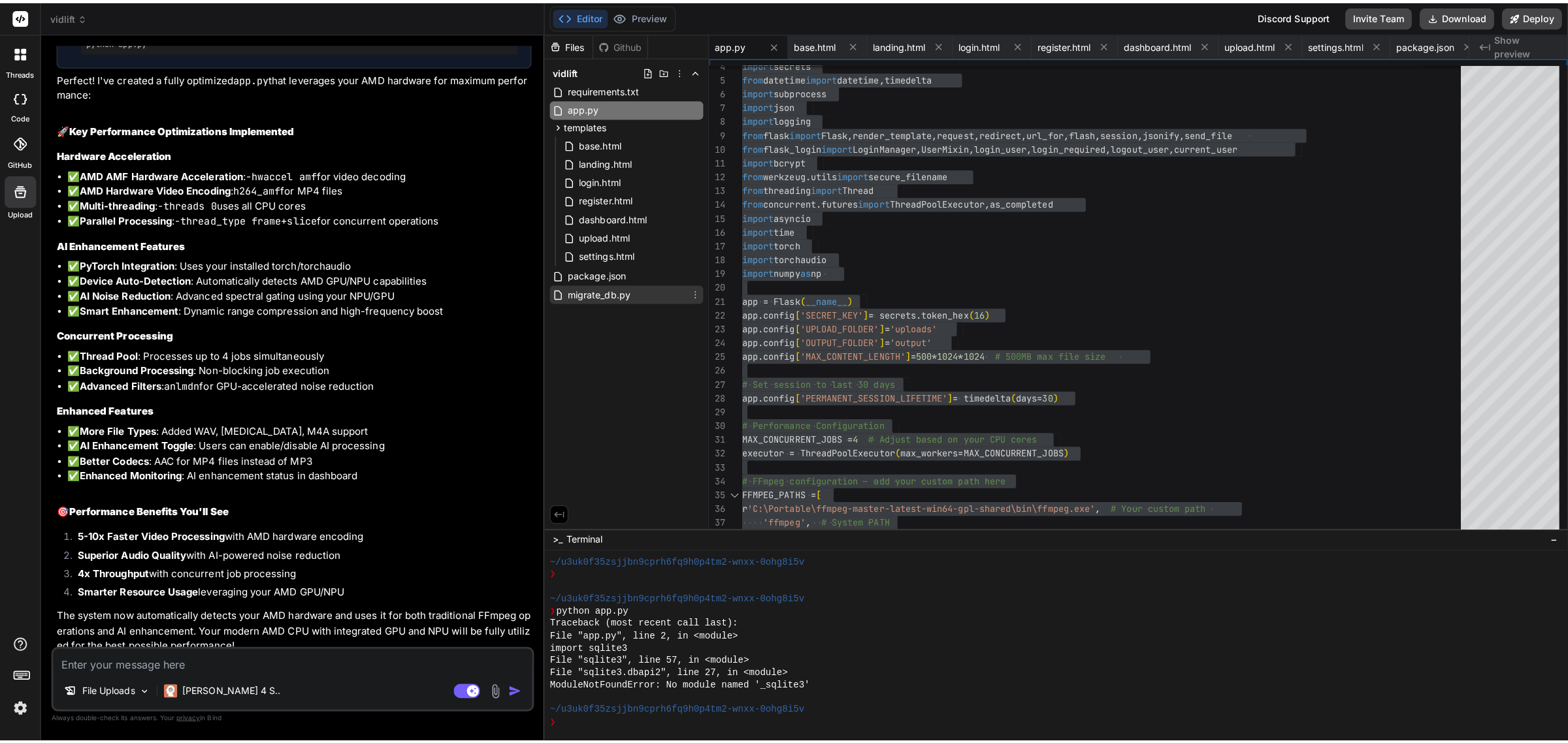
scroll to position [10019, 0]
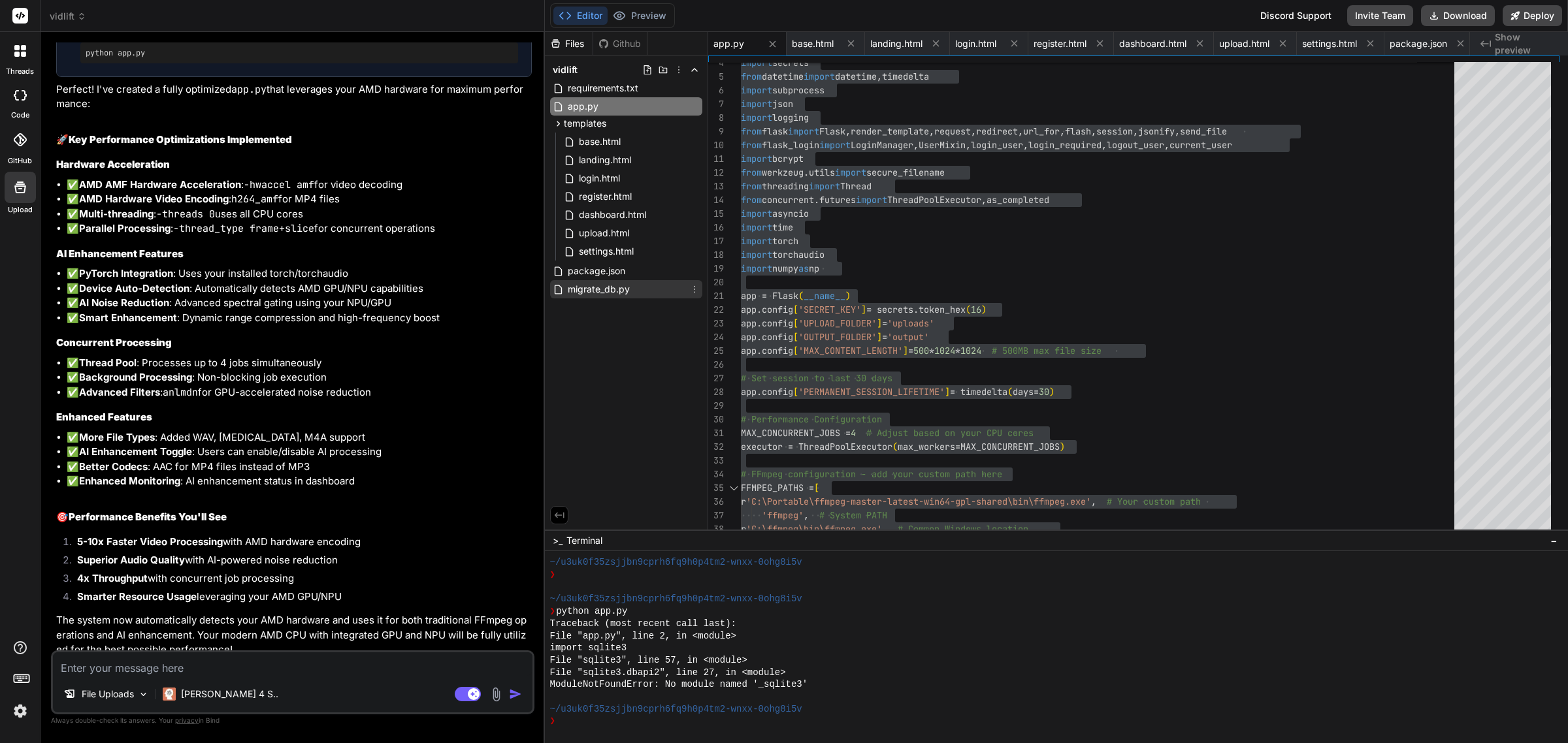
click at [611, 287] on span "migrate_db.py" at bounding box center [598, 289] width 64 height 16
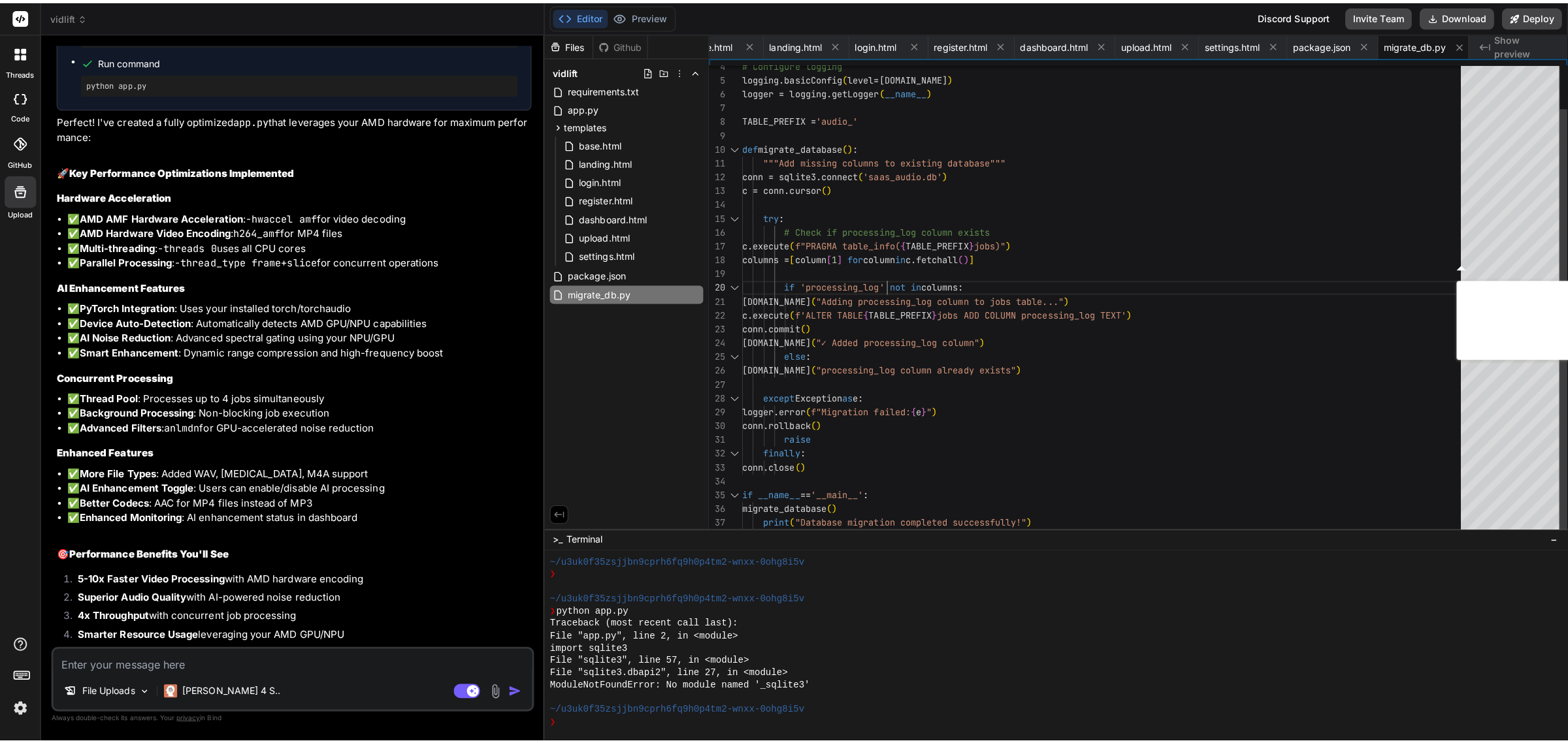
scroll to position [10062, 0]
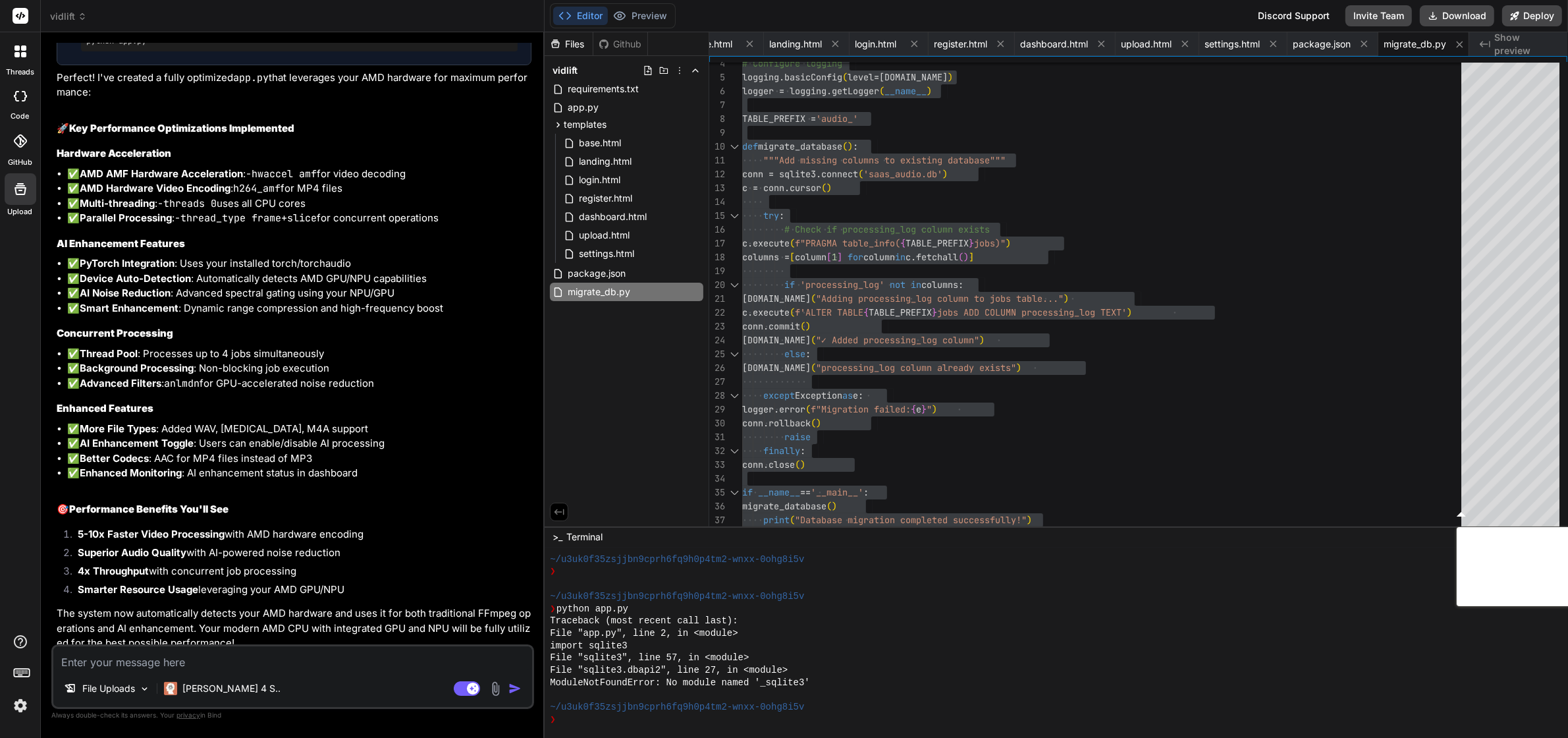
click at [604, 430] on div "Files Github vidlift requirements.txt app.py templates base.html landing.html l…" at bounding box center [627, 279] width 164 height 494
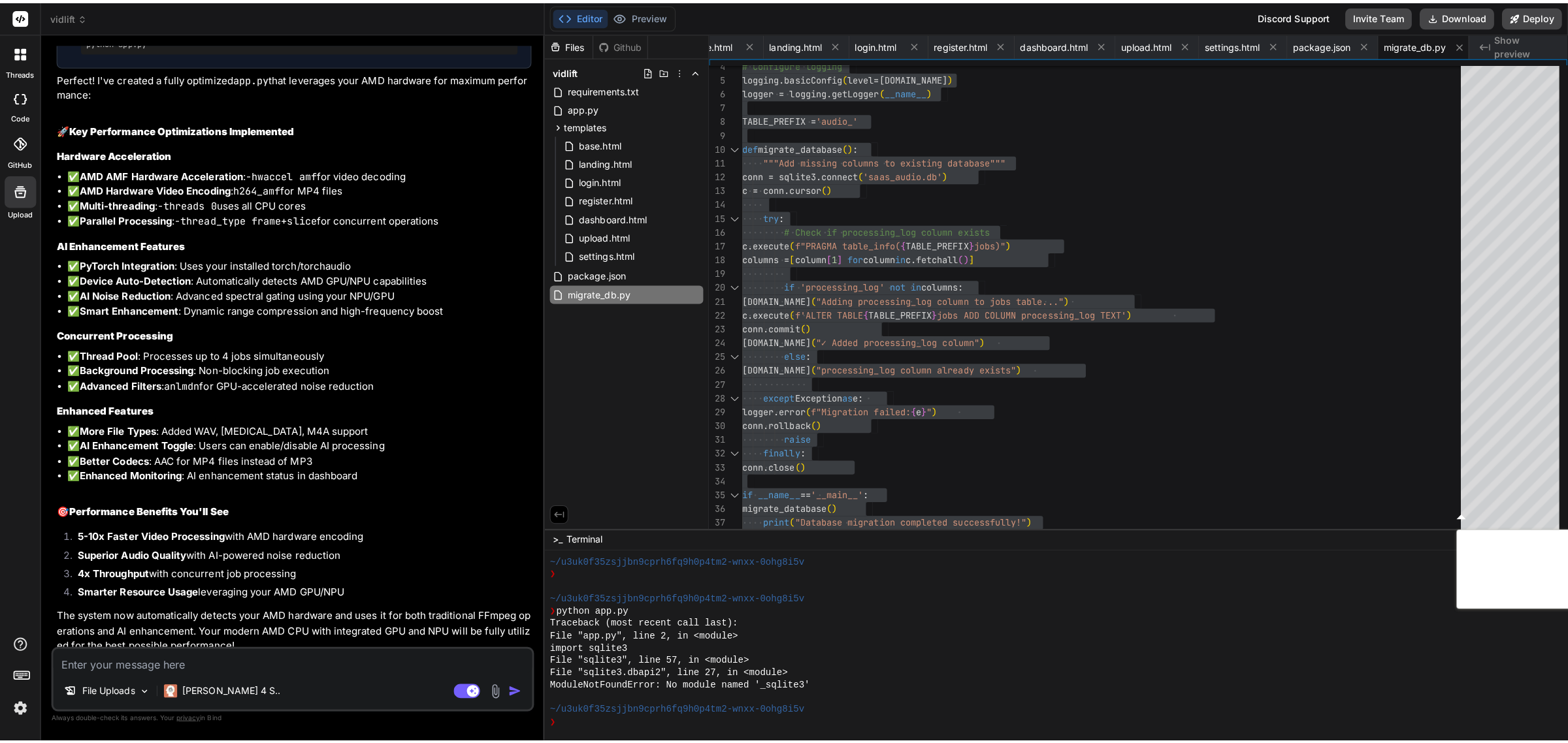
scroll to position [10019, 0]
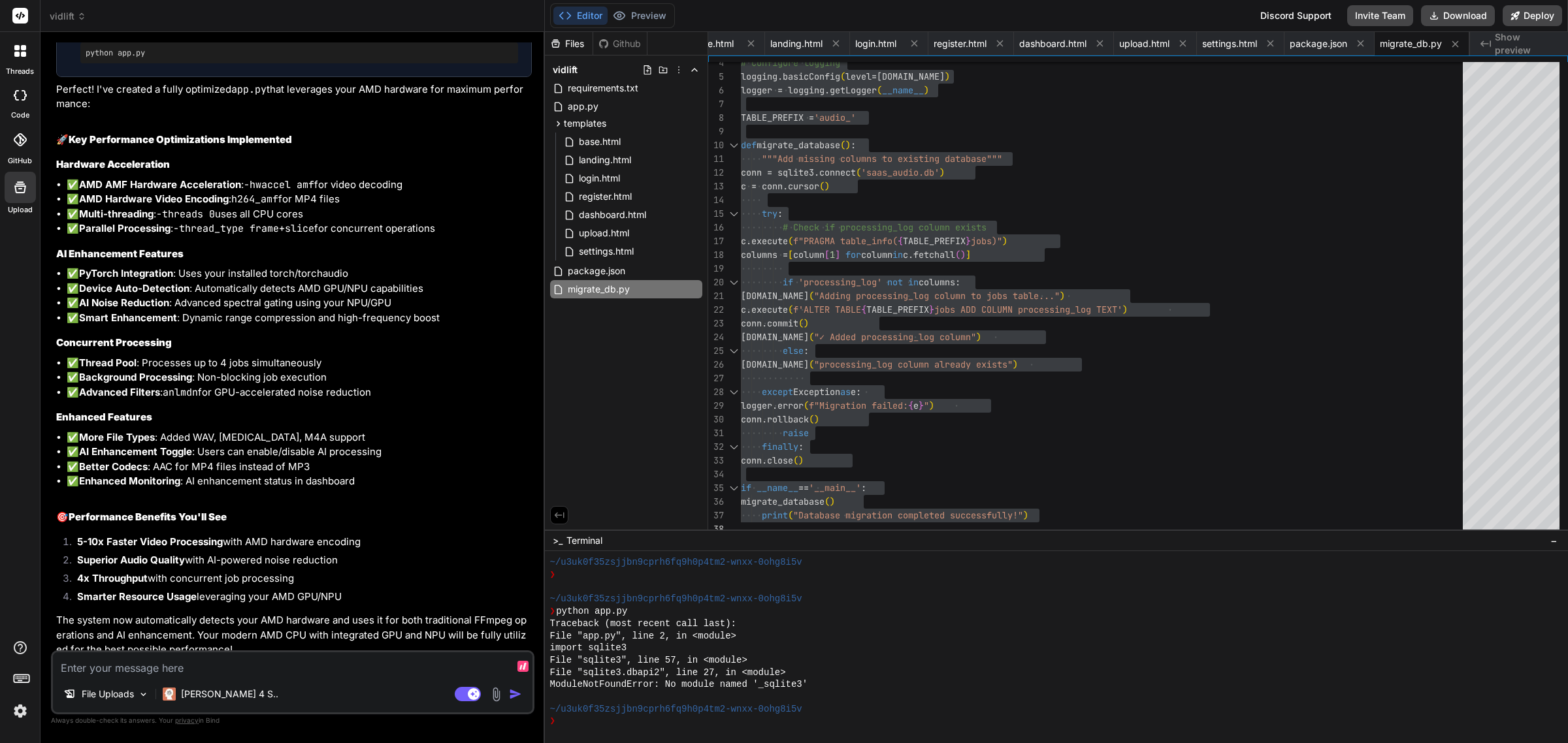
click at [73, 671] on textarea at bounding box center [293, 664] width 480 height 24
click at [264, 670] on textarea at bounding box center [293, 664] width 480 height 24
paste textarea "Status: failed Processing Log: Started processing job 6 Job found: Mobile Money…"
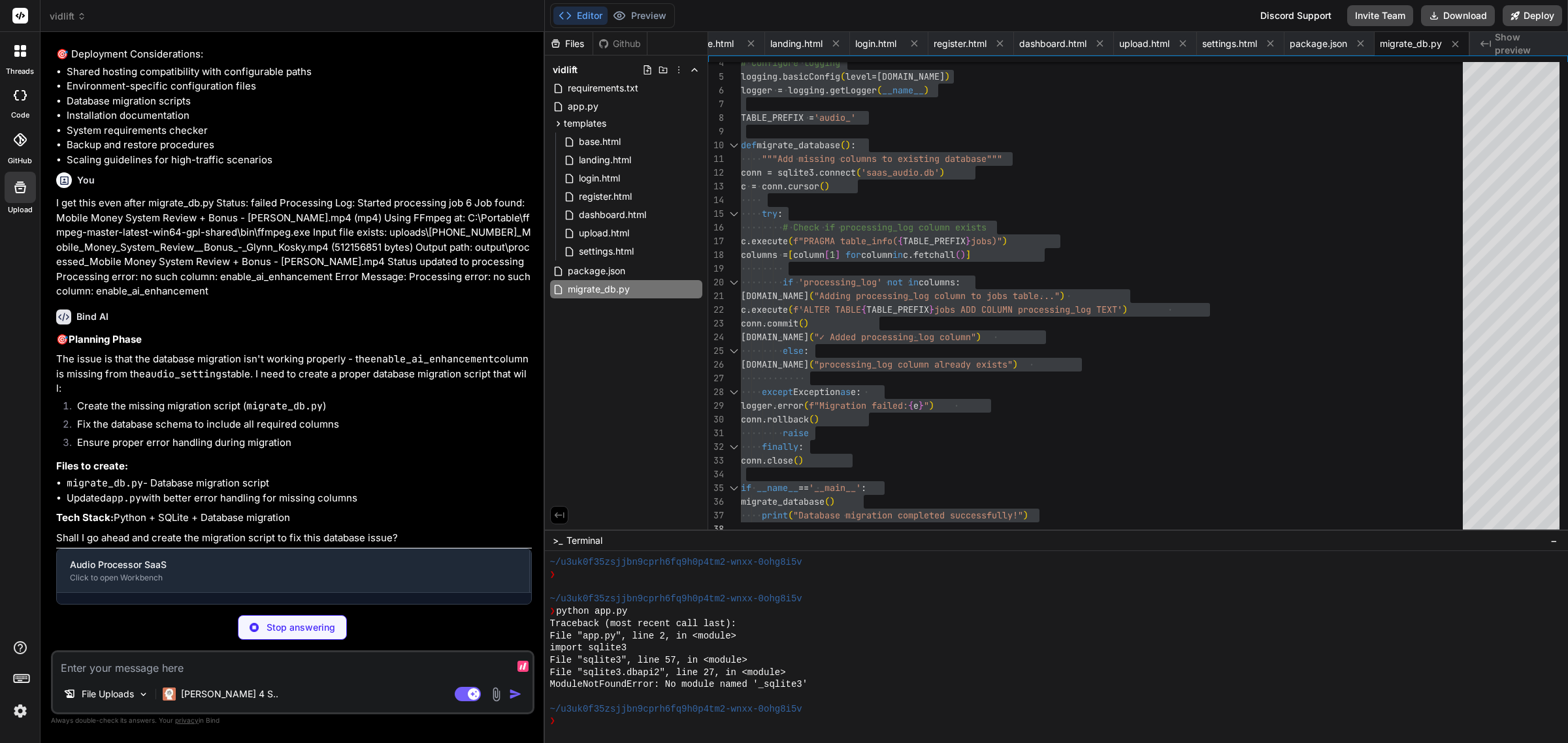
scroll to position [13242, 0]
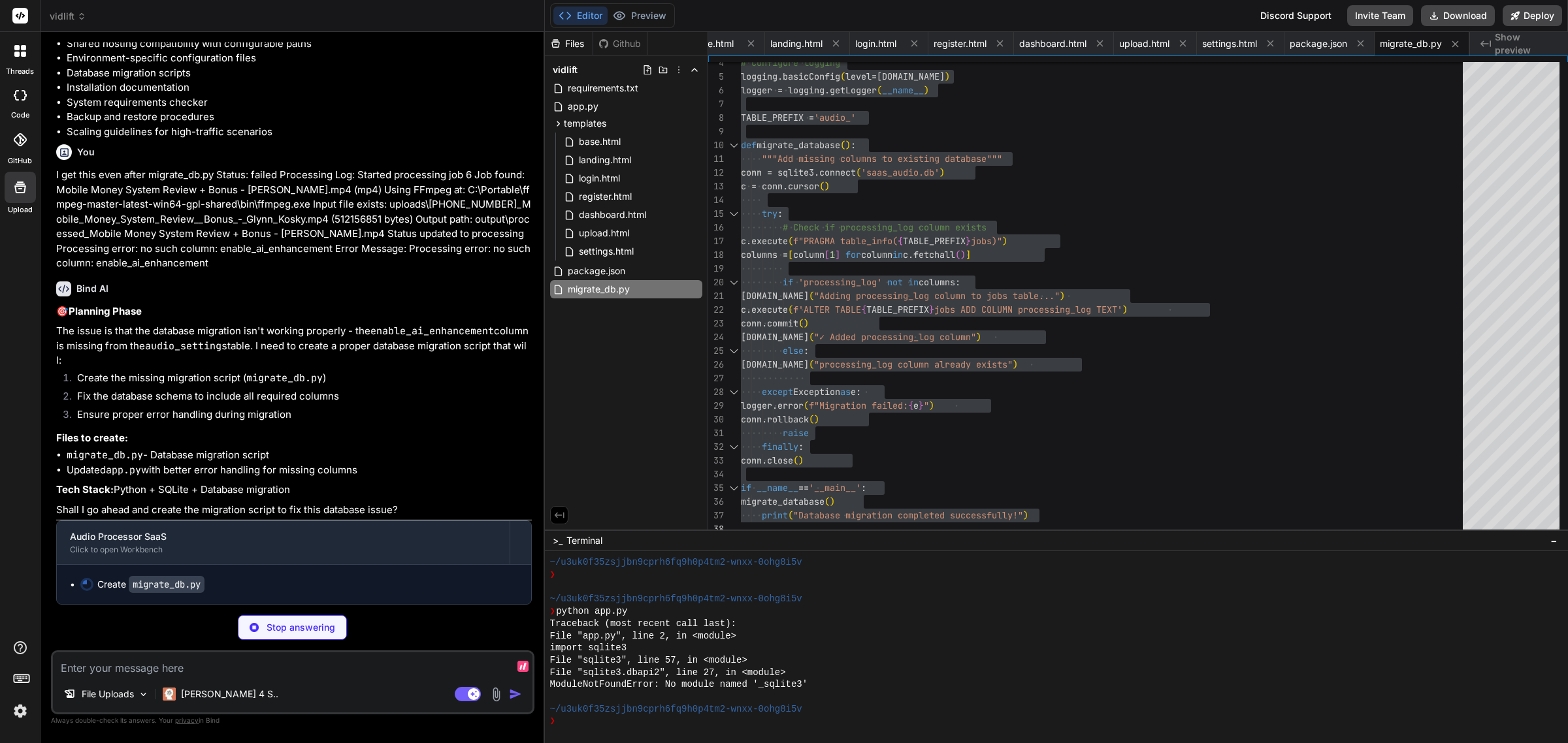
click at [243, 672] on textarea at bounding box center [293, 664] width 480 height 24
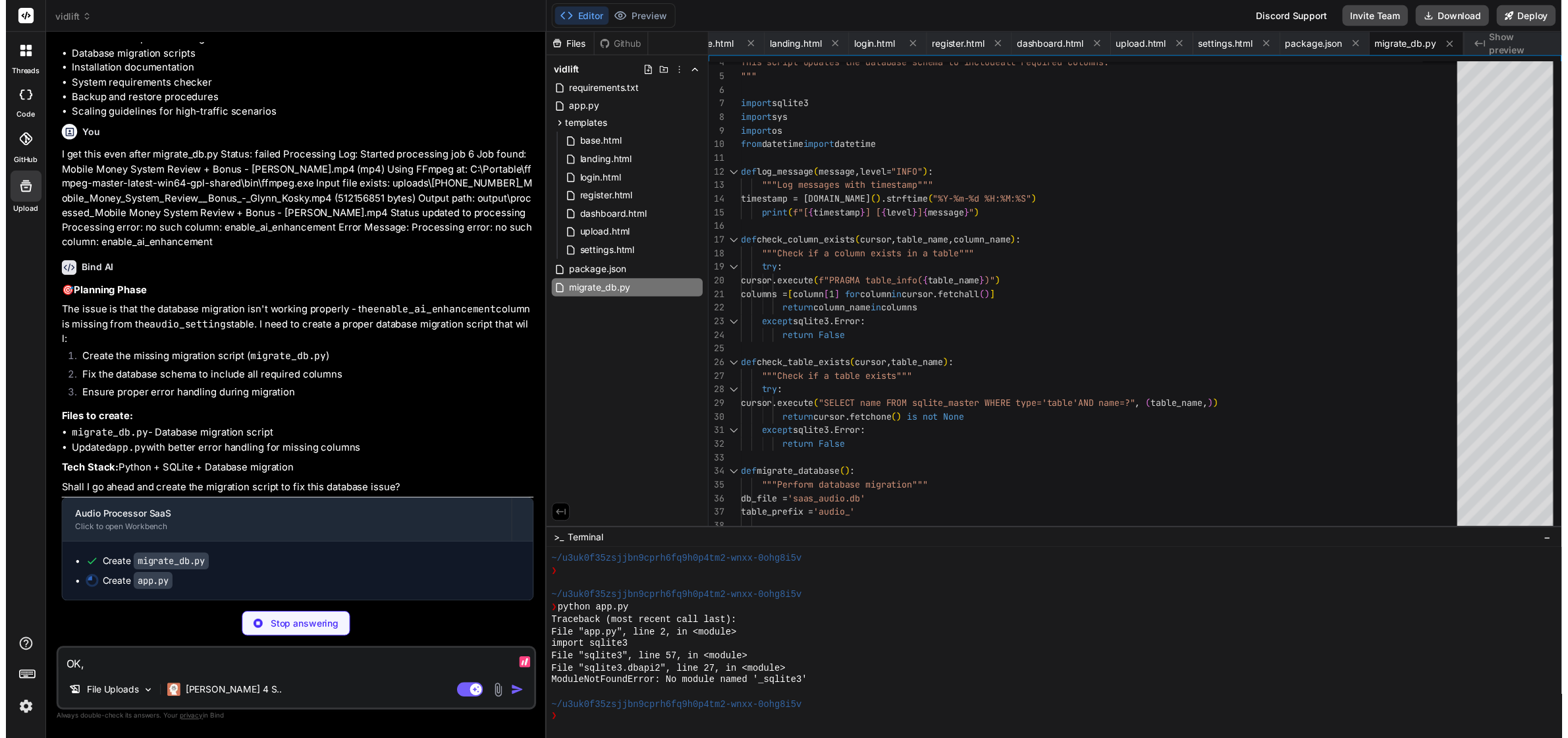
scroll to position [13419, 0]
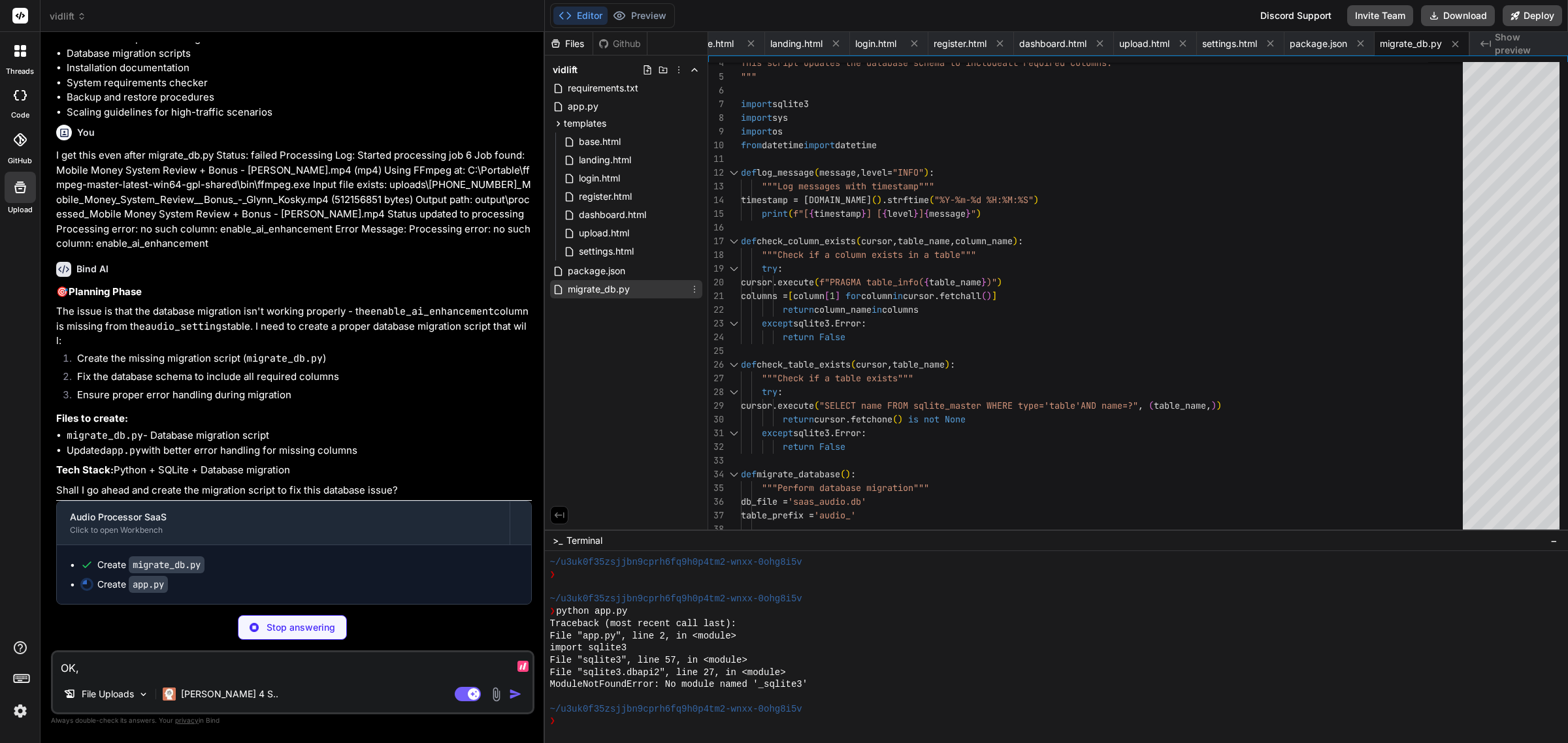
click at [609, 286] on span "migrate_db.py" at bounding box center [598, 289] width 64 height 16
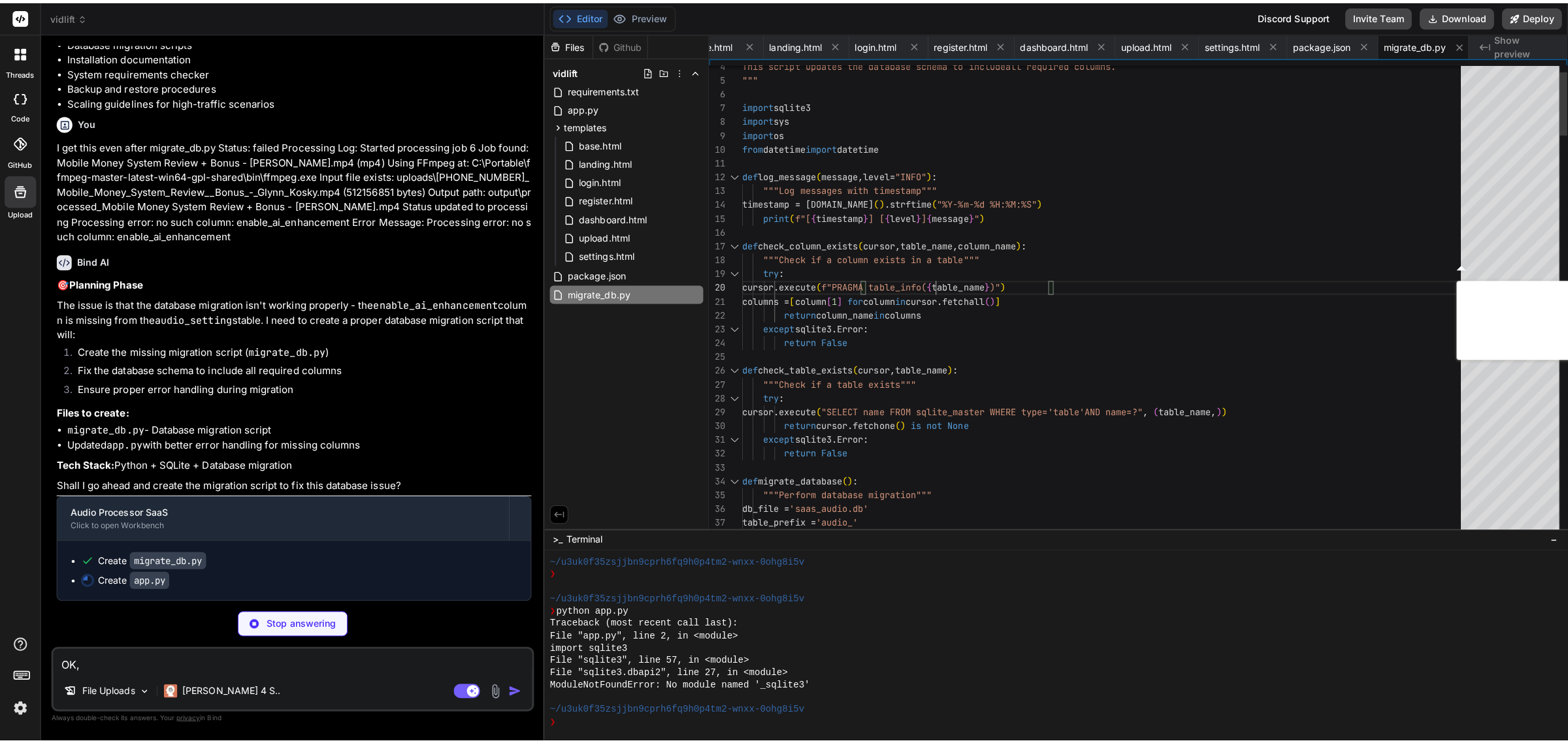
scroll to position [13342, 0]
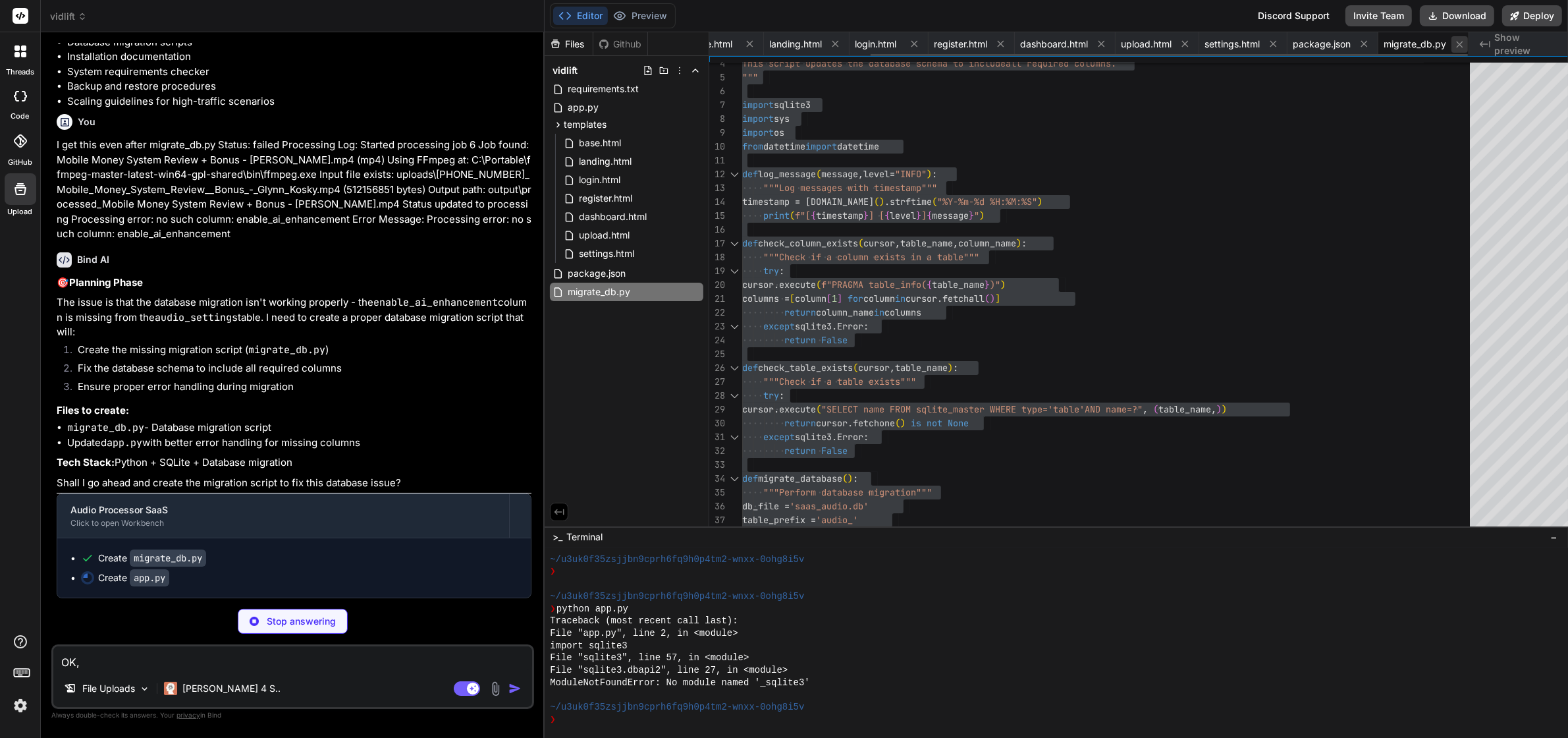
click at [1462, 42] on icon at bounding box center [1460, 44] width 12 height 12
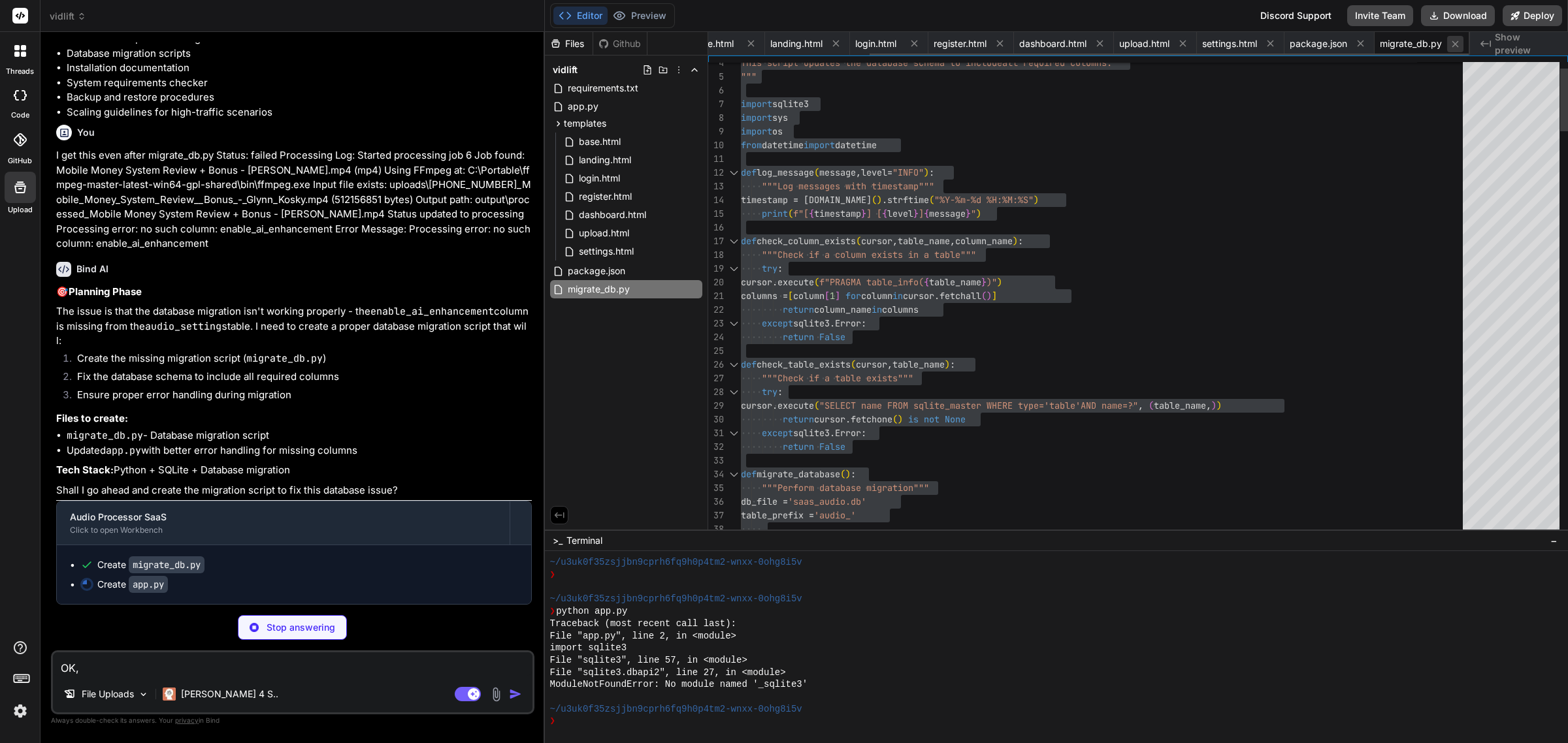
scroll to position [0, 112]
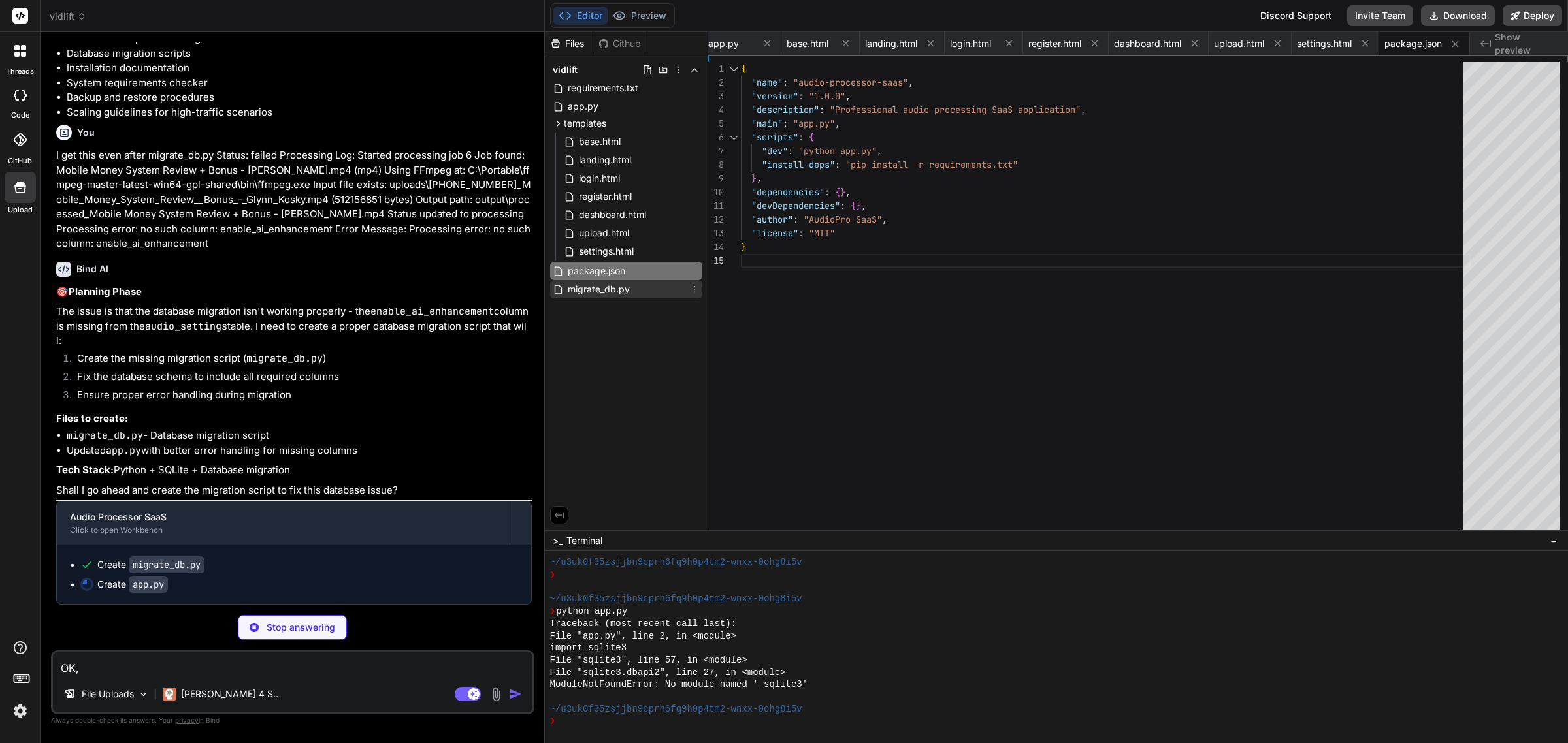
click at [619, 287] on span "migrate_db.py" at bounding box center [598, 289] width 64 height 16
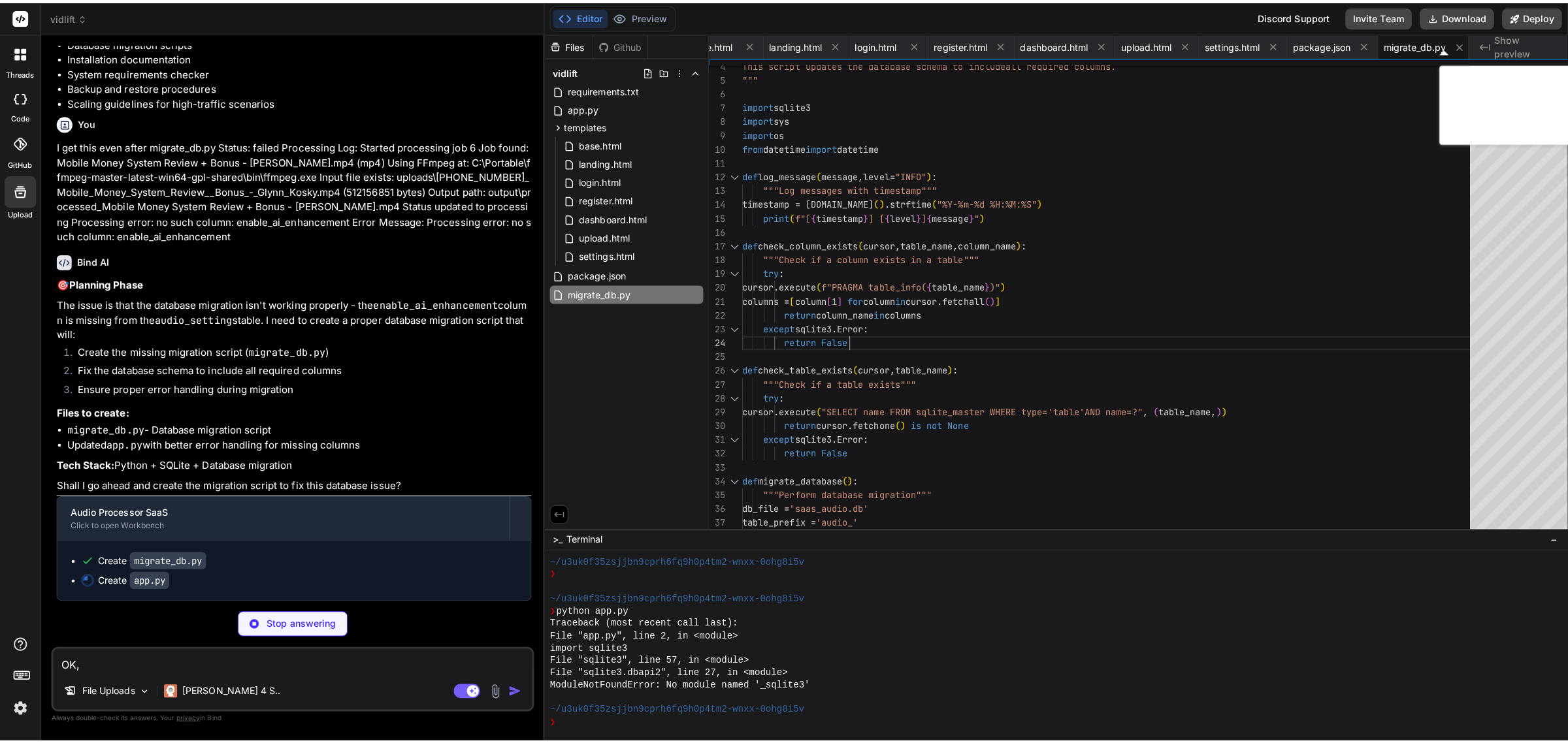
scroll to position [13342, 0]
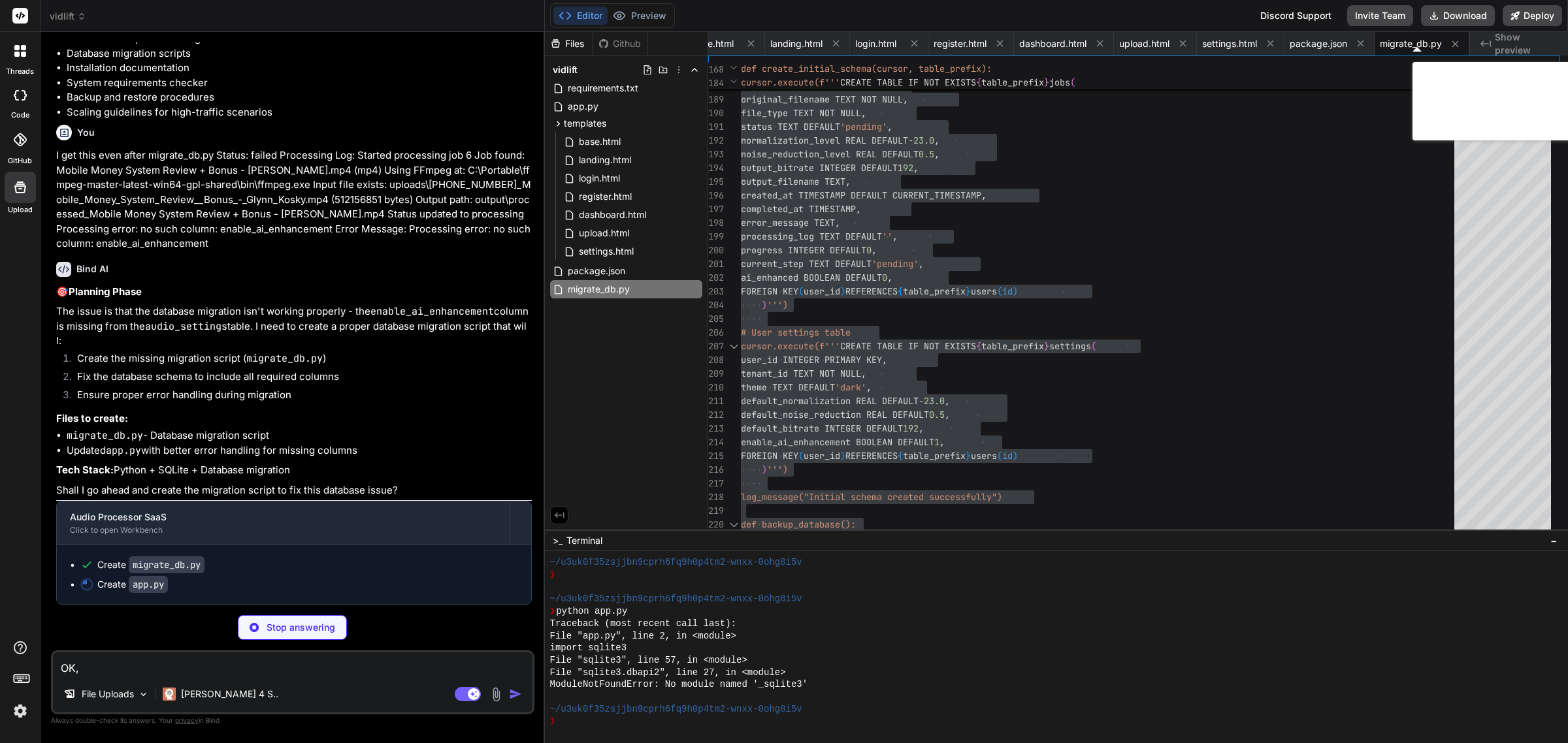
click at [136, 661] on textarea "OK," at bounding box center [293, 664] width 480 height 24
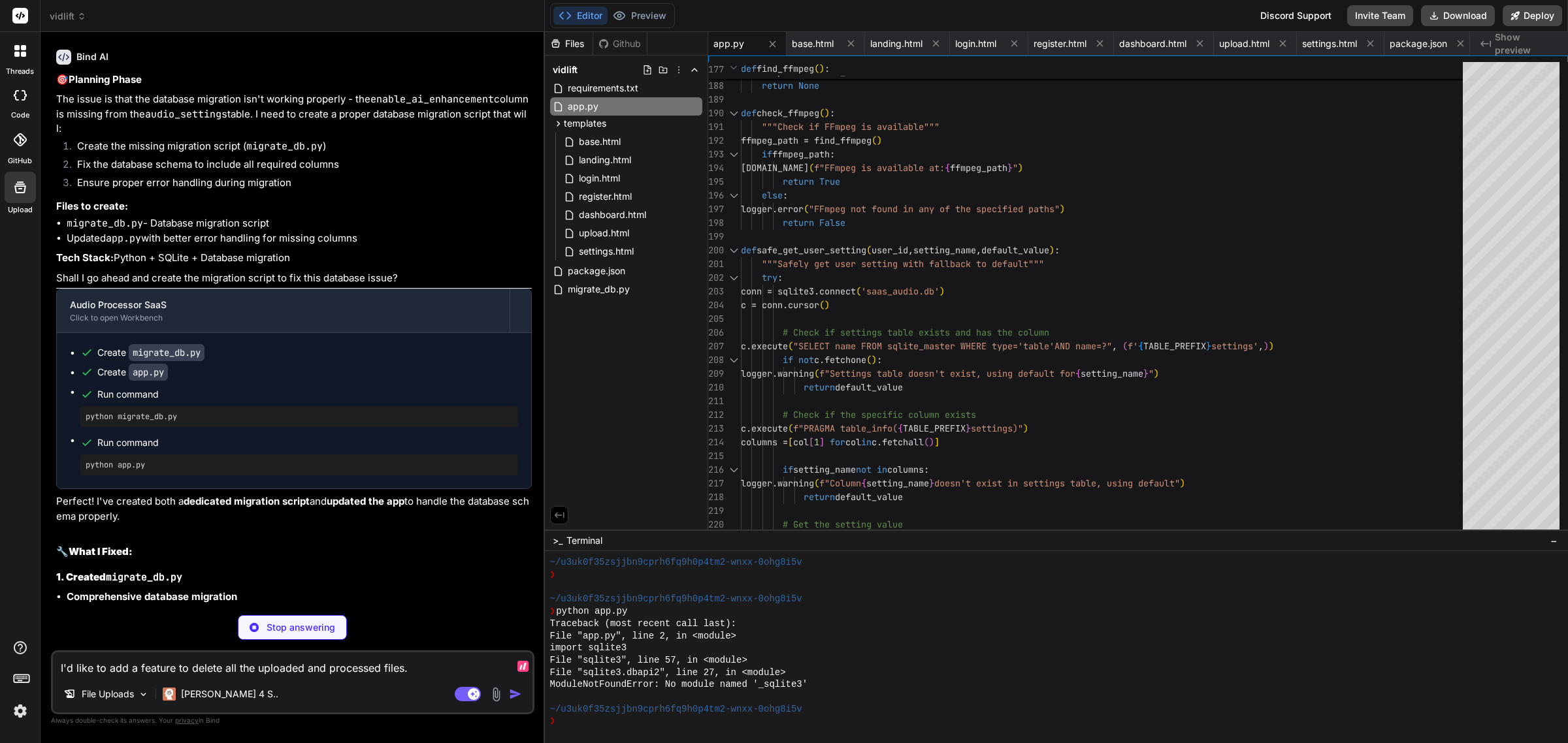
scroll to position [13465, 0]
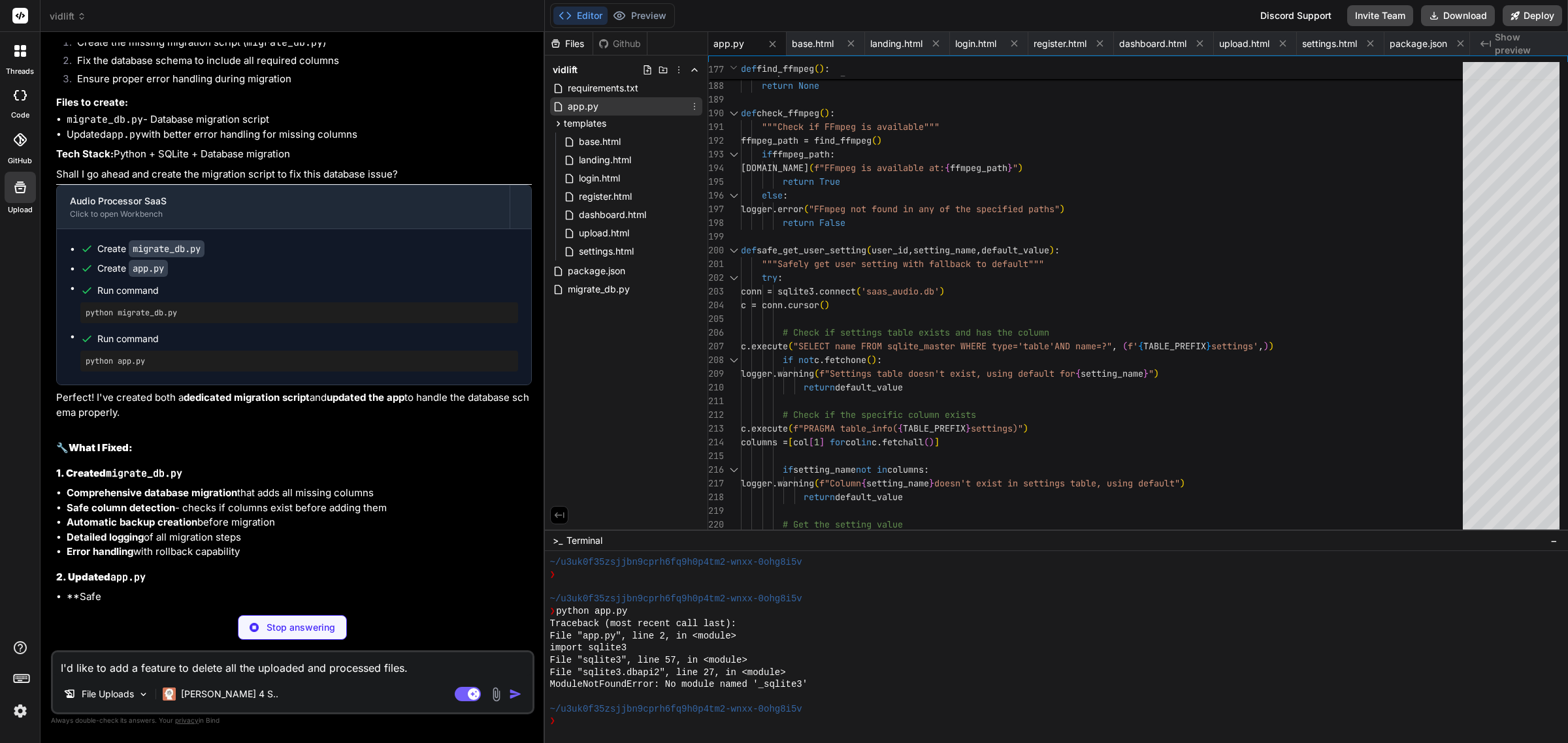
click at [588, 102] on span "app.py" at bounding box center [583, 107] width 34 height 16
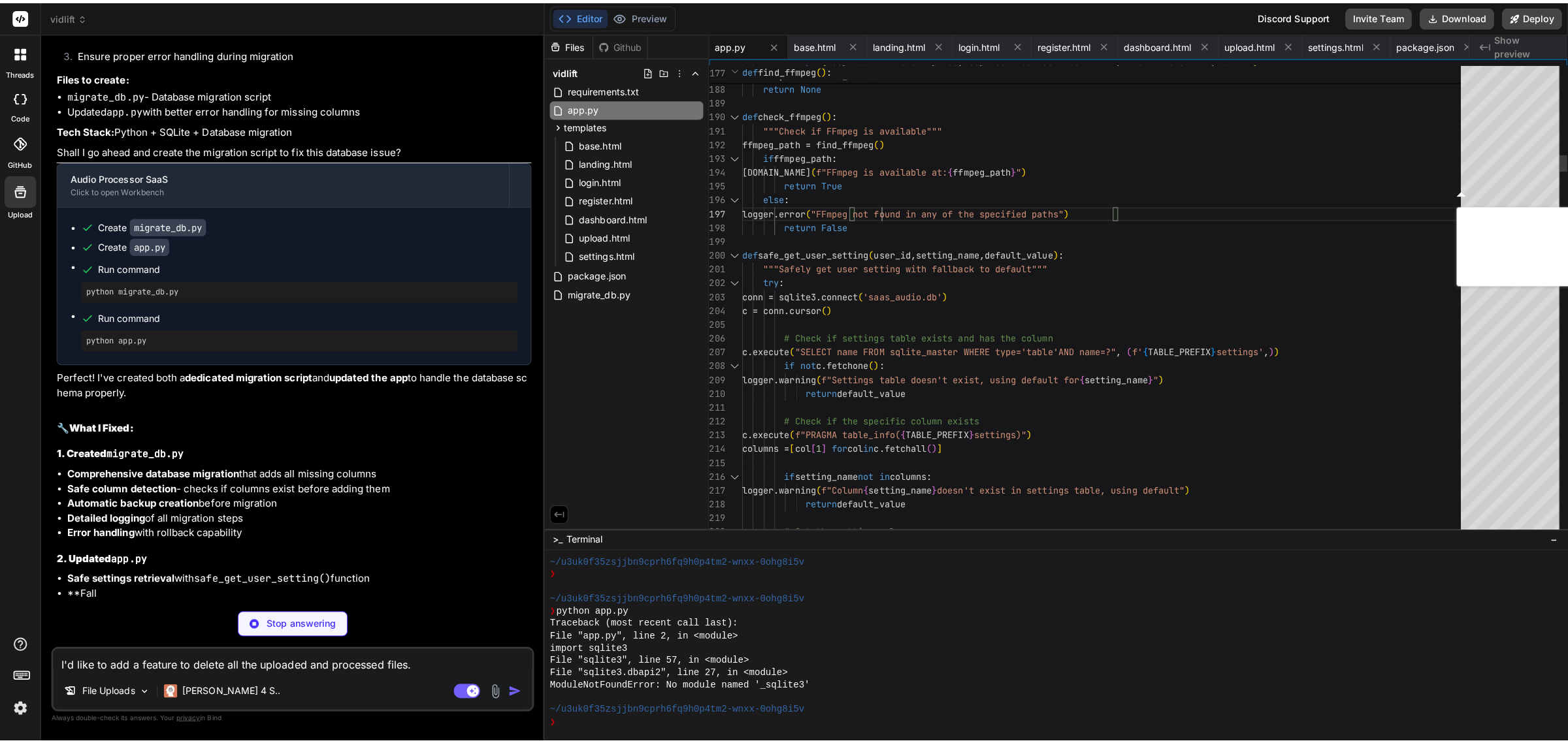
scroll to position [13506, 0]
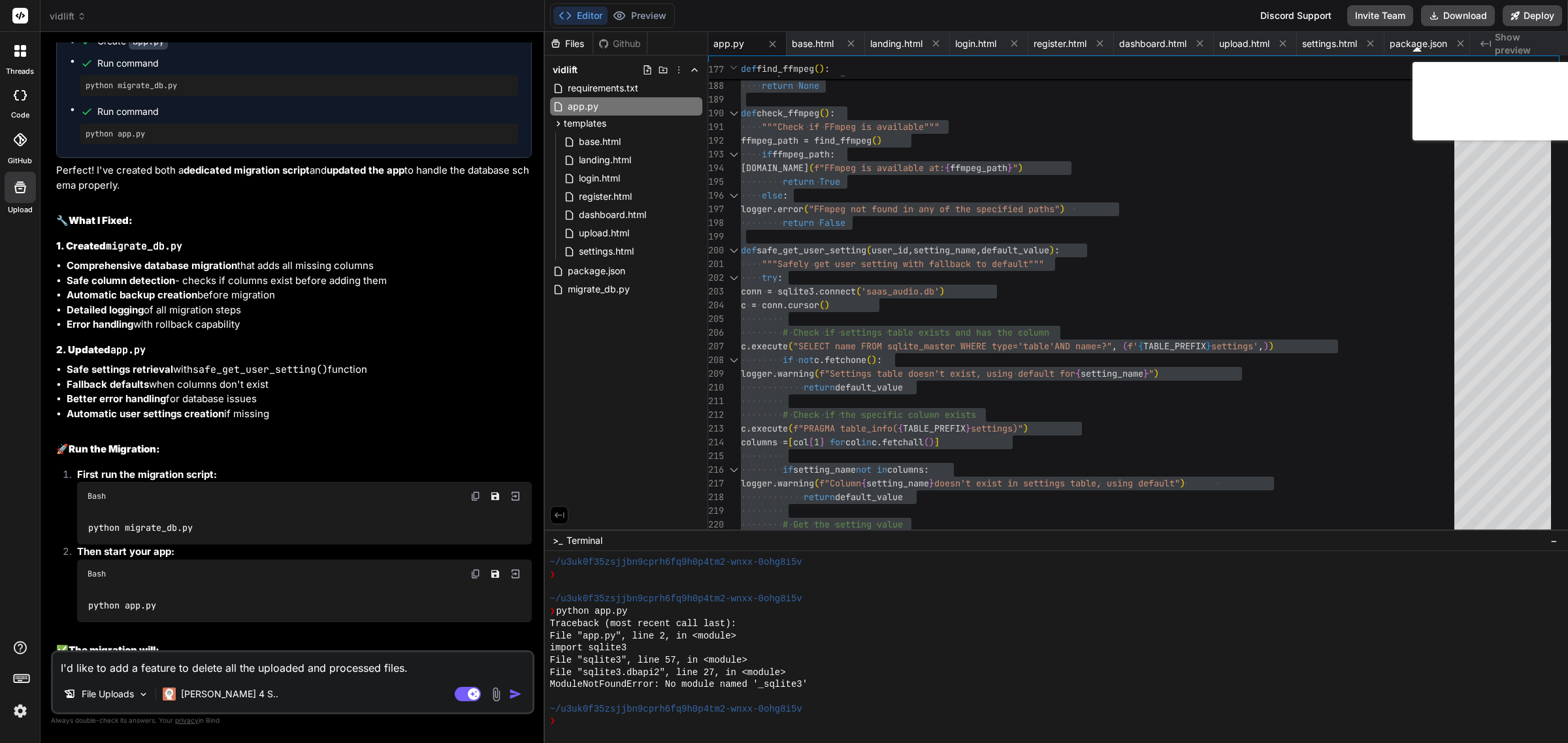
click at [722, 13] on div "Editor Preview Disabled until preview for your project is generated Discord Sup…" at bounding box center [1057, 16] width 1023 height 32
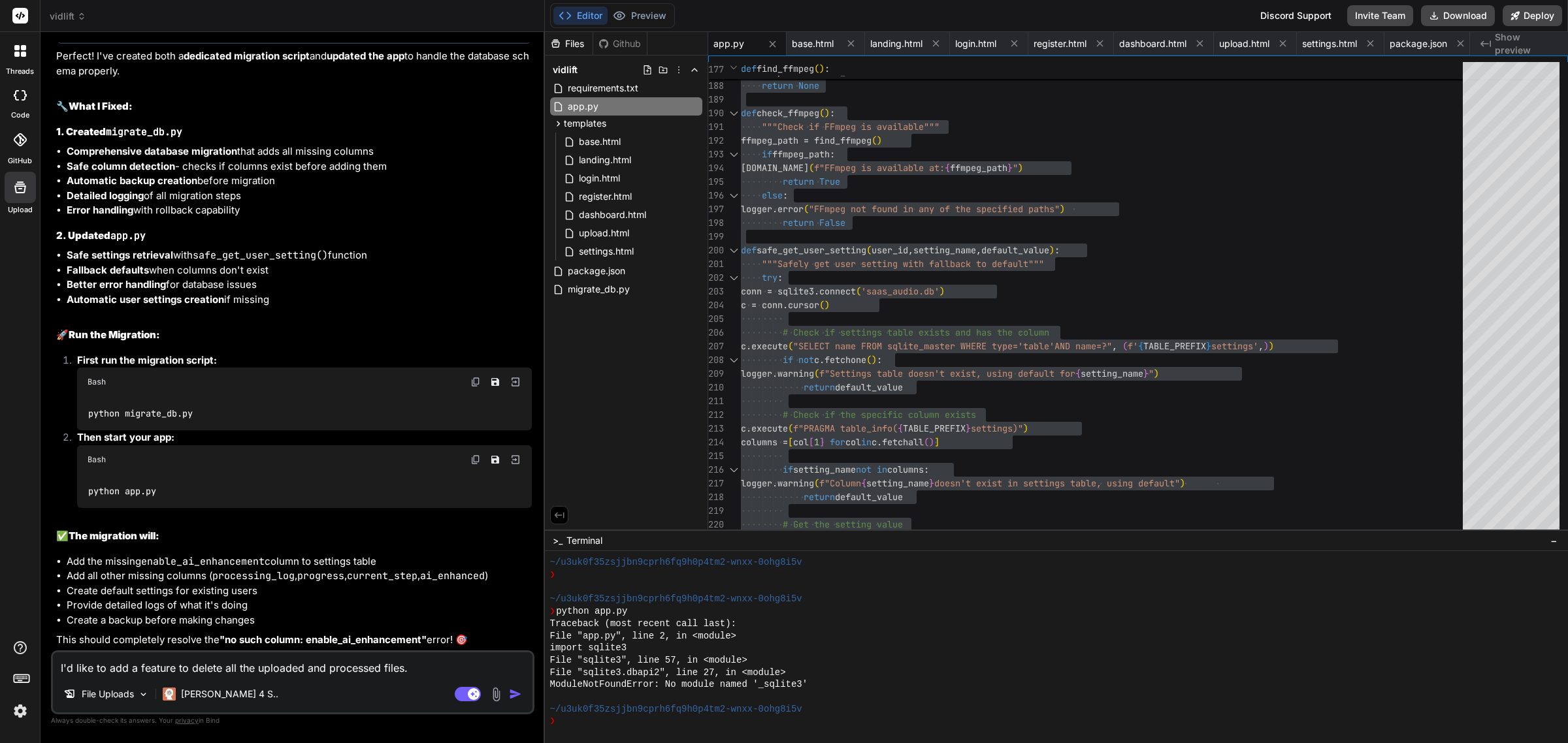
scroll to position [13958, 0]
click at [439, 671] on textarea "I'd like to add a feature to delete all the uploaded and processed files." at bounding box center [293, 664] width 480 height 24
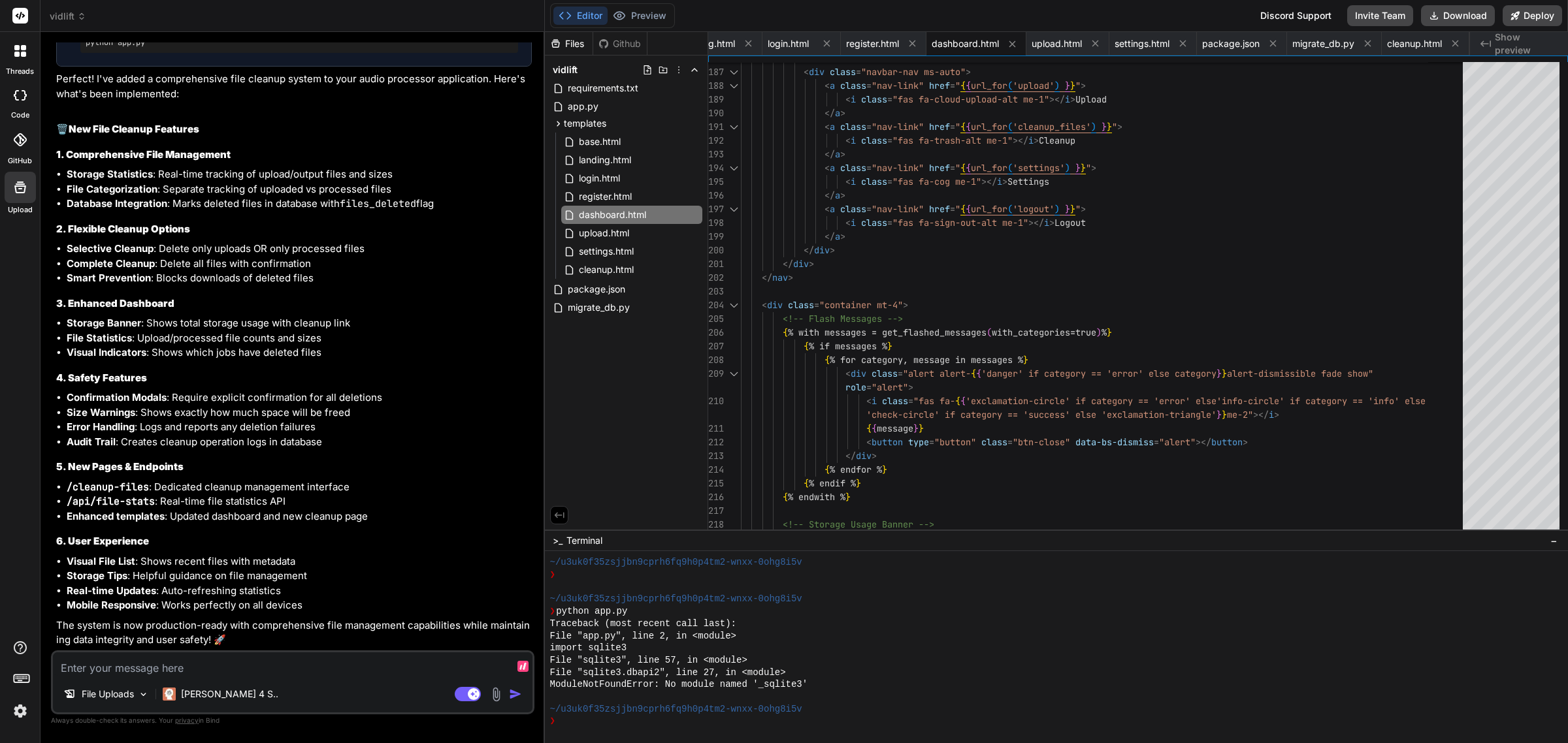
scroll to position [15109, 0]
click at [184, 667] on textarea at bounding box center [293, 664] width 480 height 24
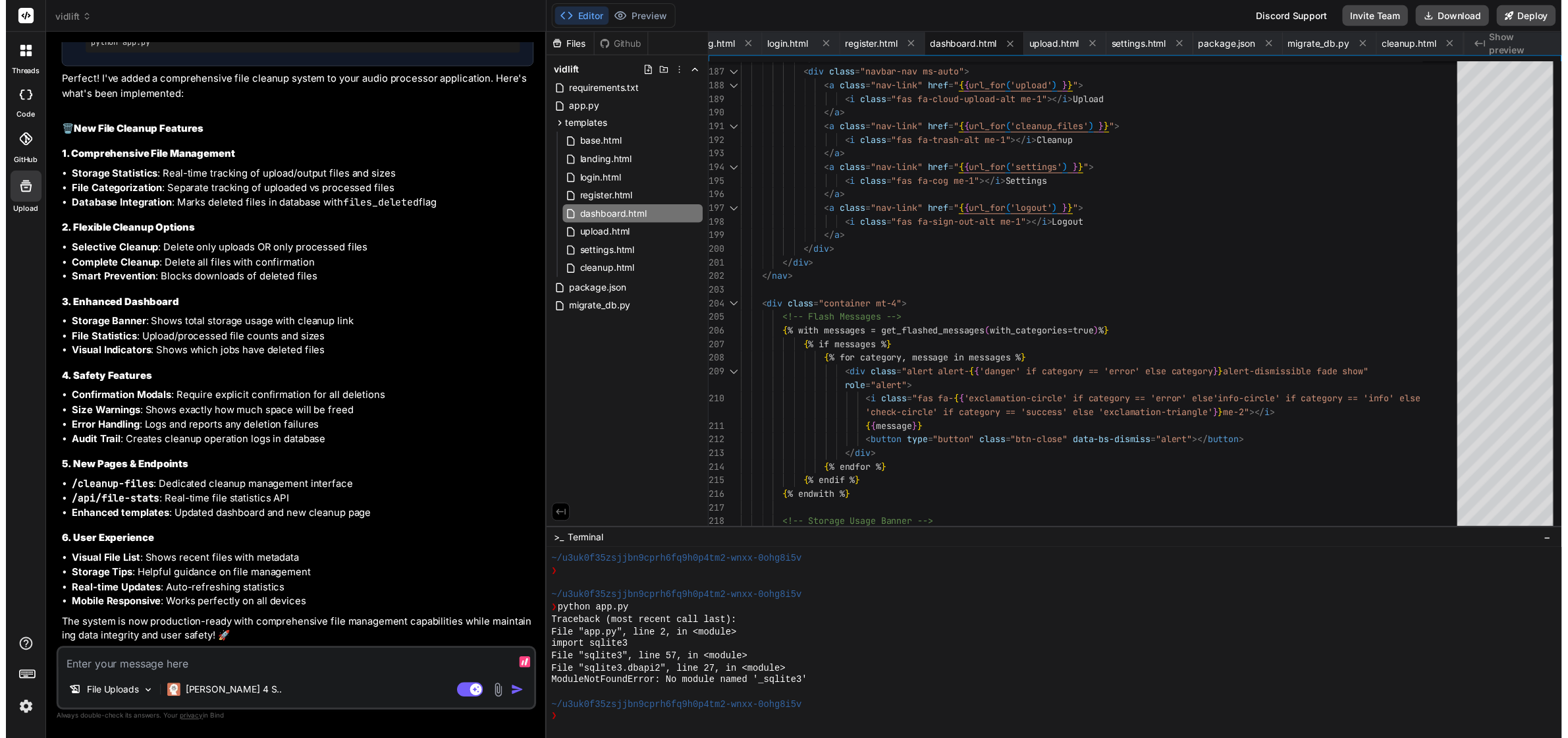
scroll to position [14995, 0]
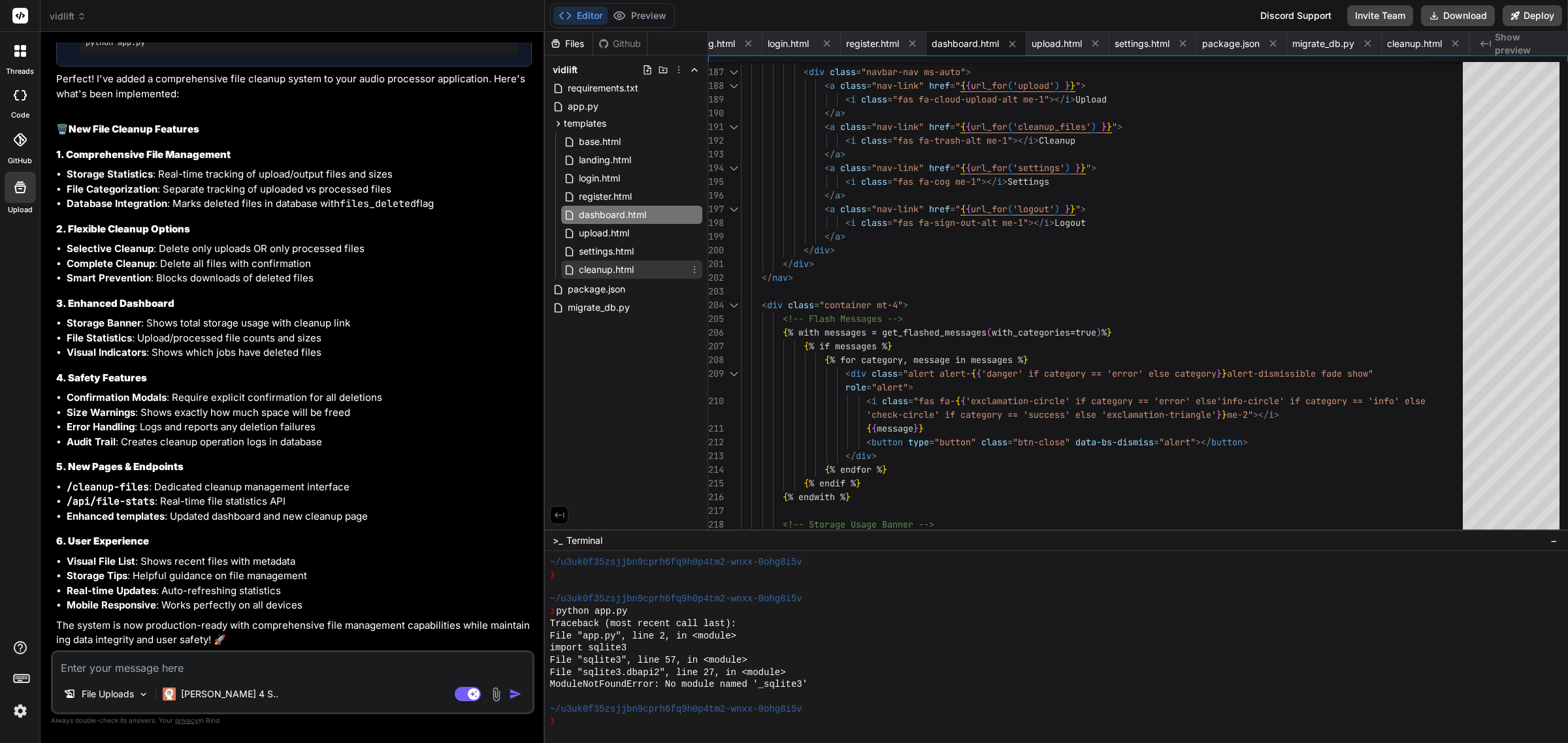
click at [615, 270] on span "cleanup.html" at bounding box center [606, 270] width 57 height 16
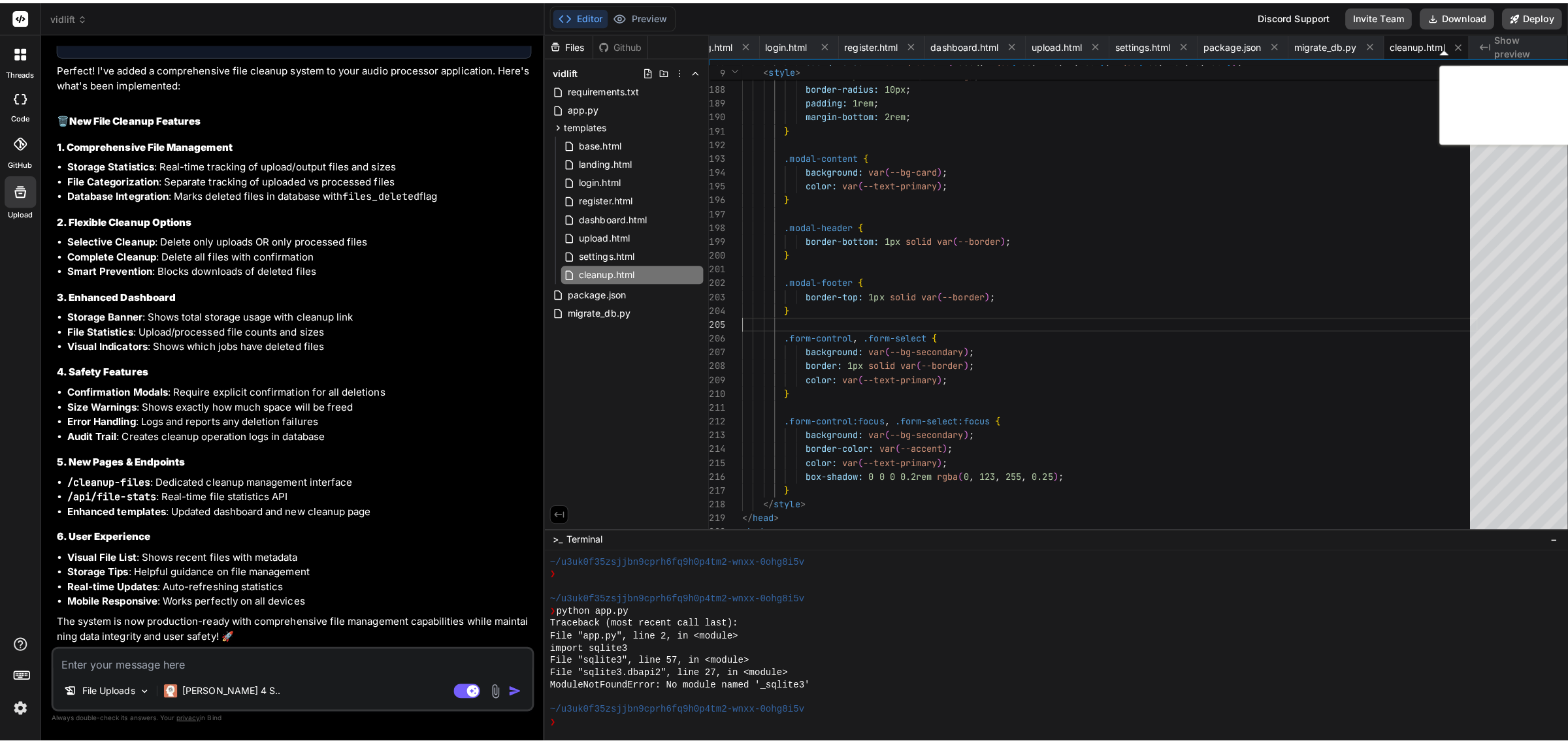
scroll to position [14904, 0]
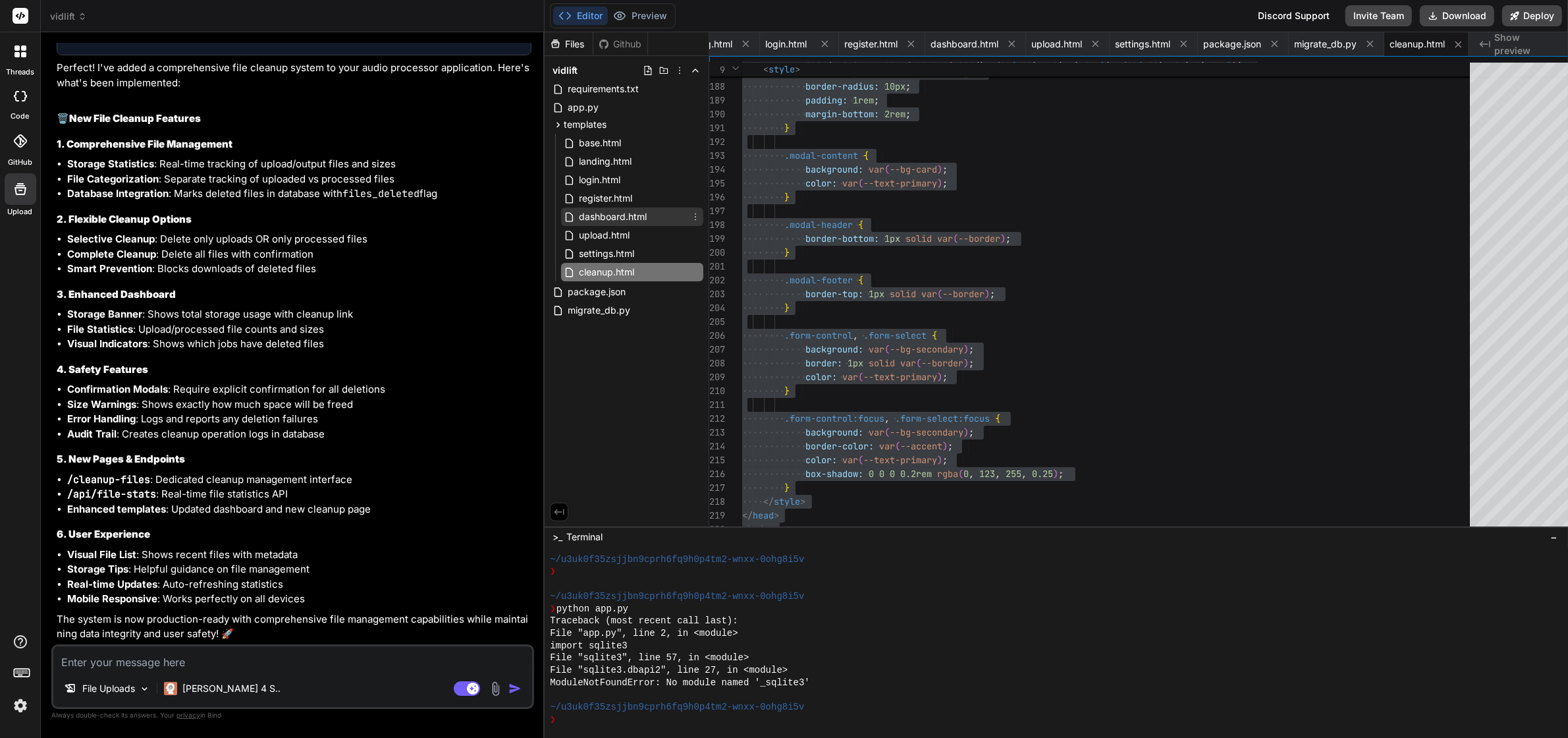
click at [597, 213] on span "dashboard.html" at bounding box center [612, 217] width 70 height 16
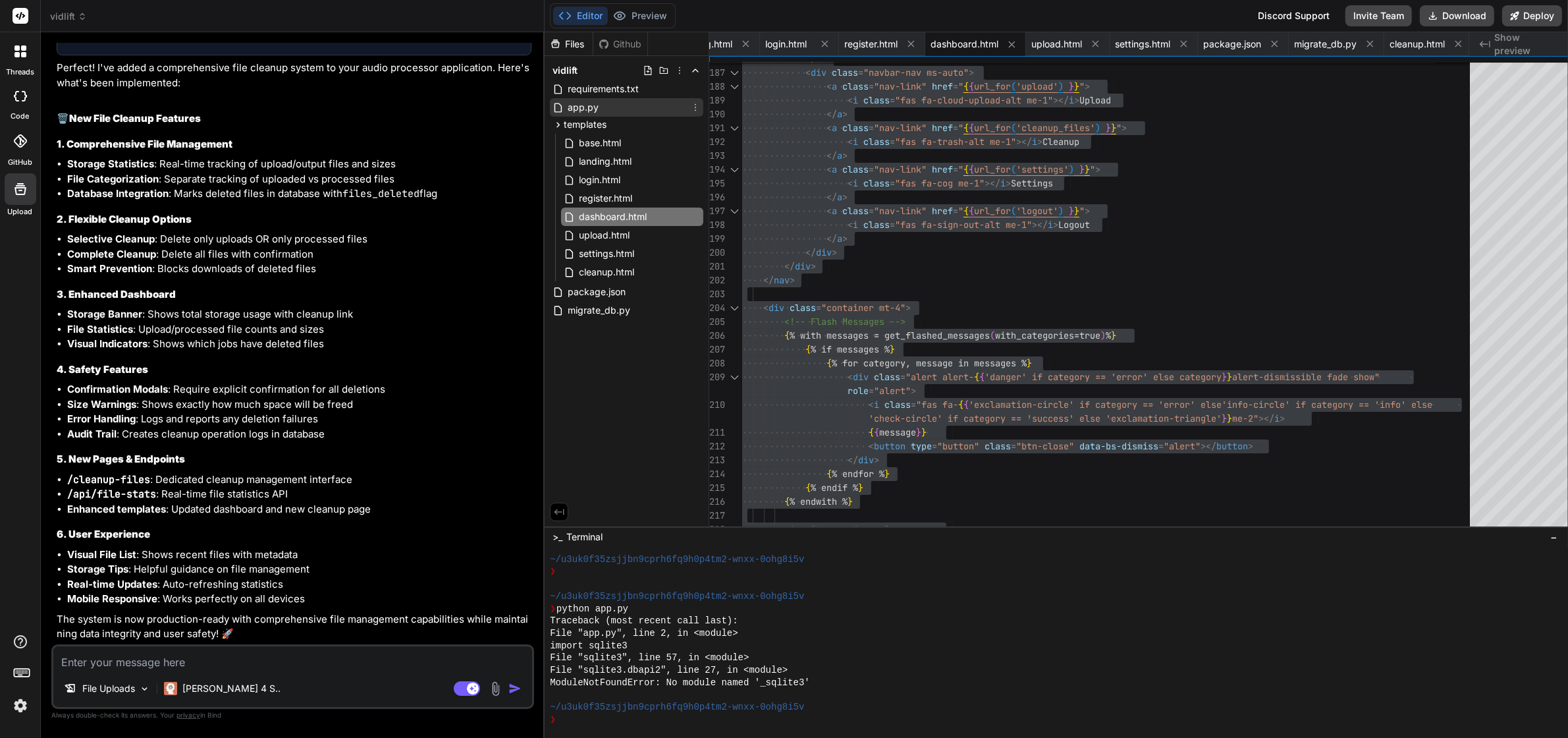
click at [584, 106] on span "app.py" at bounding box center [583, 108] width 34 height 16
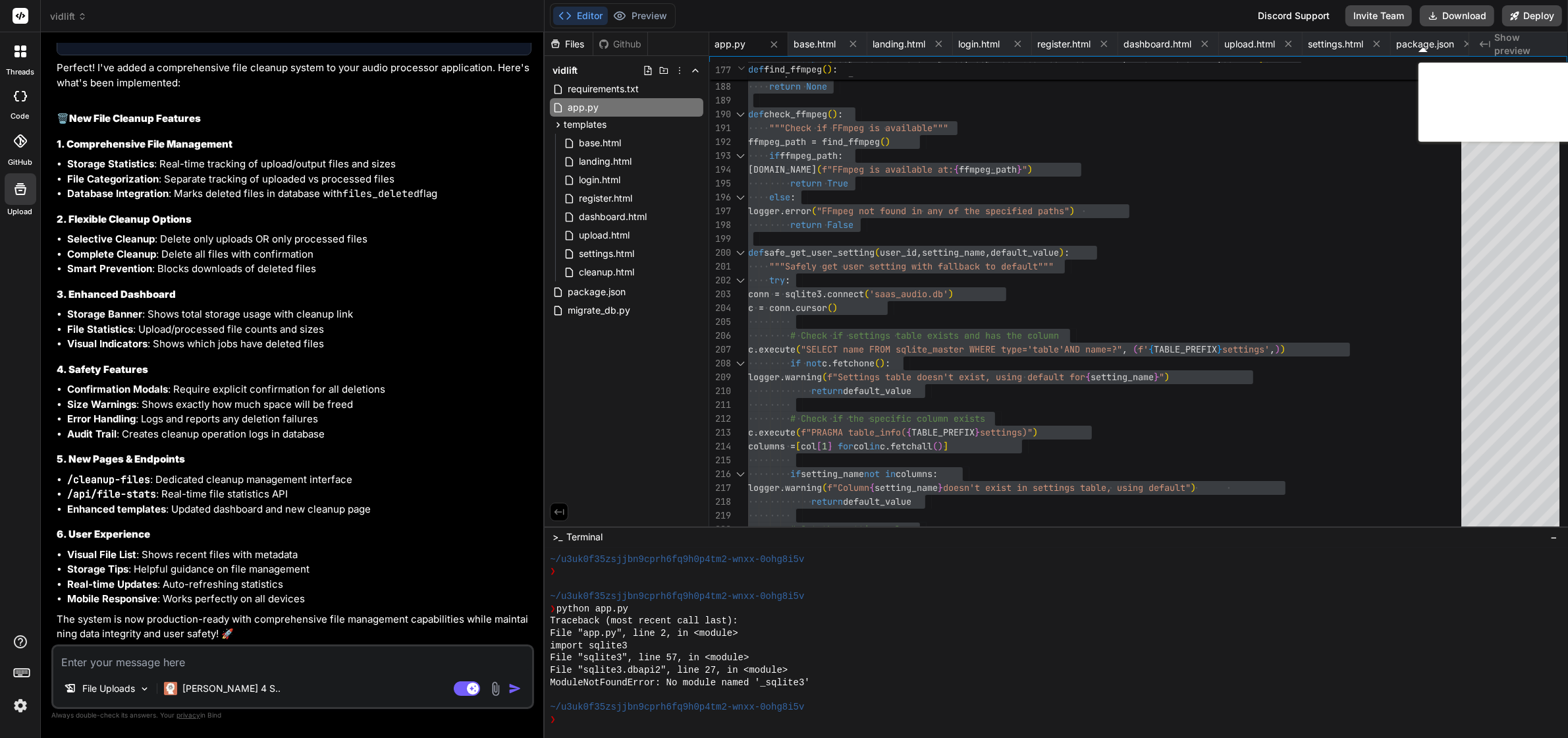
click at [202, 667] on textarea at bounding box center [292, 658] width 479 height 24
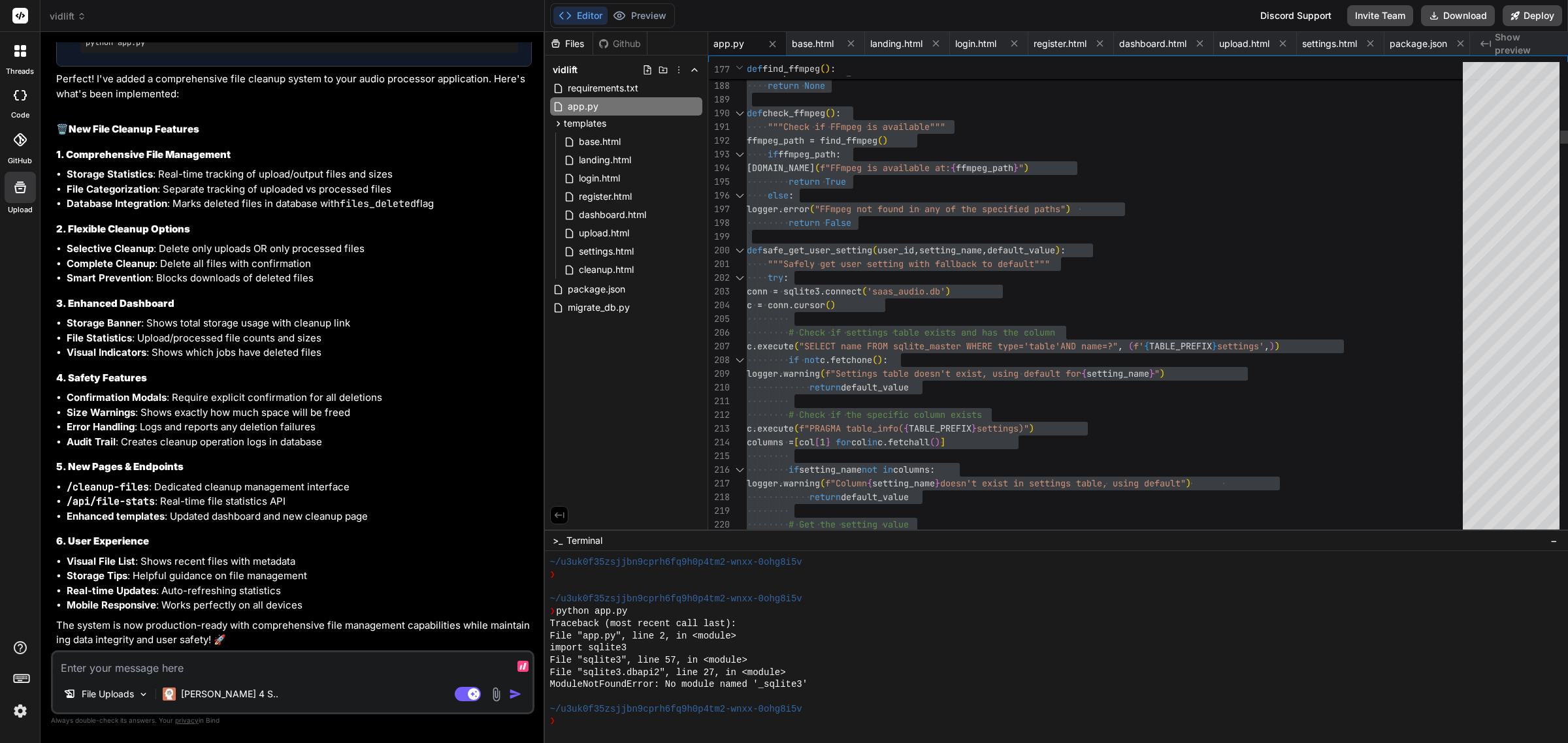
scroll to position [14864, 0]
paste textarea "PS C:\mamp\htdocs\vidlift> python app.py [DATE] 12:01:20,634 - __main__ - INFO …"
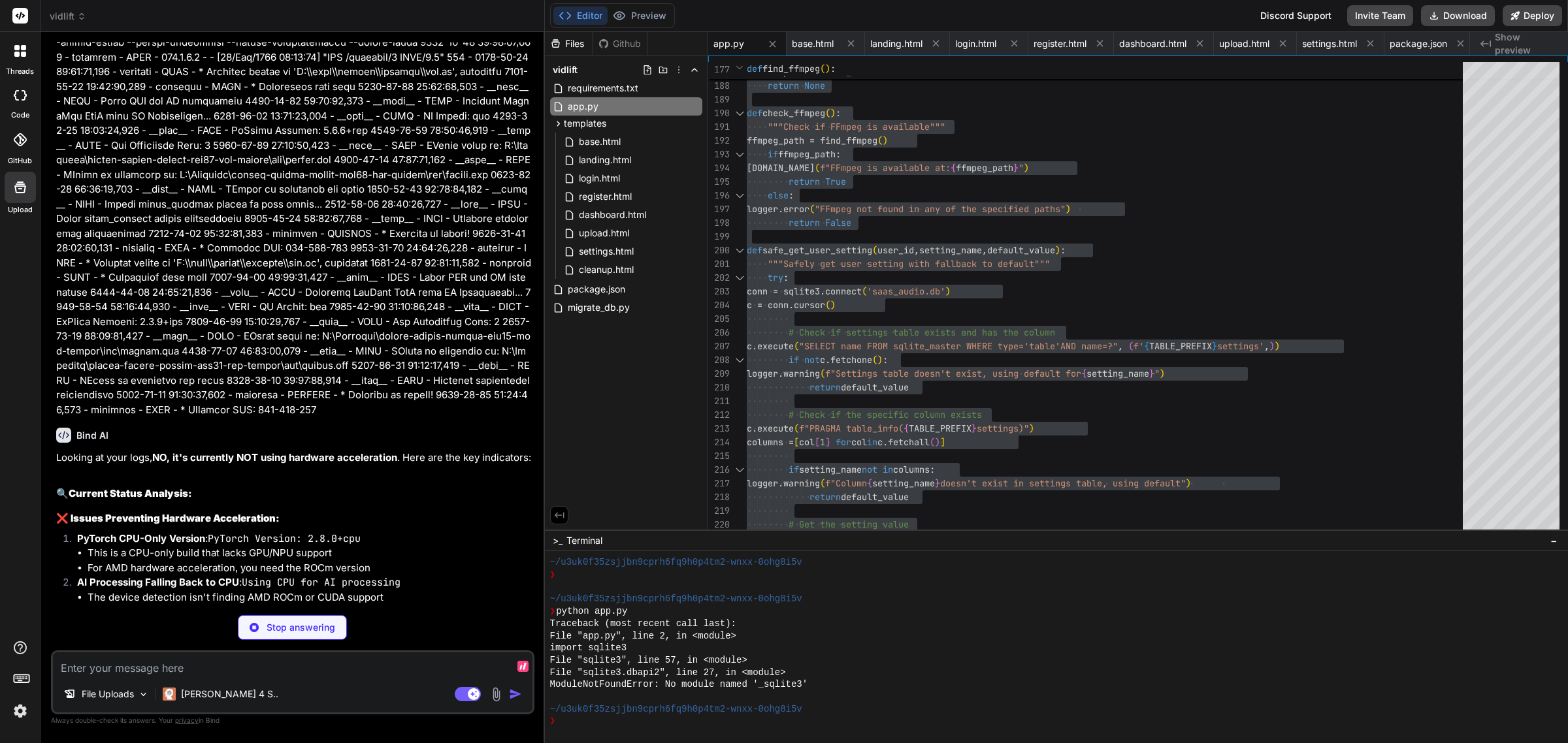
scroll to position [16635, 0]
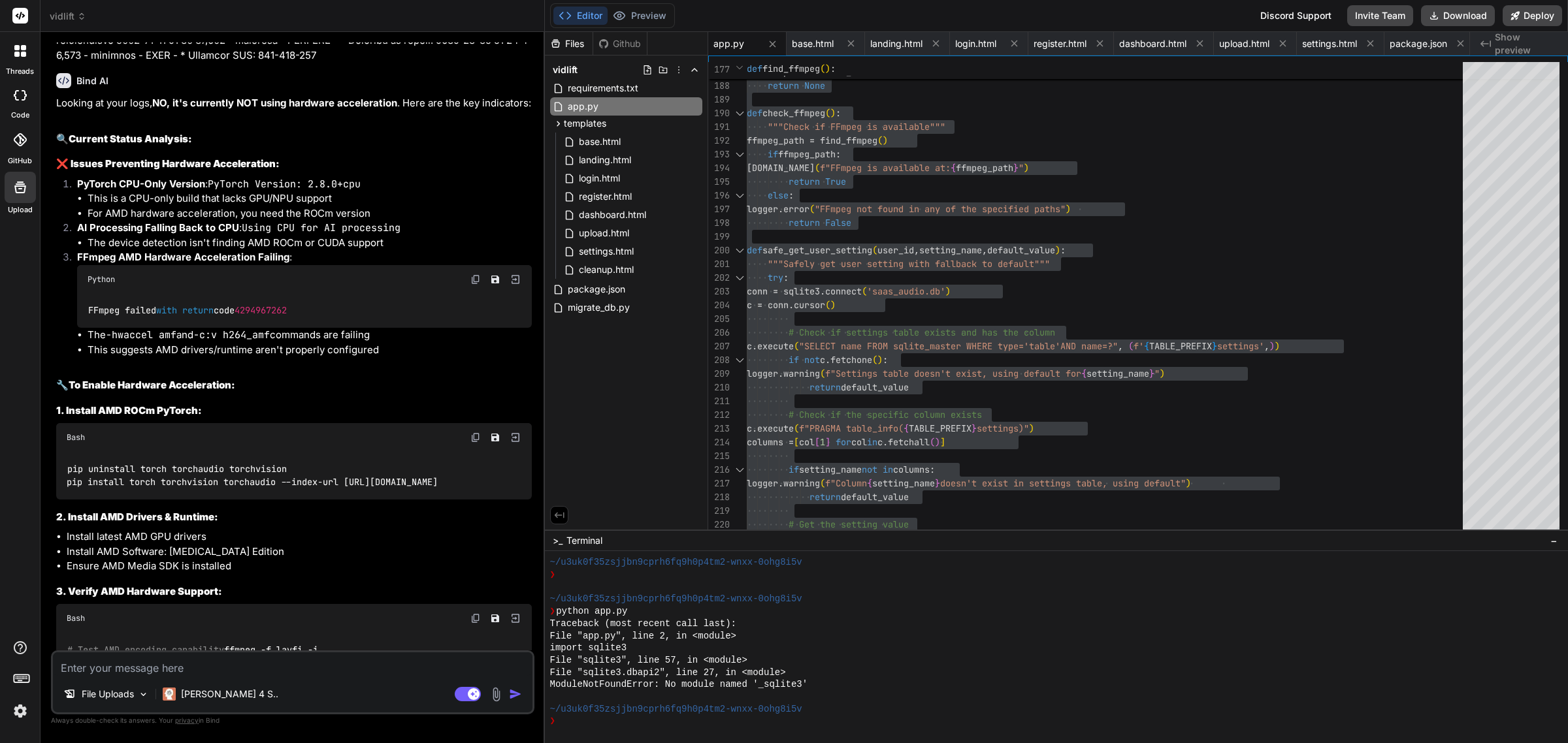
click at [377, 221] on li "For AMD hardware acceleration, you need the ROCm version" at bounding box center [310, 213] width 444 height 15
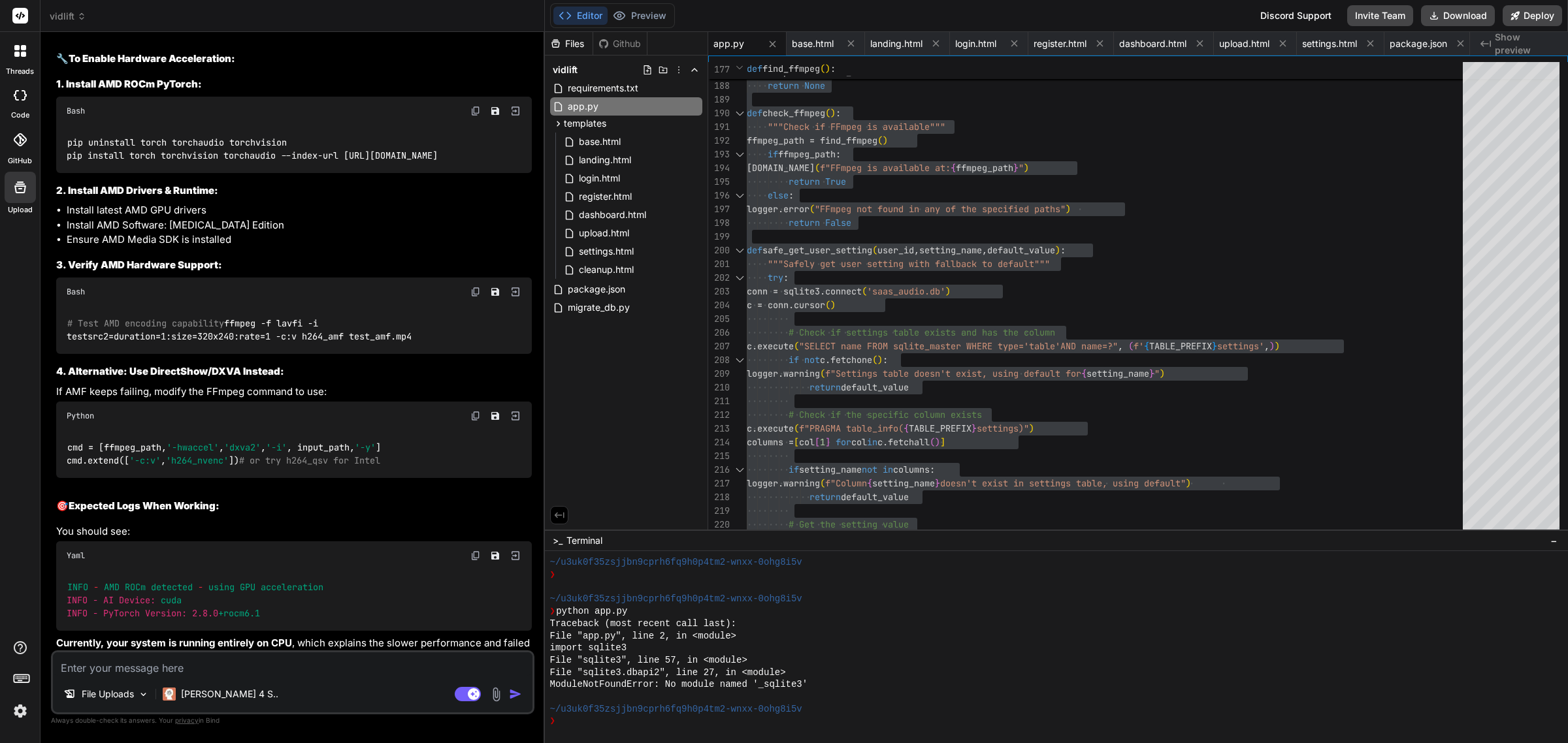
scroll to position [17043, 0]
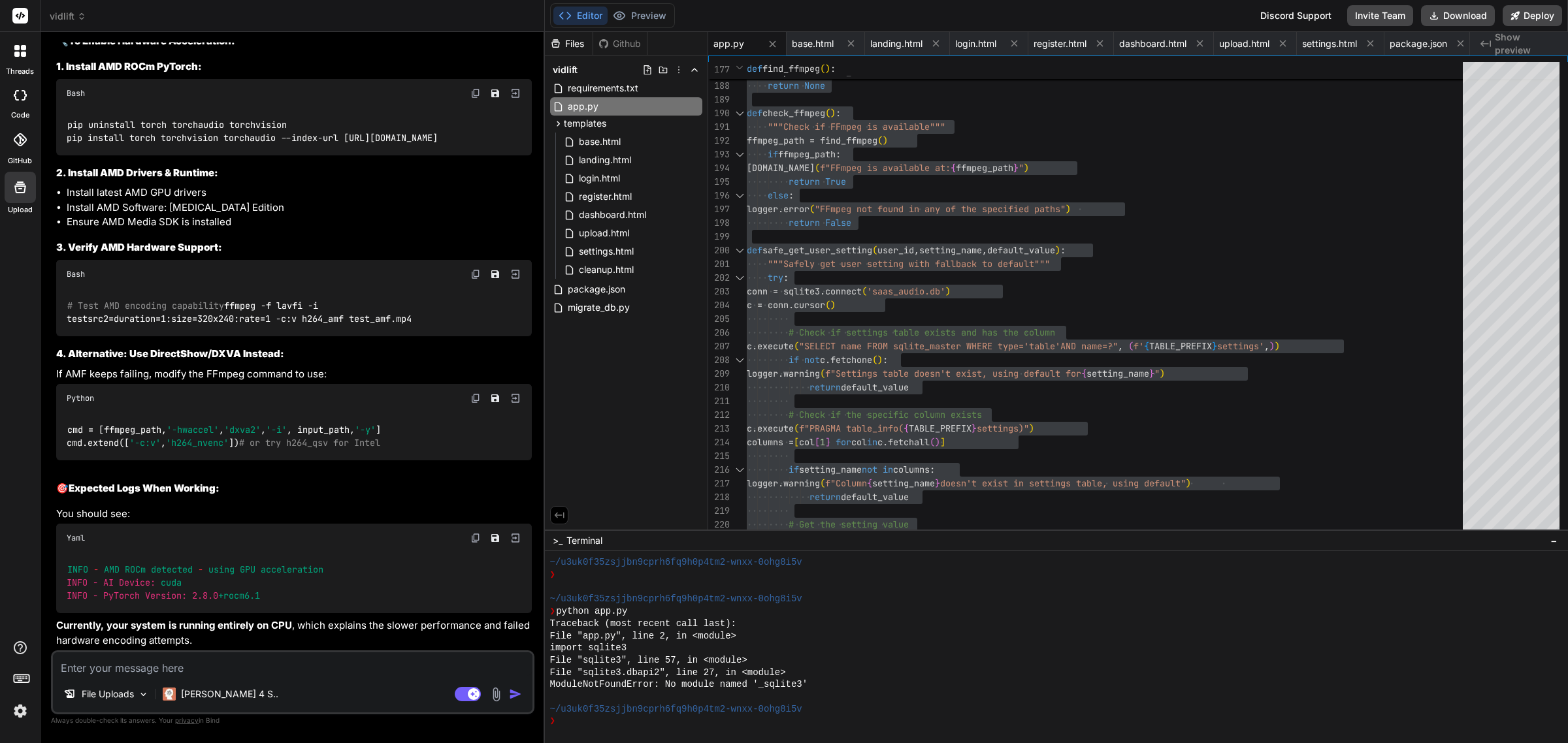
drag, startPoint x: 314, startPoint y: 428, endPoint x: 54, endPoint y: 405, distance: 261.0
click at [54, 405] on div "You Bind AI 🔹 Project : Audio Processor SaaS 🔧 Tech Stack : Python Flask + SQLi…" at bounding box center [294, 346] width 481 height 608
copy code "pip uninstall torch torchaudio torchvision pip install torch torchvision torcha…"
click at [474, 279] on img at bounding box center [475, 274] width 11 height 11
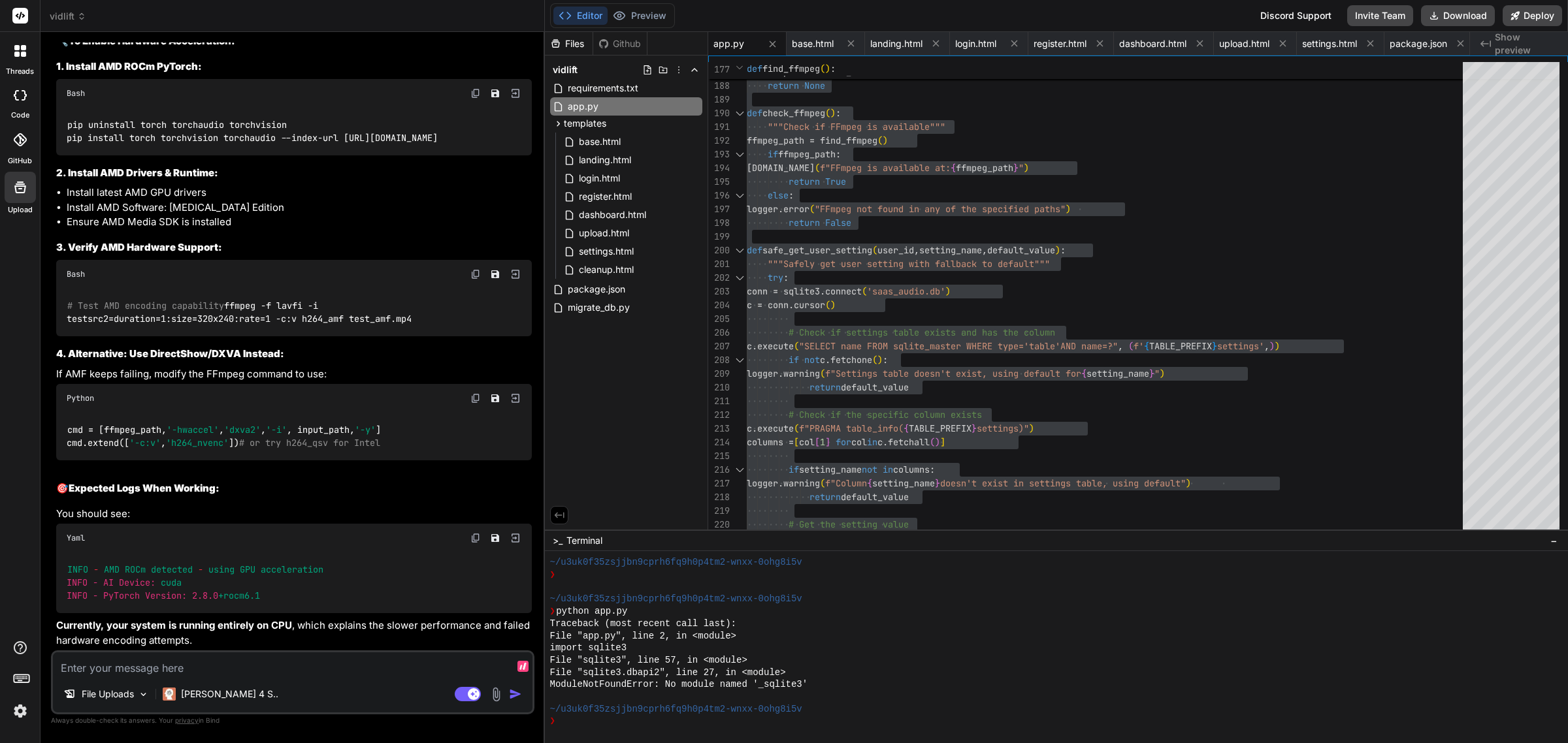
click at [292, 673] on textarea at bounding box center [293, 664] width 480 height 24
paste textarea "C:\Users\[PERSON_NAME].NUCBOX_EVO-X2>ffmpeg -f lavfi -i testsrc2=duration=1:siz…"
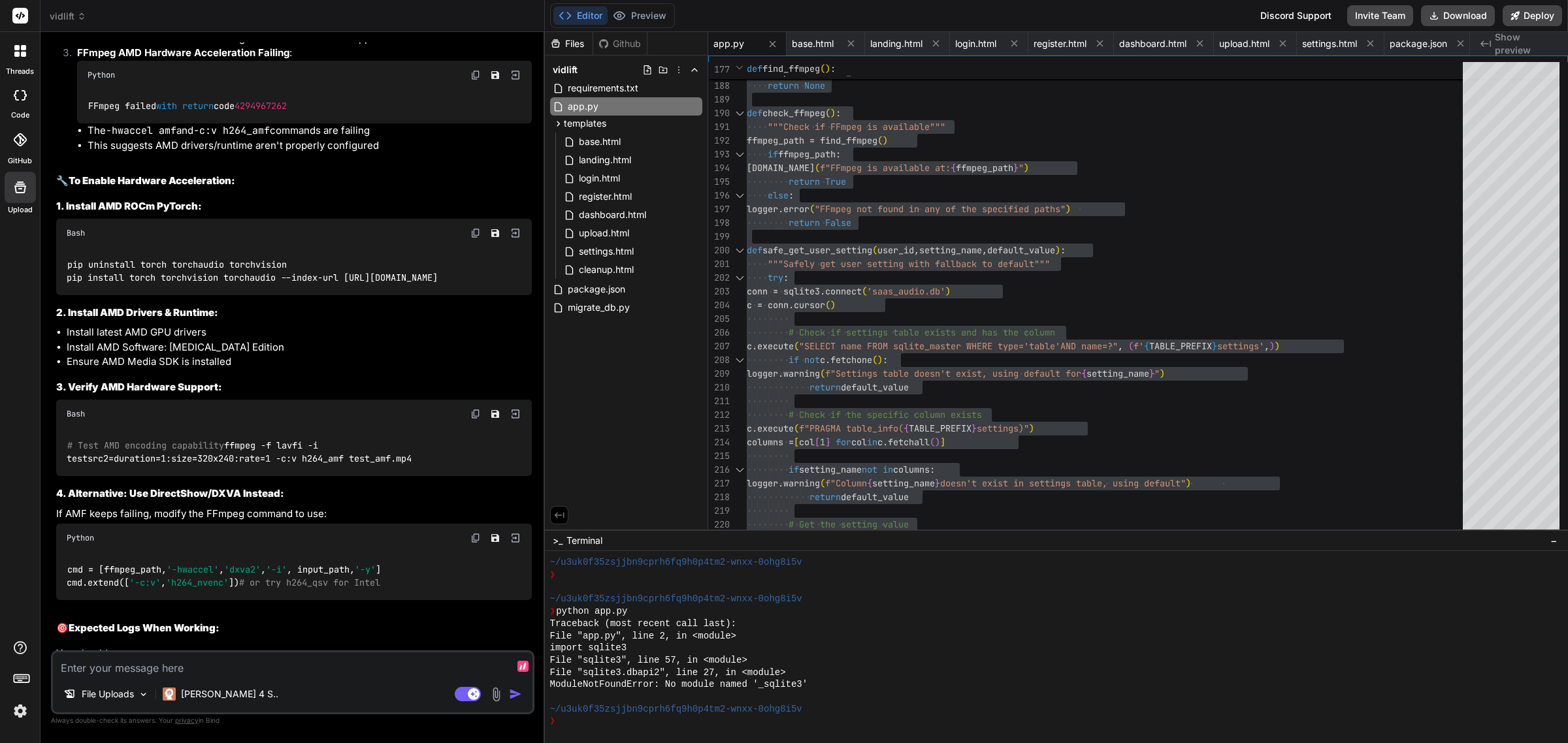
scroll to position [17085, 0]
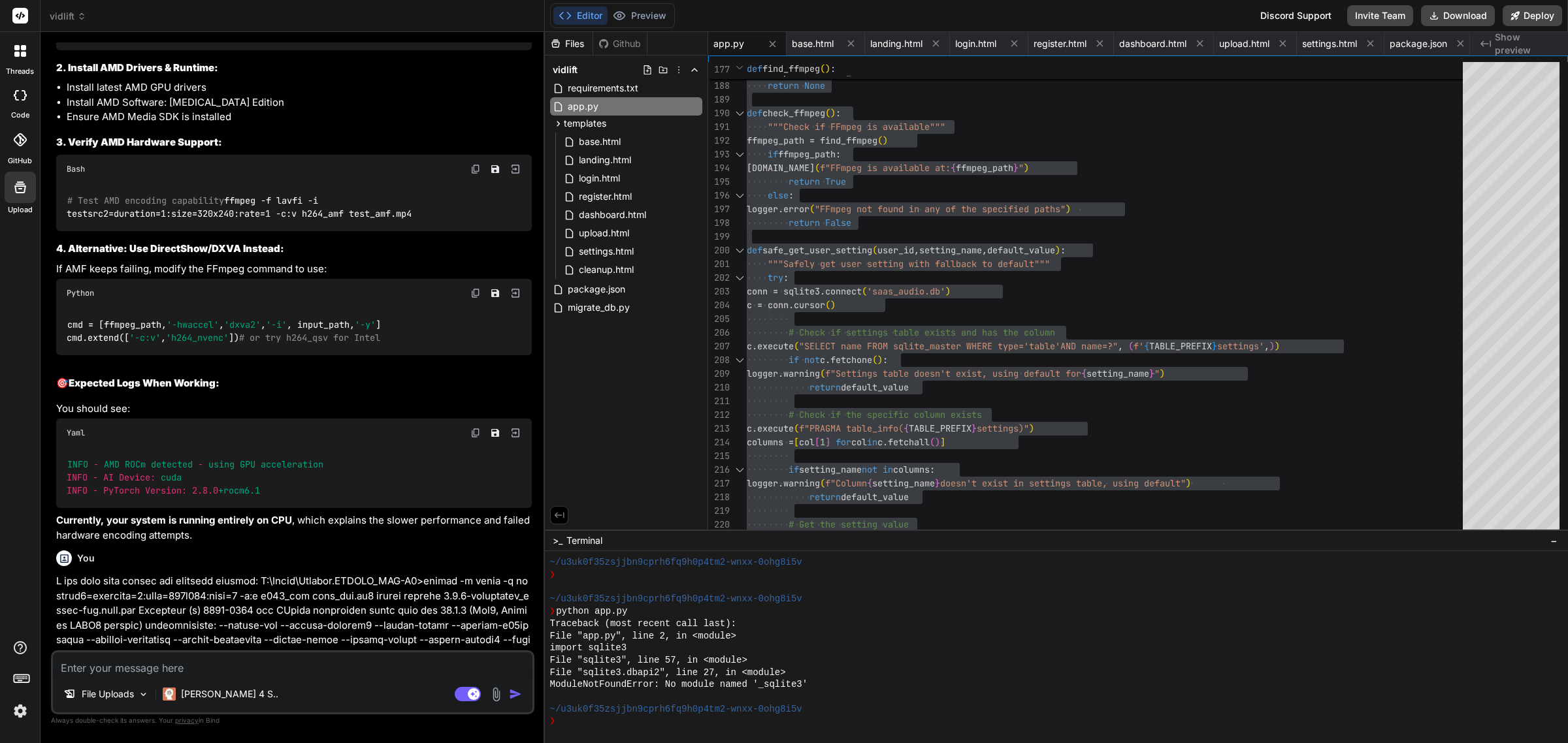
drag, startPoint x: 318, startPoint y: 386, endPoint x: 56, endPoint y: 363, distance: 263.0
click at [56, 50] on div "pip uninstall torch torchaudio torchvision pip install torch torchvision torcha…" at bounding box center [294, 26] width 475 height 48
copy code "pip uninstall torch torchaudio torchvision pip install torch torchvision torcha…"
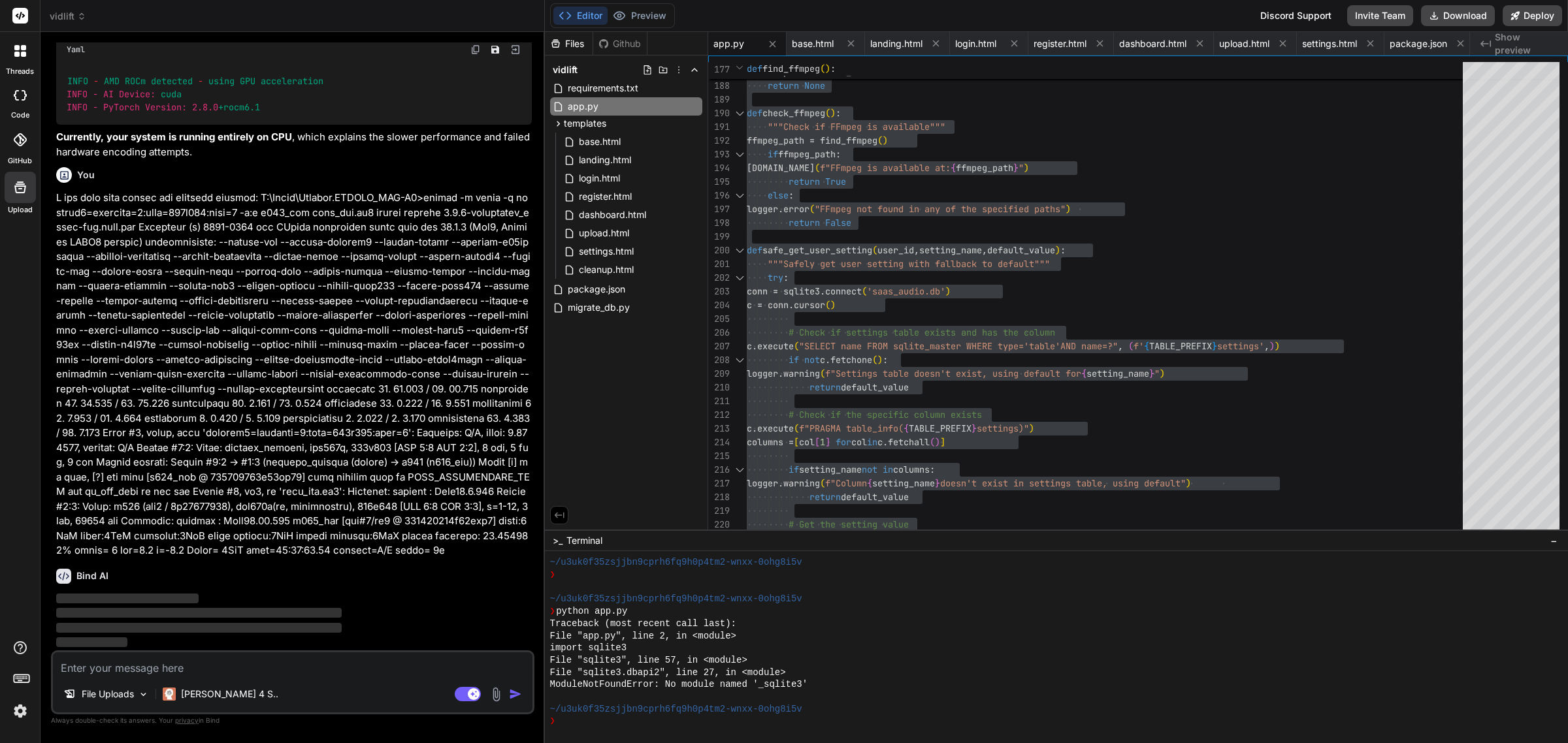
scroll to position [17819, 0]
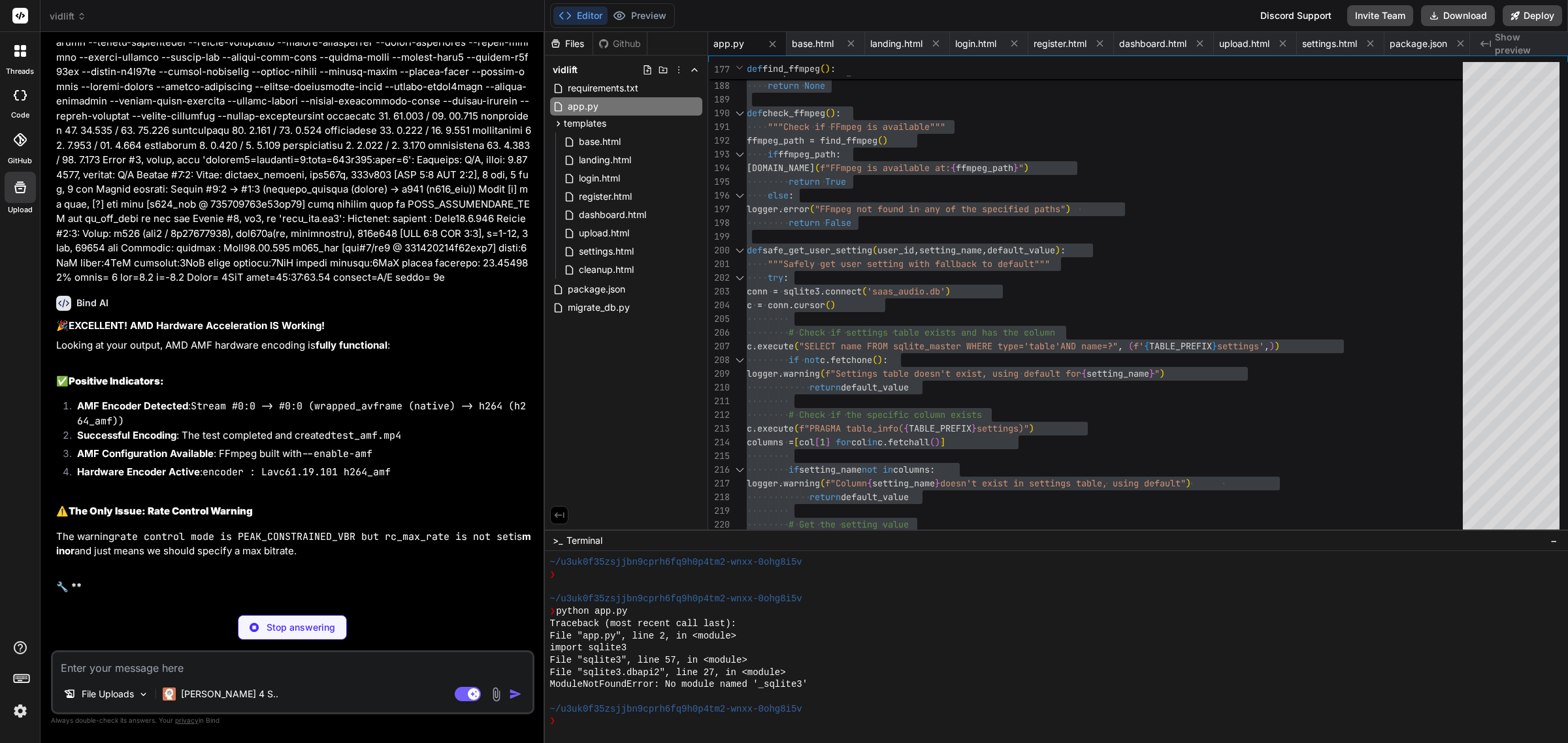
click at [289, 286] on p at bounding box center [294, 101] width 475 height 368
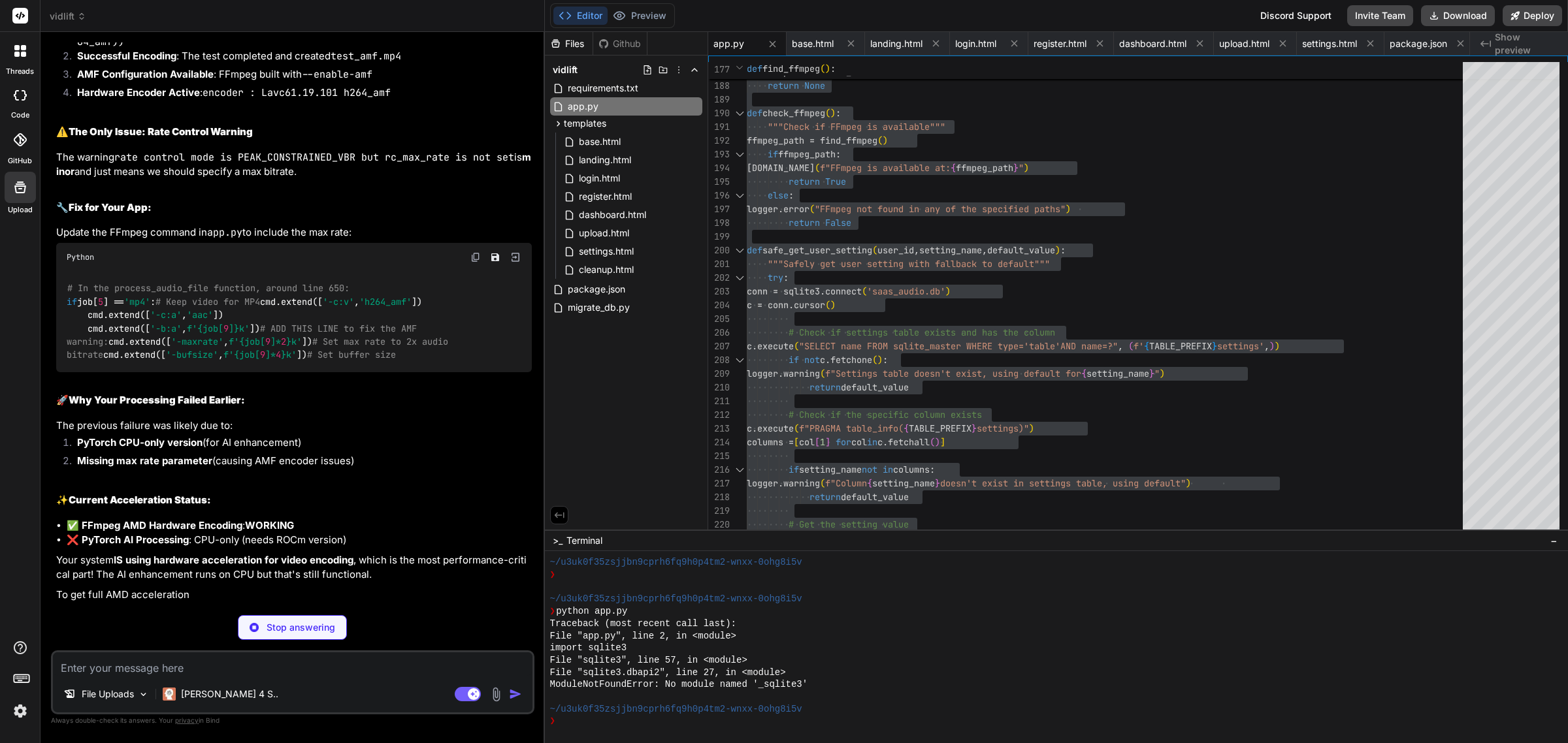
scroll to position [18498, 0]
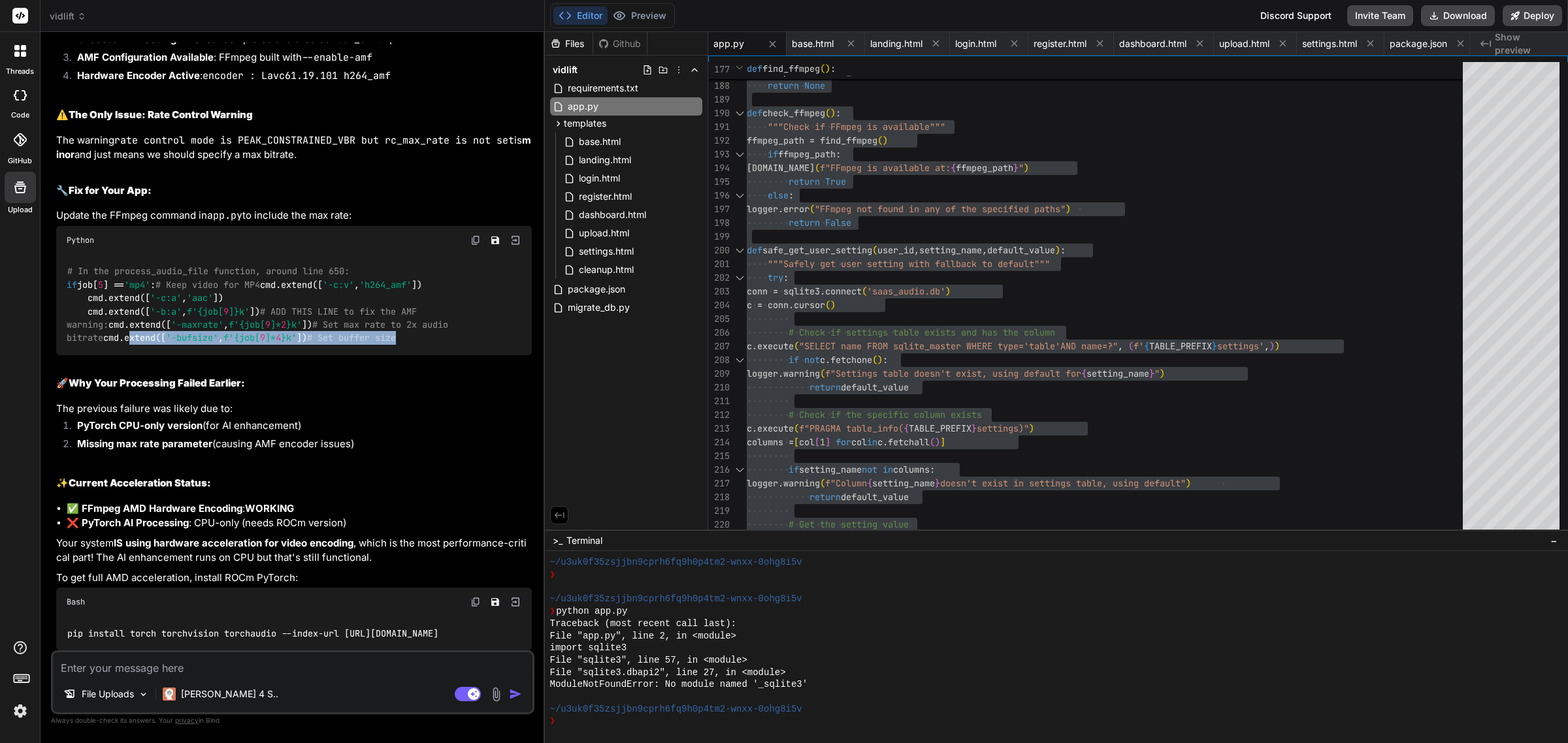
drag, startPoint x: 426, startPoint y: 354, endPoint x: 88, endPoint y: 354, distance: 338.0
click at [88, 354] on div "# In the process_audio_file function, around line 650: if job[ 5 ] == 'mp4' : #…" at bounding box center [294, 305] width 475 height 100
copy code "cmd.extend([ '-bufsize' , f' {job[ 9 ]* 4 } k' ]) # Set buffer size"
click at [432, 355] on div "# In the process_audio_file function, around line 650: if job[ 5 ] == 'mp4' : #…" at bounding box center [294, 305] width 475 height 100
drag, startPoint x: 432, startPoint y: 360, endPoint x: 84, endPoint y: 339, distance: 348.6
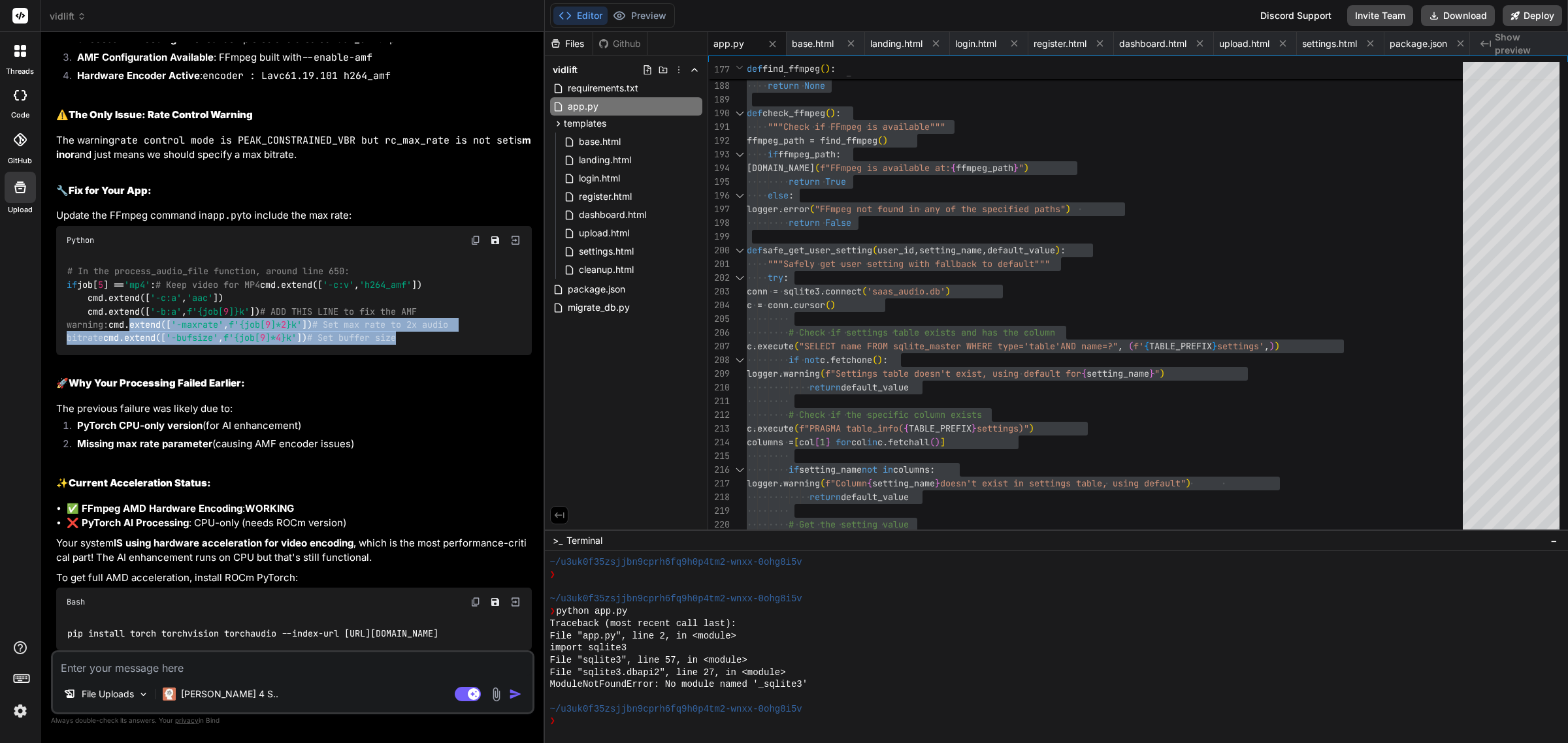
click at [84, 339] on div "# In the process_audio_file function, around line 650: if job[ 5 ] == 'mp4' : #…" at bounding box center [294, 305] width 475 height 100
copy code "cmd.extend([ '-maxrate' , f' {job[ 9 ]* 2 } k' ]) # Set max rate to 2x audio bi…"
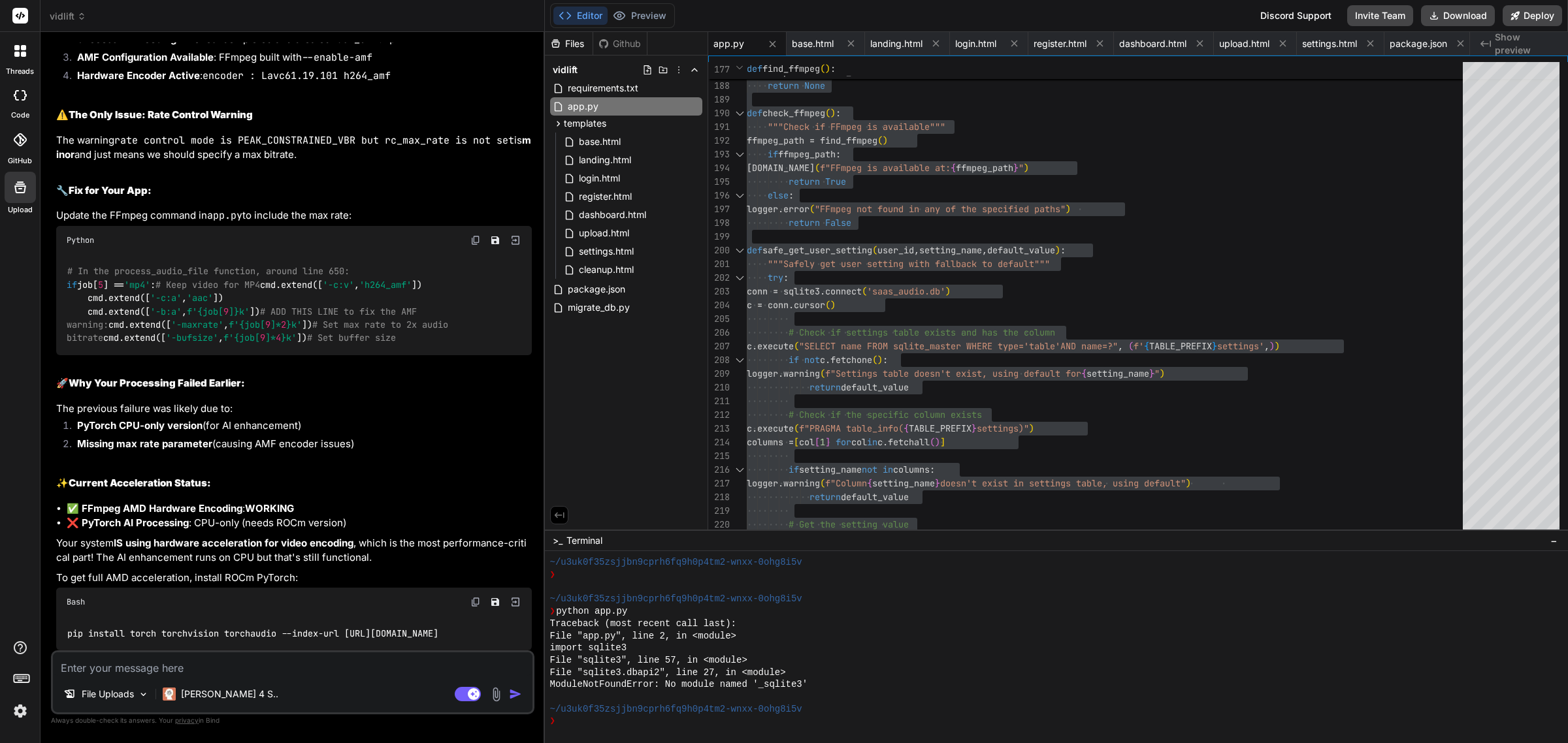
click at [646, 457] on div "Files Github vidlift requirements.txt app.py templates base.html landing.html l…" at bounding box center [626, 280] width 163 height 497
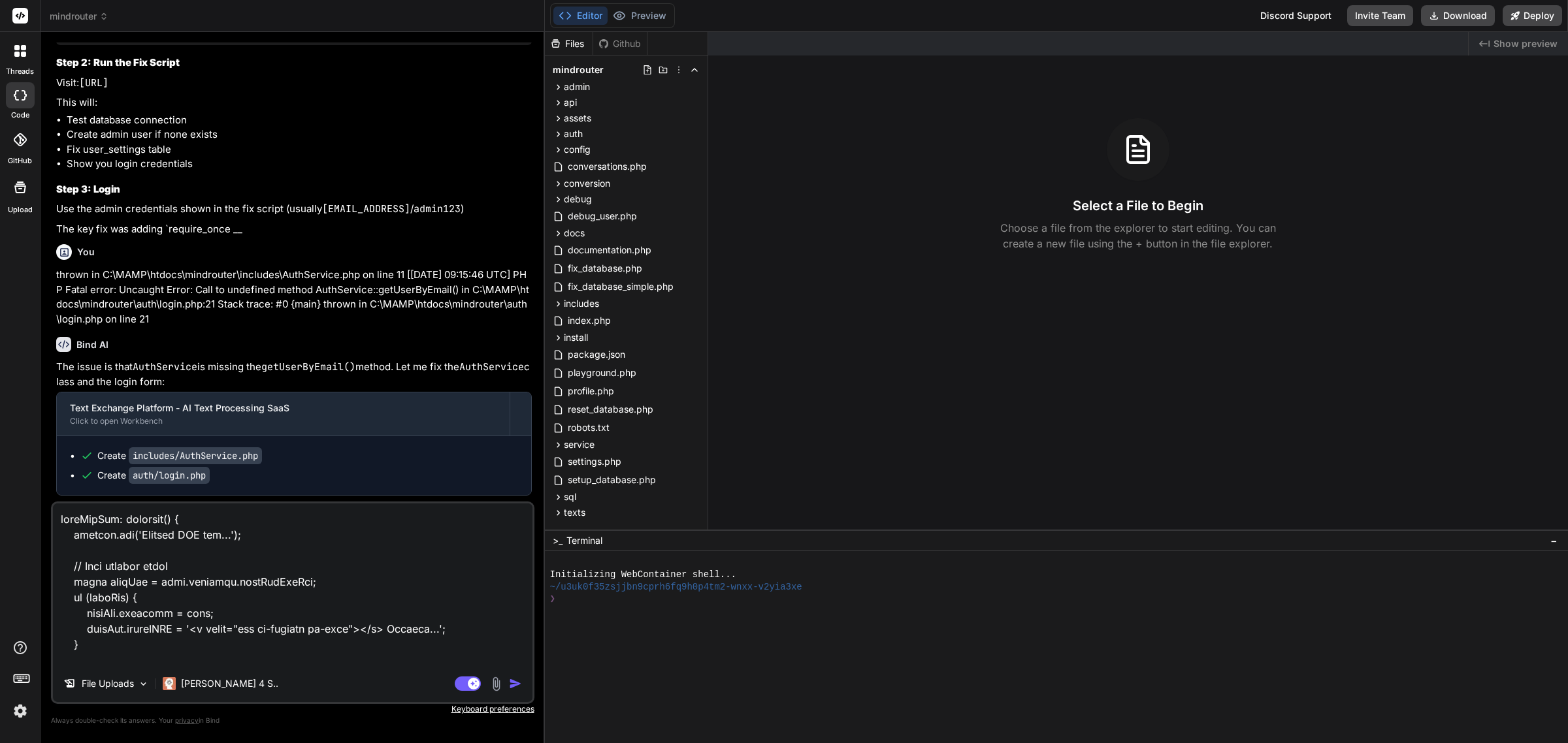
scroll to position [2574, 0]
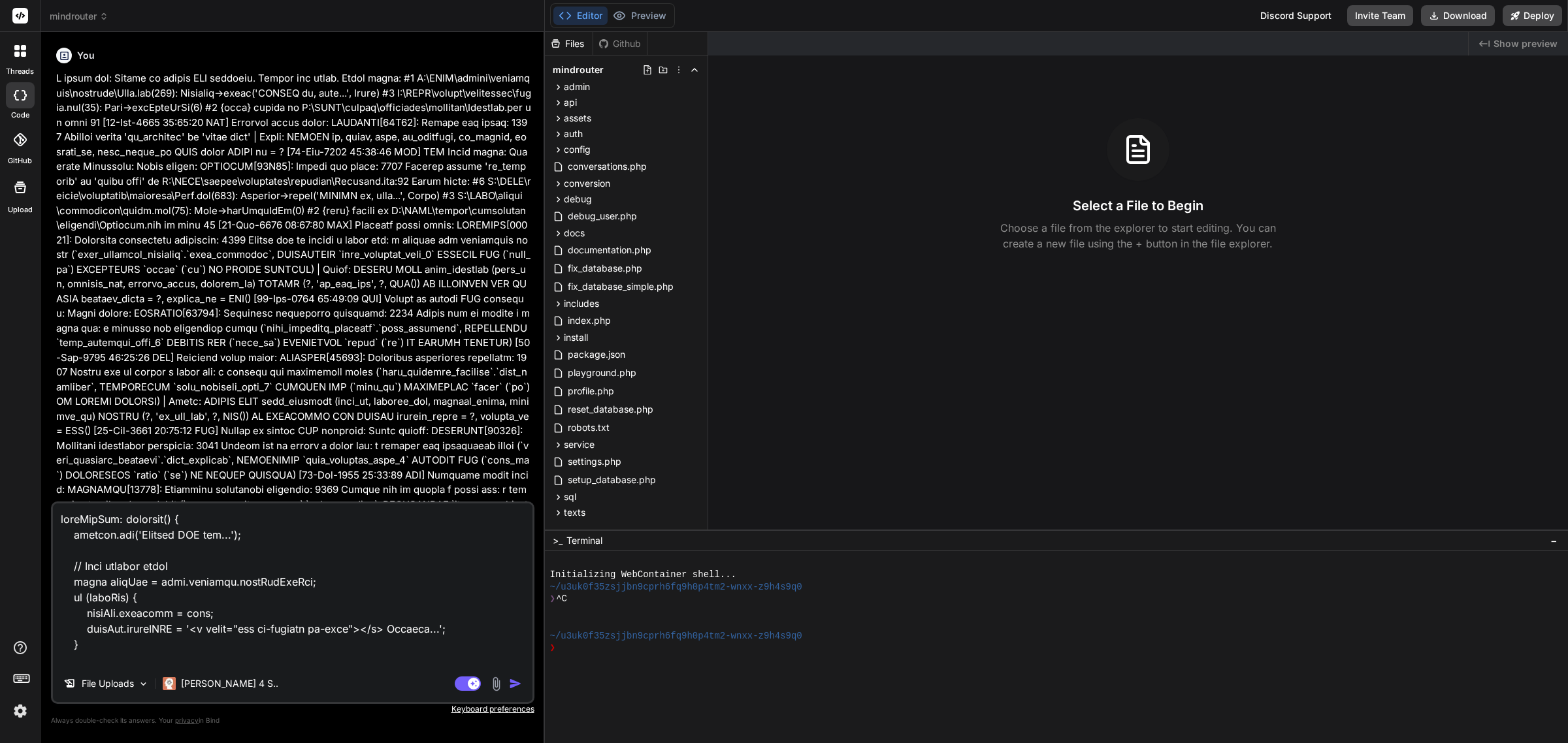
scroll to position [2574, 0]
